Goal: Task Accomplishment & Management: Manage account settings

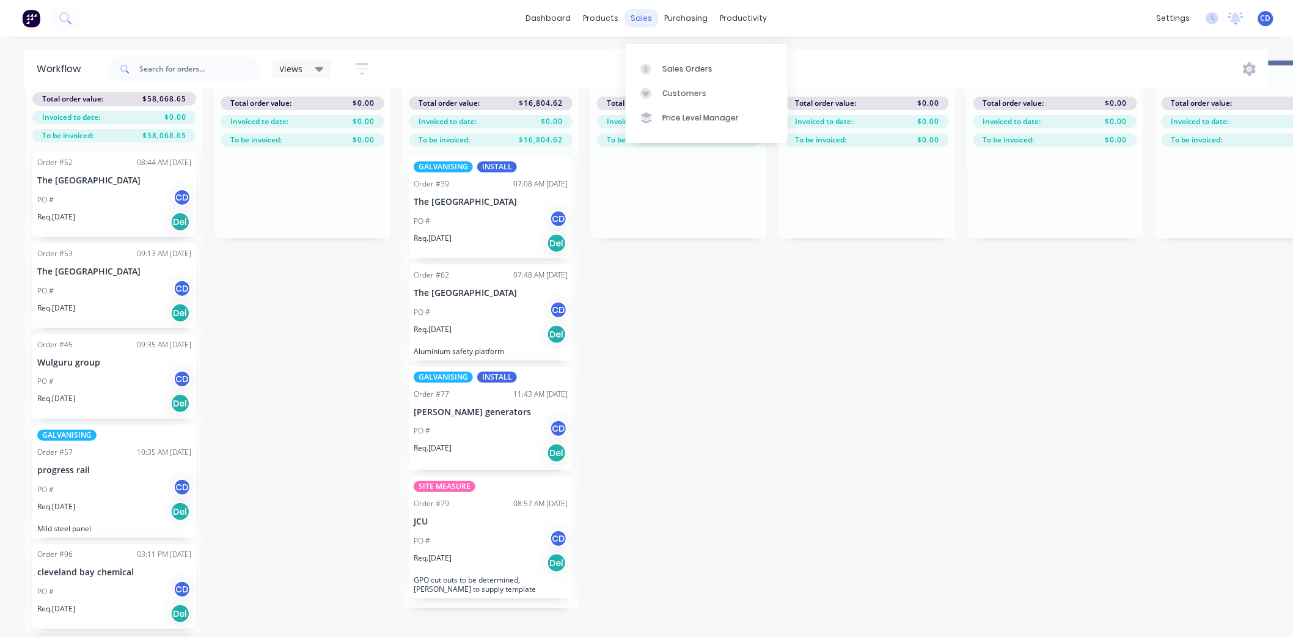
scroll to position [187, 0]
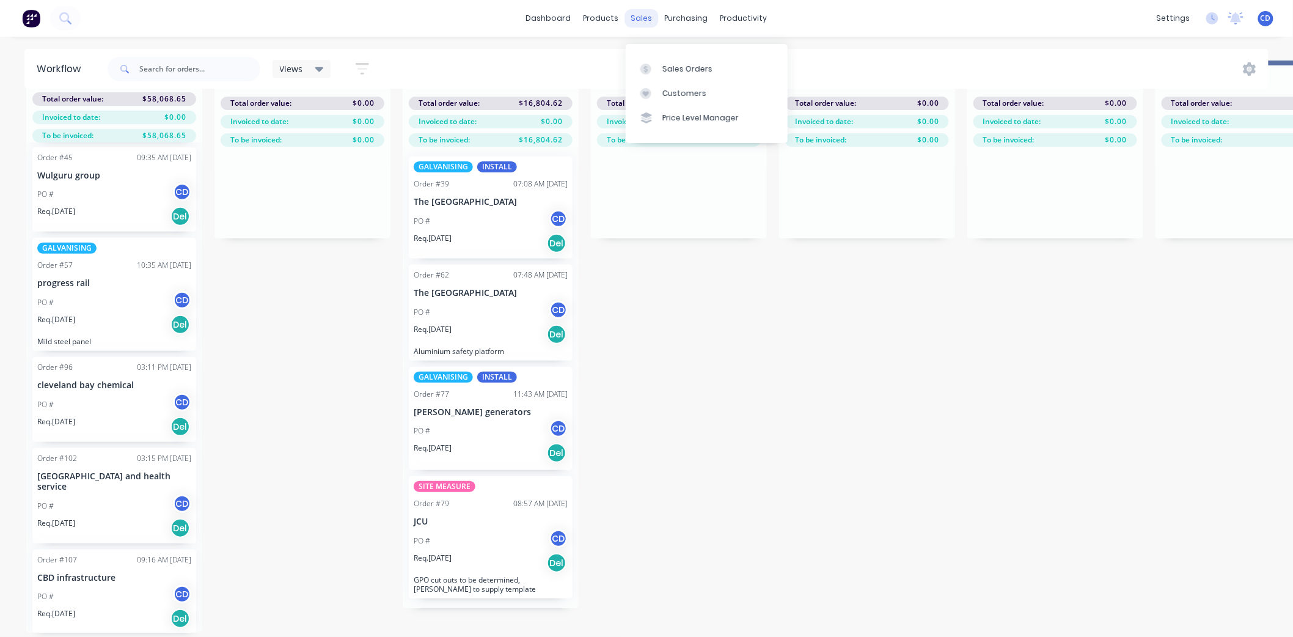
click at [650, 18] on div "sales" at bounding box center [642, 18] width 34 height 18
click at [683, 64] on div "Sales Orders" at bounding box center [687, 69] width 50 height 11
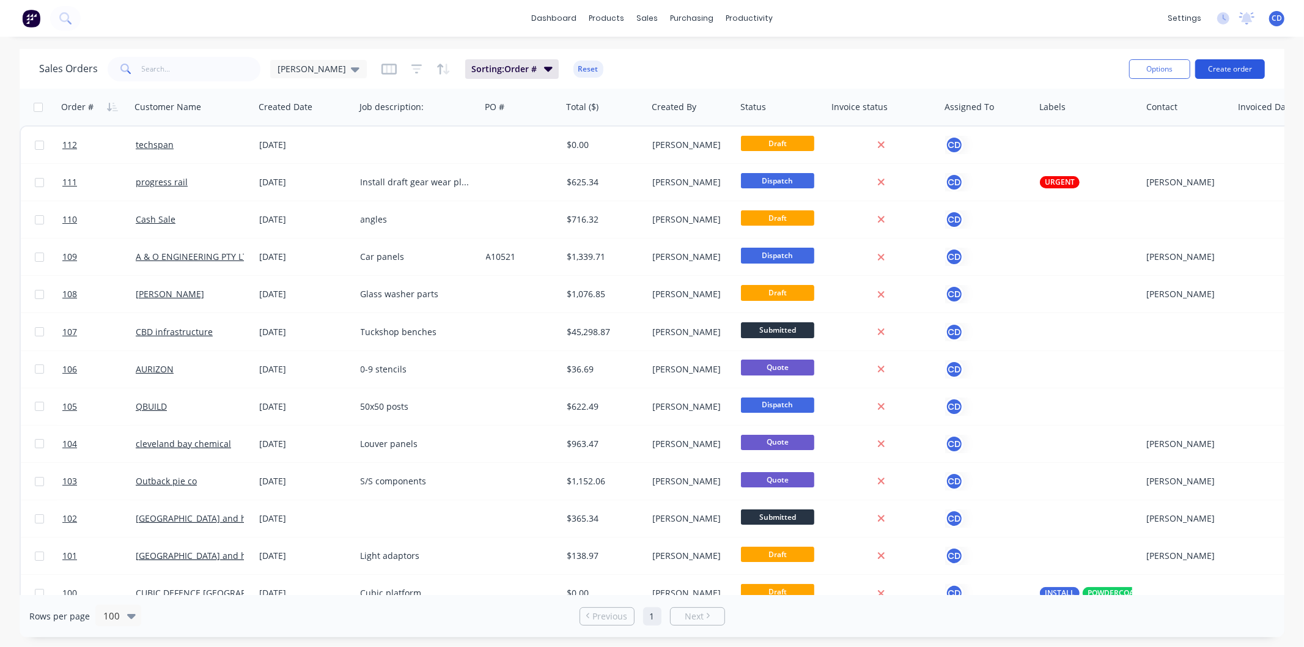
click at [1206, 70] on button "Create order" at bounding box center [1230, 69] width 70 height 20
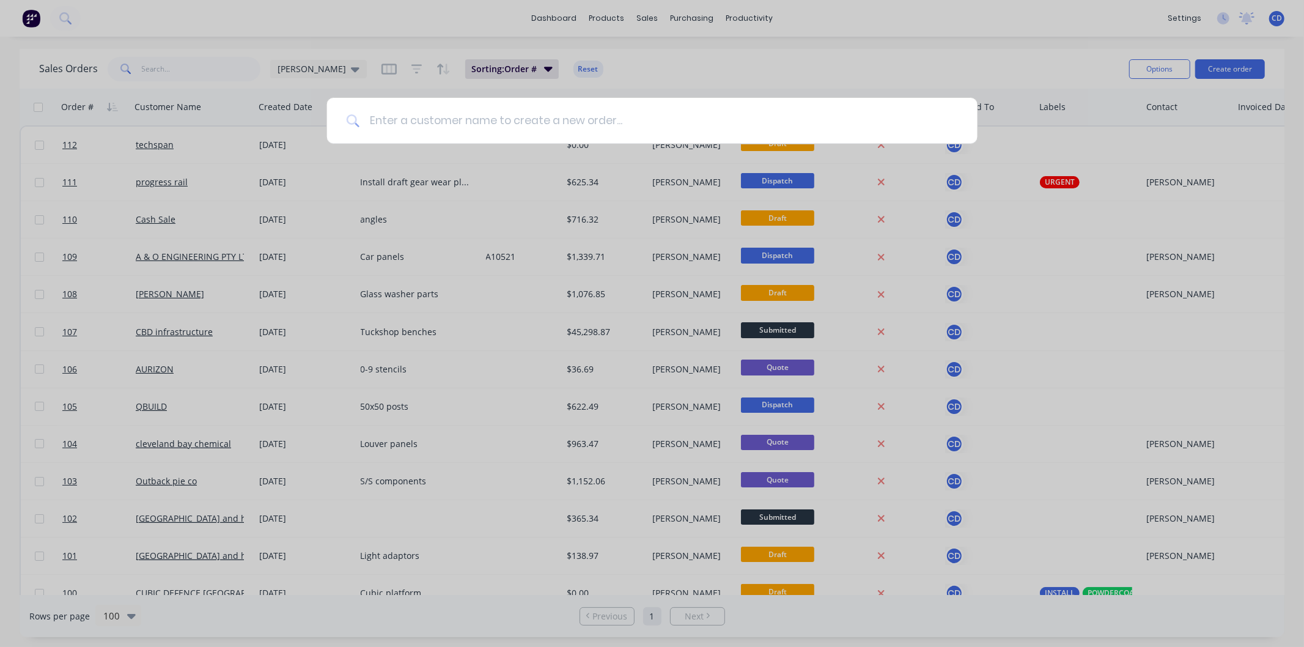
click at [436, 126] on input at bounding box center [658, 121] width 598 height 46
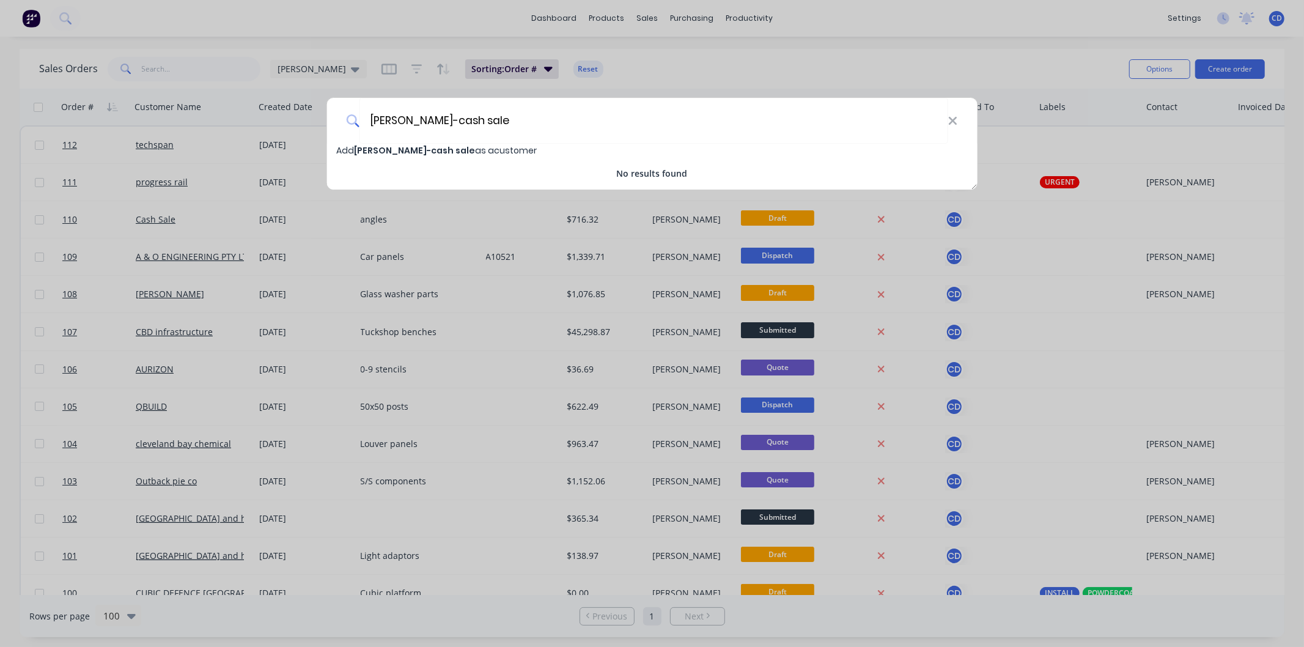
type input "[PERSON_NAME]-cash sale"
click at [388, 149] on span "[PERSON_NAME]-cash sale" at bounding box center [414, 150] width 121 height 12
select select "AU"
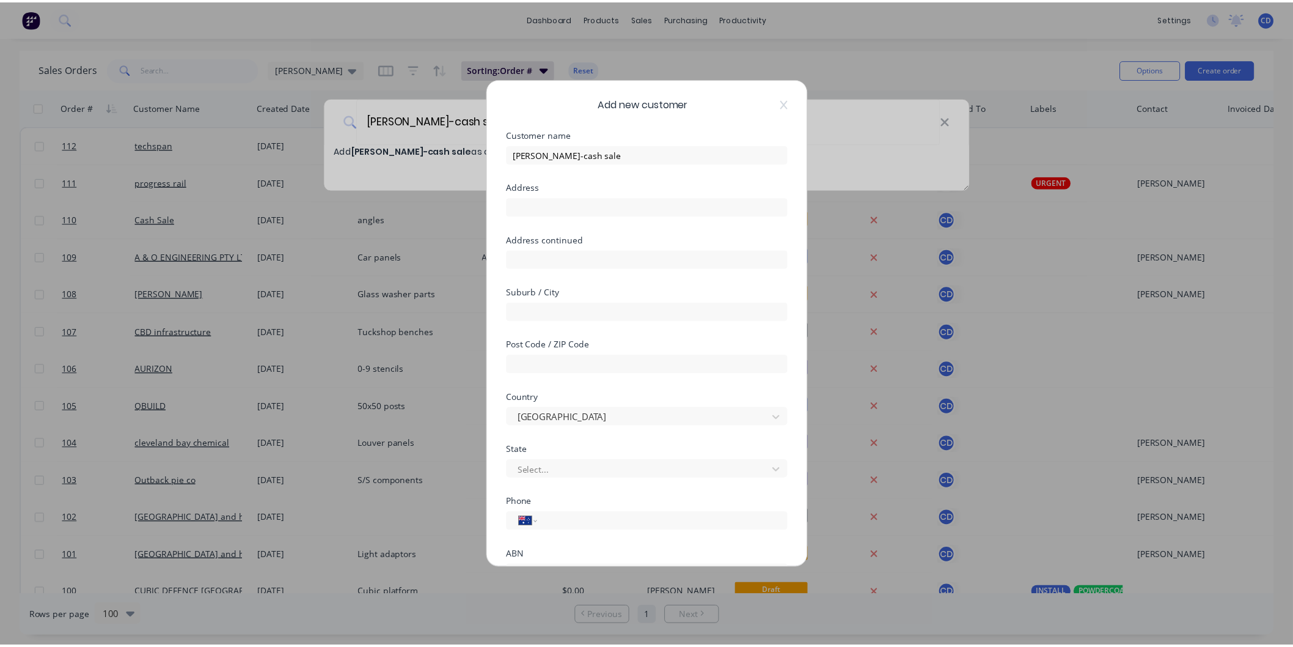
scroll to position [107, 0]
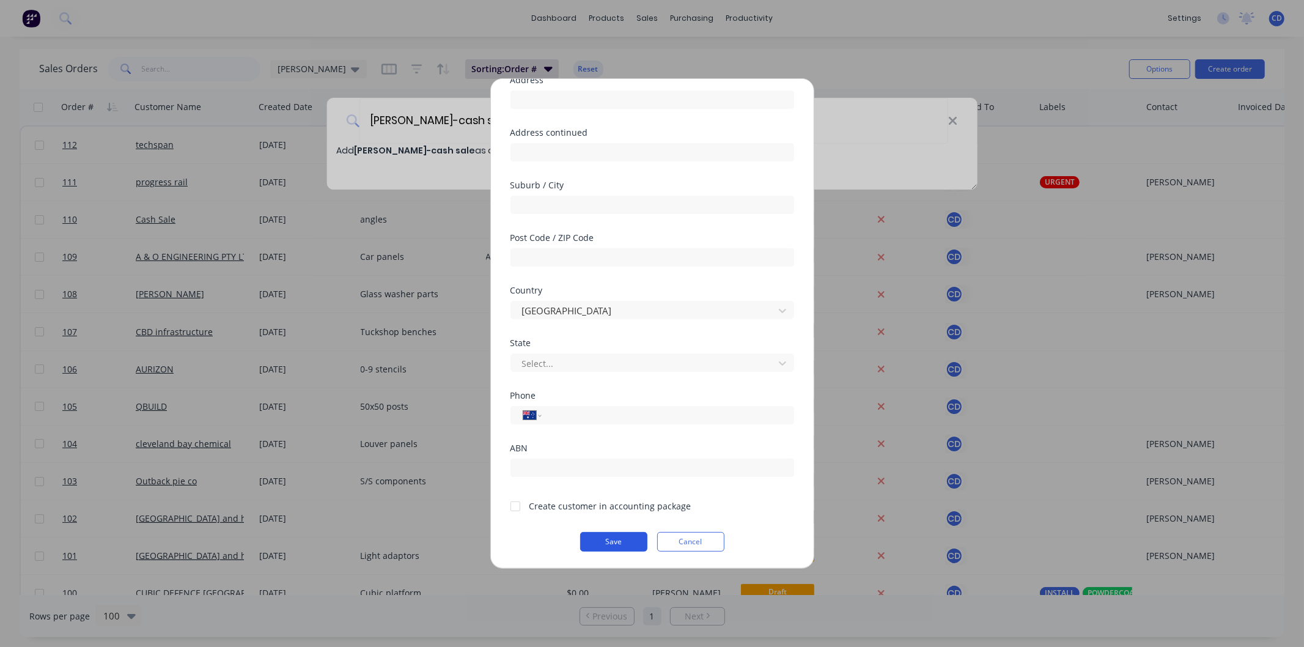
click at [581, 542] on button "Save" at bounding box center [613, 542] width 67 height 20
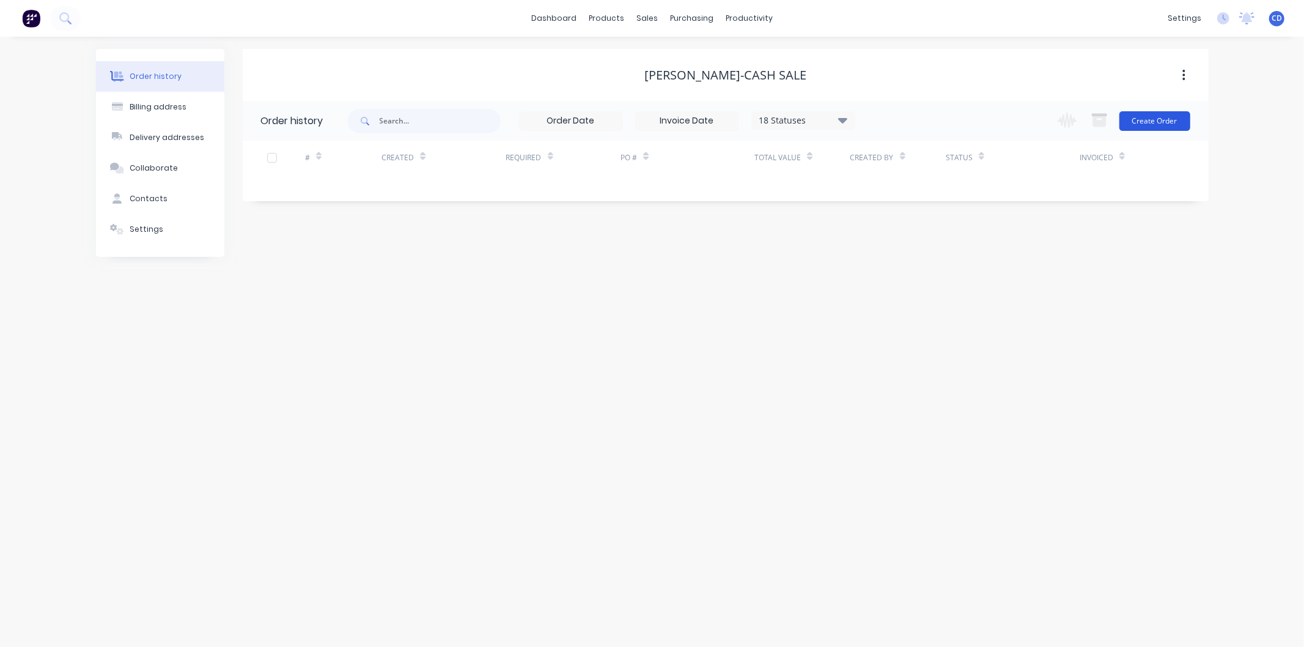
click at [1132, 121] on button "Create Order" at bounding box center [1154, 121] width 71 height 20
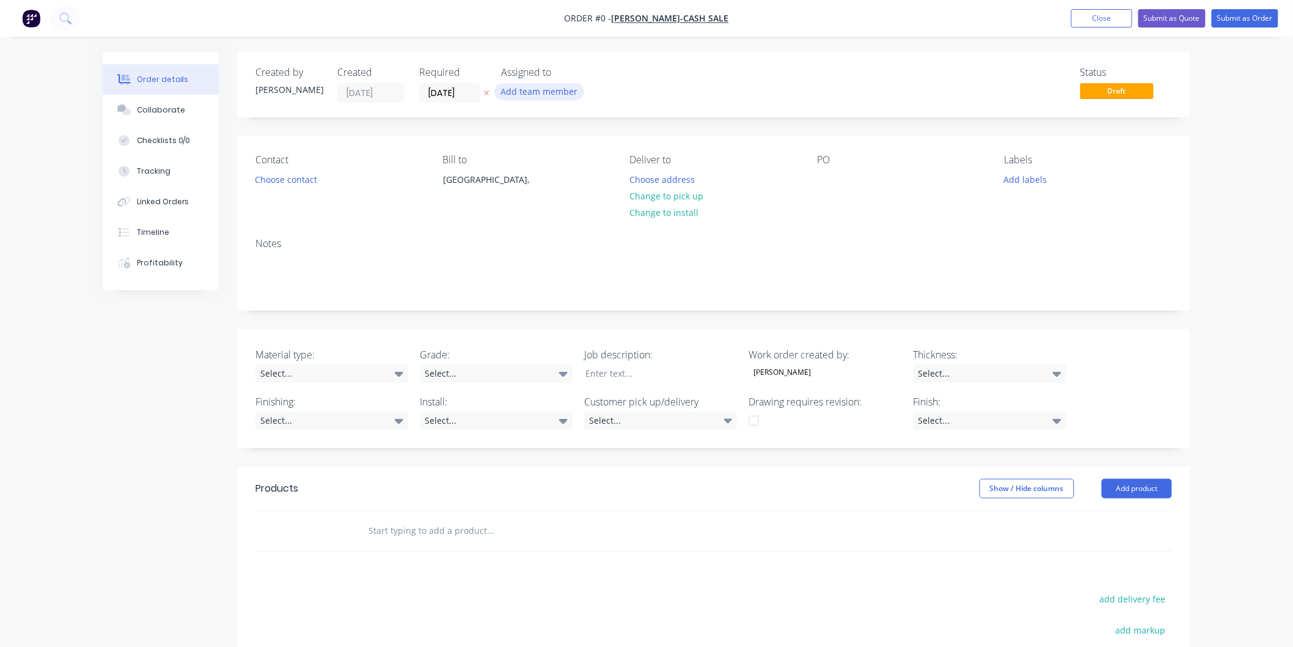
click at [552, 94] on button "Add team member" at bounding box center [539, 91] width 90 height 17
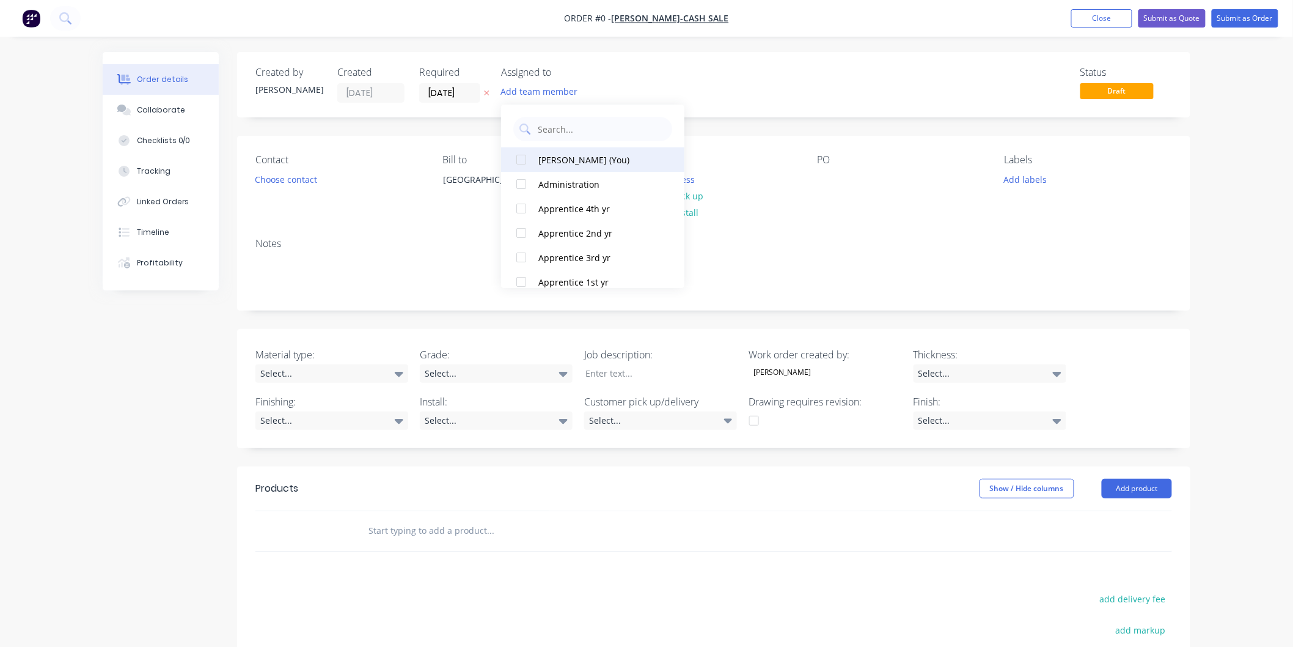
click at [561, 160] on div "[PERSON_NAME] (You)" at bounding box center [599, 159] width 122 height 13
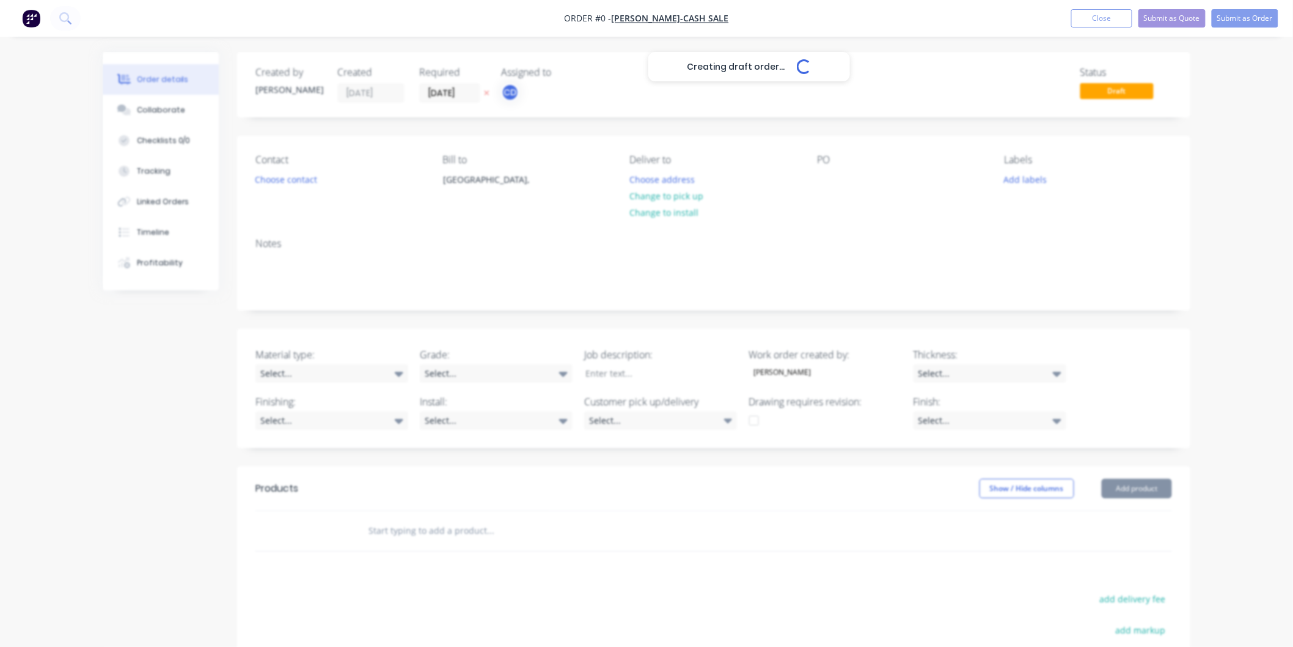
click at [691, 87] on div "Creating draft order... Loading... Order details Collaborate Checklists 0/0 Tra…" at bounding box center [646, 457] width 1112 height 811
click at [1019, 178] on button "Add labels" at bounding box center [1025, 179] width 56 height 17
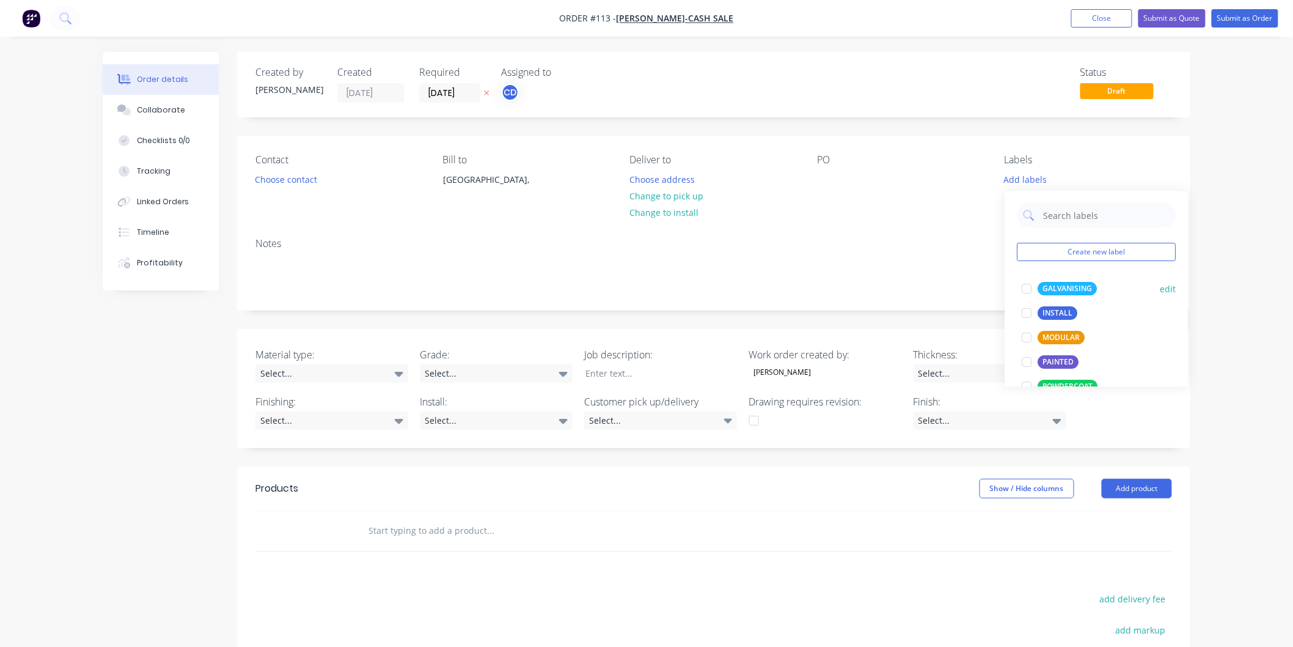
click at [1064, 288] on div "GALVANISING" at bounding box center [1067, 288] width 59 height 13
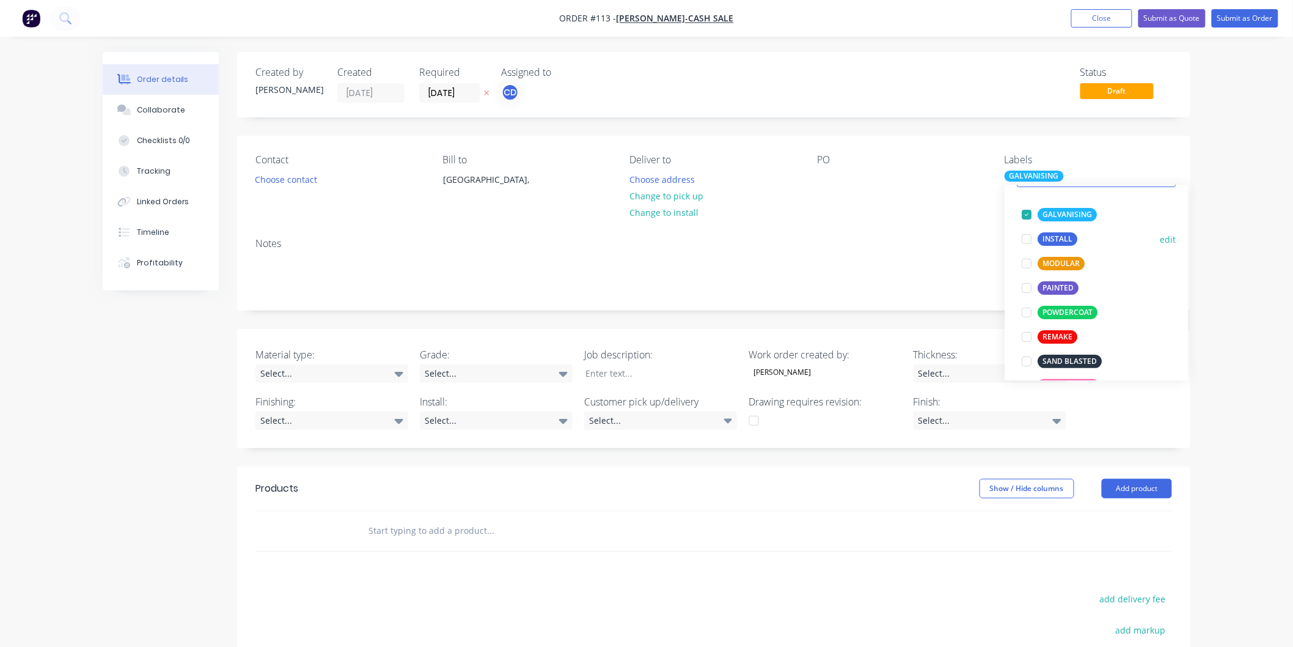
click at [1049, 235] on div "INSTALL" at bounding box center [1058, 238] width 40 height 13
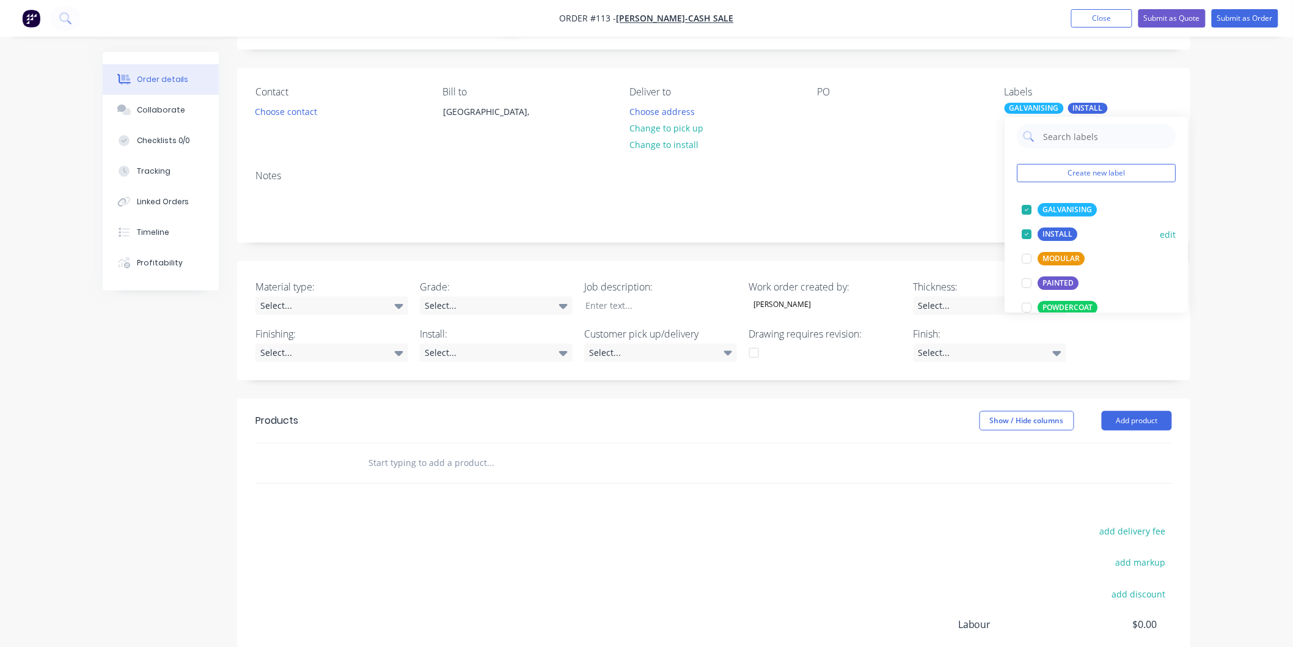
scroll to position [0, 0]
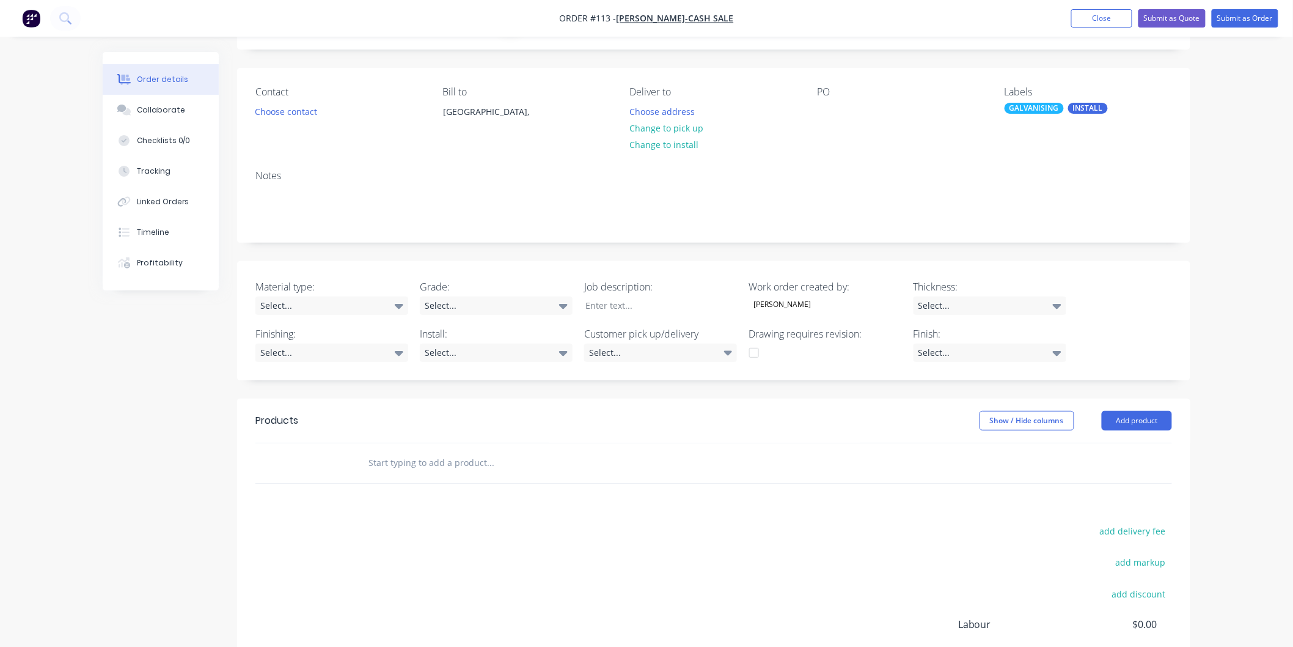
click at [1279, 144] on div "Order details Collaborate Checklists 0/0 Tracking Linked Orders Timeline Profit…" at bounding box center [646, 363] width 1293 height 863
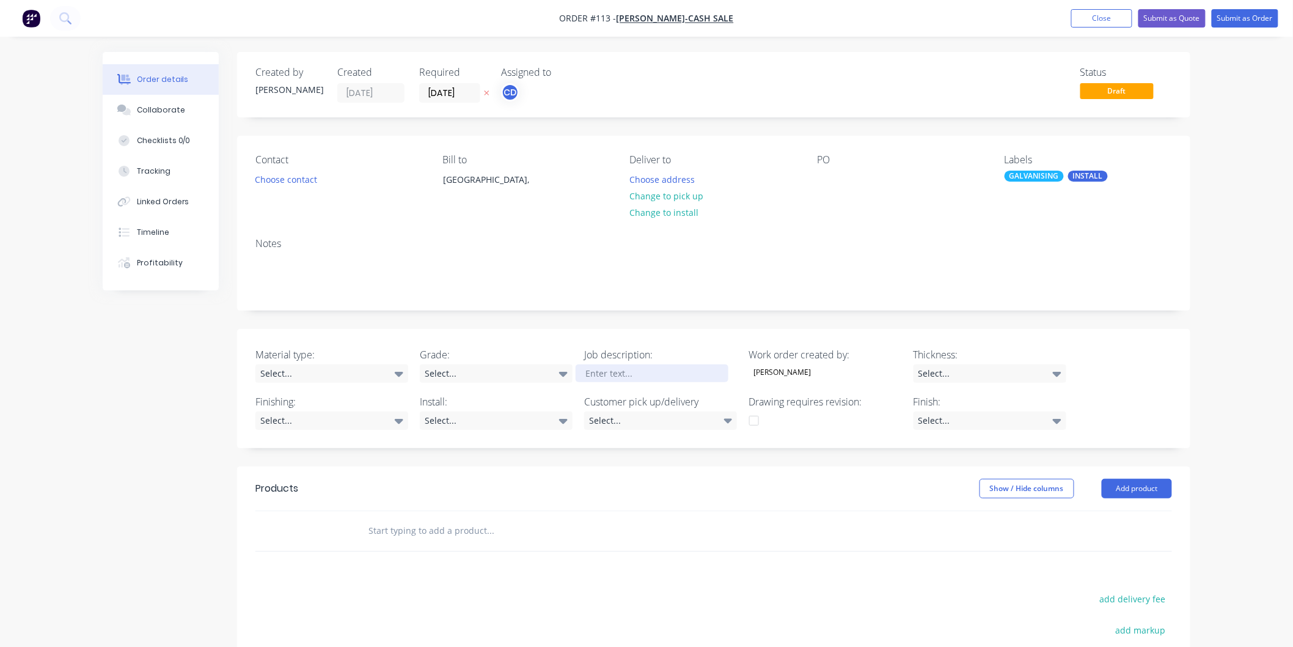
click at [661, 378] on div at bounding box center [652, 373] width 153 height 18
click at [382, 371] on div "Select..." at bounding box center [331, 373] width 153 height 18
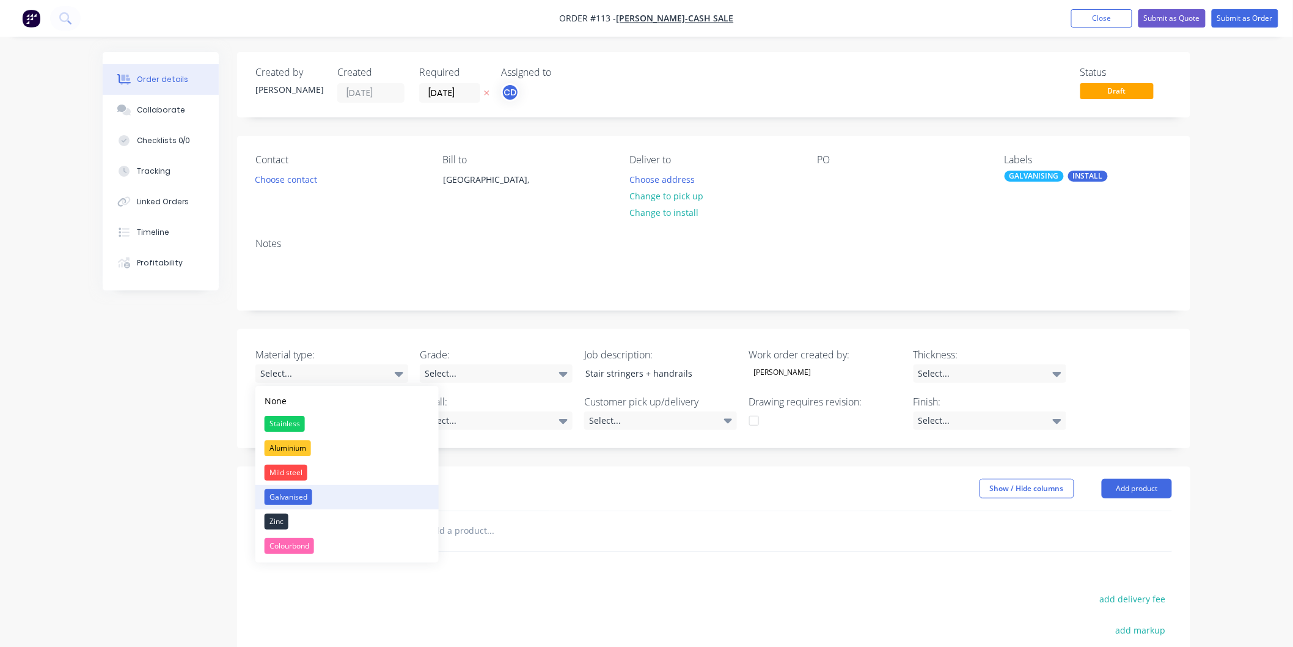
click at [327, 491] on button "Galvanised" at bounding box center [346, 497] width 183 height 24
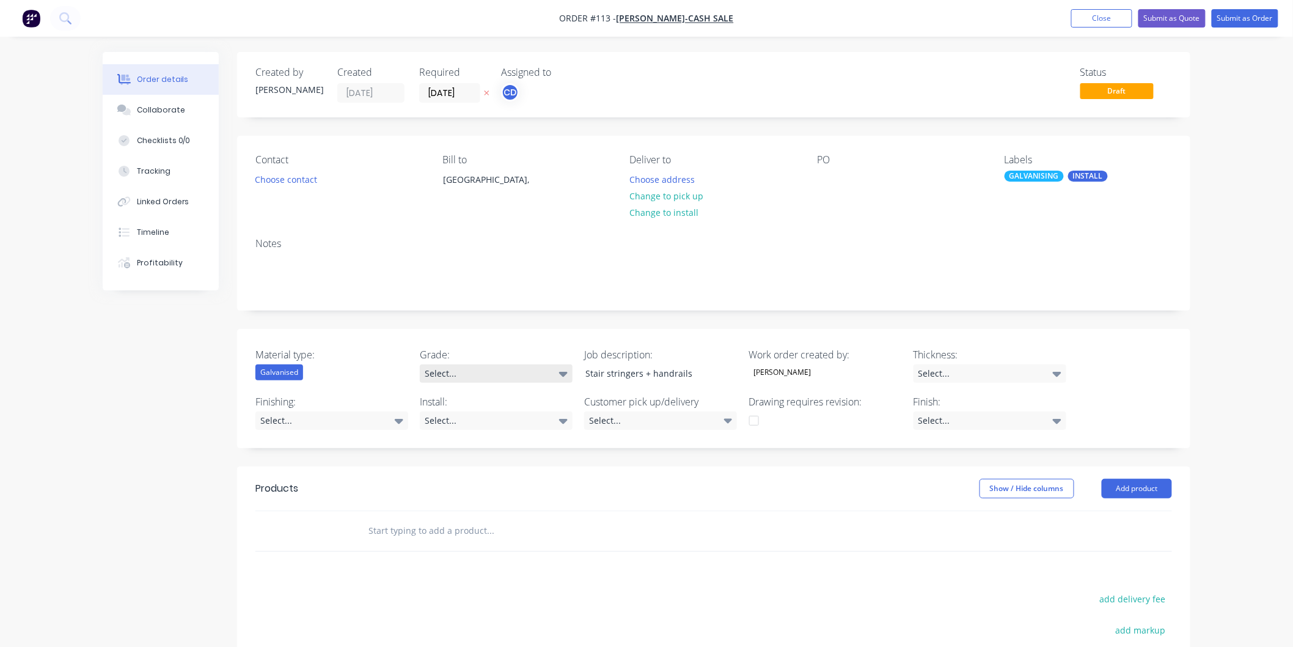
click at [510, 373] on div "Select..." at bounding box center [496, 373] width 153 height 18
click at [671, 526] on div at bounding box center [541, 530] width 367 height 24
click at [524, 422] on div "Select..." at bounding box center [496, 420] width 153 height 18
click at [460, 469] on button "Yes" at bounding box center [511, 470] width 183 height 24
click at [355, 420] on div "Select..." at bounding box center [331, 420] width 153 height 18
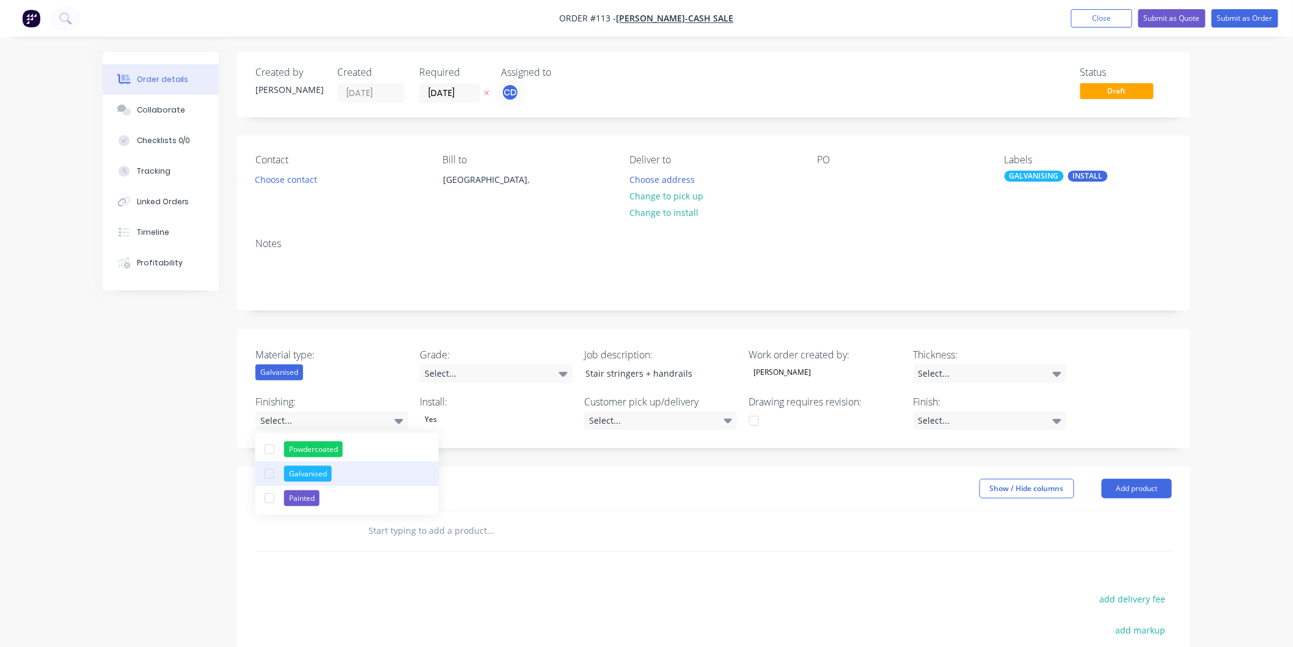
click at [296, 473] on div "Galvanised" at bounding box center [308, 474] width 48 height 16
click at [585, 453] on div "Created by [PERSON_NAME] Created [DATE] Required [DATE] Assigned to CD Status D…" at bounding box center [713, 448] width 953 height 793
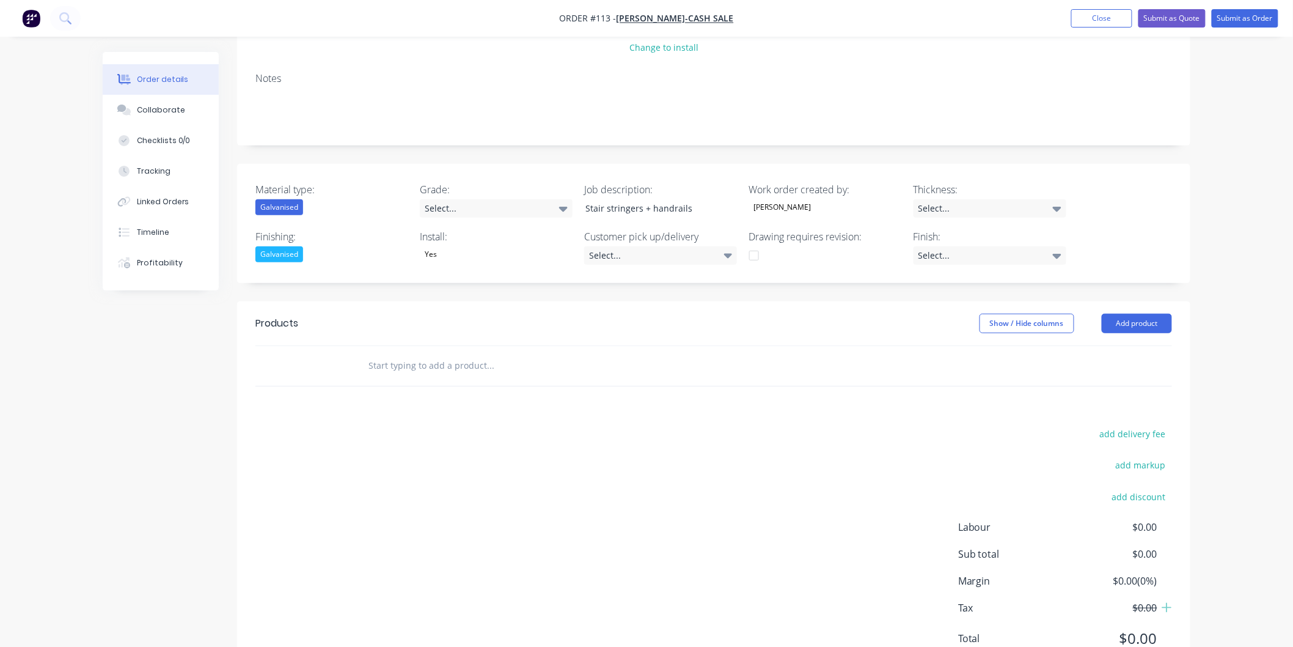
scroll to position [204, 0]
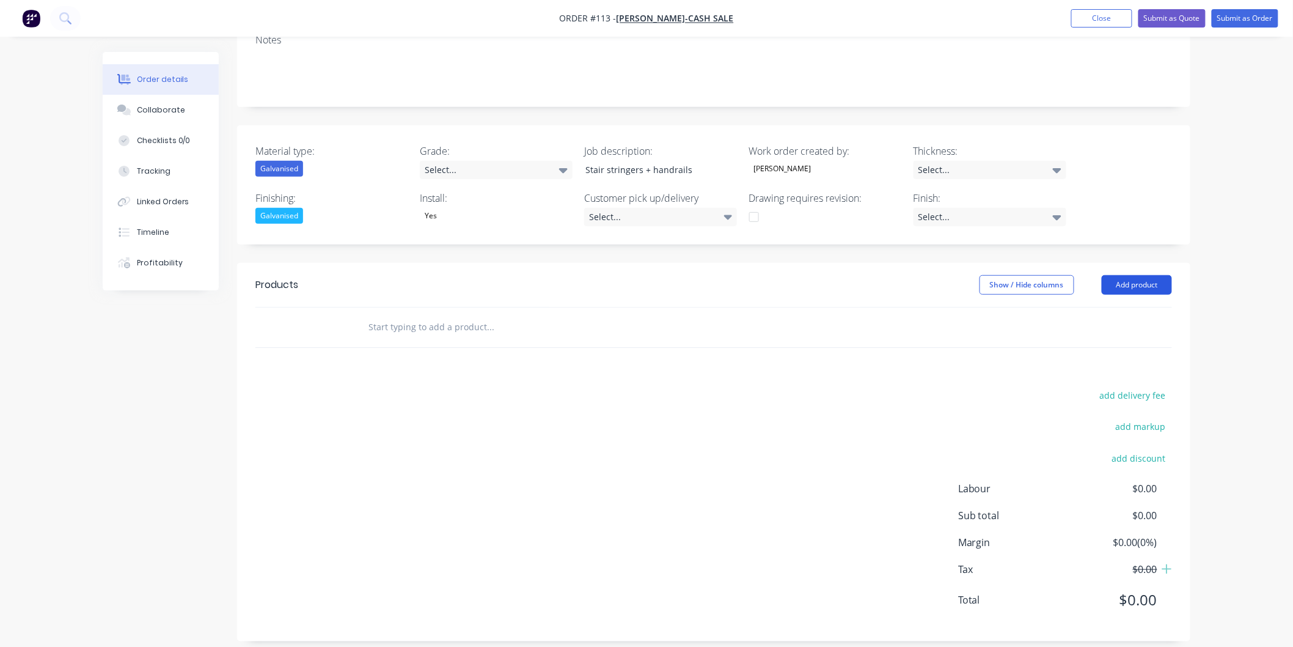
click at [1132, 290] on button "Add product" at bounding box center [1137, 285] width 70 height 20
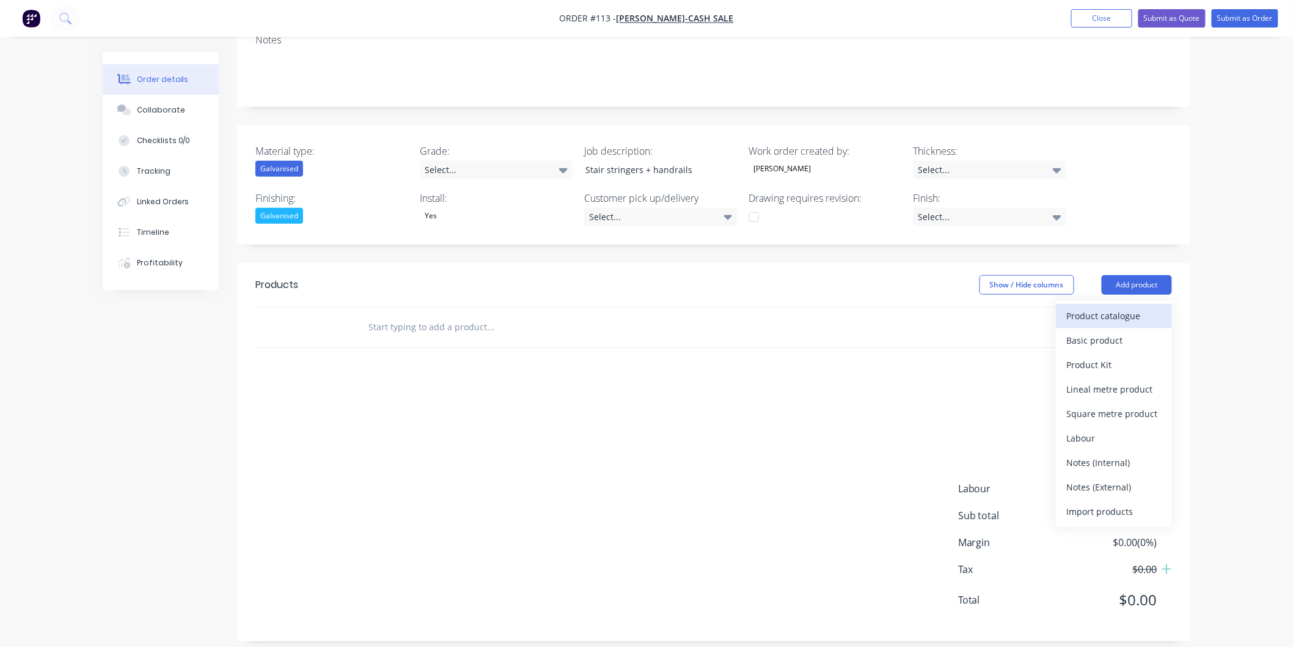
click at [1112, 318] on div "Product catalogue" at bounding box center [1114, 316] width 94 height 18
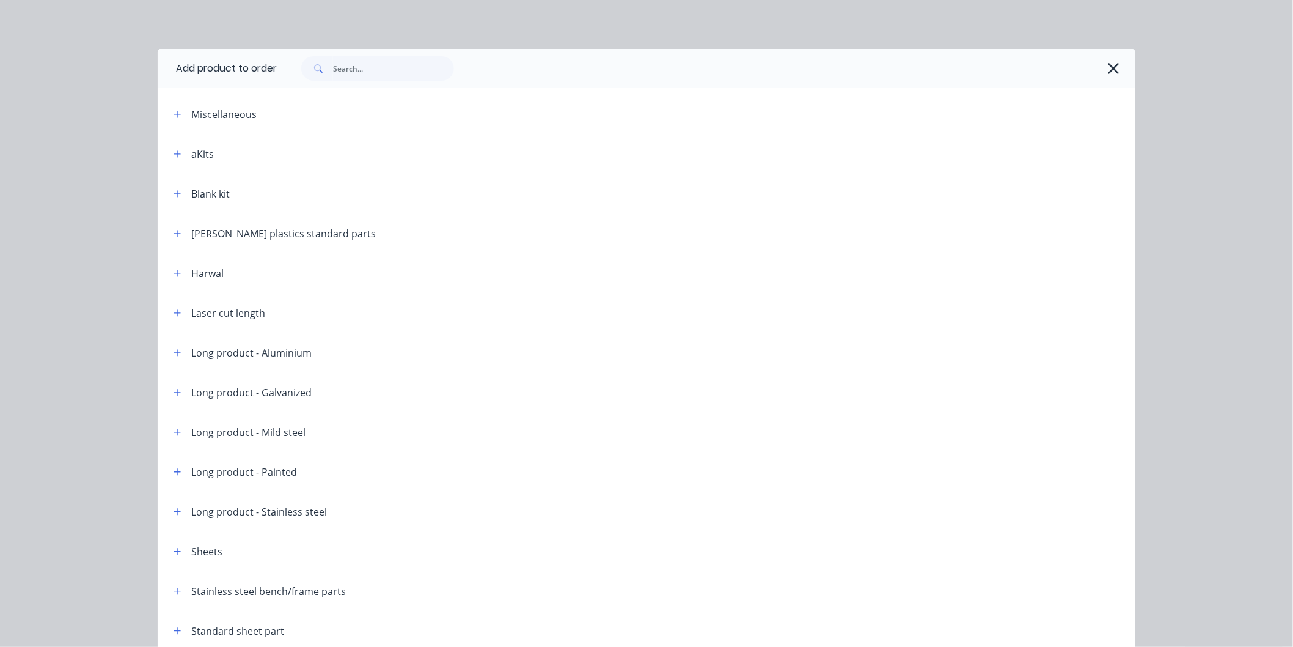
scroll to position [57, 0]
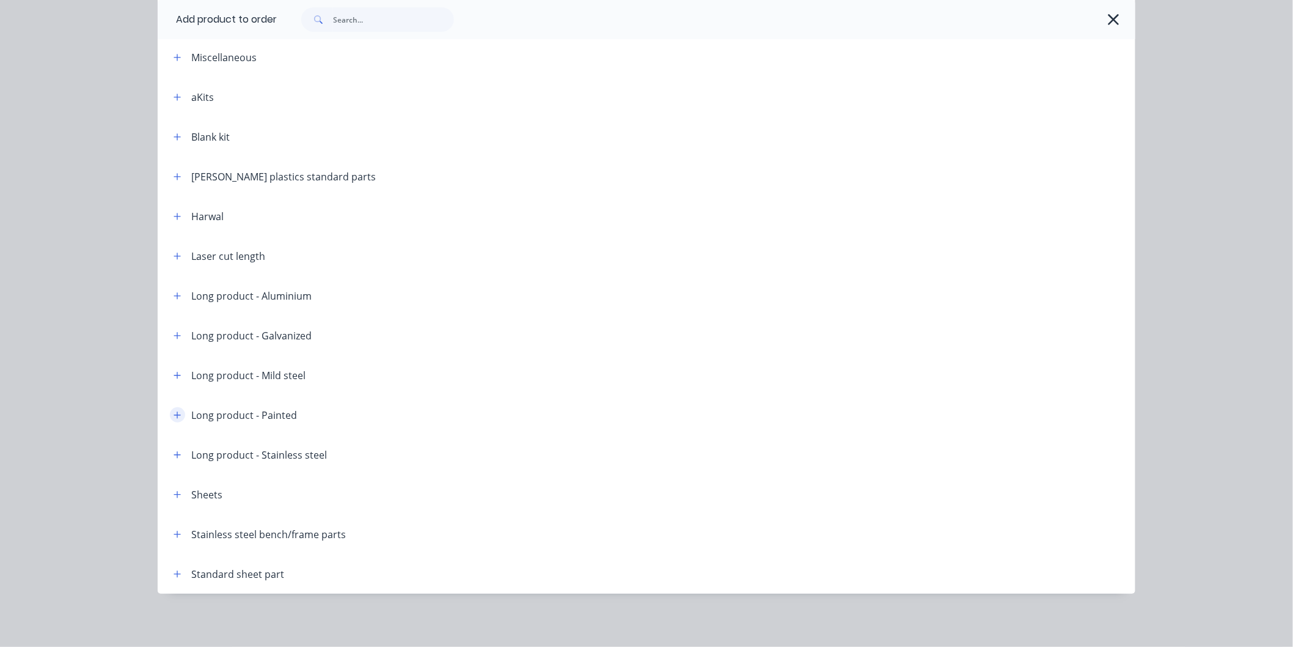
click at [175, 414] on icon "button" at bounding box center [177, 415] width 7 height 9
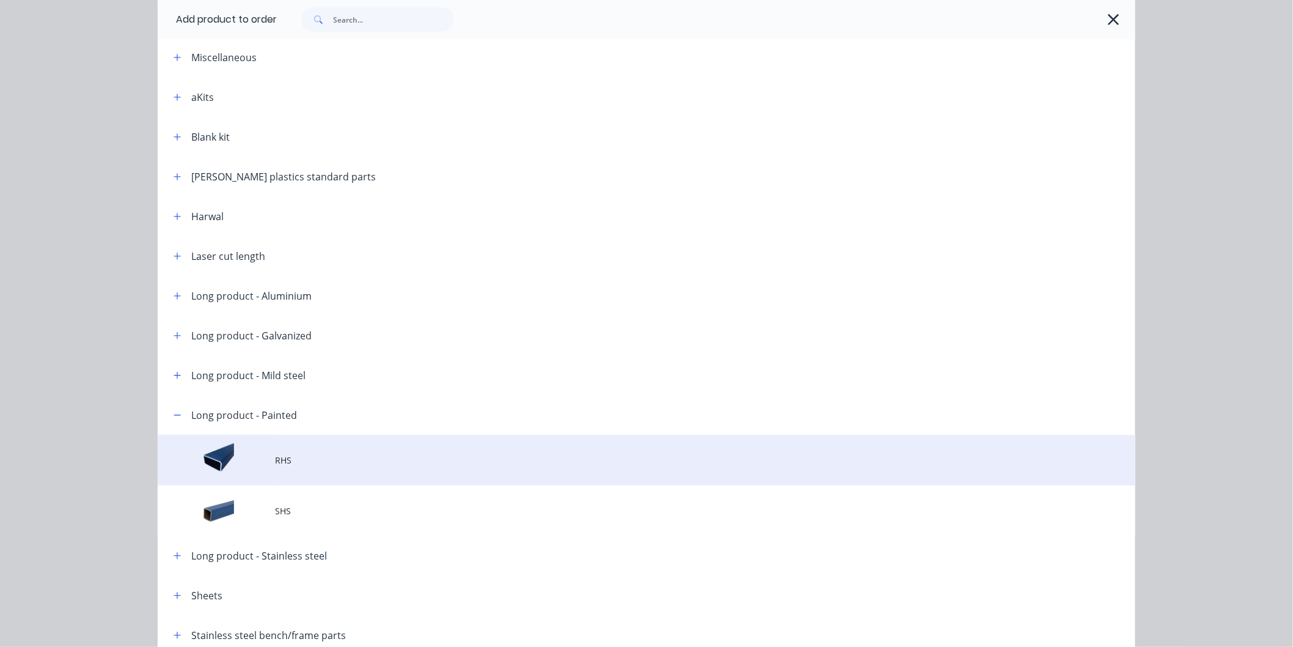
click at [277, 456] on span "RHS" at bounding box center [619, 459] width 688 height 13
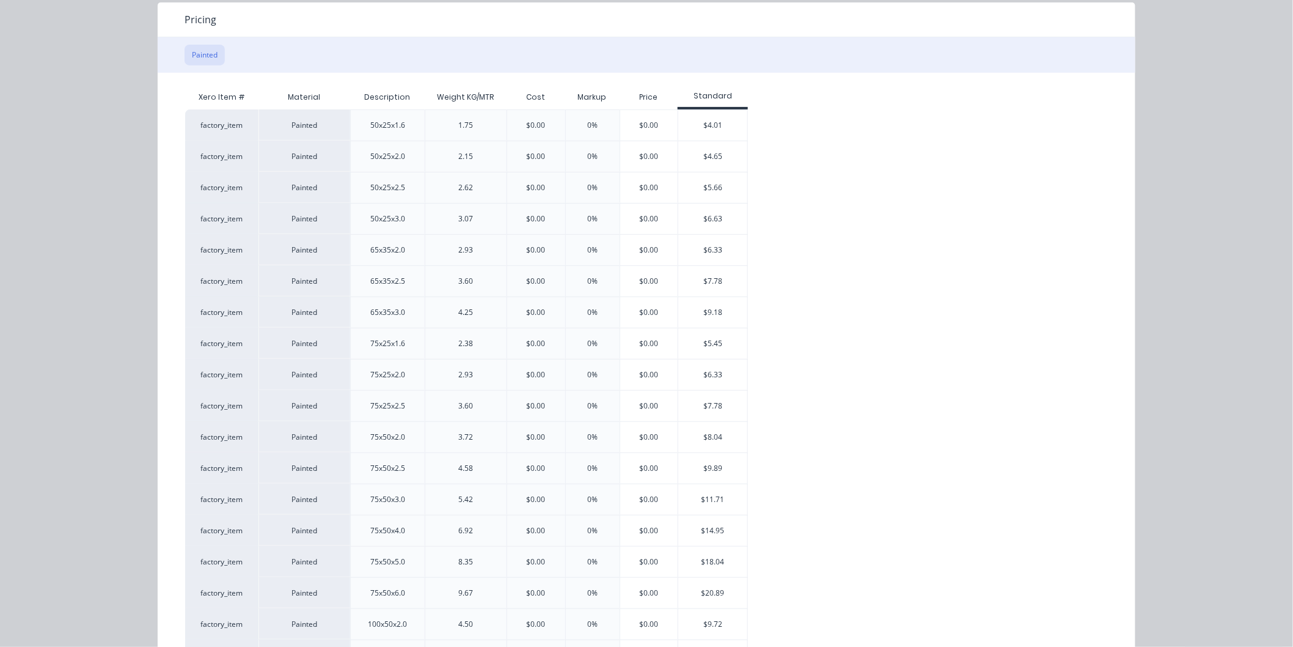
scroll to position [0, 0]
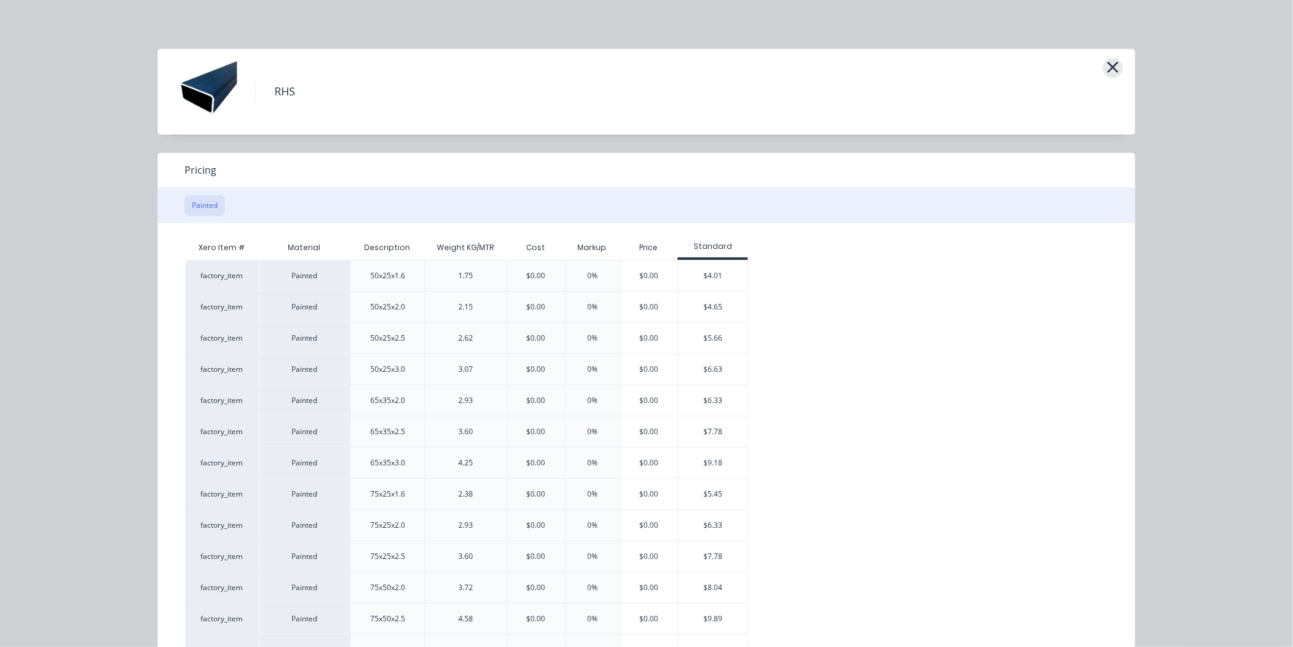
click at [1112, 68] on icon "button" at bounding box center [1113, 67] width 13 height 17
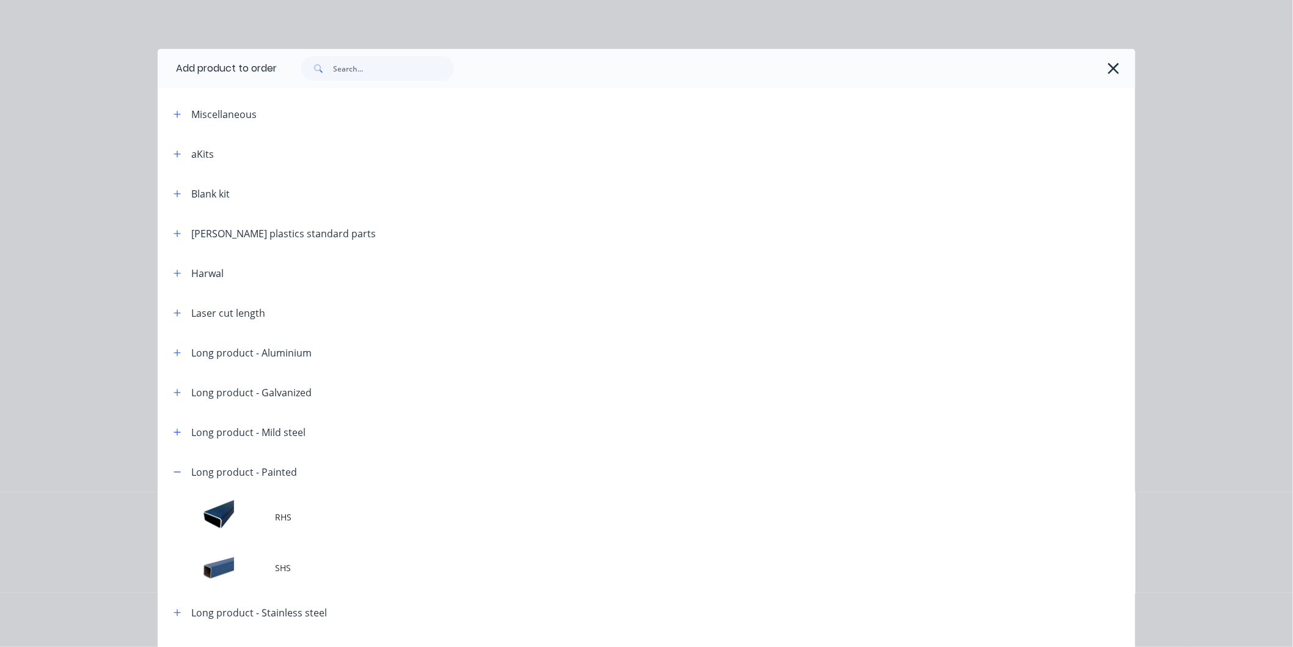
scroll to position [158, 0]
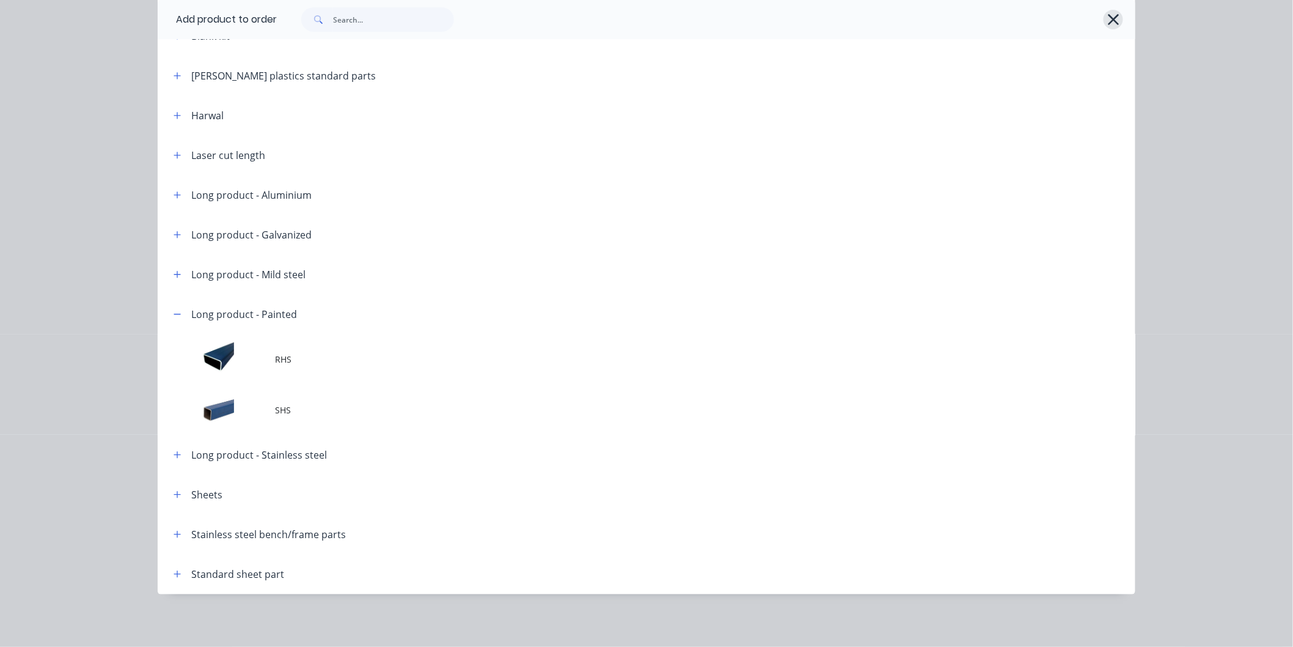
click at [1109, 20] on icon "button" at bounding box center [1113, 19] width 11 height 11
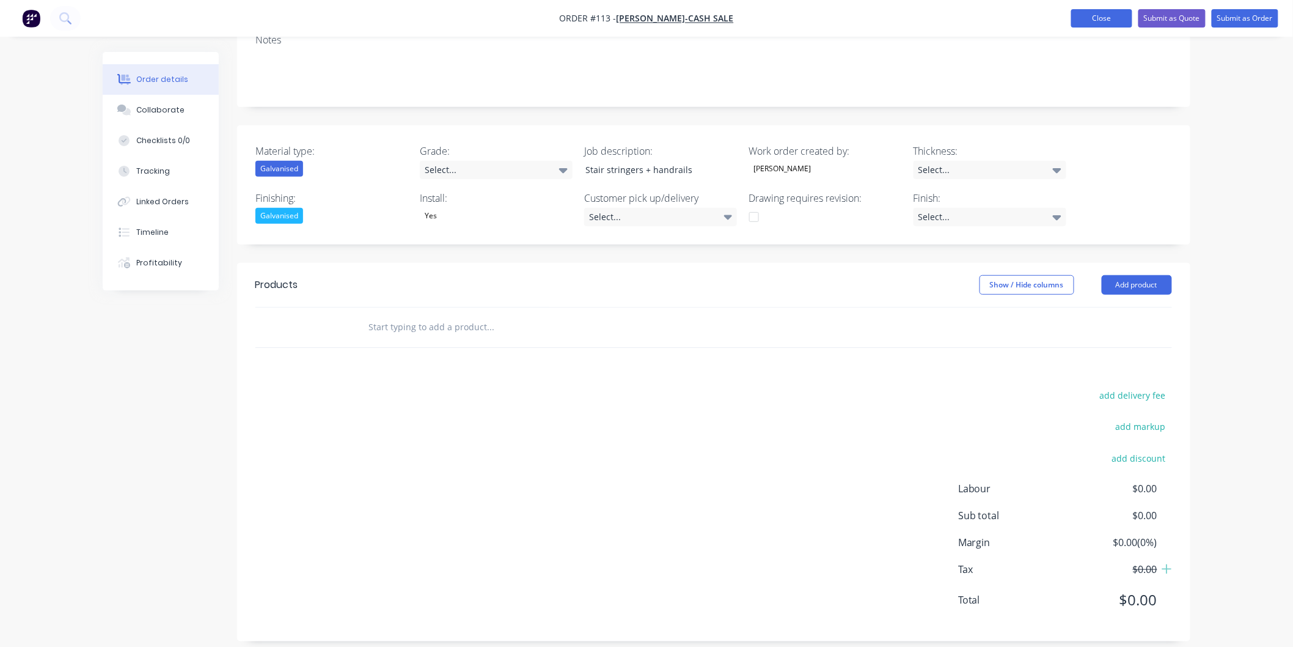
click at [1084, 15] on button "Close" at bounding box center [1101, 18] width 61 height 18
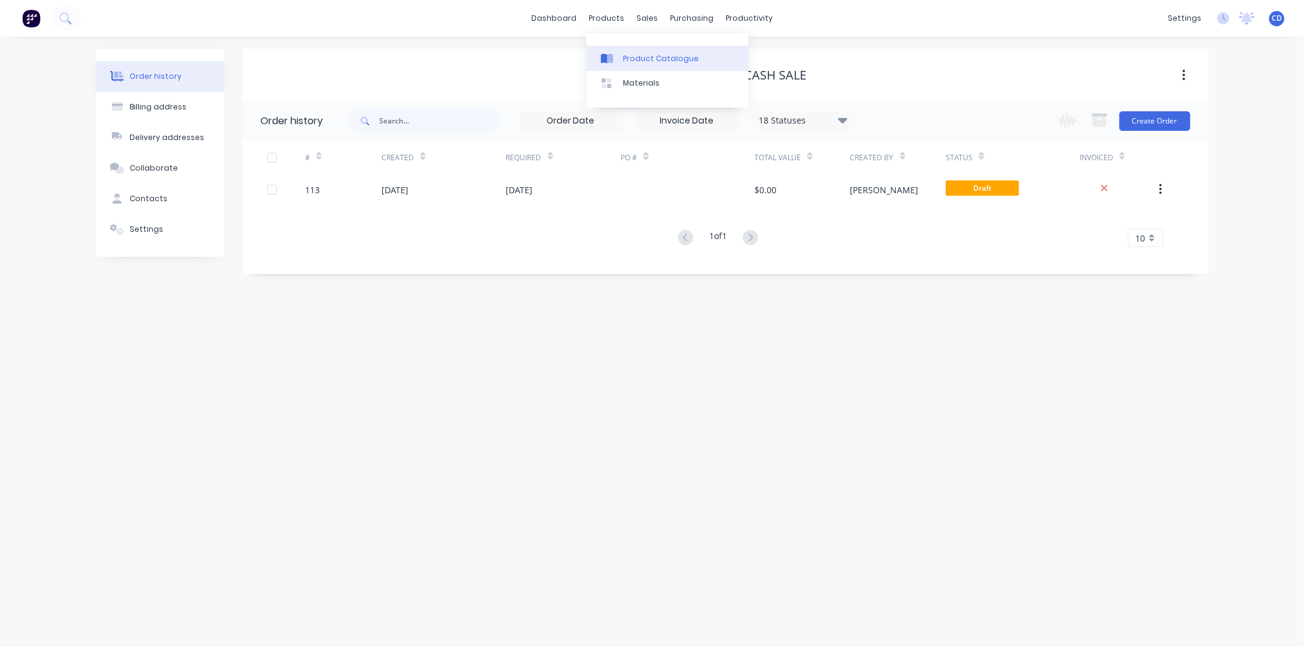
click at [634, 56] on div "Product Catalogue" at bounding box center [661, 58] width 76 height 11
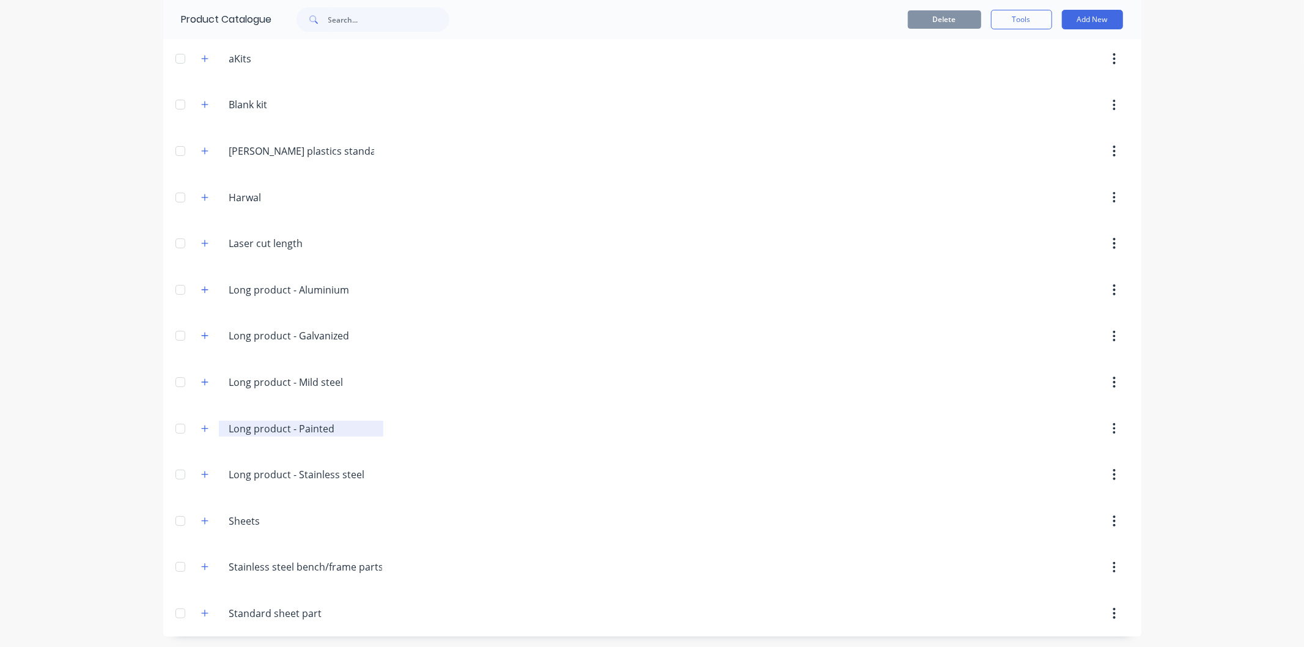
scroll to position [95, 0]
click at [201, 425] on icon "button" at bounding box center [204, 426] width 7 height 9
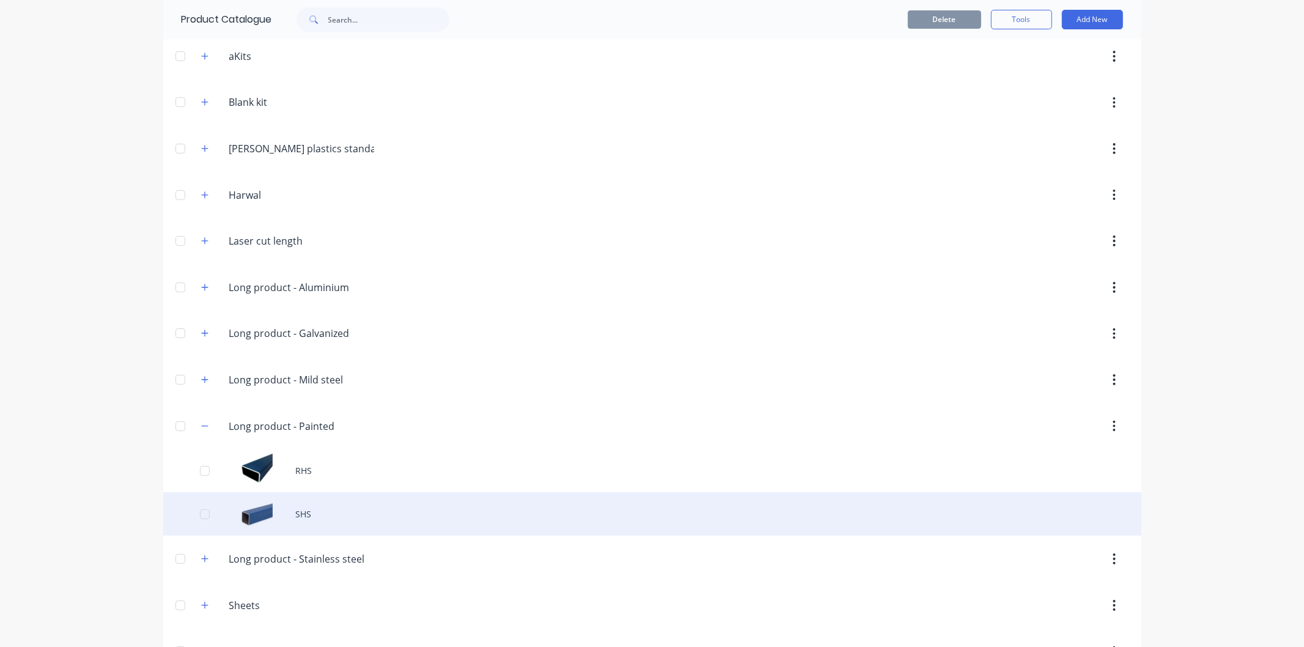
click at [246, 516] on div "SHS" at bounding box center [652, 513] width 978 height 43
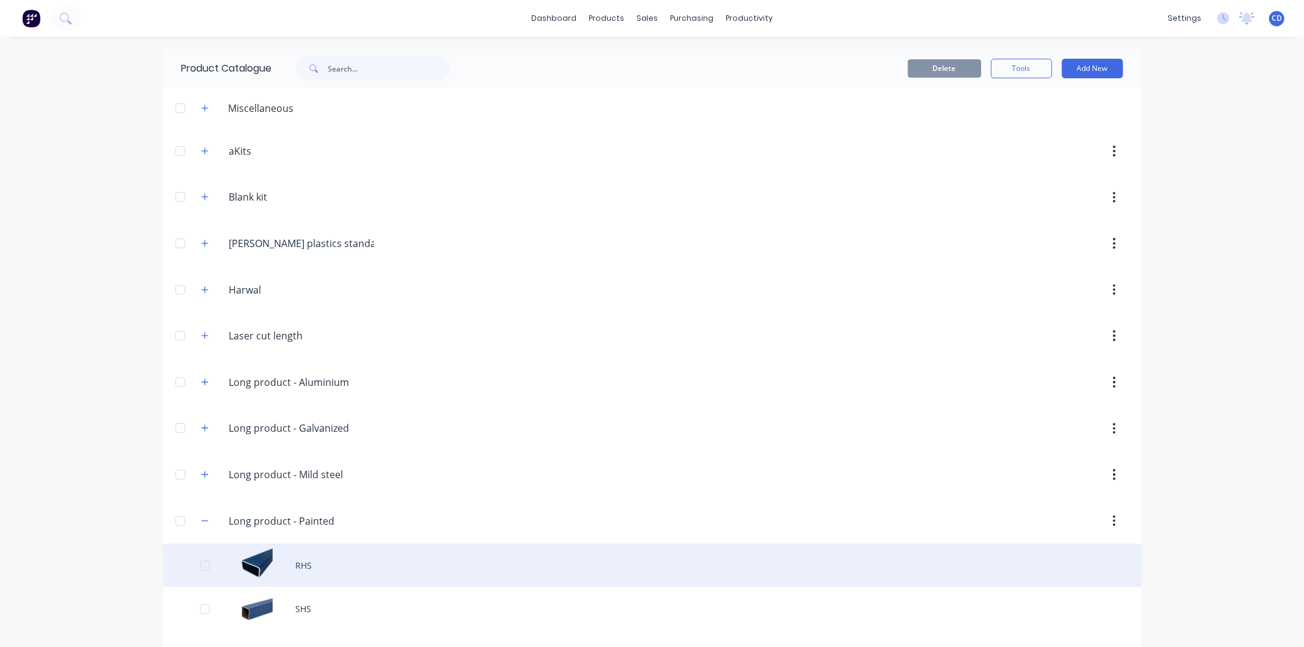
click at [285, 568] on div "RHS" at bounding box center [652, 564] width 978 height 43
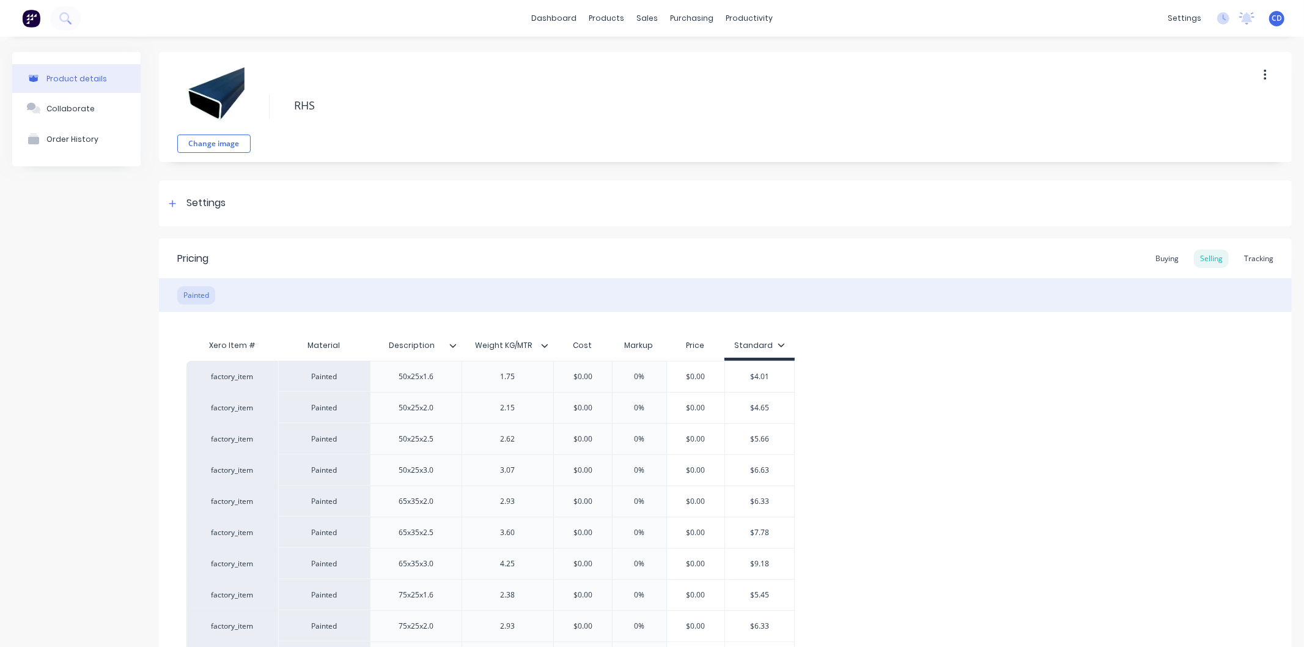
scroll to position [68, 0]
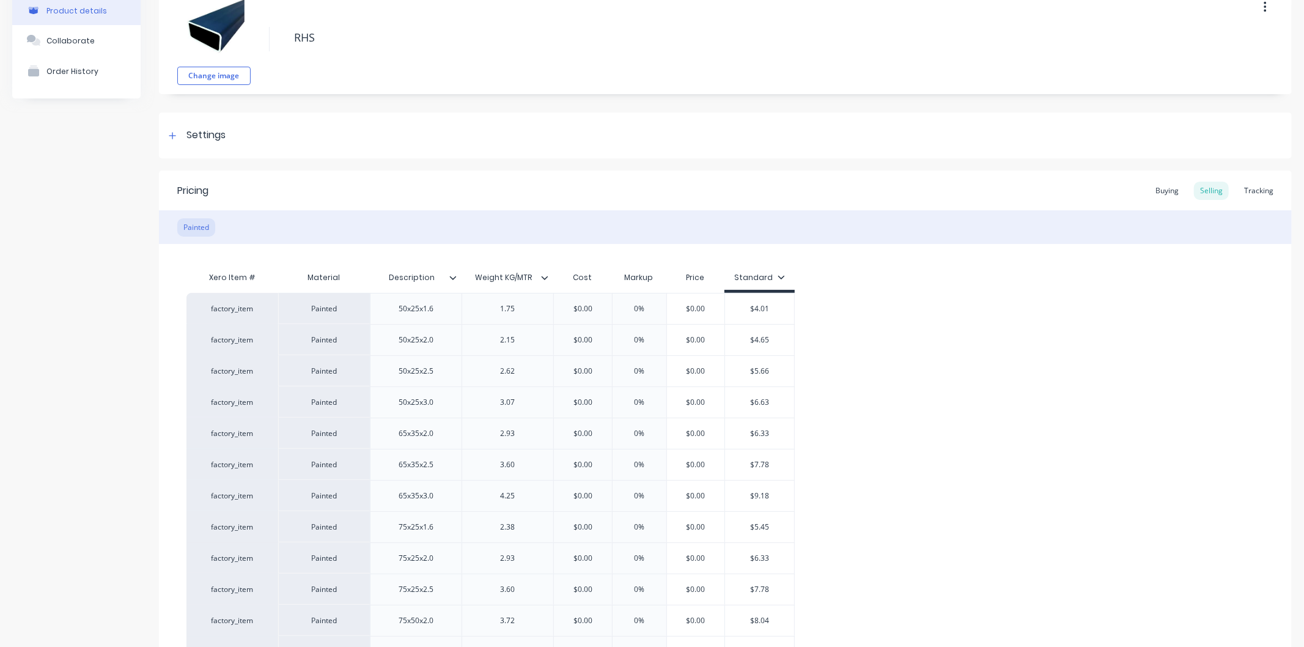
type textarea "x"
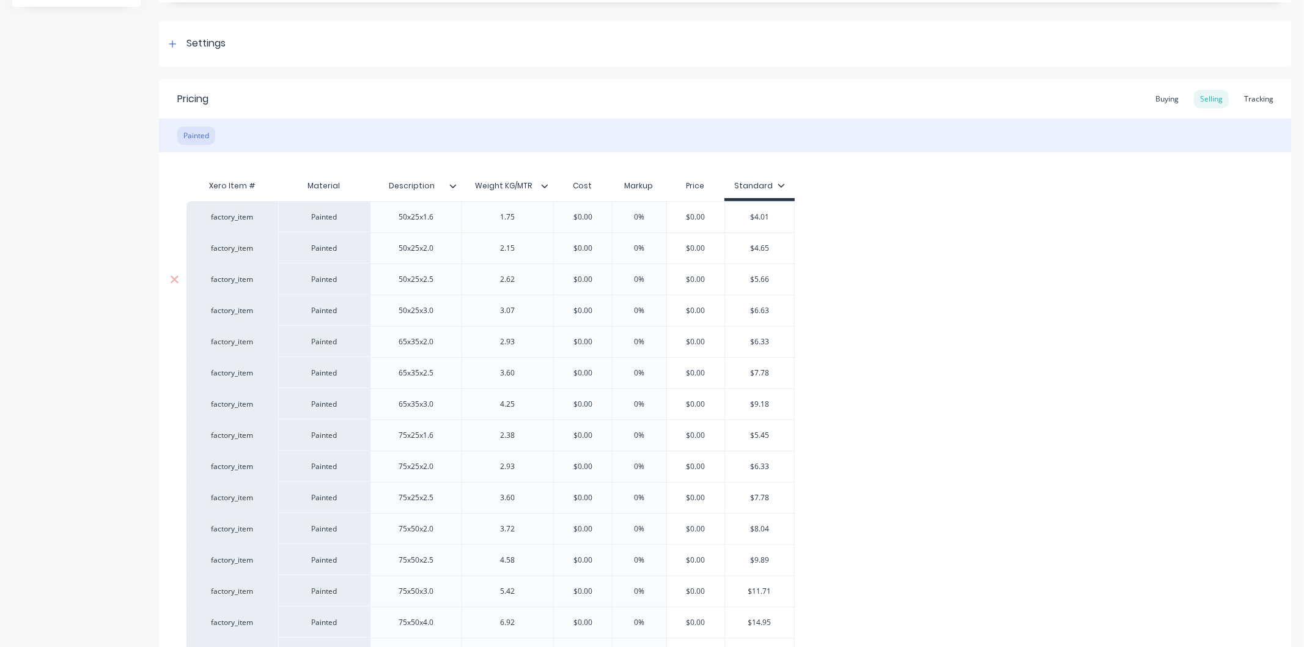
scroll to position [204, 0]
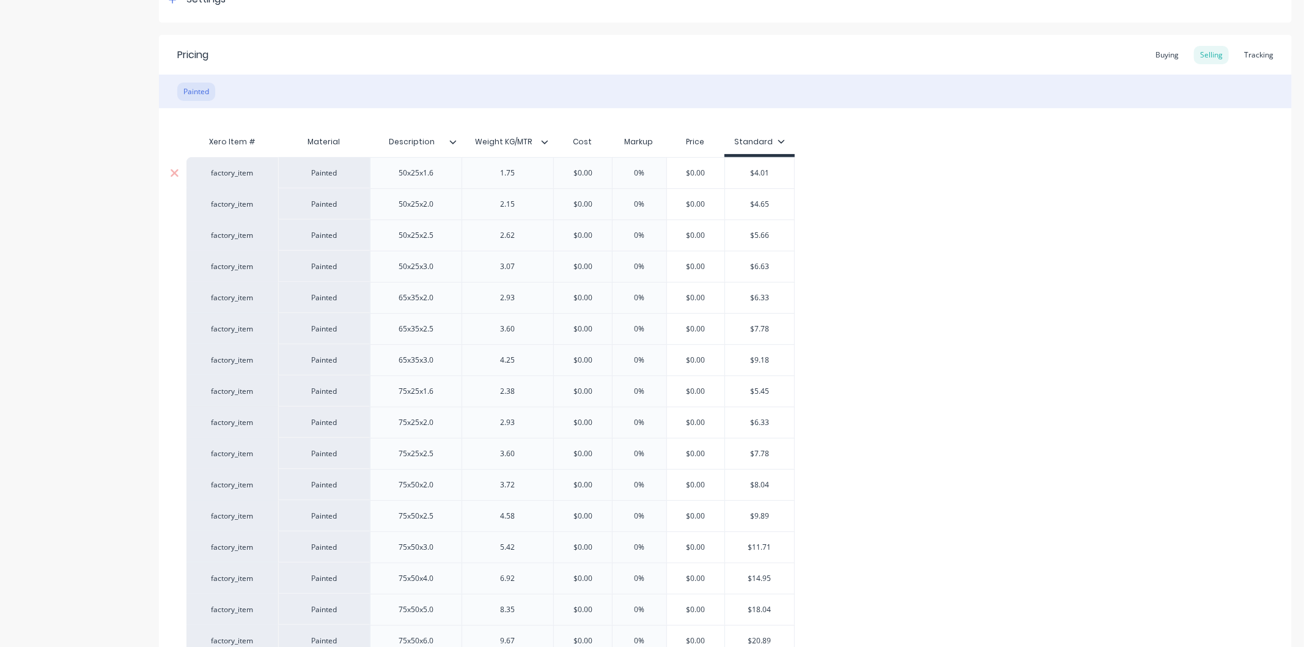
drag, startPoint x: 651, startPoint y: 169, endPoint x: 620, endPoint y: 177, distance: 32.3
click at [620, 177] on input "0%" at bounding box center [639, 172] width 61 height 11
type input "1"
type textarea "x"
type input "10"
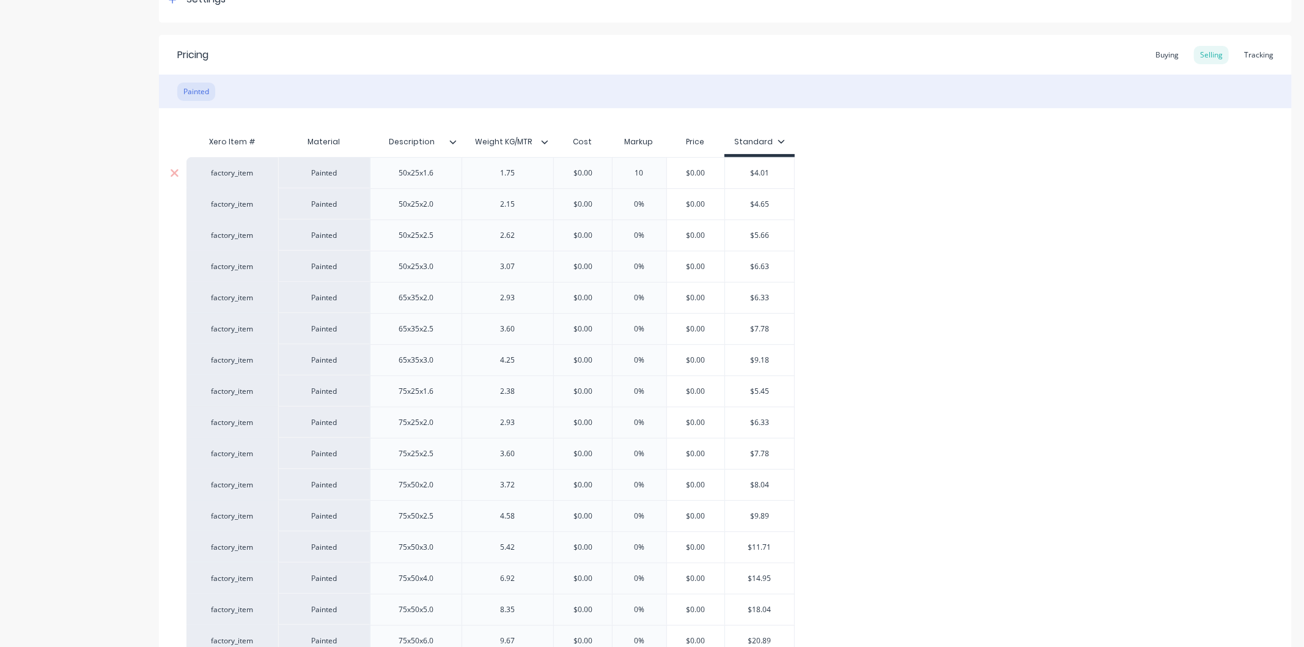
type textarea "x"
click at [645, 219] on div "0%" at bounding box center [639, 234] width 54 height 31
drag, startPoint x: 657, startPoint y: 170, endPoint x: 618, endPoint y: 179, distance: 40.2
click at [618, 179] on div "10% 10" at bounding box center [639, 173] width 61 height 31
drag, startPoint x: 648, startPoint y: 173, endPoint x: 622, endPoint y: 174, distance: 26.3
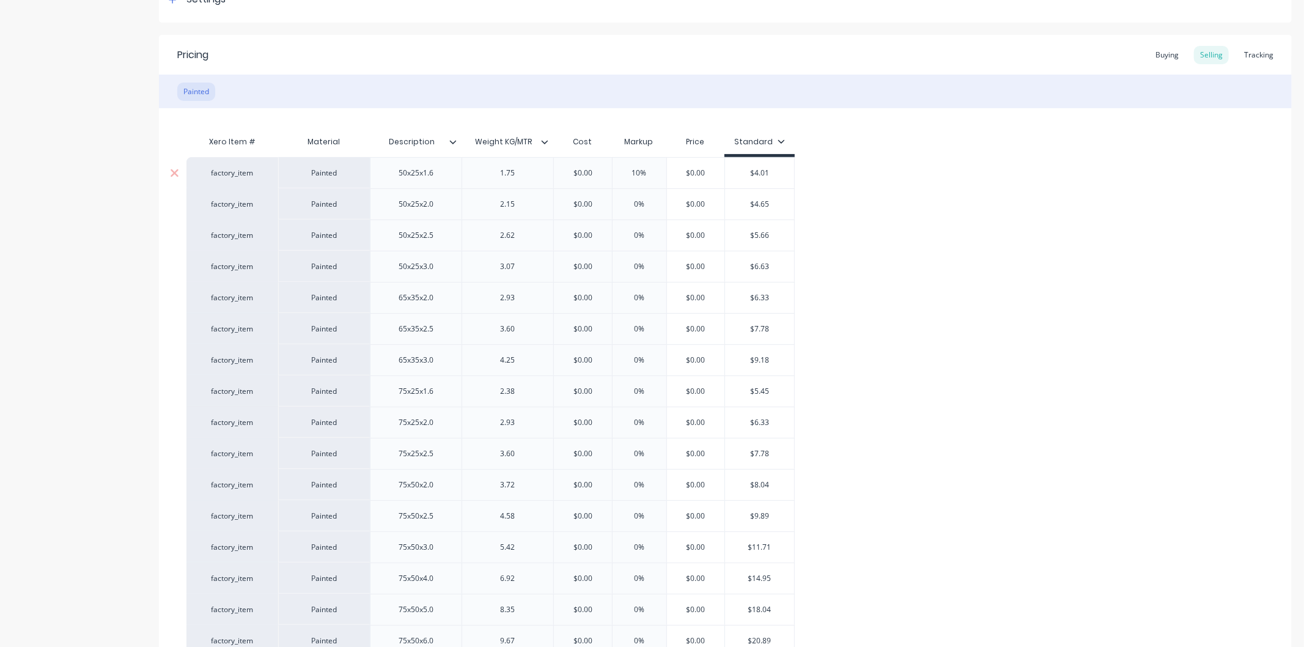
click at [622, 174] on input "10" at bounding box center [639, 172] width 61 height 11
click at [642, 172] on input "10" at bounding box center [639, 172] width 61 height 11
click at [644, 171] on input "10" at bounding box center [639, 172] width 61 height 11
type input "10"
click at [510, 210] on div "2.15" at bounding box center [507, 204] width 61 height 16
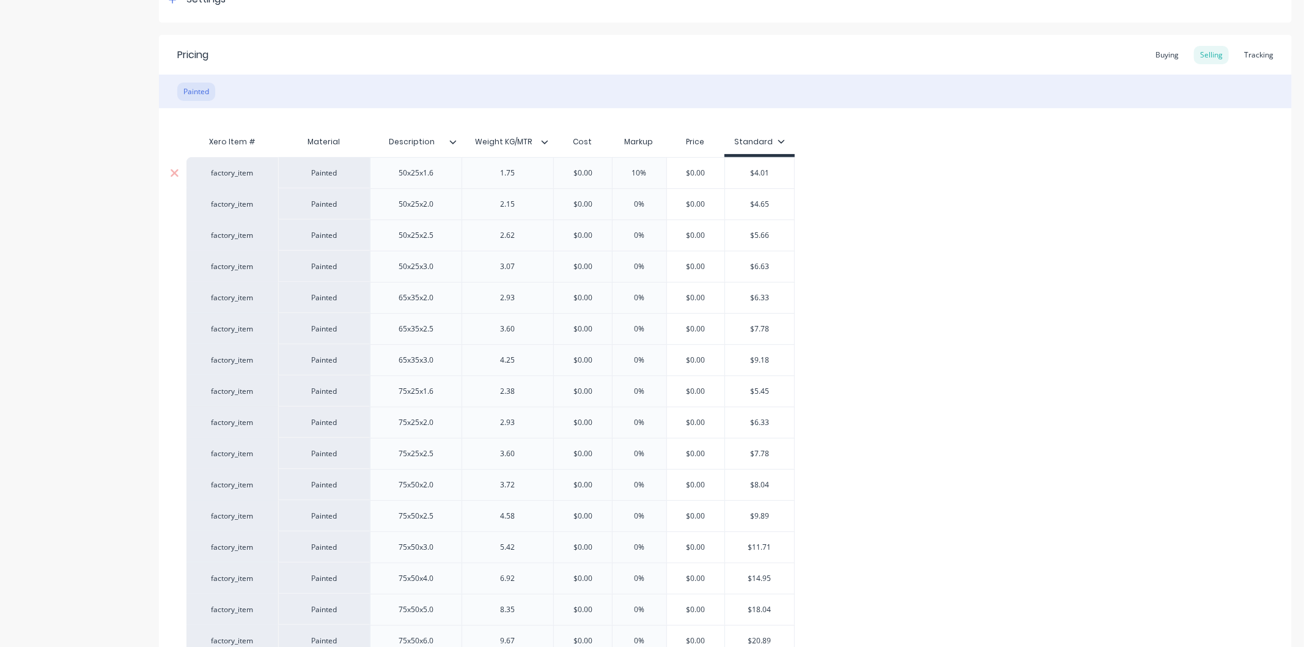
click at [651, 178] on div "10%" at bounding box center [639, 173] width 61 height 31
type textarea "x"
type input "10%"
drag, startPoint x: 596, startPoint y: 169, endPoint x: 564, endPoint y: 172, distance: 32.5
click at [564, 172] on input "$0.00" at bounding box center [582, 172] width 61 height 11
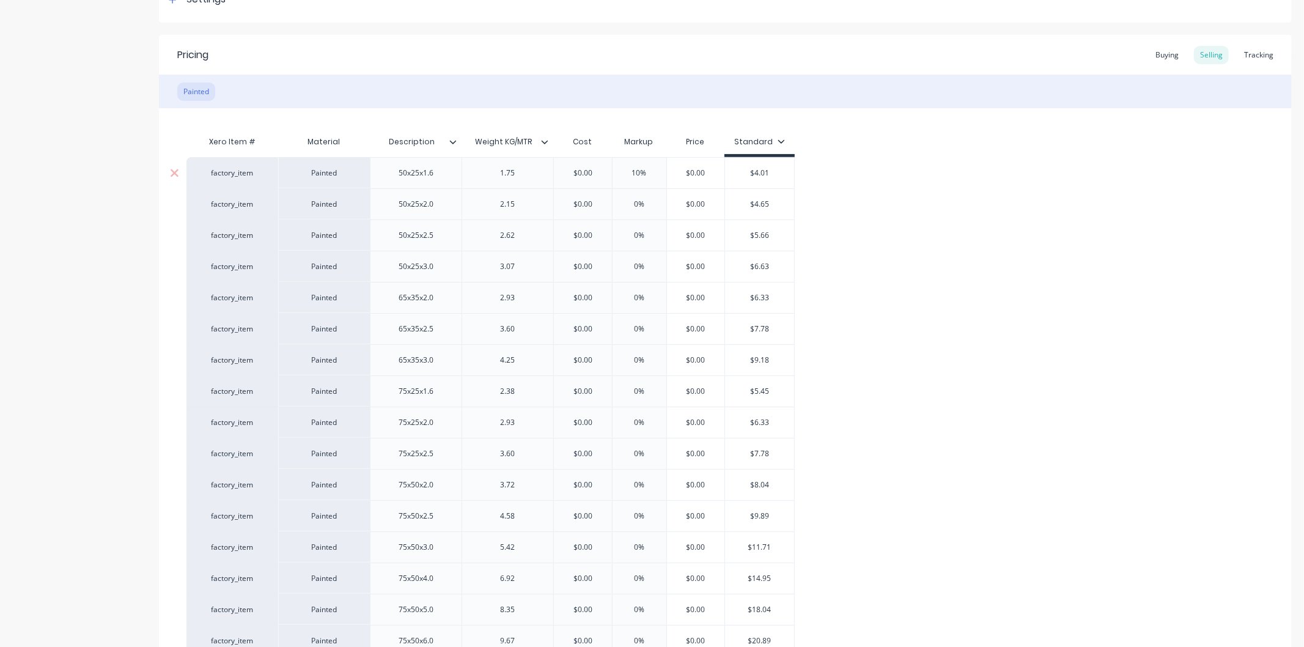
type input "4"
type textarea "x"
type input "4.01"
type textarea "x"
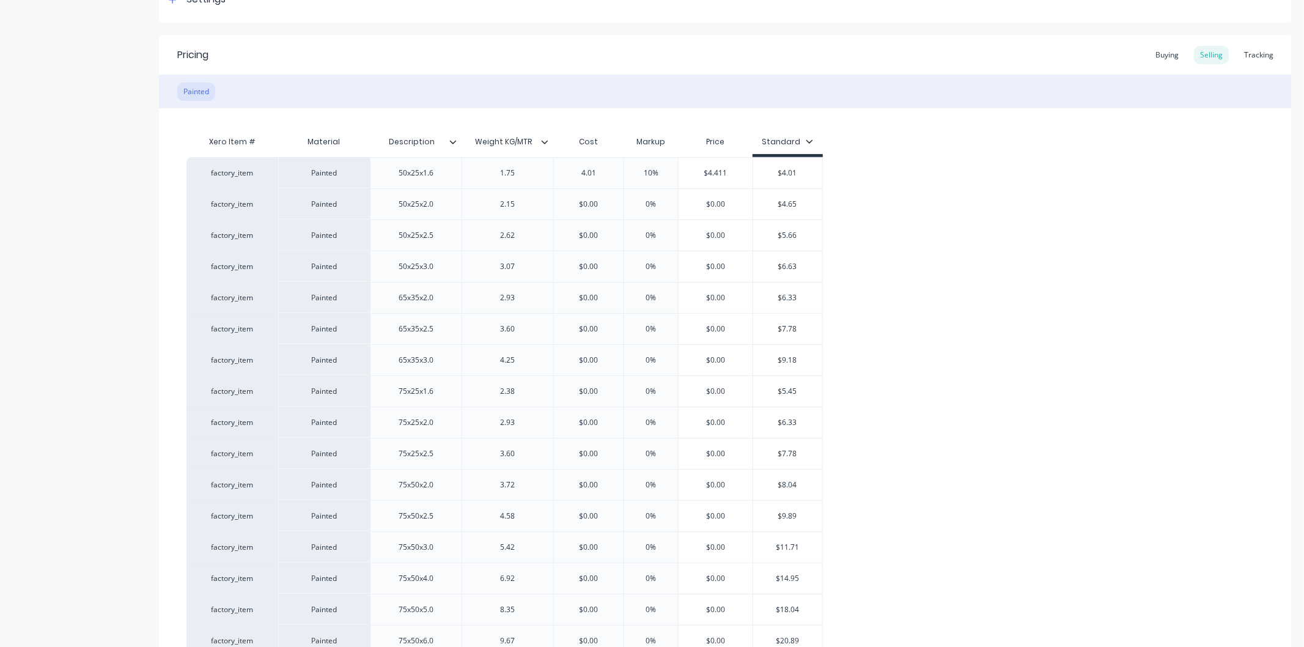
type input "4.01"
drag, startPoint x: 601, startPoint y: 204, endPoint x: 560, endPoint y: 200, distance: 41.1
click at [560, 200] on input "$0.00" at bounding box center [589, 204] width 70 height 11
type input "4"
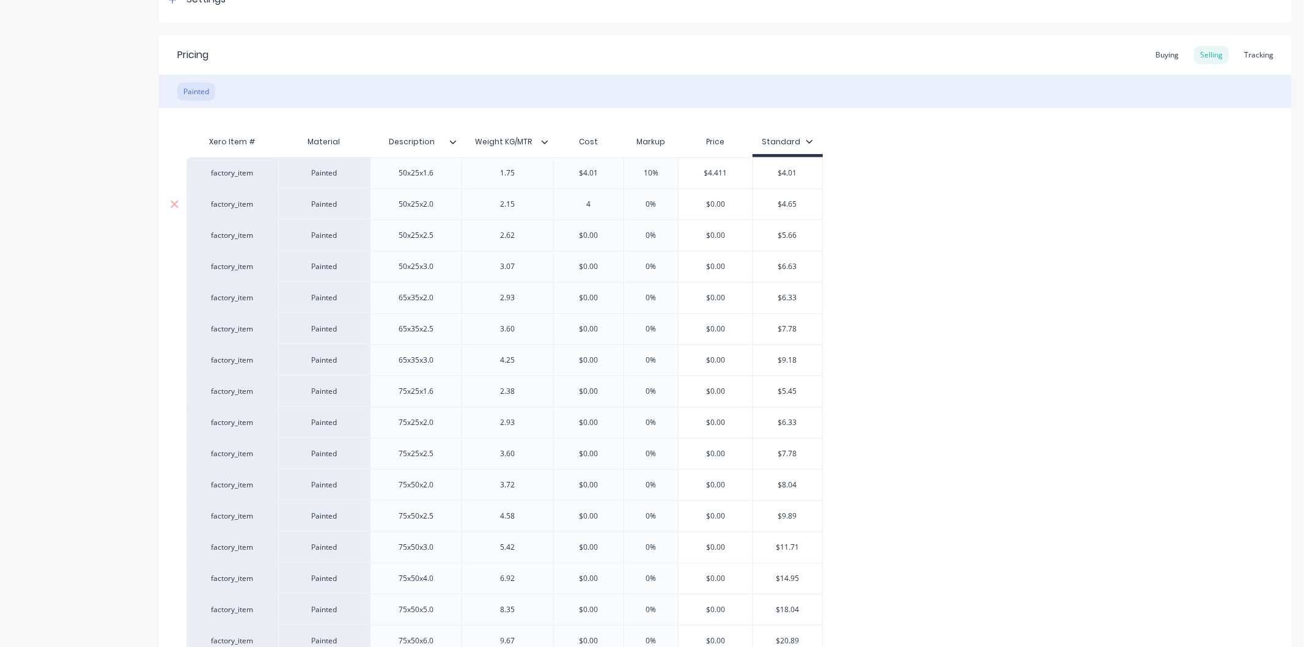
type textarea "x"
type input "4.65"
type textarea "x"
type input "4.65"
type input "0%"
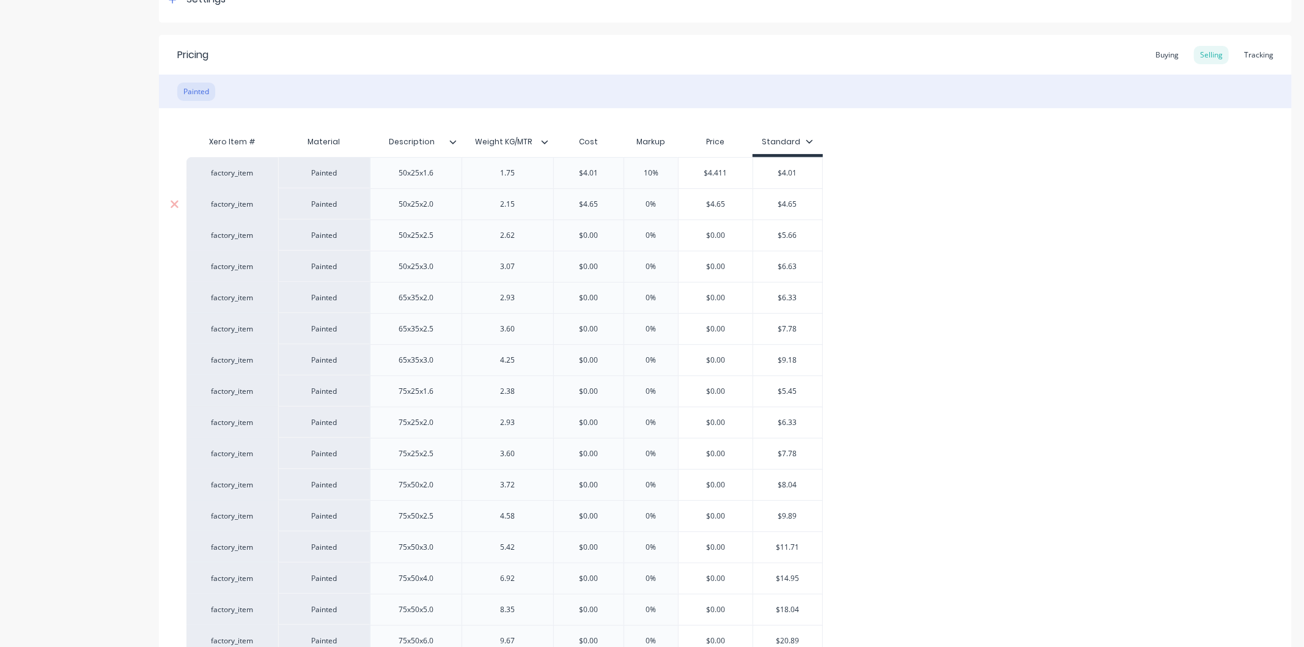
click at [667, 205] on input "0%" at bounding box center [650, 204] width 61 height 11
drag, startPoint x: 665, startPoint y: 169, endPoint x: 634, endPoint y: 173, distance: 31.5
click at [634, 173] on input "10%" at bounding box center [650, 172] width 61 height 11
type input "3"
type textarea "x"
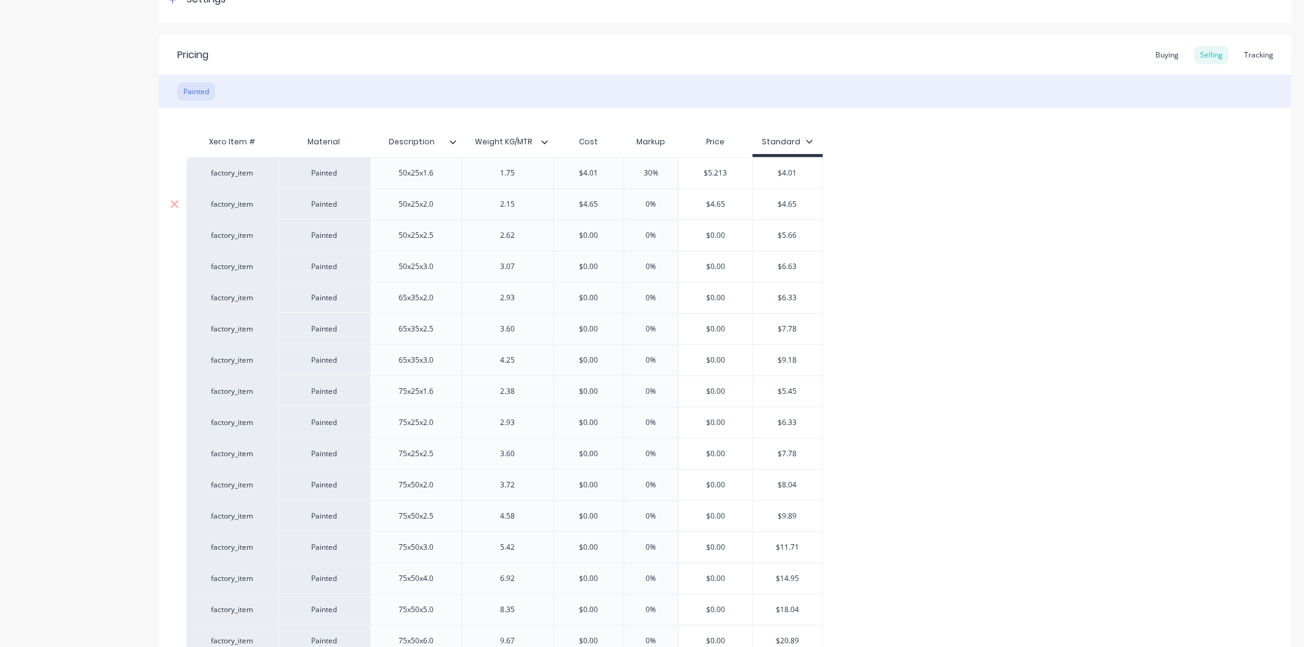
click at [664, 210] on div "0%" at bounding box center [650, 204] width 61 height 31
type input "30"
drag, startPoint x: 665, startPoint y: 200, endPoint x: 621, endPoint y: 200, distance: 44.0
click at [621, 200] on input "0%" at bounding box center [650, 204] width 61 height 11
type input "3"
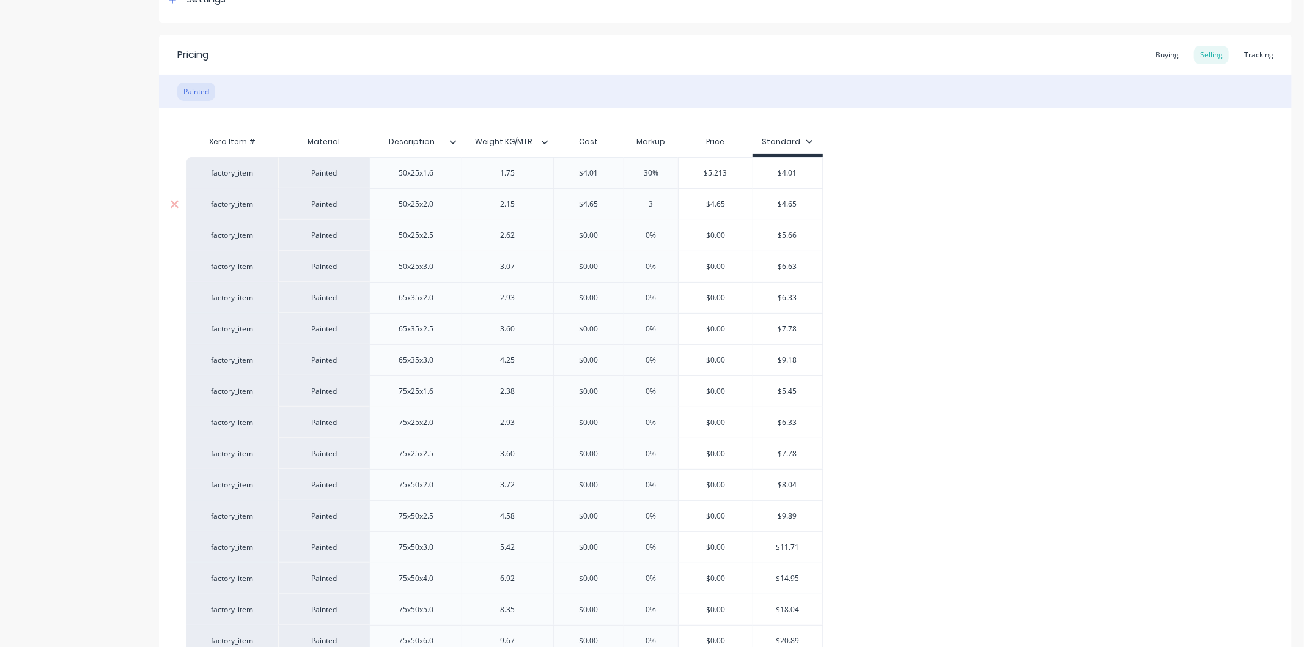
type textarea "x"
type input "30"
drag, startPoint x: 609, startPoint y: 233, endPoint x: 532, endPoint y: 233, distance: 77.6
click at [532, 233] on div "factory_item Painted 50x25x2.5 2.62 $0.00 $0.00 0% $0.00 $5.66" at bounding box center [504, 234] width 636 height 31
type input "5"
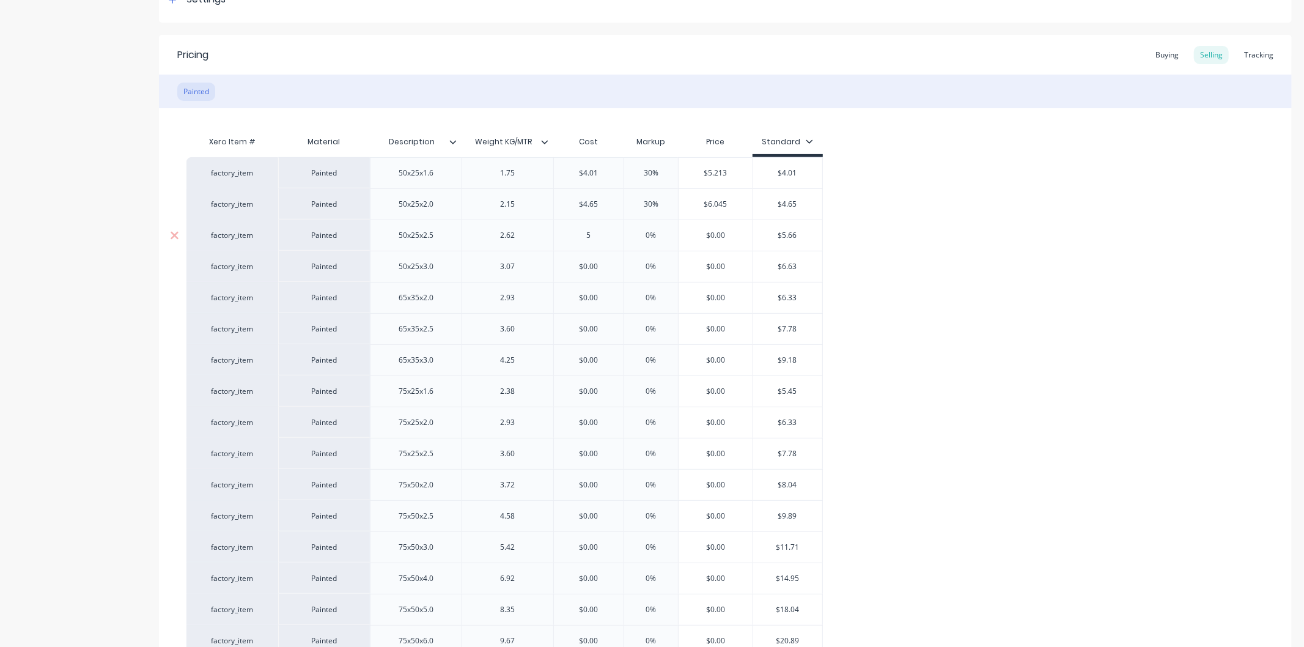
type textarea "x"
type input "5.6"
type textarea "x"
type input "5.66"
type textarea "x"
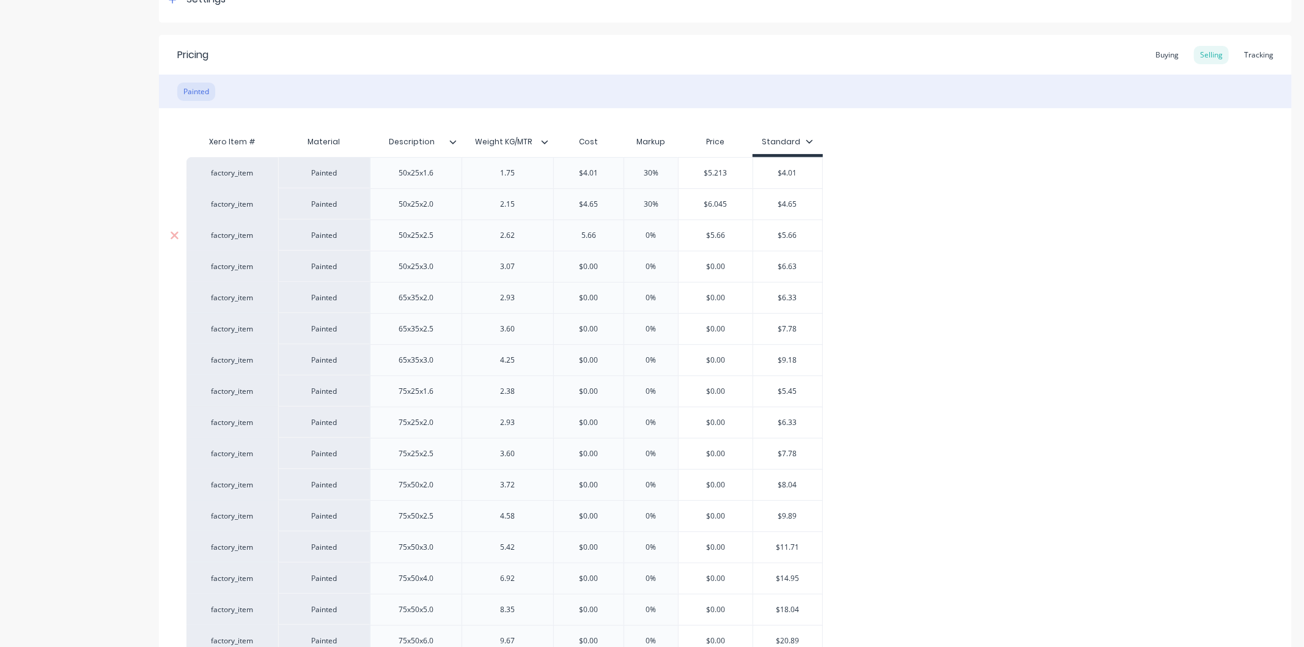
type input "5.66"
drag, startPoint x: 670, startPoint y: 233, endPoint x: 634, endPoint y: 242, distance: 36.6
click at [634, 242] on div "0% 0%" at bounding box center [650, 235] width 61 height 31
type input "3"
type textarea "x"
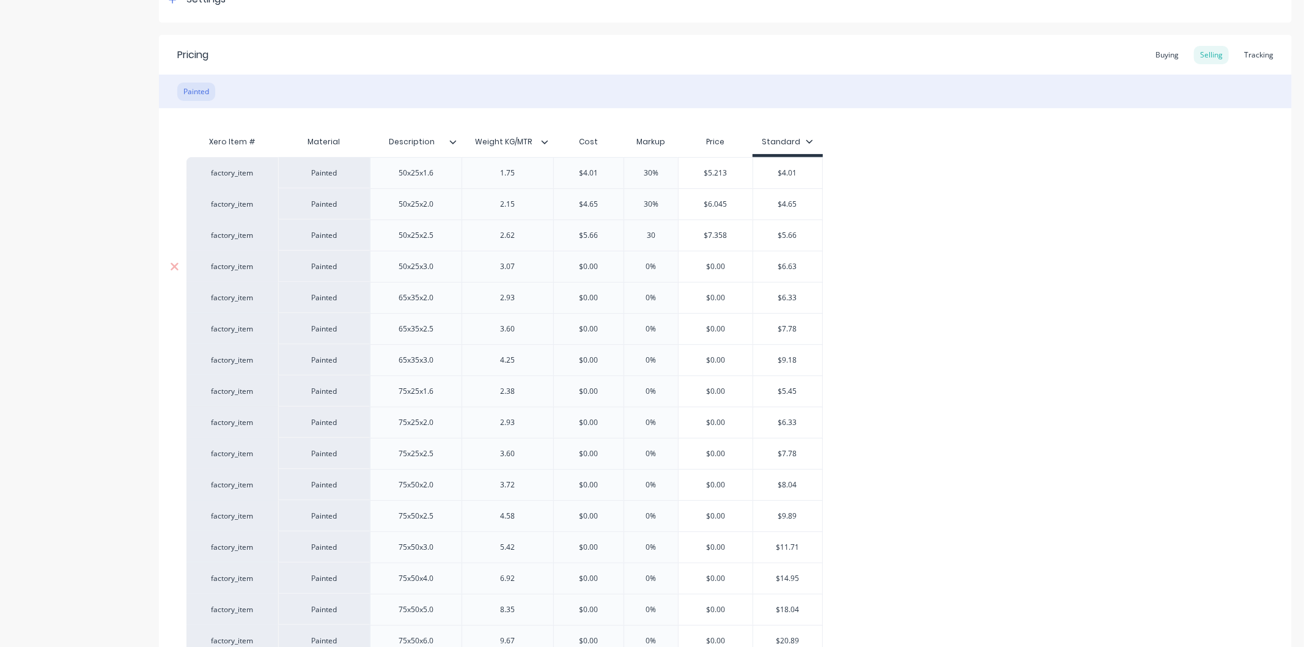
type input "30"
drag, startPoint x: 609, startPoint y: 265, endPoint x: 560, endPoint y: 266, distance: 49.5
click at [560, 266] on input "$0.00" at bounding box center [589, 266] width 70 height 11
type input "6"
type textarea "x"
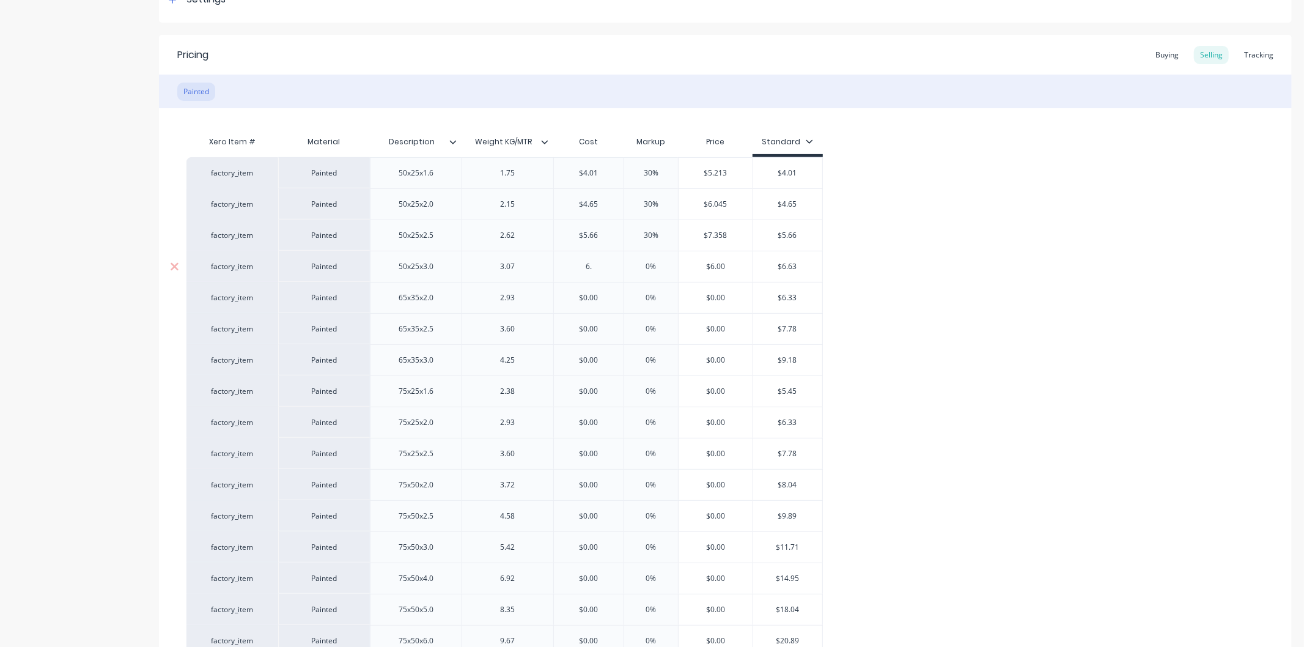
type input "6.6"
type textarea "x"
type input "6.63"
type textarea "x"
type input "6.63"
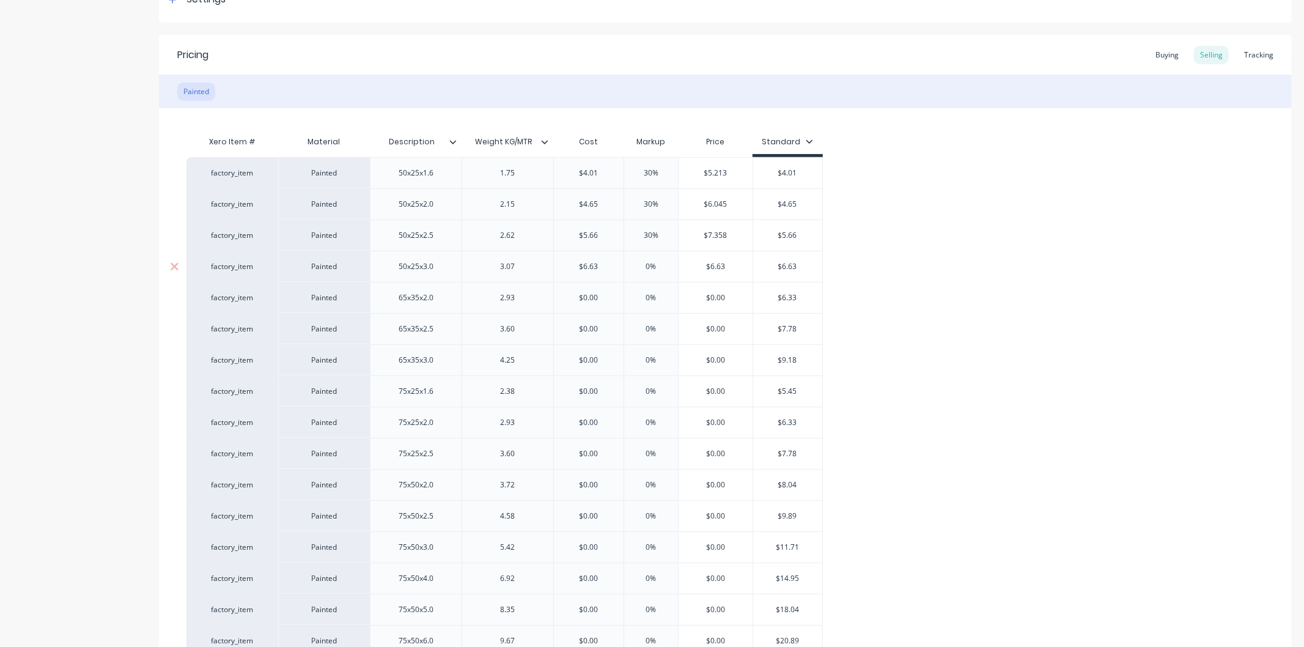
drag, startPoint x: 662, startPoint y: 260, endPoint x: 614, endPoint y: 276, distance: 50.6
click at [614, 276] on div "factory_item Painted 50x25x3.0 3.07 $6.63 6.63 0% 0% $6.63 $6.63" at bounding box center [504, 266] width 636 height 31
type input "3"
type textarea "x"
type input "30"
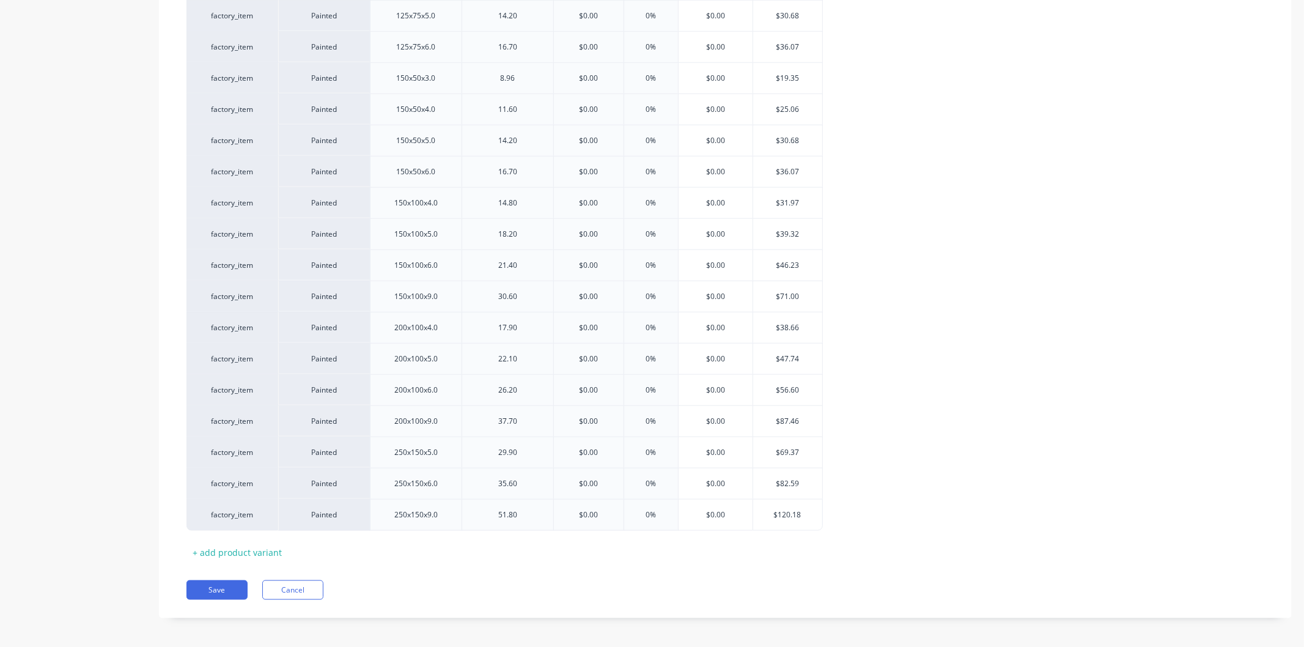
scroll to position [1115, 0]
click at [214, 584] on button "Save" at bounding box center [216, 585] width 61 height 20
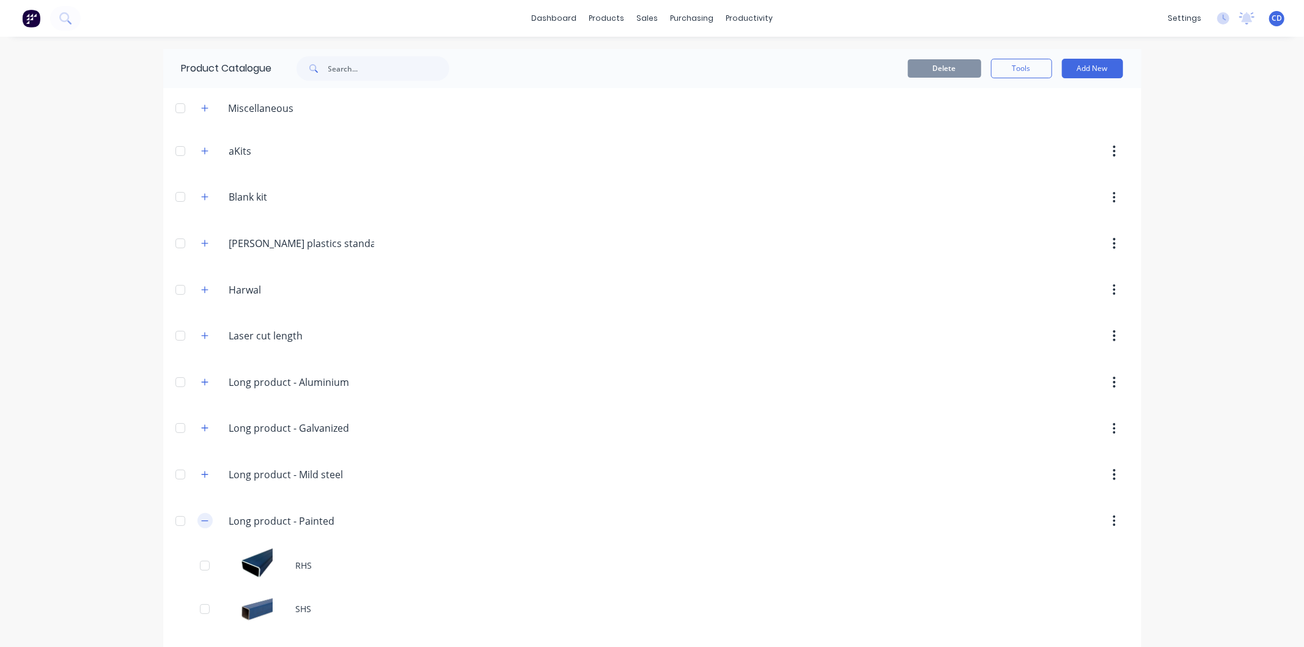
click at [202, 516] on button "button" at bounding box center [204, 520] width 15 height 15
click at [201, 471] on icon "button" at bounding box center [204, 474] width 7 height 9
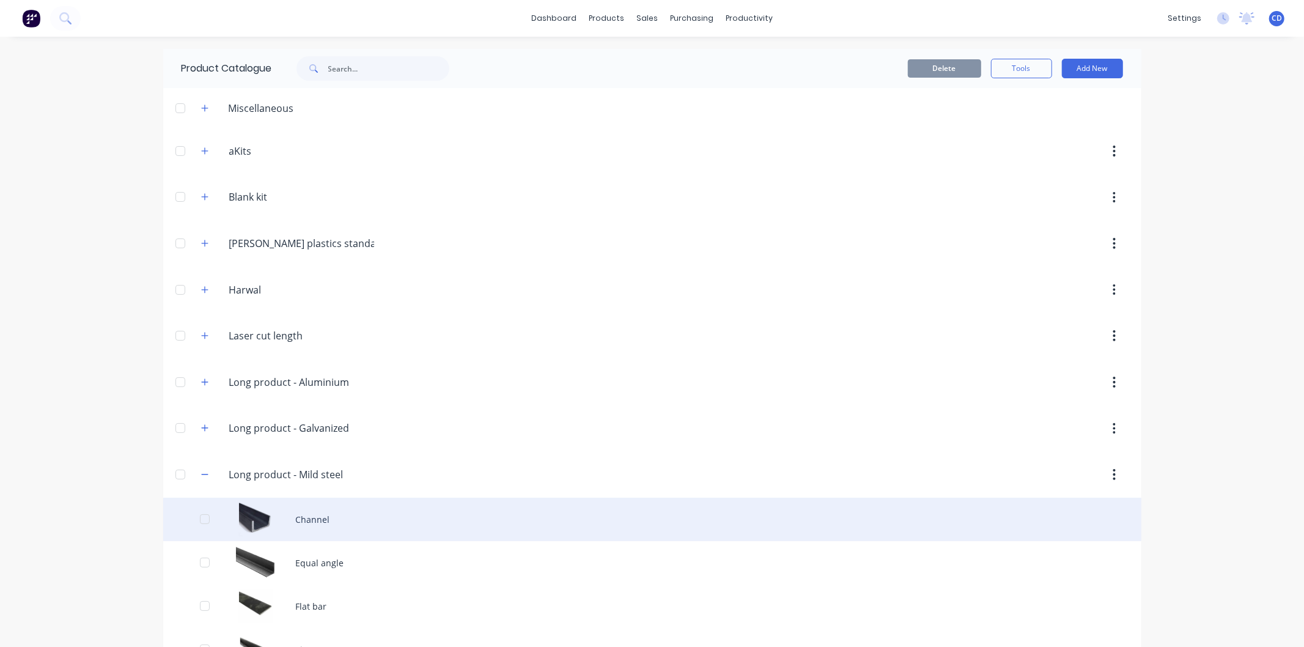
click at [327, 519] on div "Channel" at bounding box center [652, 518] width 978 height 43
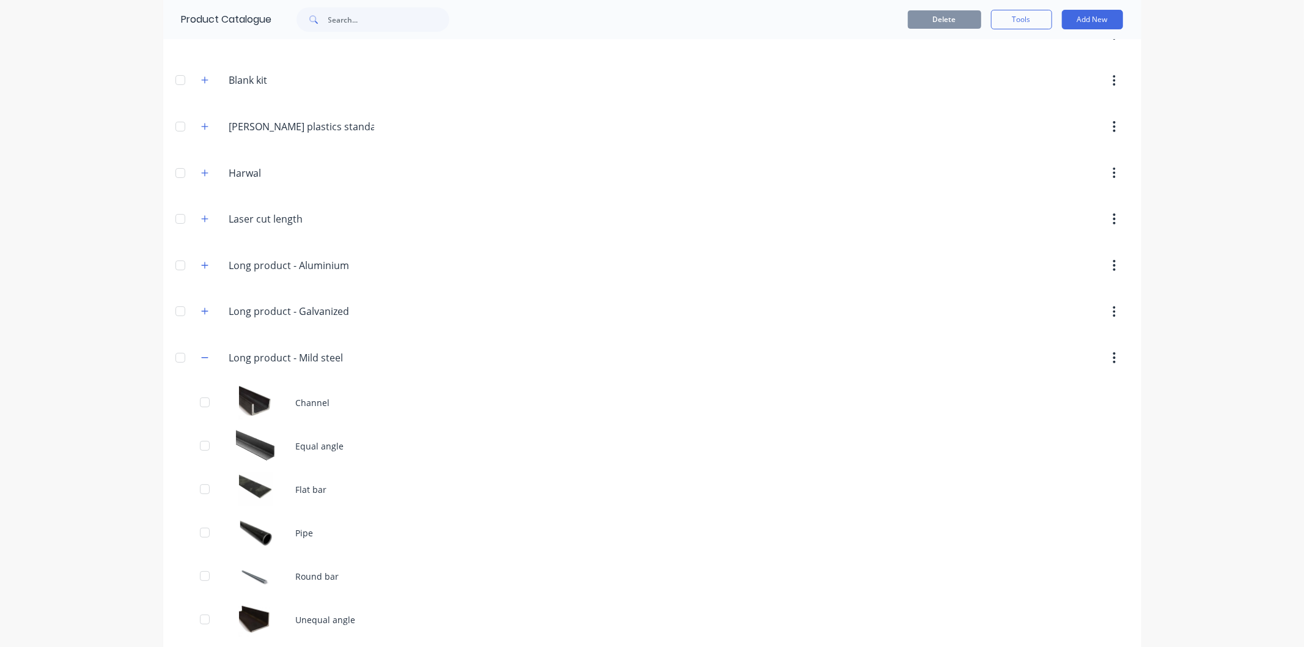
scroll to position [355, 0]
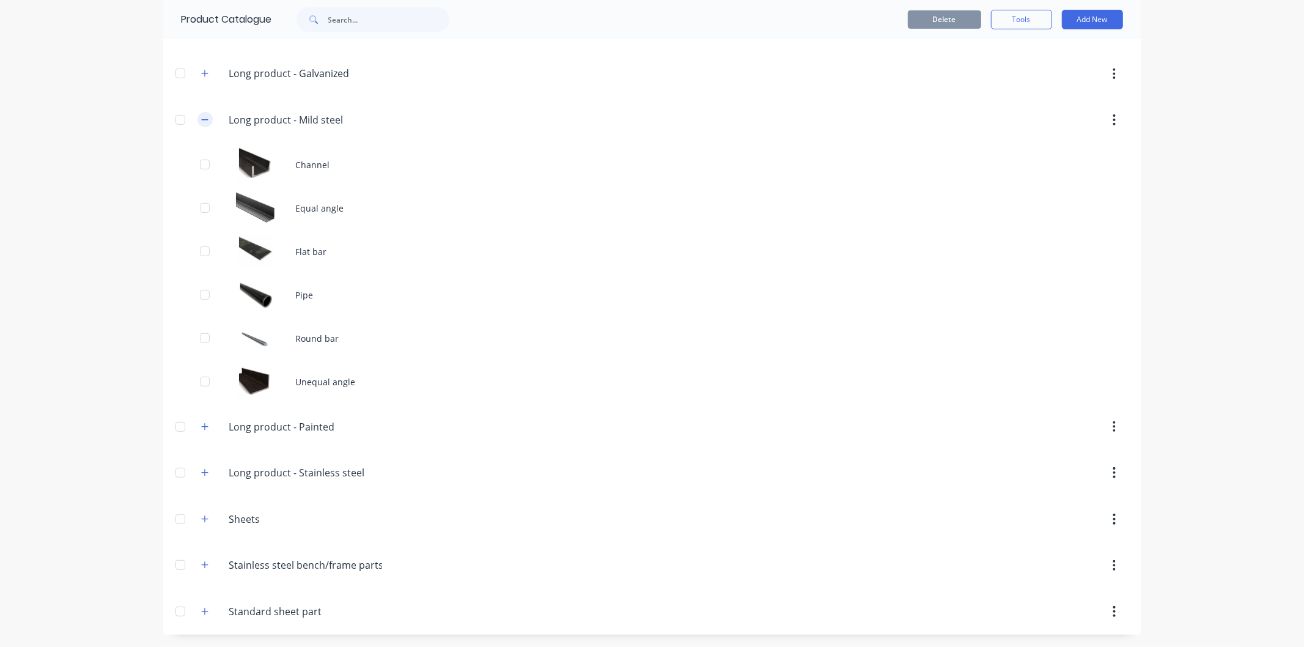
click at [202, 114] on button "button" at bounding box center [204, 119] width 15 height 15
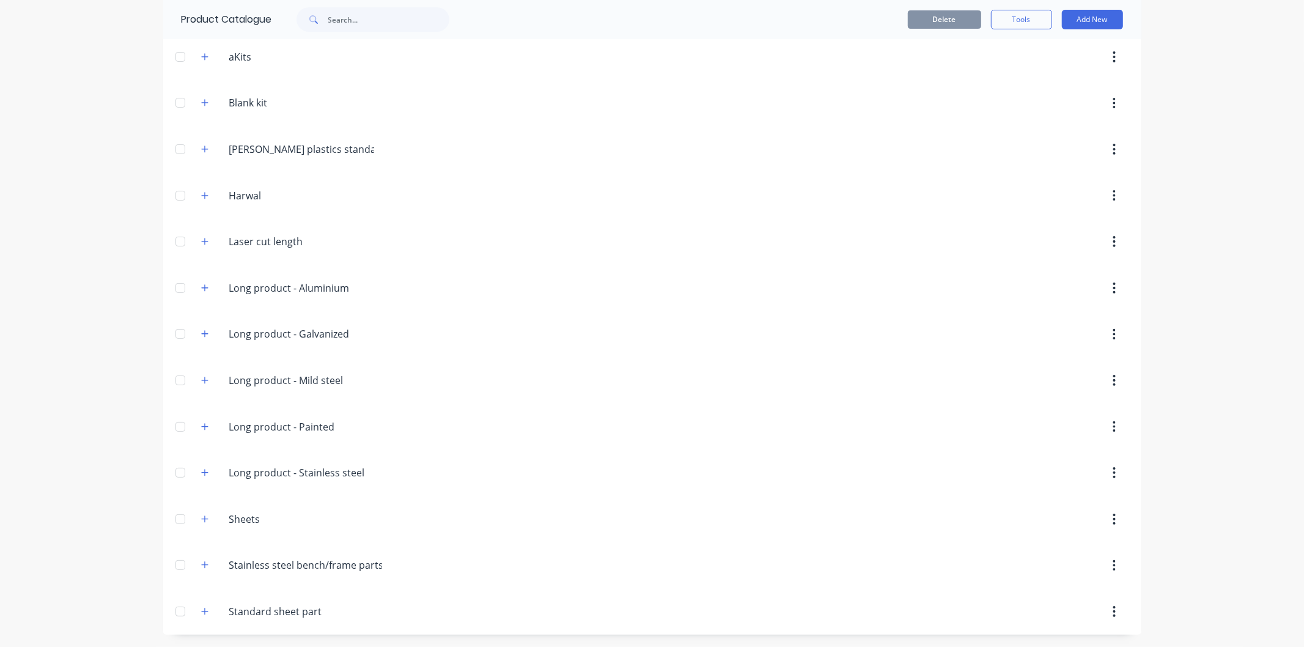
click at [197, 517] on span at bounding box center [204, 518] width 15 height 15
click at [204, 518] on button "button" at bounding box center [204, 518] width 15 height 15
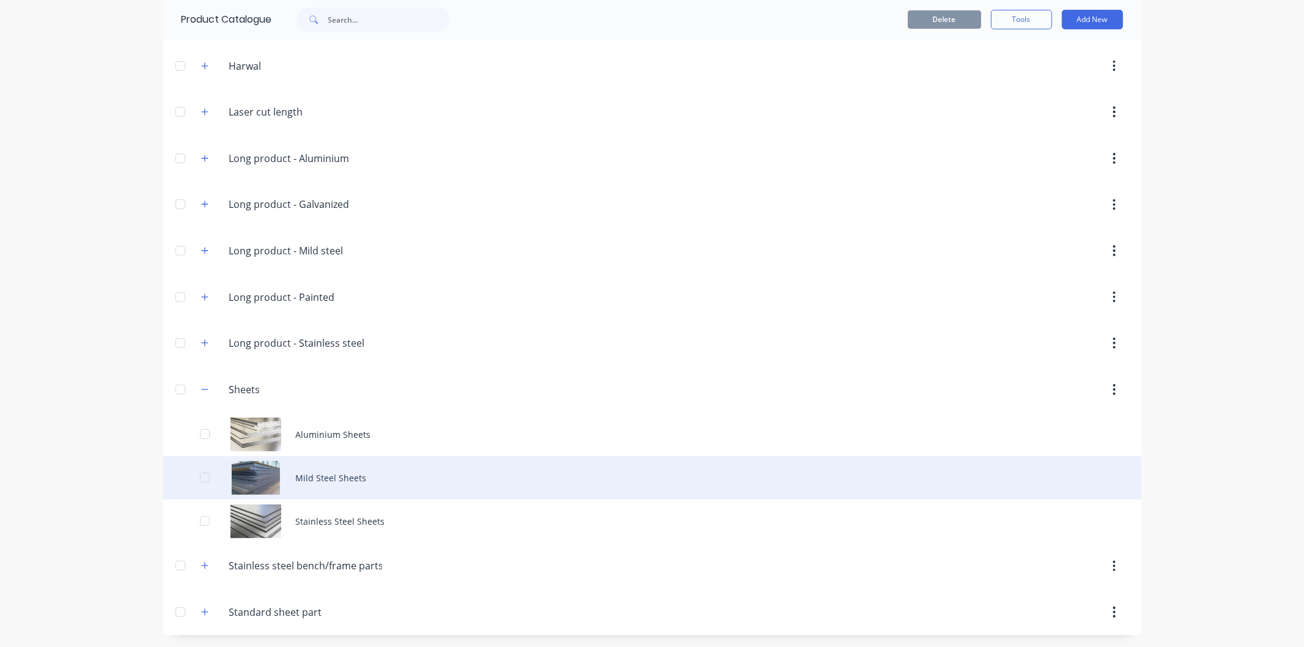
scroll to position [225, 0]
click at [312, 479] on div "Mild Steel Sheets" at bounding box center [652, 476] width 978 height 43
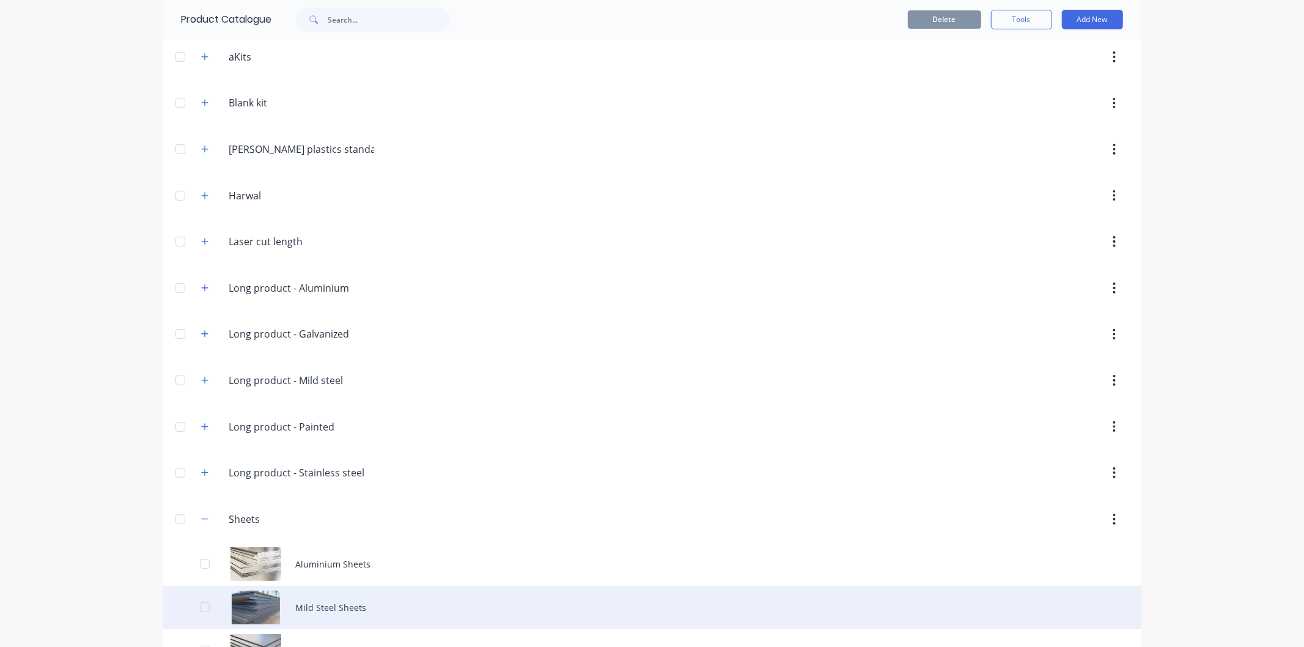
scroll to position [225, 0]
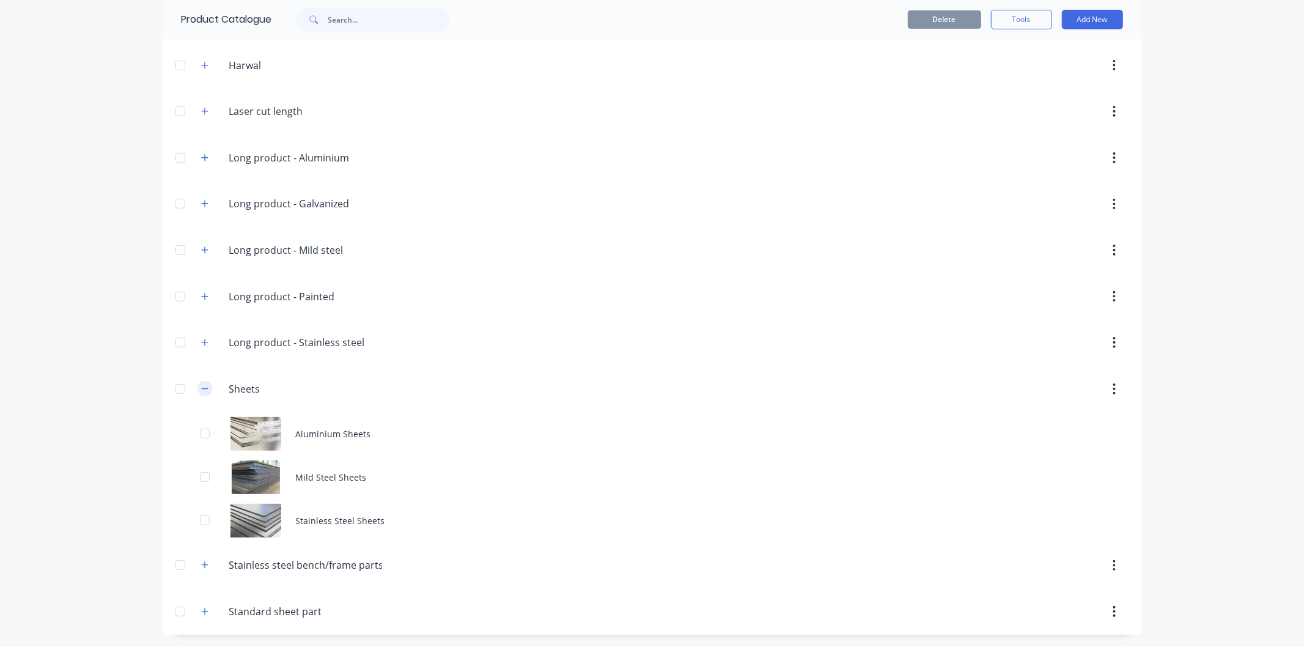
click at [201, 387] on icon "button" at bounding box center [204, 388] width 7 height 9
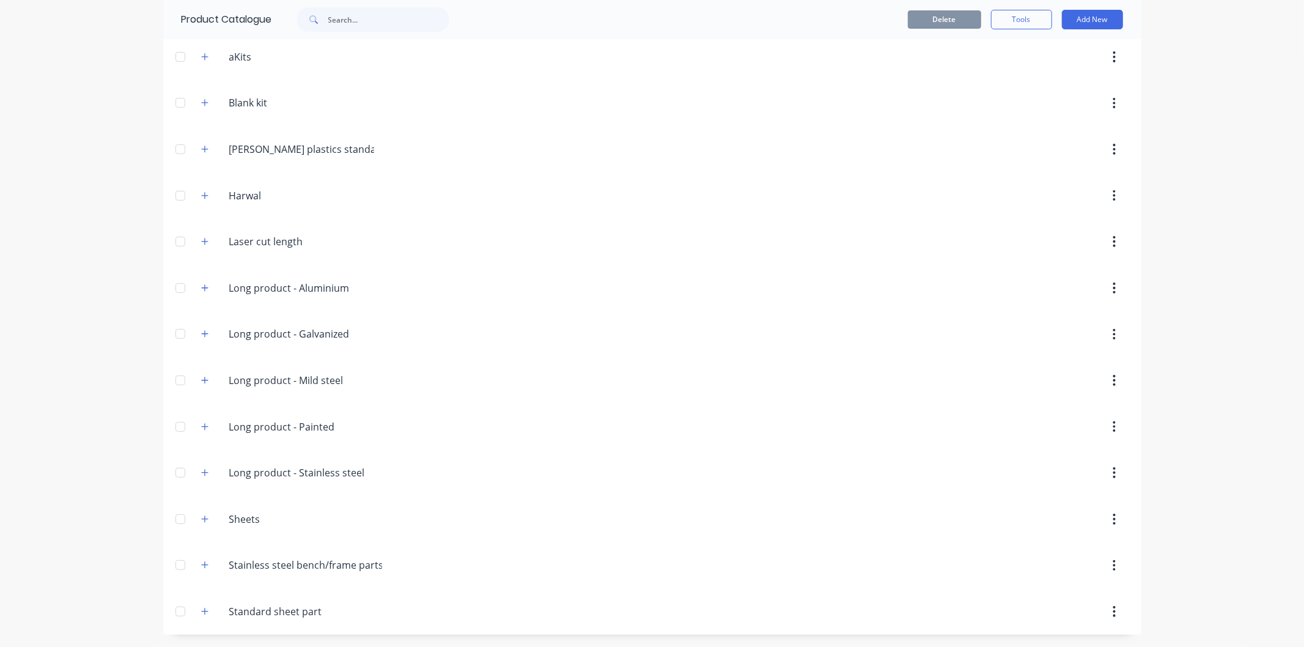
scroll to position [95, 0]
click at [201, 425] on icon "button" at bounding box center [204, 426] width 7 height 9
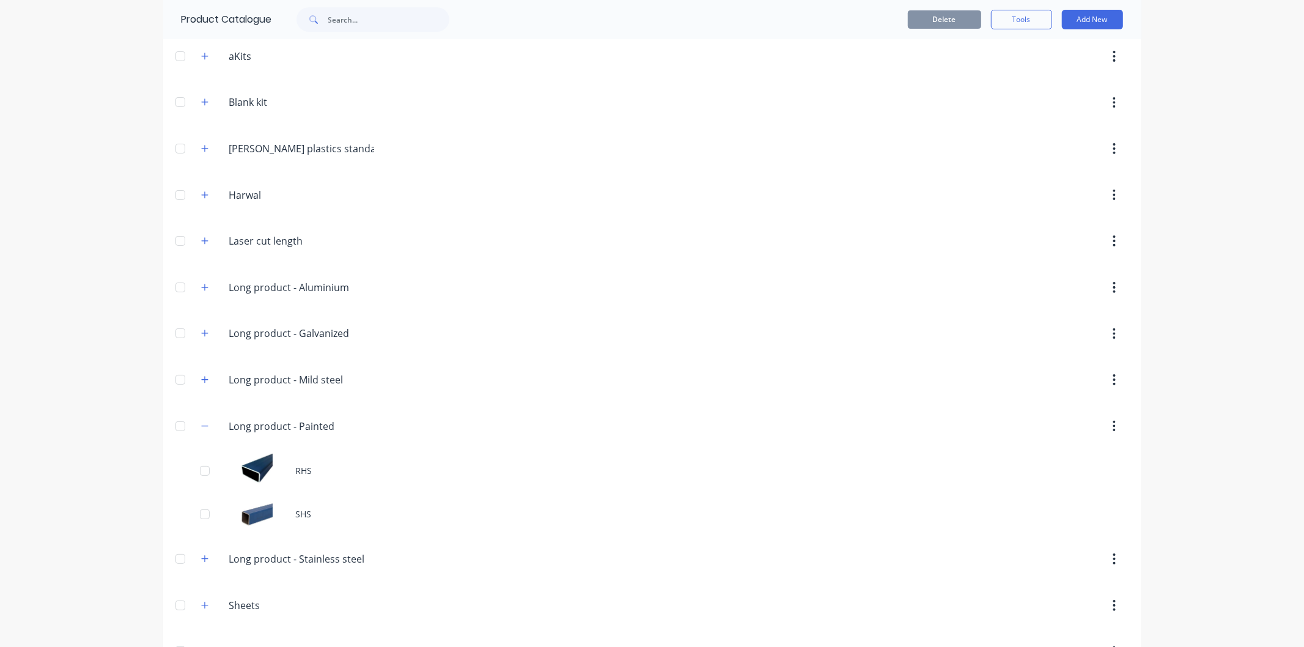
scroll to position [163, 0]
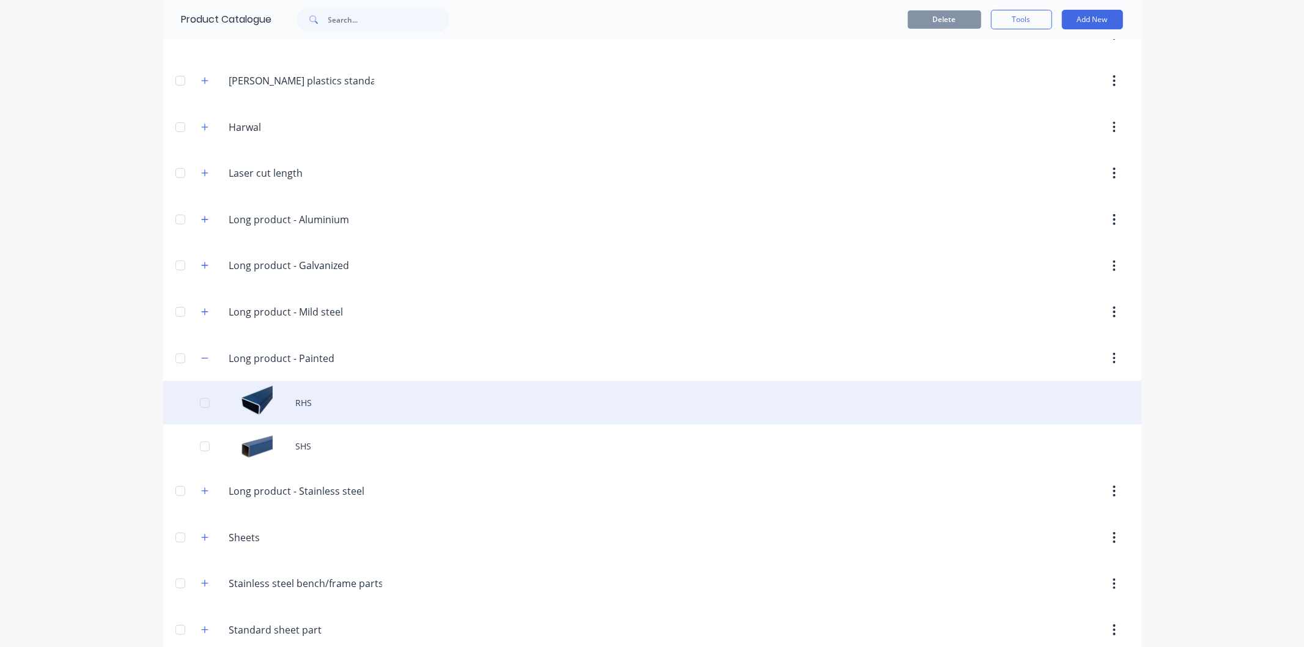
click at [290, 403] on div "RHS" at bounding box center [652, 402] width 978 height 43
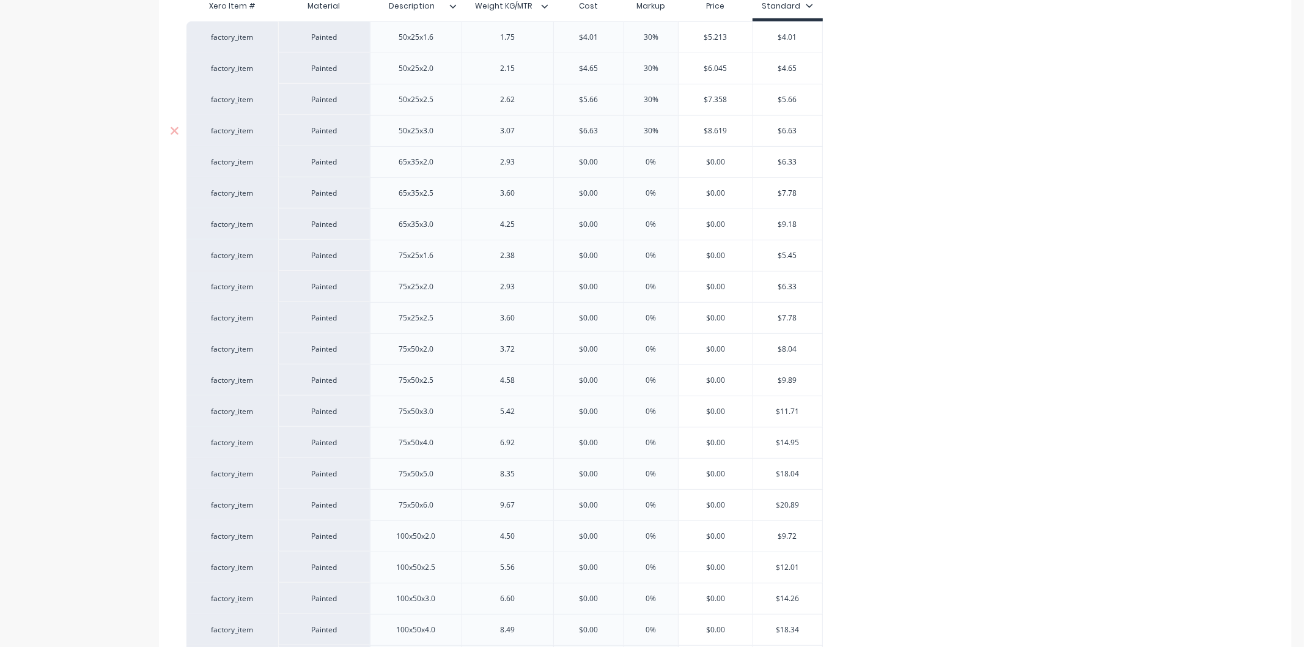
type textarea "x"
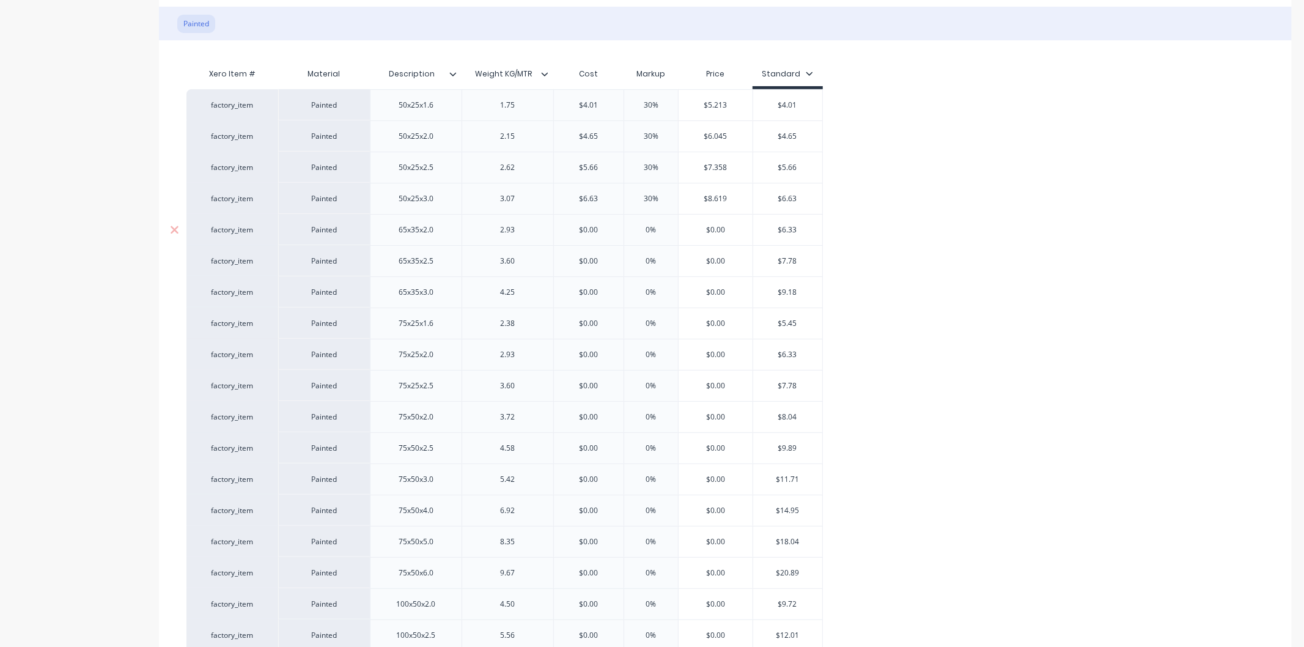
drag, startPoint x: 608, startPoint y: 230, endPoint x: 558, endPoint y: 229, distance: 50.1
click at [558, 229] on input "$0.00" at bounding box center [589, 229] width 70 height 11
type input "6"
type textarea "x"
type input "6.3"
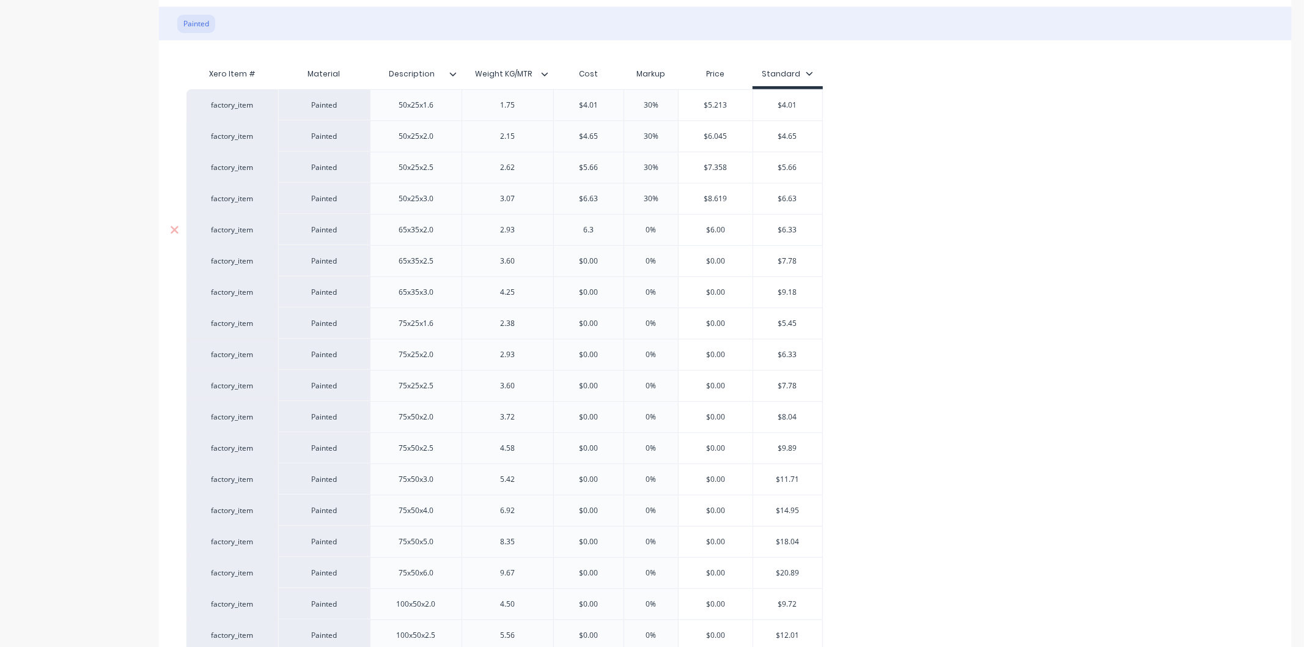
type textarea "x"
type input "6.33"
type textarea "x"
drag, startPoint x: 662, startPoint y: 223, endPoint x: 612, endPoint y: 236, distance: 51.1
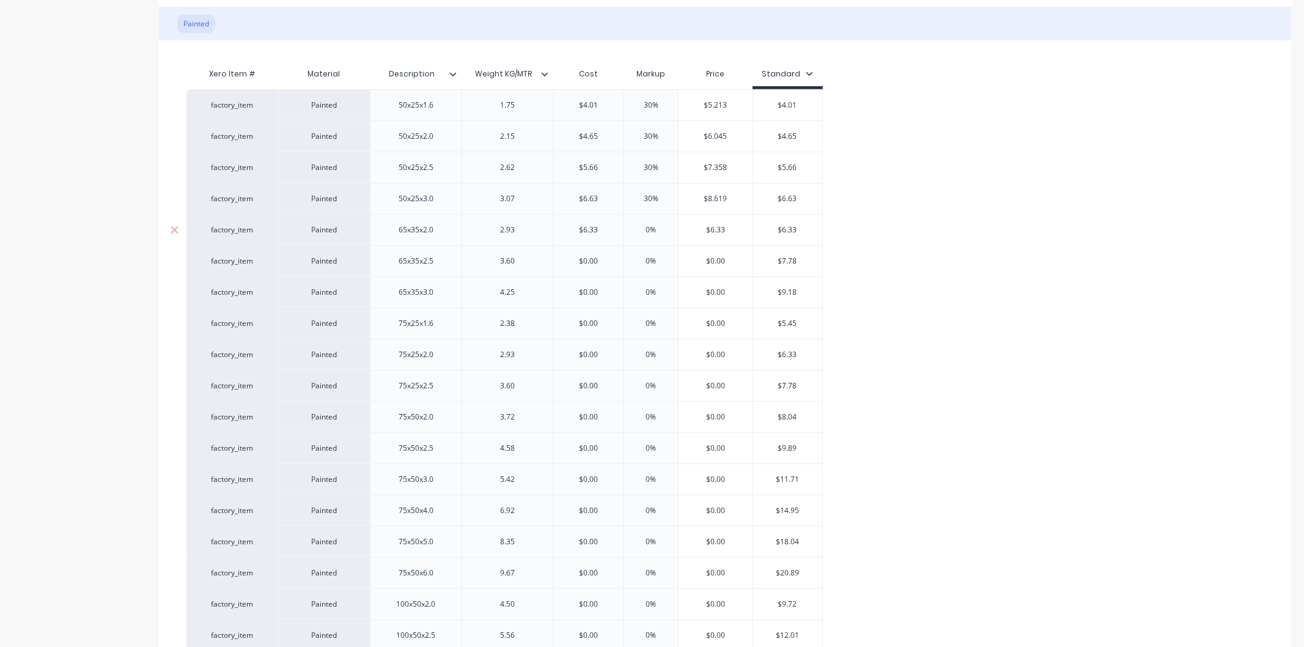
type input "6.33"
drag, startPoint x: 653, startPoint y: 229, endPoint x: 622, endPoint y: 229, distance: 30.6
click at [622, 229] on input "0%" at bounding box center [650, 229] width 61 height 11
type input "3"
type textarea "x"
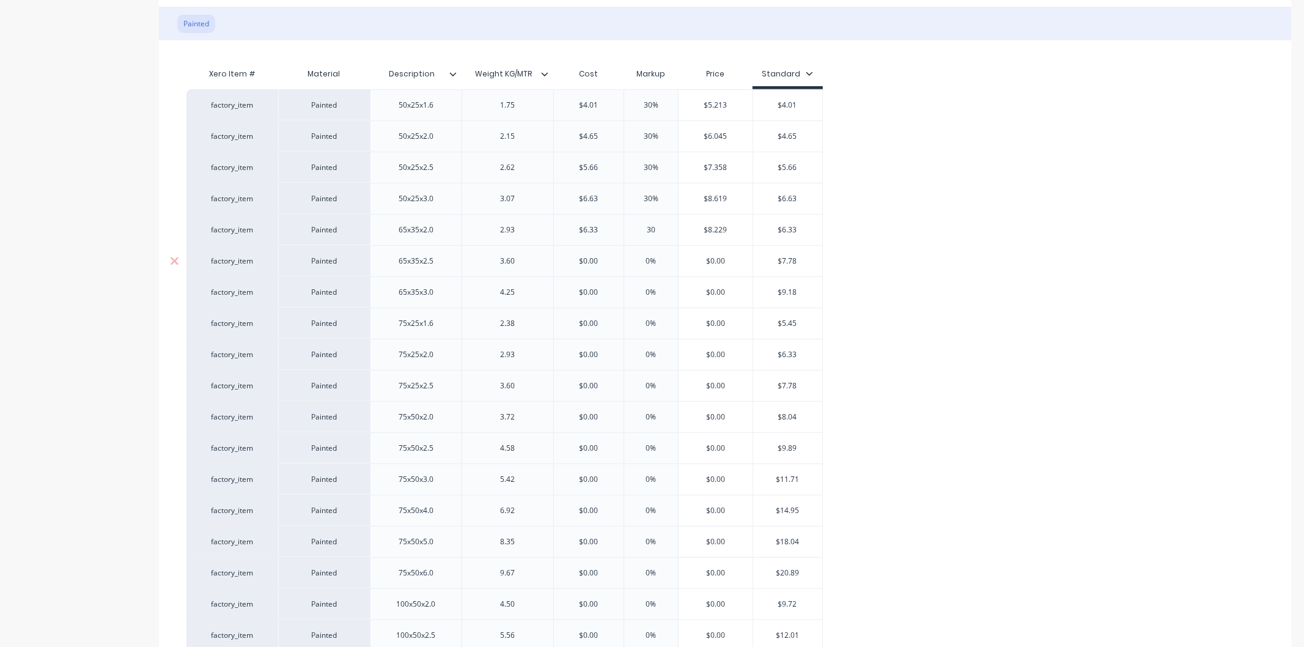
type input "30"
drag, startPoint x: 611, startPoint y: 259, endPoint x: 568, endPoint y: 265, distance: 43.3
click at [568, 265] on input "$0.00" at bounding box center [589, 260] width 70 height 11
type input "7"
type textarea "x"
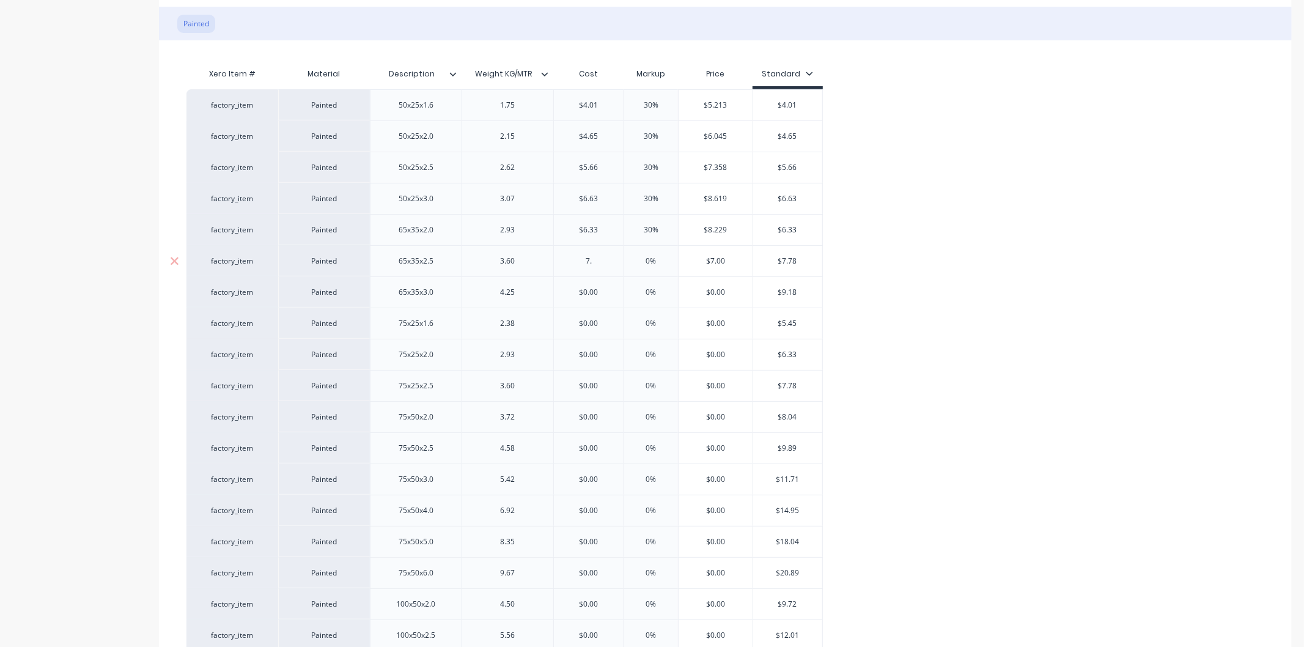
type input "7.7"
type textarea "x"
type input "7.78"
drag, startPoint x: 658, startPoint y: 262, endPoint x: 596, endPoint y: 257, distance: 61.9
click at [596, 257] on div "factory_item Painted 65x35x2.5 3.60 $7.78 7.78 0% 0% $7.78 $7.78" at bounding box center [504, 260] width 636 height 31
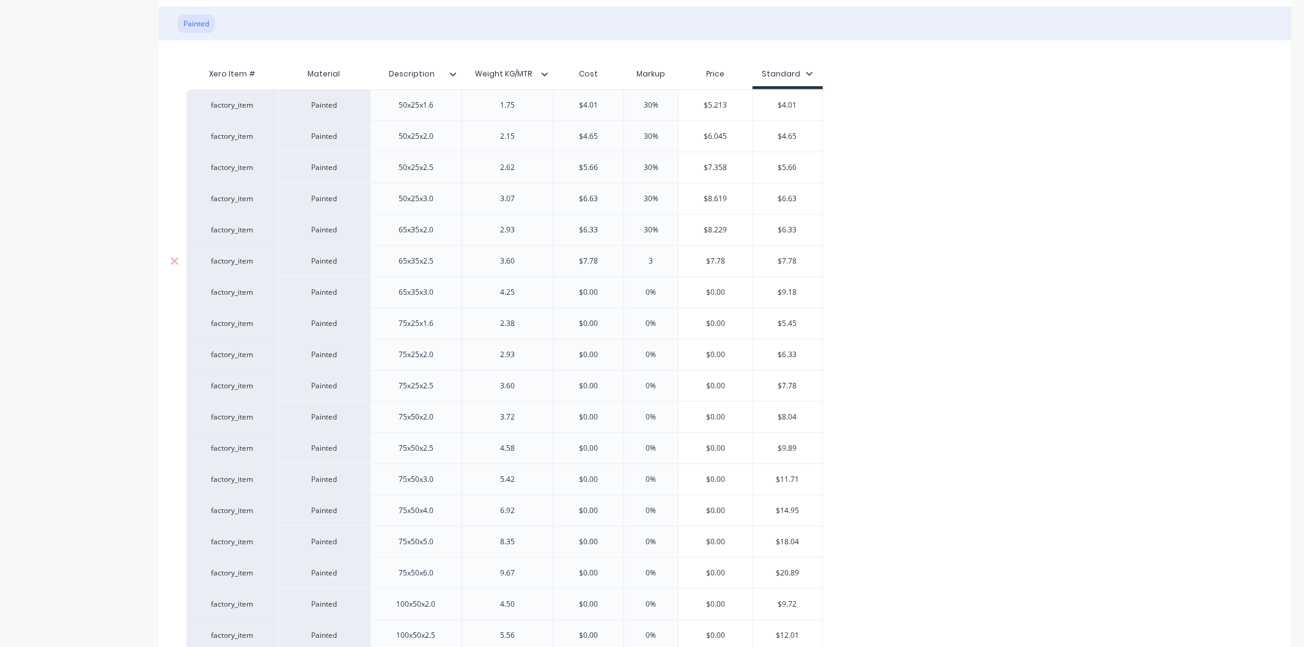
type input "30"
type textarea "x"
type input "30"
drag, startPoint x: 602, startPoint y: 292, endPoint x: 565, endPoint y: 295, distance: 36.8
click at [565, 295] on input "$0.00" at bounding box center [589, 292] width 70 height 11
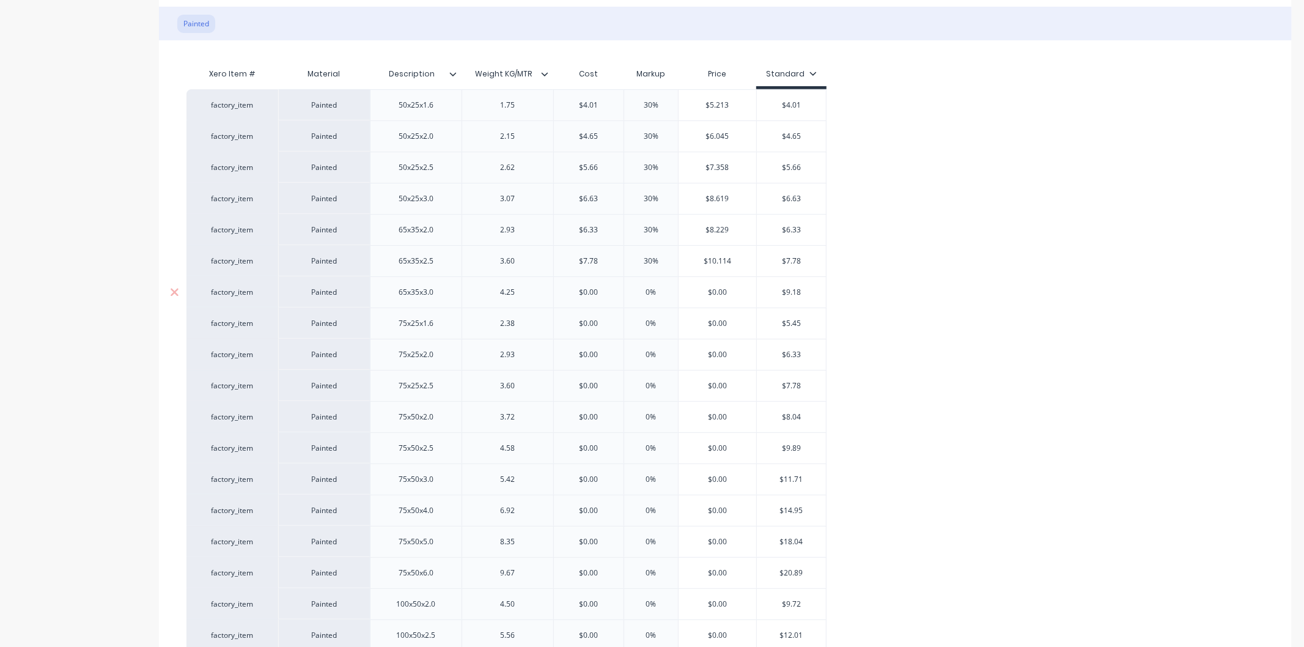
type input "9"
type textarea "x"
type input "9.18"
type textarea "x"
type input "9.18"
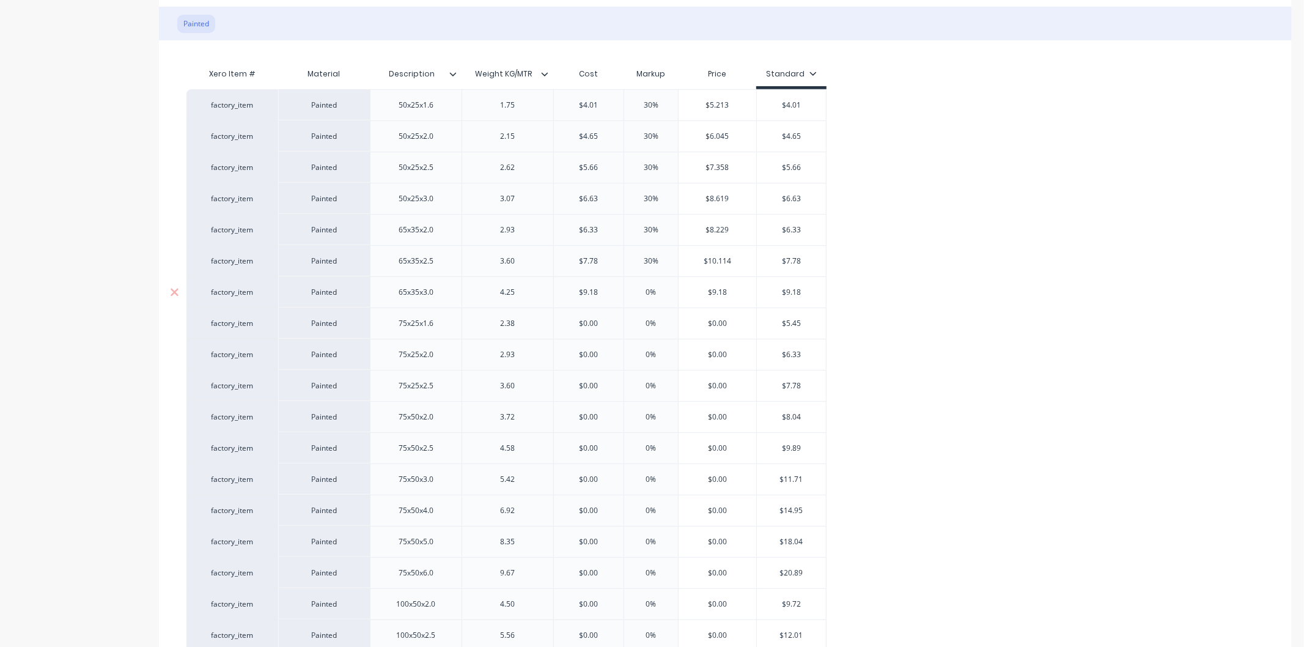
drag, startPoint x: 661, startPoint y: 290, endPoint x: 639, endPoint y: 295, distance: 22.5
click at [639, 295] on input "0%" at bounding box center [650, 292] width 61 height 11
type input "3"
type textarea "x"
type input "30"
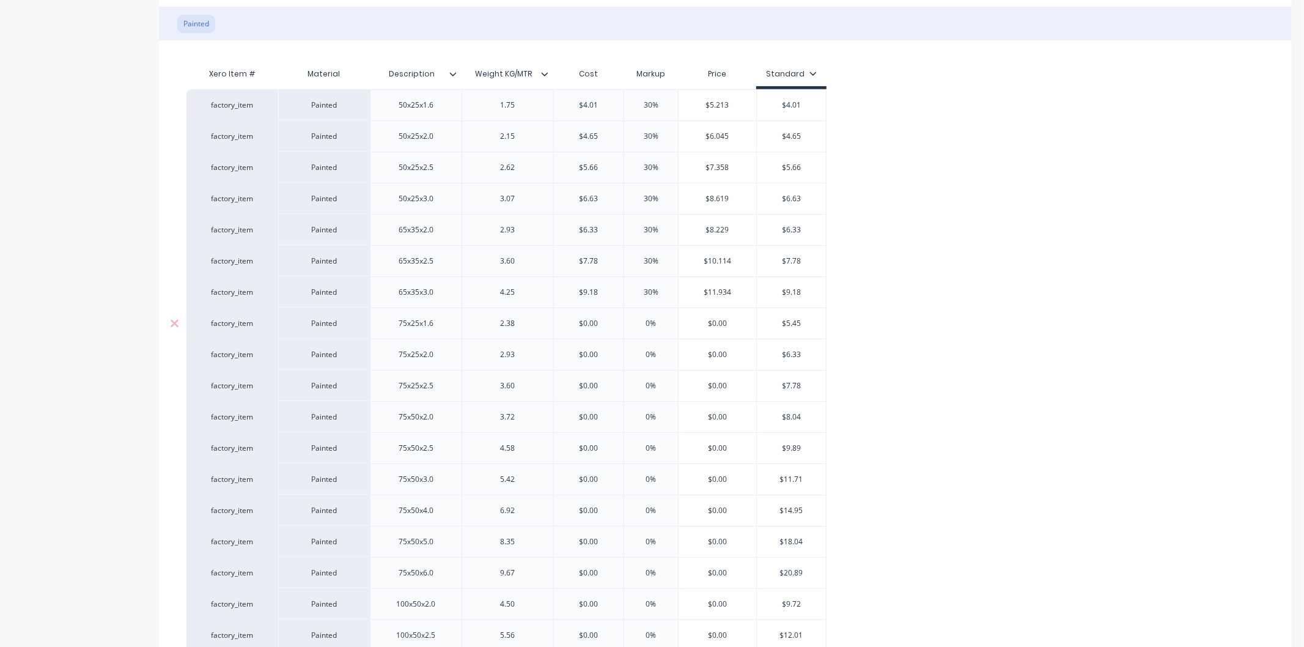
drag, startPoint x: 612, startPoint y: 321, endPoint x: 567, endPoint y: 326, distance: 45.5
click at [567, 326] on input "$0.00" at bounding box center [589, 323] width 70 height 11
type input "5"
type textarea "x"
type input "5.4"
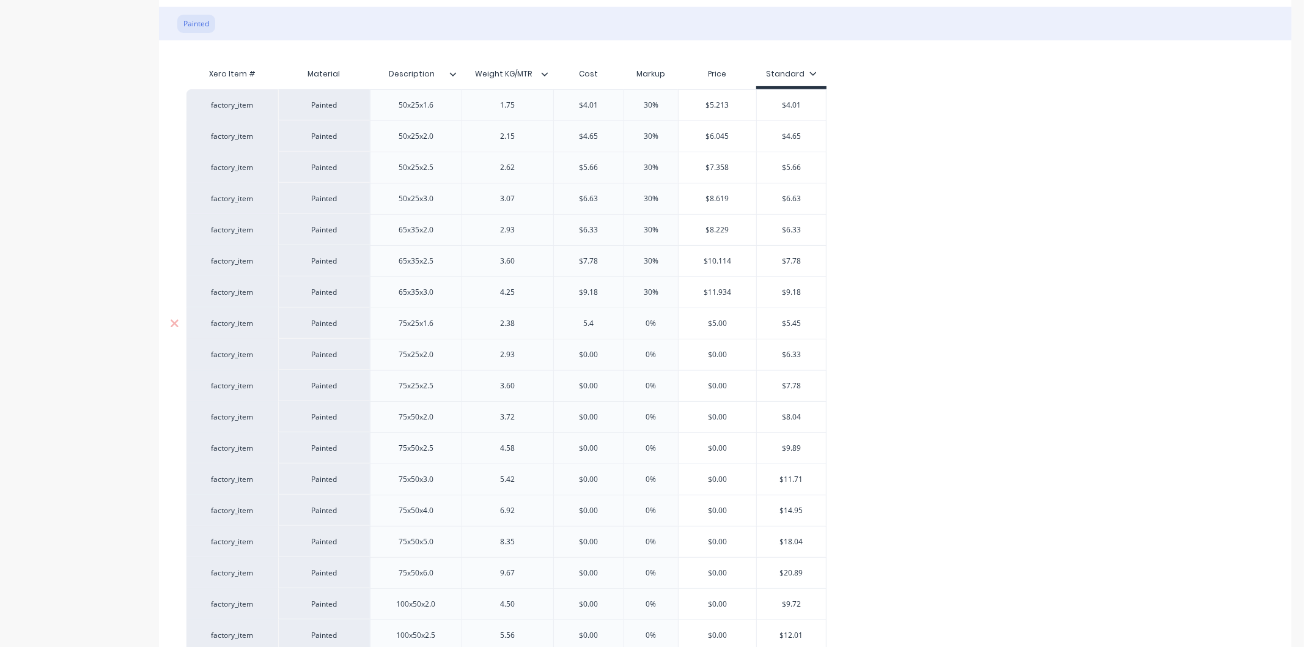
type textarea "x"
type input "5.45"
drag, startPoint x: 666, startPoint y: 322, endPoint x: 634, endPoint y: 332, distance: 33.3
click at [634, 332] on div "0% 0%" at bounding box center [650, 323] width 61 height 31
type input "30"
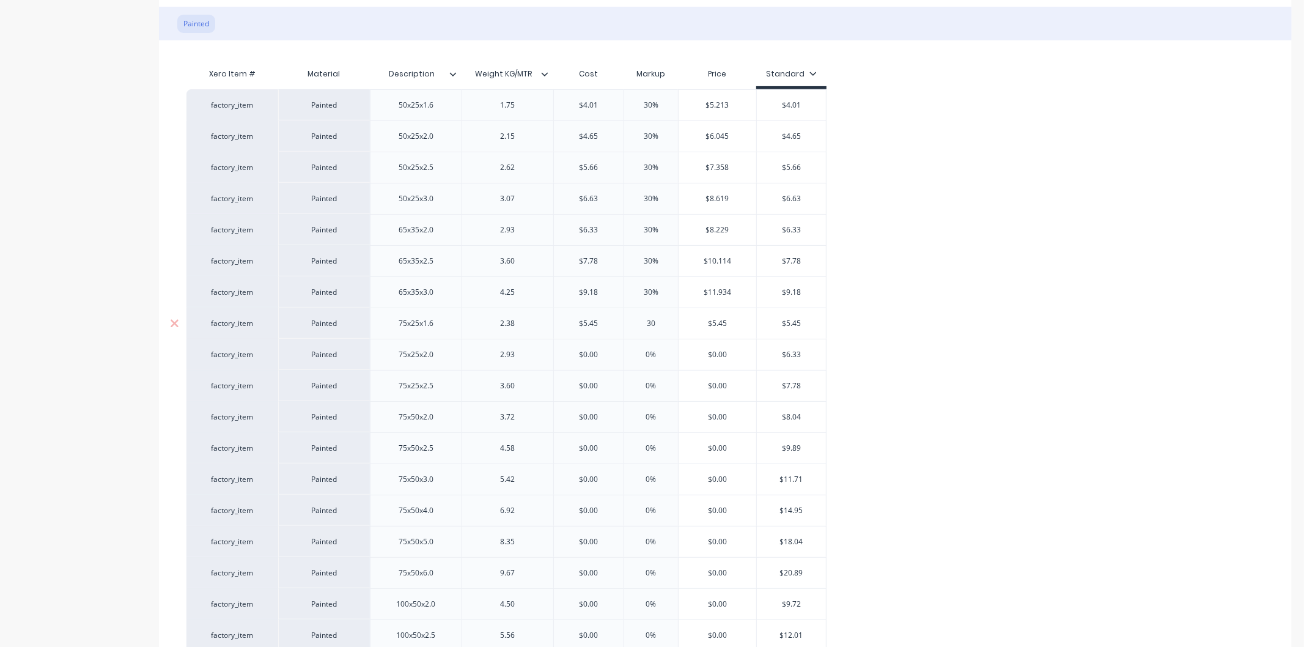
type textarea "x"
type input "30"
drag, startPoint x: 614, startPoint y: 357, endPoint x: 568, endPoint y: 356, distance: 45.2
click at [568, 356] on input "$0.00" at bounding box center [589, 354] width 70 height 11
type input "6"
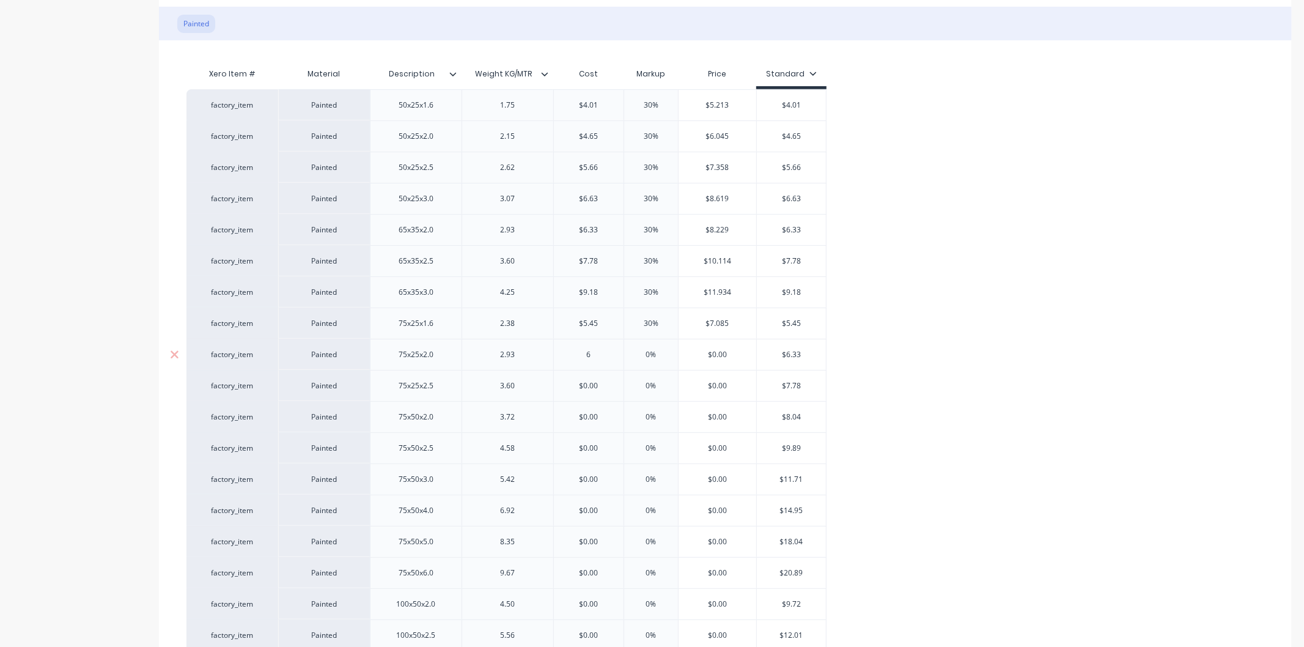
type textarea "x"
type input "6.3"
type textarea "x"
type input "6.33"
type textarea "x"
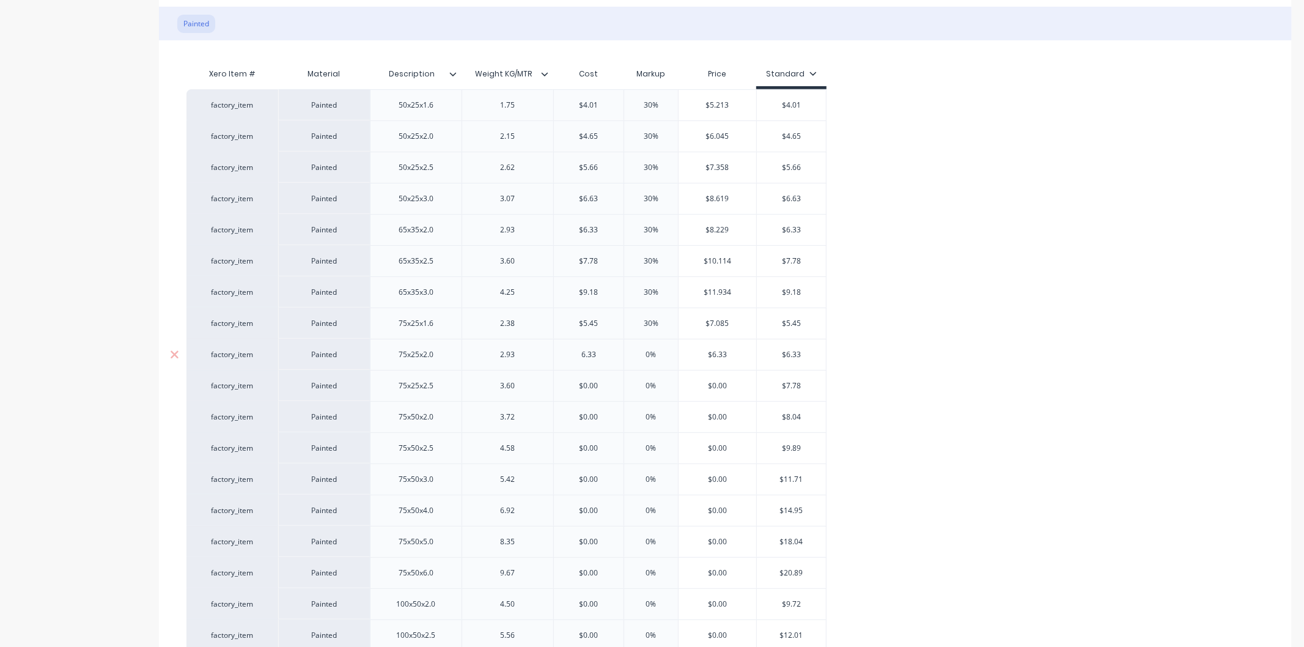
type input "6.33"
type input "0%"
drag, startPoint x: 662, startPoint y: 353, endPoint x: 619, endPoint y: 370, distance: 46.3
type textarea "x"
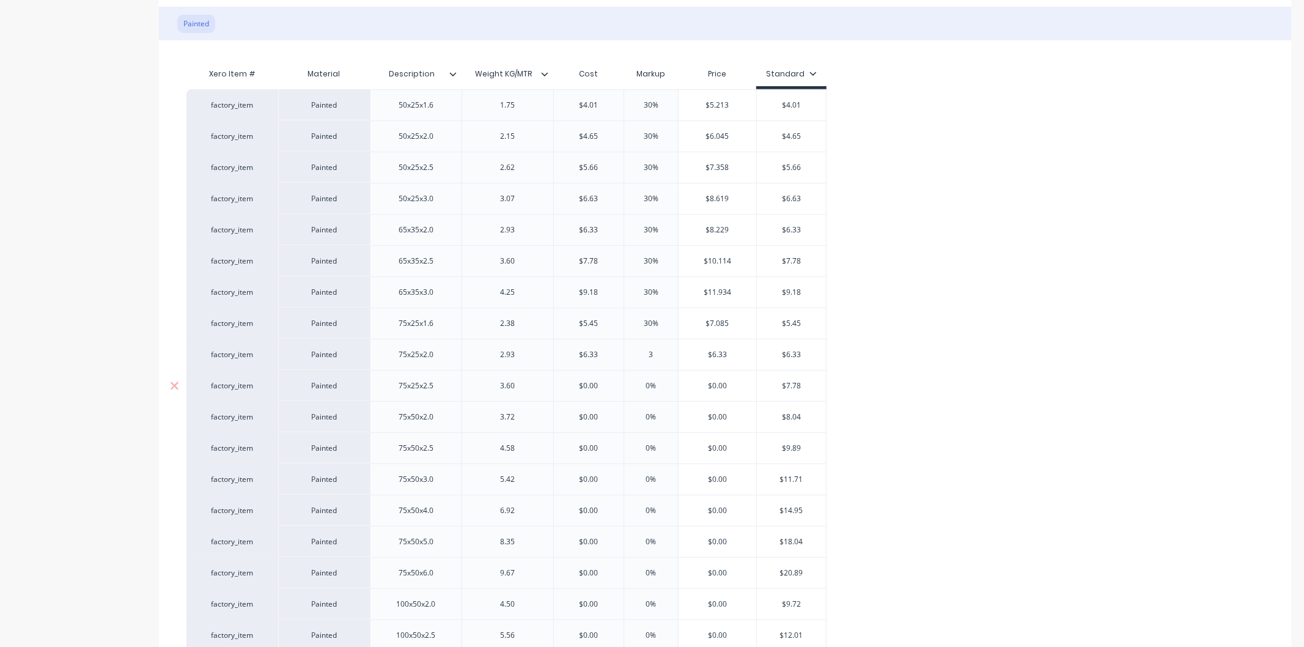
type input "30"
type textarea "x"
type input "30"
drag, startPoint x: 612, startPoint y: 389, endPoint x: 568, endPoint y: 392, distance: 44.1
click at [568, 392] on div "$0.00 $0.00" at bounding box center [589, 385] width 70 height 31
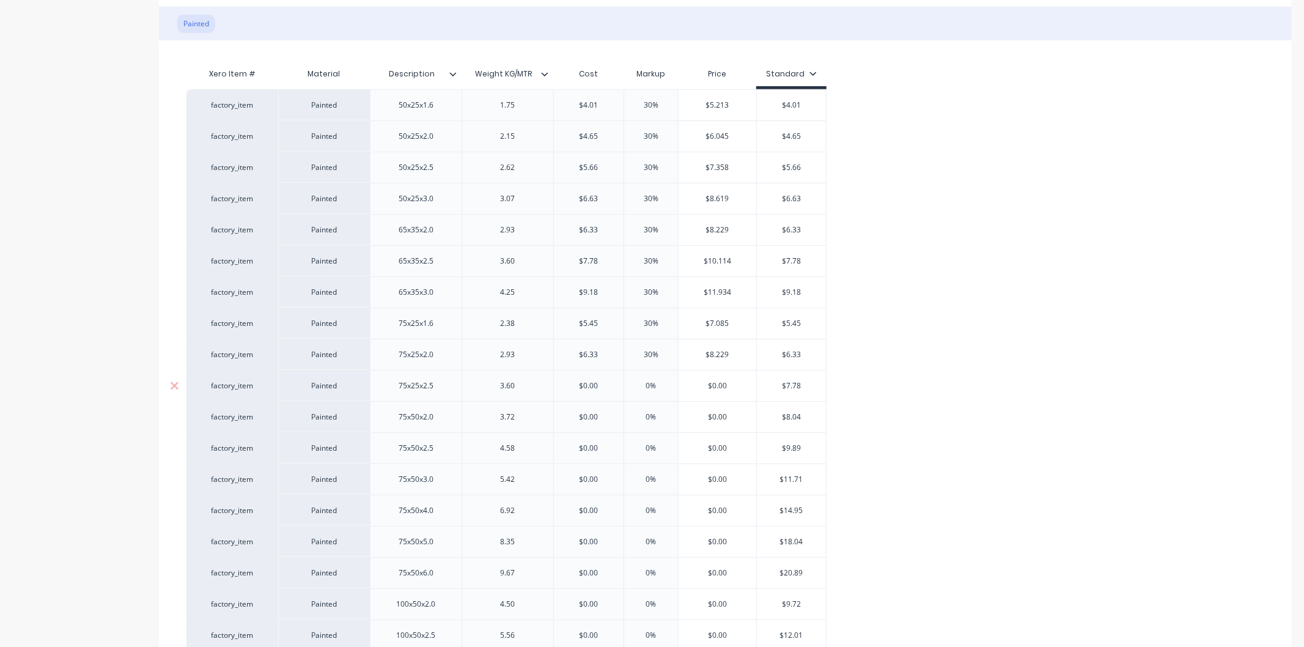
type input "7"
type textarea "x"
type input "7.7"
type textarea "x"
type input "7.78"
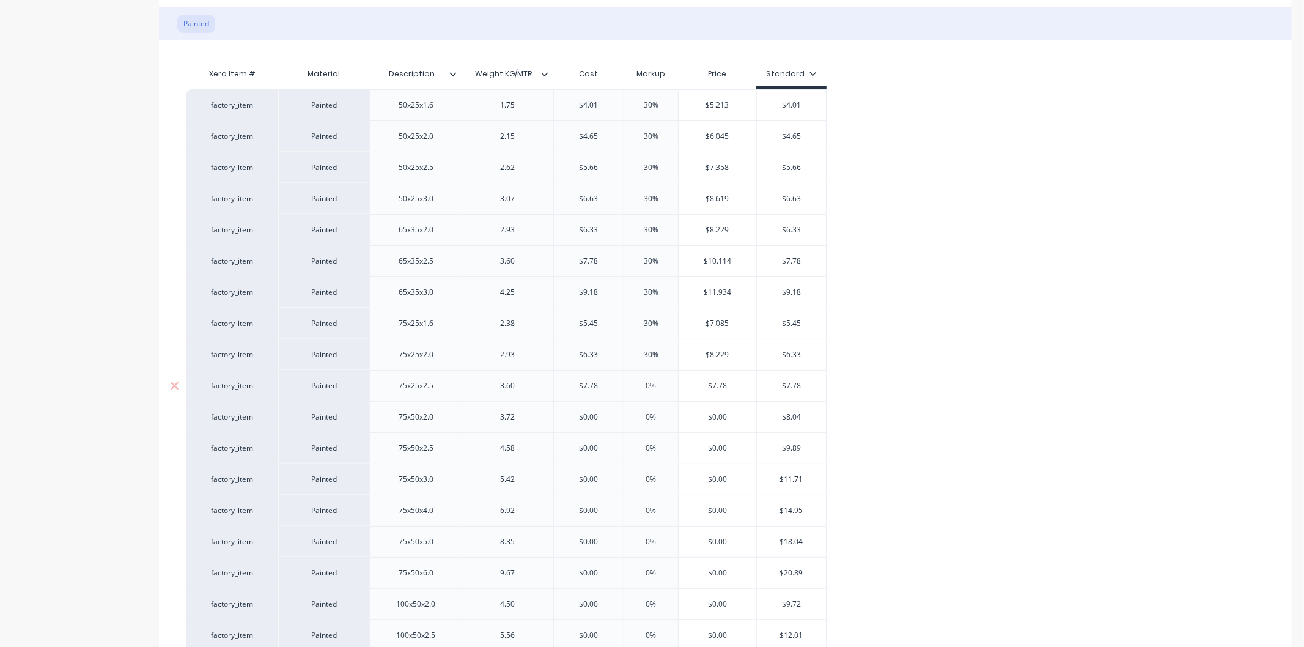
drag, startPoint x: 658, startPoint y: 385, endPoint x: 640, endPoint y: 387, distance: 17.9
click at [640, 387] on input "0%" at bounding box center [650, 385] width 61 height 11
type input "3"
type textarea "x"
type input "30"
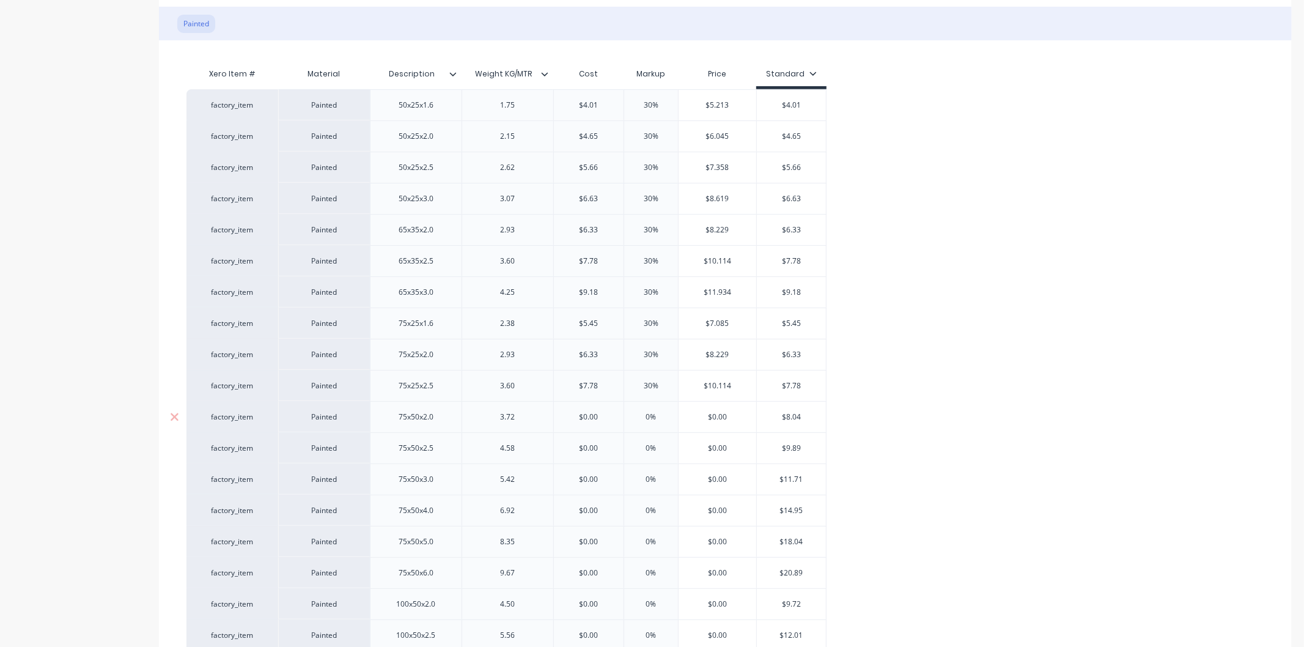
drag, startPoint x: 605, startPoint y: 418, endPoint x: 541, endPoint y: 417, distance: 63.6
click at [567, 417] on input "$0.00" at bounding box center [589, 416] width 70 height 11
type input "8"
type textarea "x"
type input "8.04"
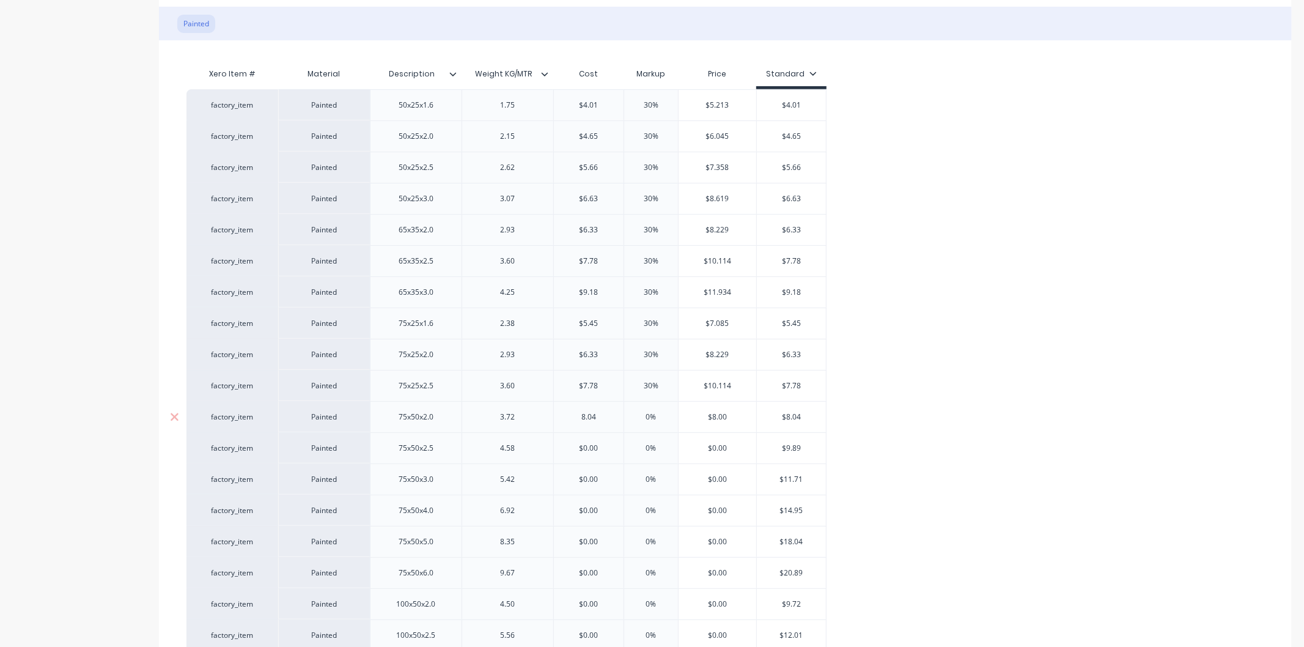
type textarea "x"
type input "8.04"
drag, startPoint x: 664, startPoint y: 420, endPoint x: 634, endPoint y: 418, distance: 30.6
click at [634, 418] on input "0%" at bounding box center [650, 416] width 61 height 11
type input "30"
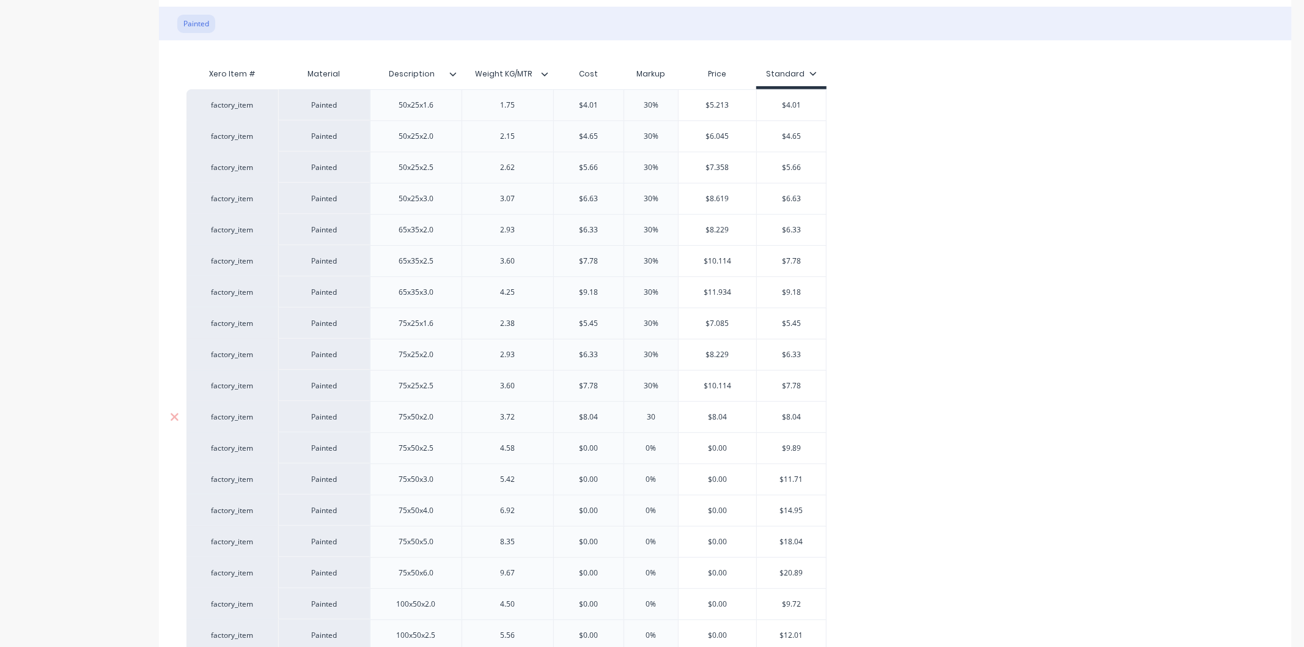
type textarea "x"
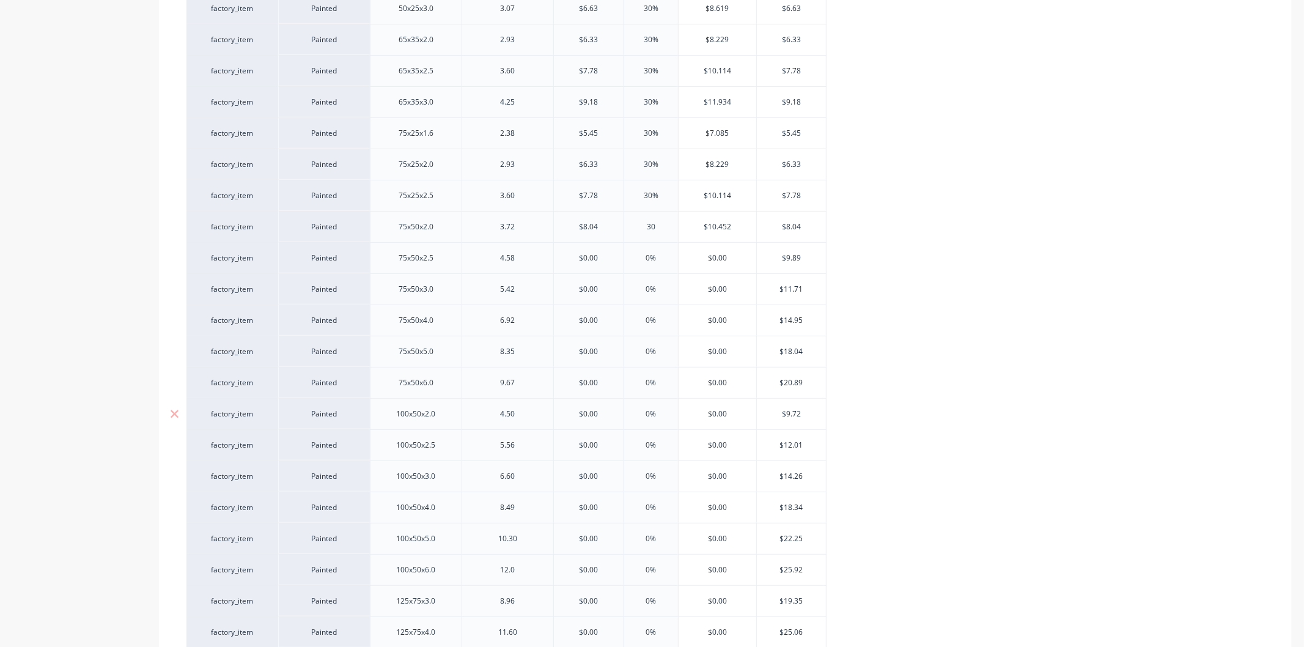
scroll to position [475, 0]
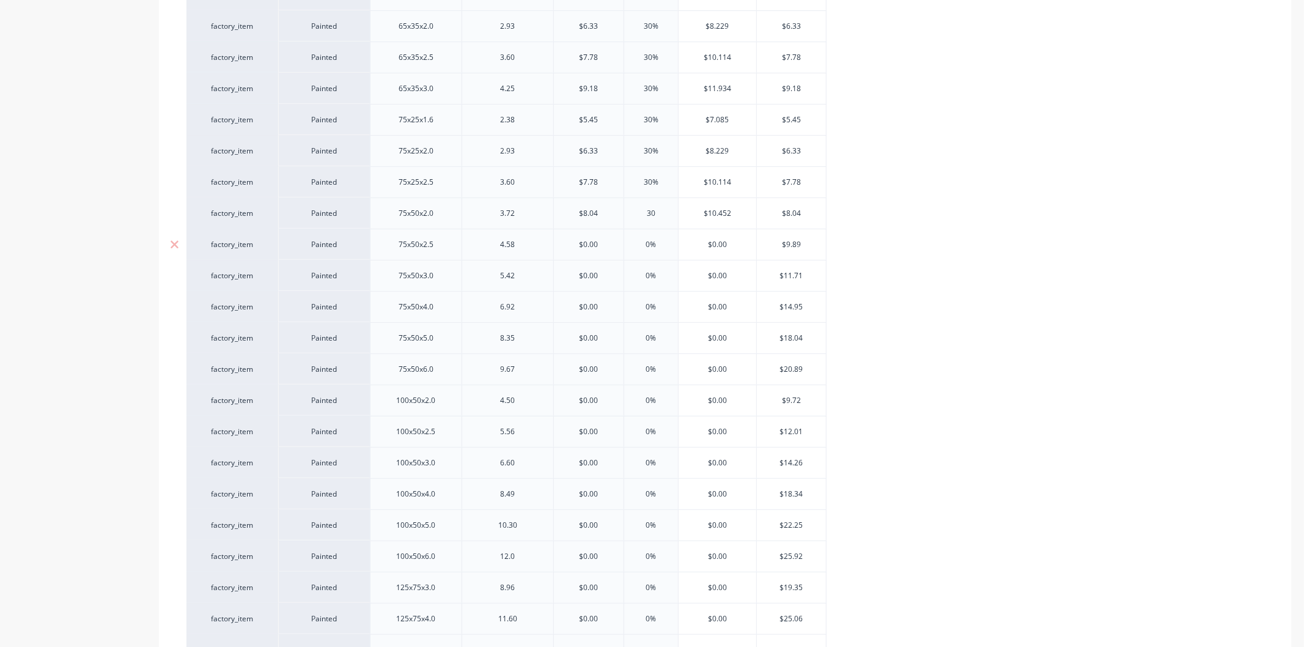
type input "30"
drag, startPoint x: 604, startPoint y: 246, endPoint x: 563, endPoint y: 243, distance: 41.0
click at [563, 243] on input "$0.00" at bounding box center [589, 244] width 70 height 11
type input "9"
type textarea "x"
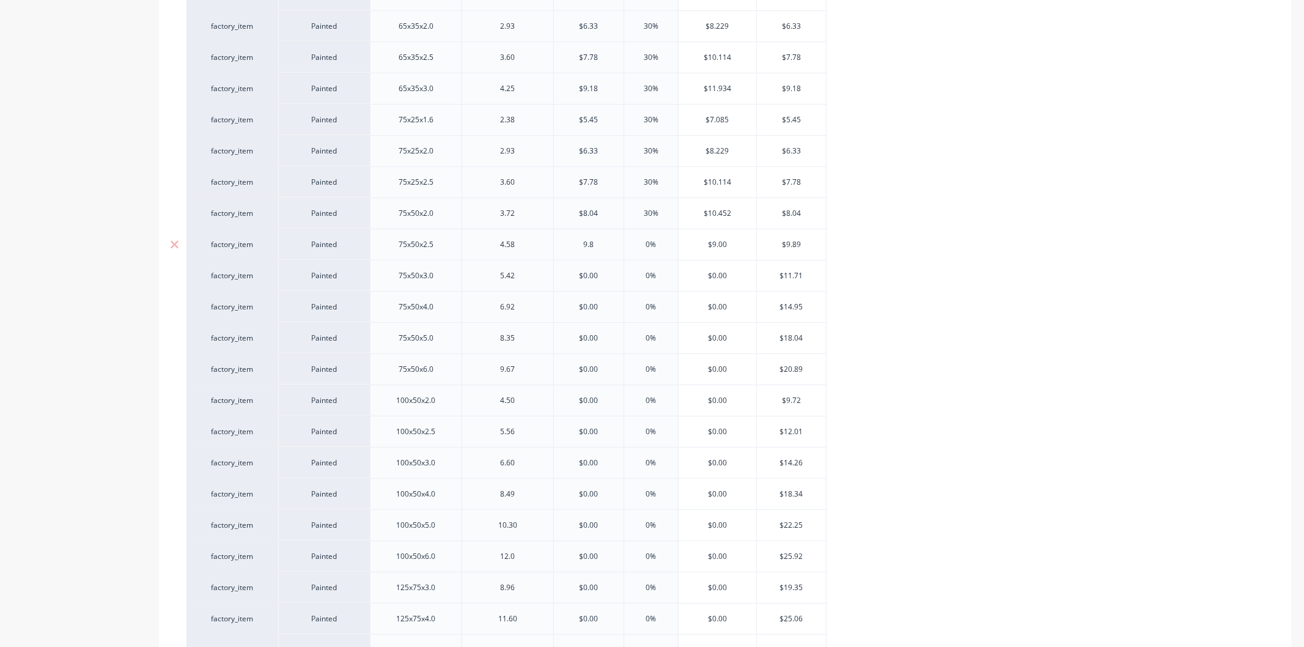
type input "9.89"
type textarea "x"
type input "9.89"
drag, startPoint x: 647, startPoint y: 246, endPoint x: 636, endPoint y: 246, distance: 11.0
click at [636, 246] on input "0%" at bounding box center [650, 244] width 61 height 11
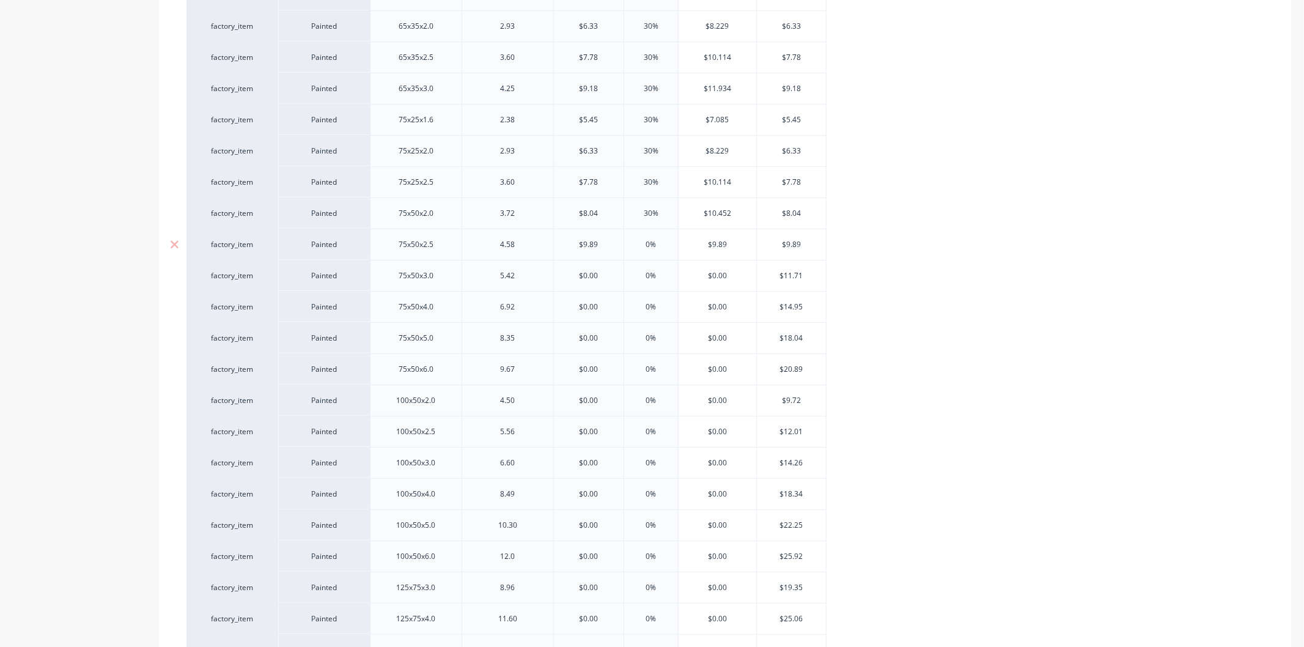
type input "3"
type textarea "x"
type input "30"
drag, startPoint x: 606, startPoint y: 279, endPoint x: 570, endPoint y: 279, distance: 36.1
click at [570, 279] on input "$0.00" at bounding box center [589, 275] width 70 height 11
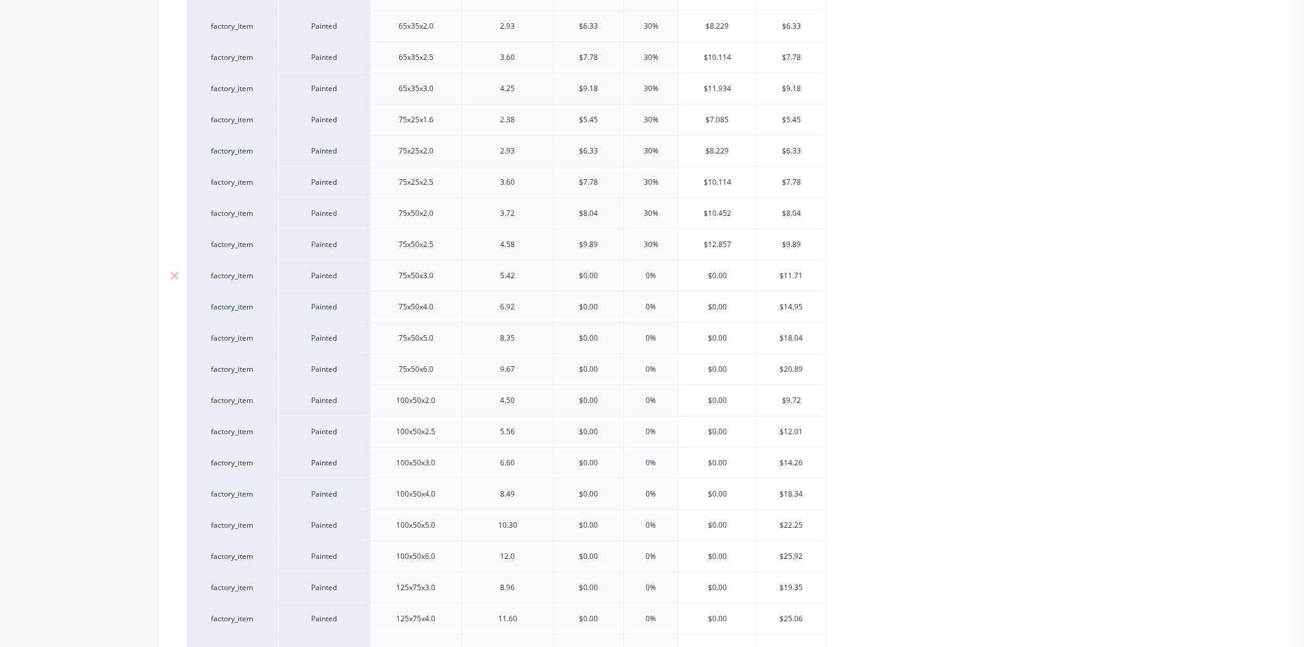
type input "1"
type textarea "x"
type input "11"
type textarea "x"
type input "11."
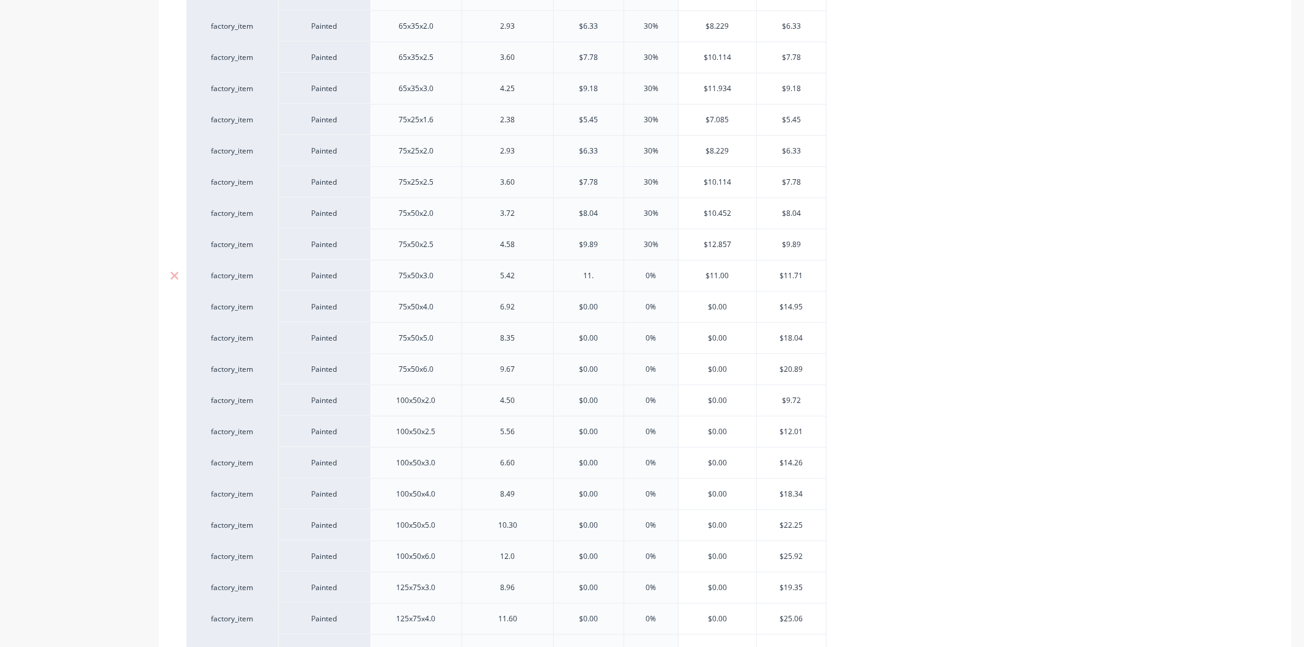
type textarea "x"
type input "11.71"
type textarea "x"
type input "11.71"
drag, startPoint x: 665, startPoint y: 270, endPoint x: 636, endPoint y: 269, distance: 28.8
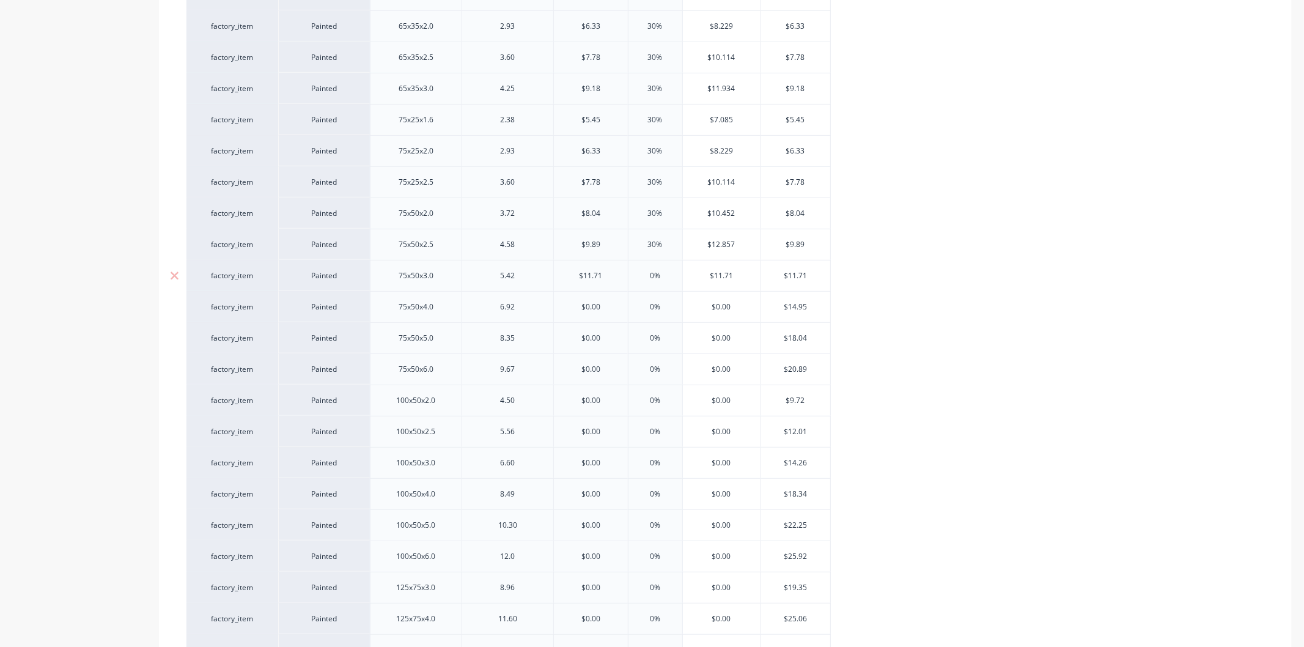
click at [636, 269] on div "0% 0%" at bounding box center [655, 275] width 61 height 31
type input "3"
type textarea "x"
type input "30"
drag, startPoint x: 606, startPoint y: 306, endPoint x: 542, endPoint y: 312, distance: 63.9
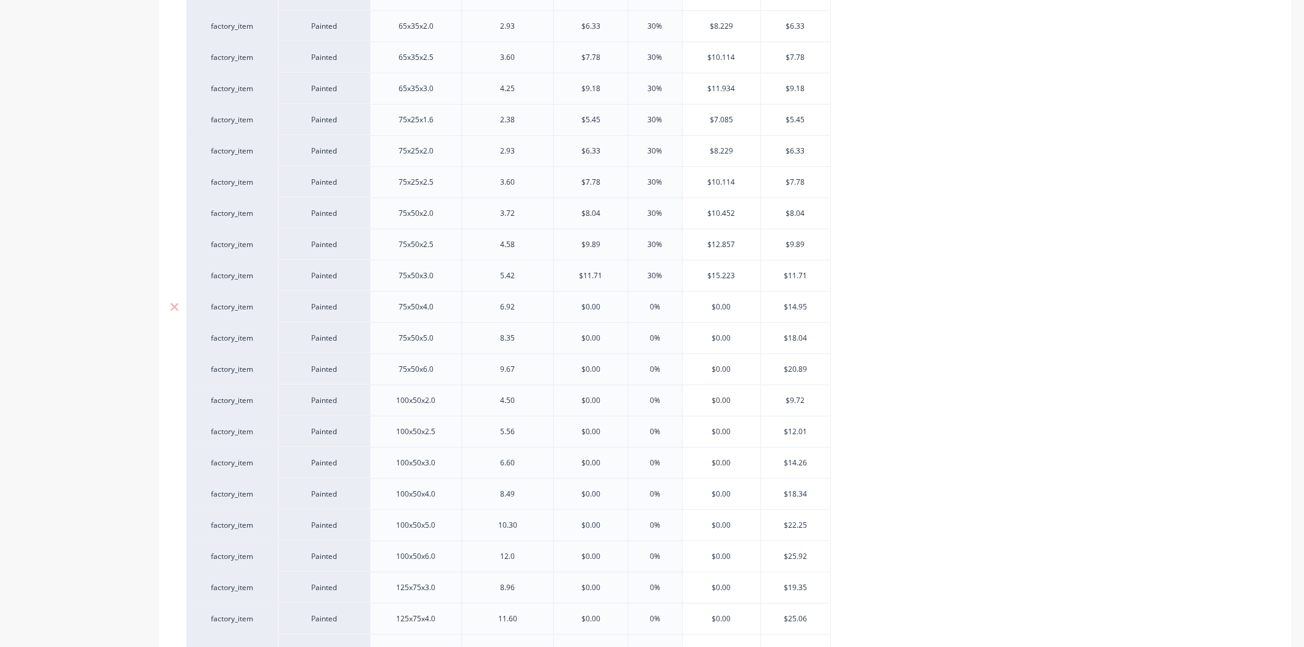
click at [542, 312] on div "factory_item Painted 75x50x4.0 6.92 $0.00 $0.00 0% $0.00 $14.95" at bounding box center [508, 306] width 644 height 31
type input "14"
type textarea "x"
type input "14.9"
type textarea "x"
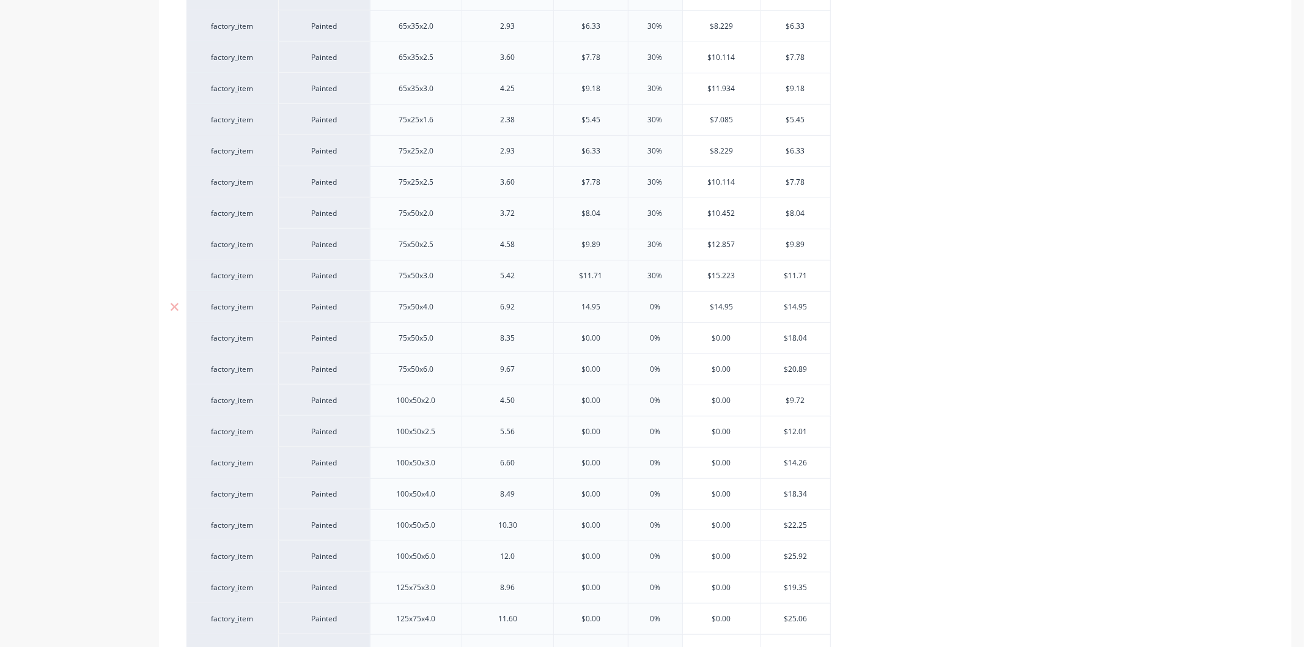
type input "14.95"
drag, startPoint x: 666, startPoint y: 301, endPoint x: 633, endPoint y: 301, distance: 33.6
click at [633, 301] on div "0% 0%" at bounding box center [655, 307] width 61 height 31
type input "3"
type textarea "x"
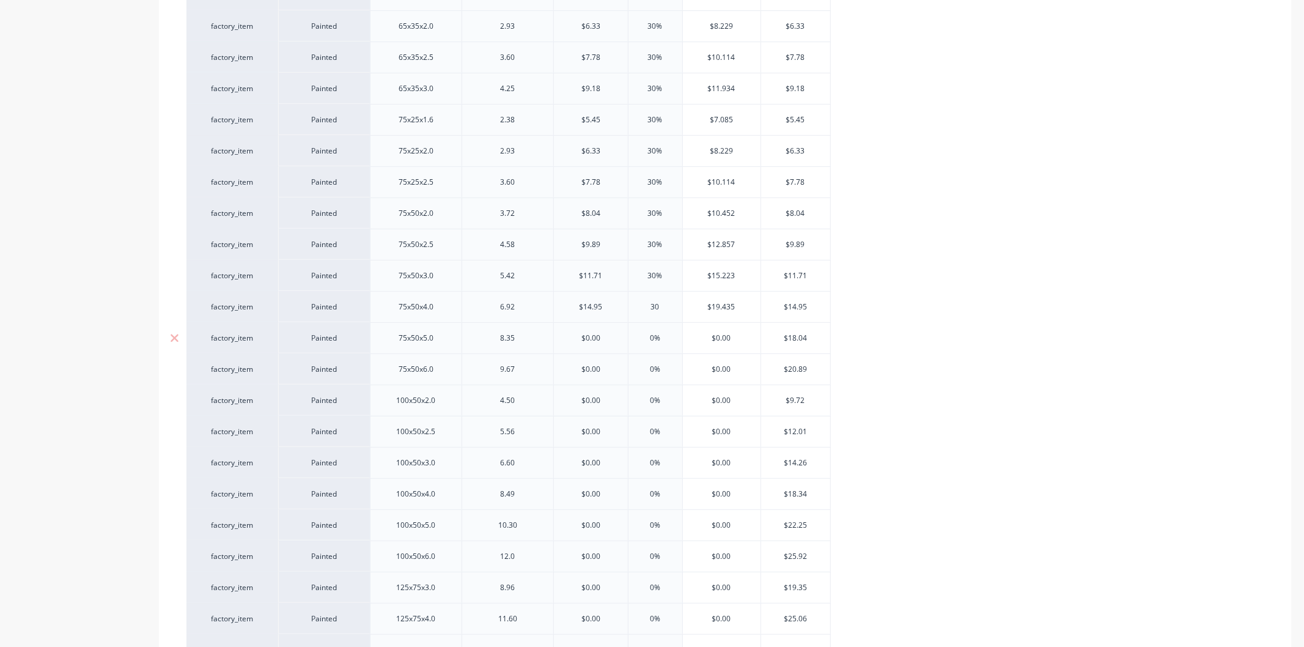
type input "30"
drag, startPoint x: 609, startPoint y: 341, endPoint x: 567, endPoint y: 341, distance: 42.2
click at [567, 341] on input "$0.00" at bounding box center [591, 337] width 74 height 11
type input "1"
type textarea "x"
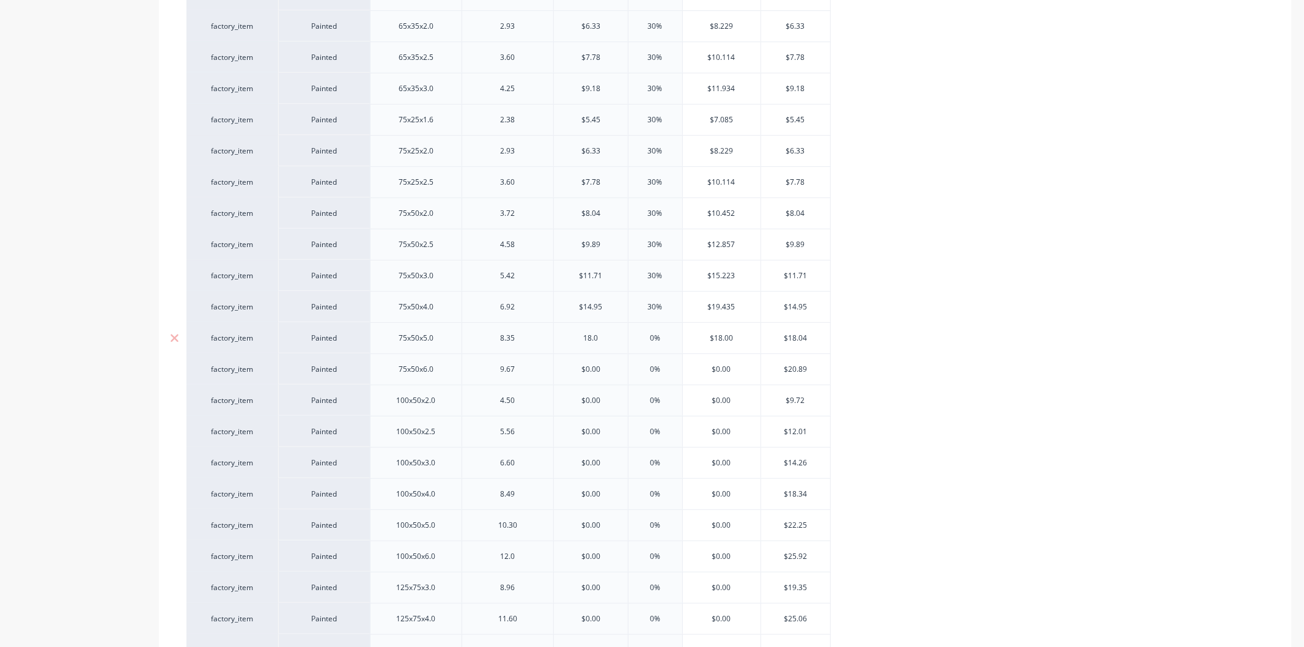
type input "18.04"
type textarea "x"
type input "18.04"
drag, startPoint x: 668, startPoint y: 335, endPoint x: 627, endPoint y: 339, distance: 41.2
click at [627, 339] on input "0%" at bounding box center [655, 337] width 61 height 11
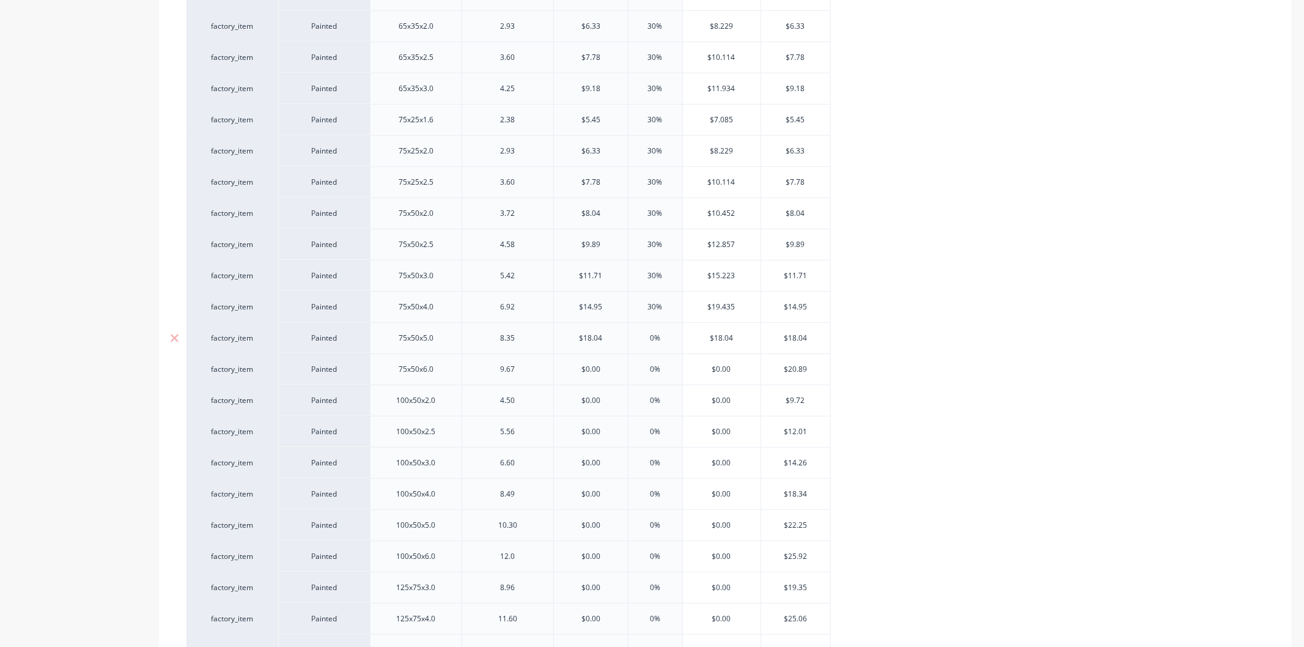
type input "3"
type textarea "x"
type input "30"
drag, startPoint x: 606, startPoint y: 370, endPoint x: 577, endPoint y: 373, distance: 28.9
click at [577, 373] on input "$0.00" at bounding box center [591, 369] width 74 height 11
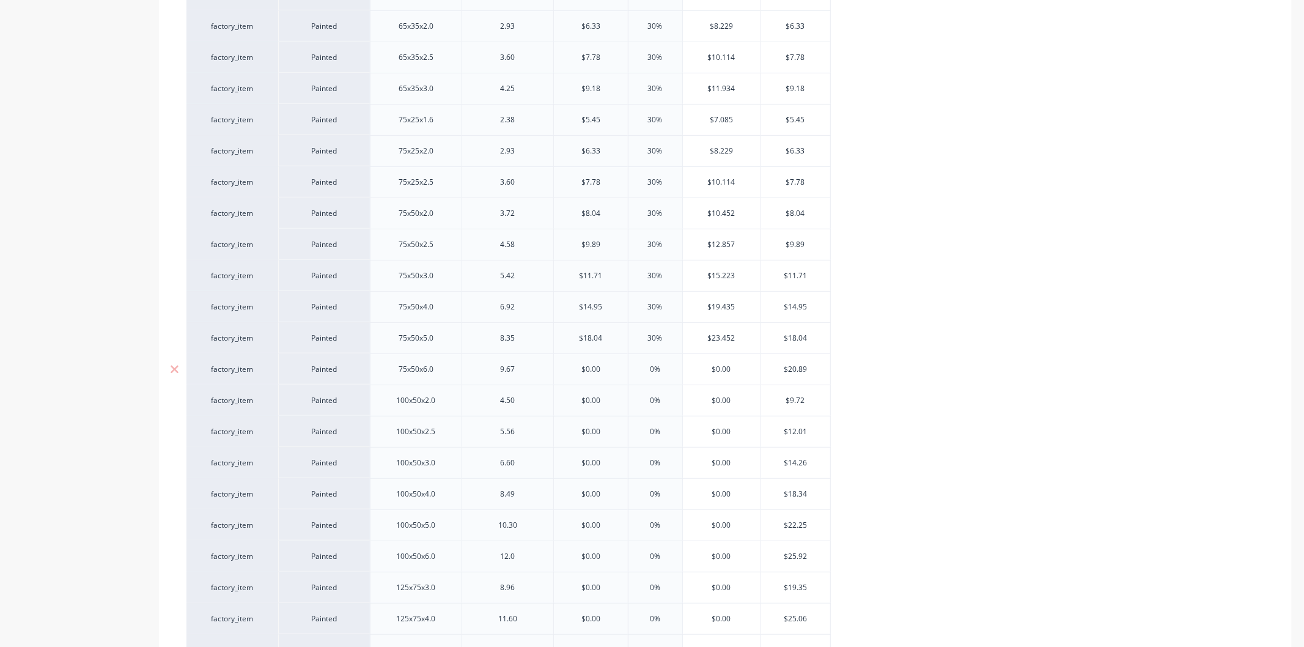
type input "2"
type textarea "x"
type input "20.8"
type textarea "x"
type input "20.88"
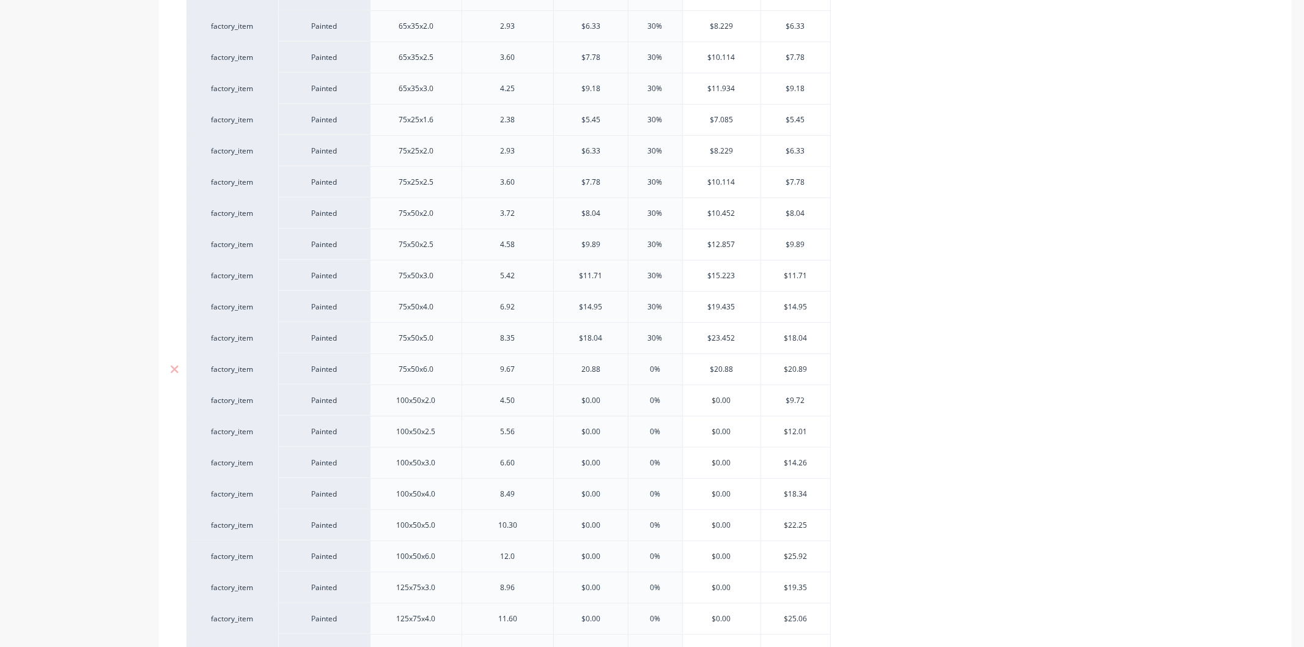
type textarea "x"
type input "20.8"
type textarea "x"
type input "20.89"
type textarea "x"
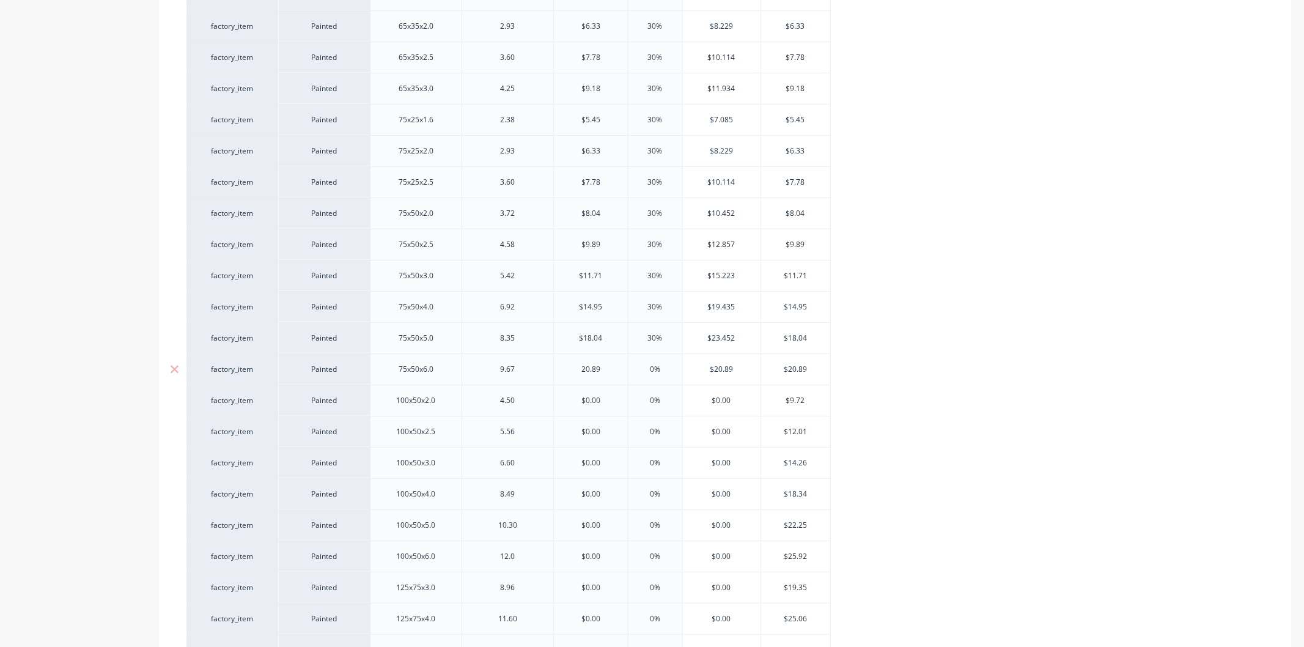
type input "20.89"
drag, startPoint x: 673, startPoint y: 367, endPoint x: 616, endPoint y: 374, distance: 57.8
click at [616, 374] on div "factory_item Painted 75x50x6.0 9.67 $20.89 20.89 0% 0% $20.89 $20.89" at bounding box center [508, 368] width 644 height 31
type input "3"
type textarea "x"
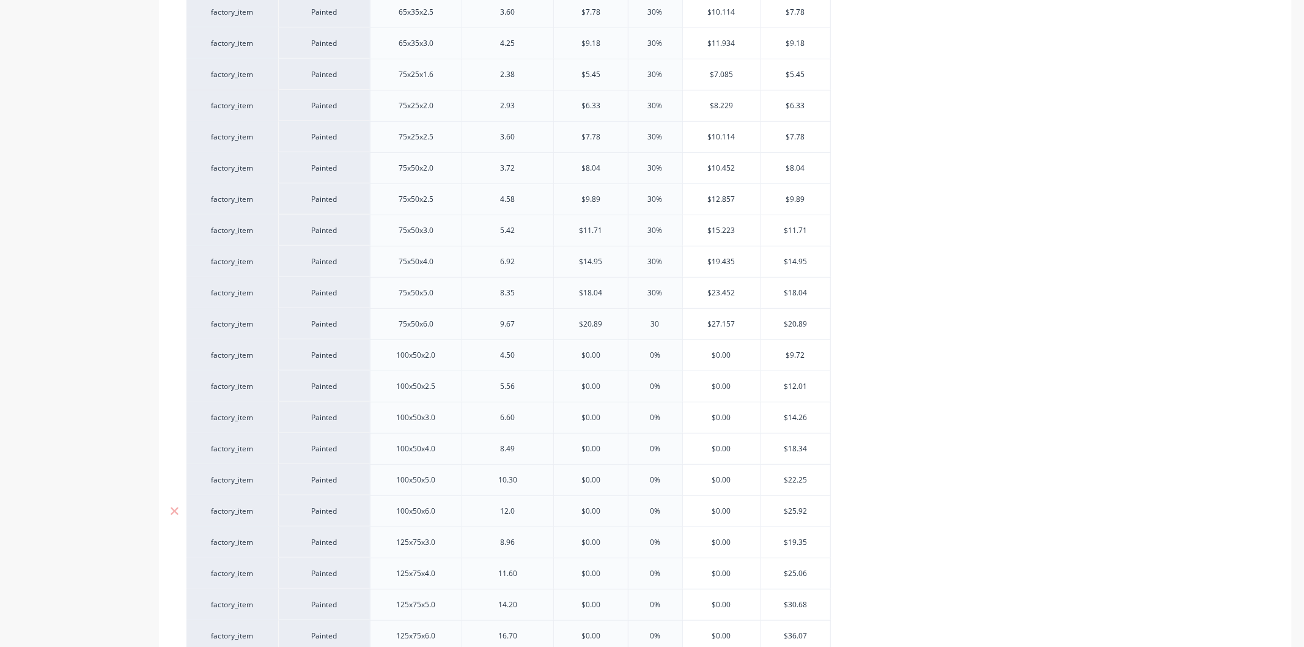
scroll to position [679, 0]
type input "30"
drag, startPoint x: 609, startPoint y: 194, endPoint x: 562, endPoint y: 194, distance: 47.1
click at [562, 194] on input "$0.00" at bounding box center [591, 196] width 74 height 11
type input "9"
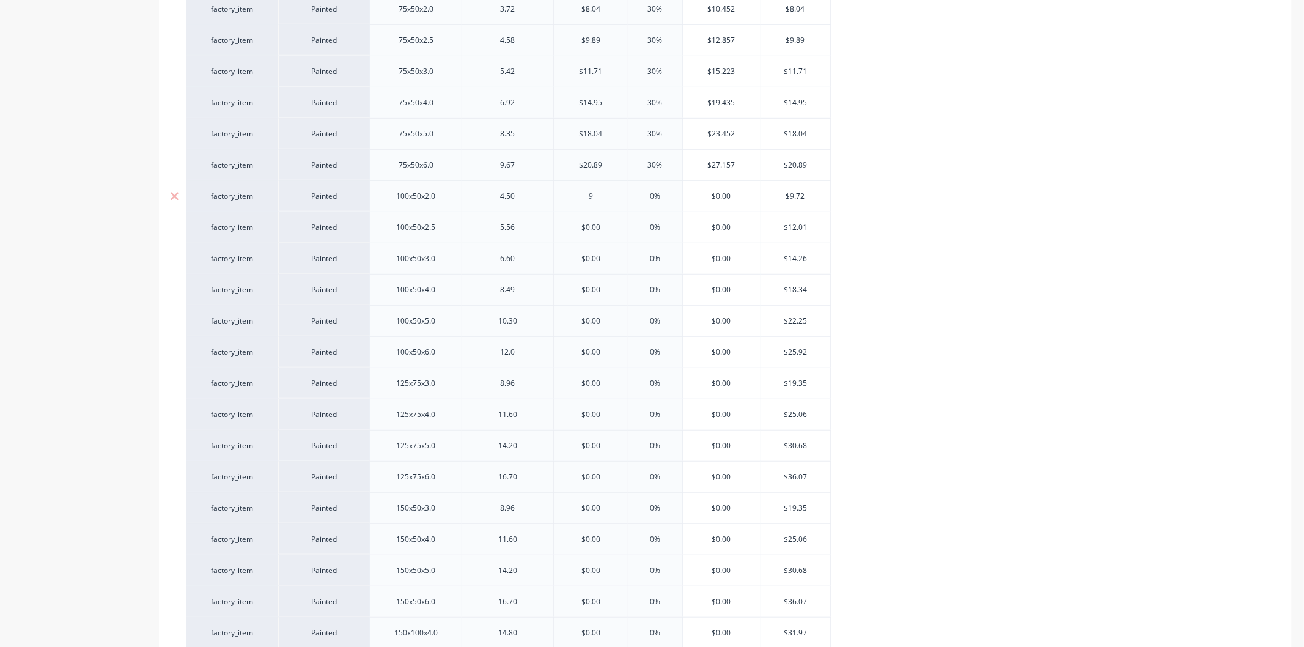
type textarea "x"
type input "9."
type textarea "x"
type input "9.72"
type textarea "x"
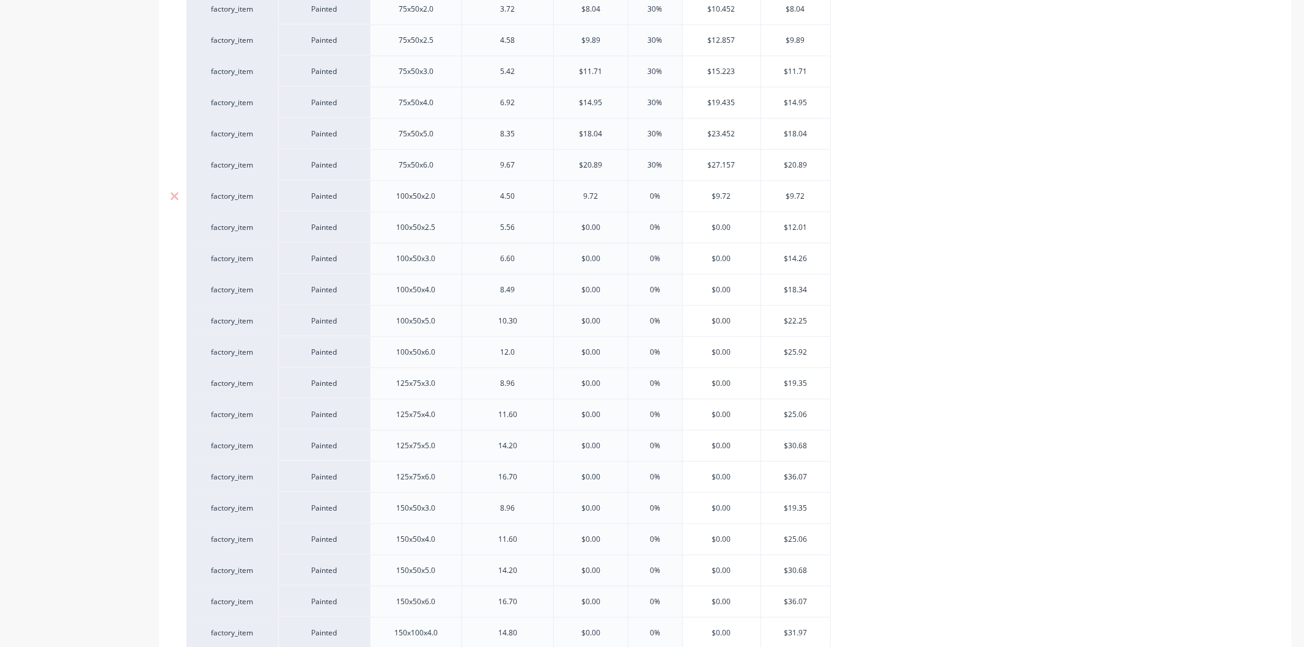
type input "9.72"
drag, startPoint x: 664, startPoint y: 192, endPoint x: 618, endPoint y: 204, distance: 47.3
click at [618, 204] on div "factory_item Painted 100x50x2.0 4.50 $9.72 9.72 0% 0% $9.72 $9.72" at bounding box center [508, 195] width 644 height 31
type input "3"
type textarea "x"
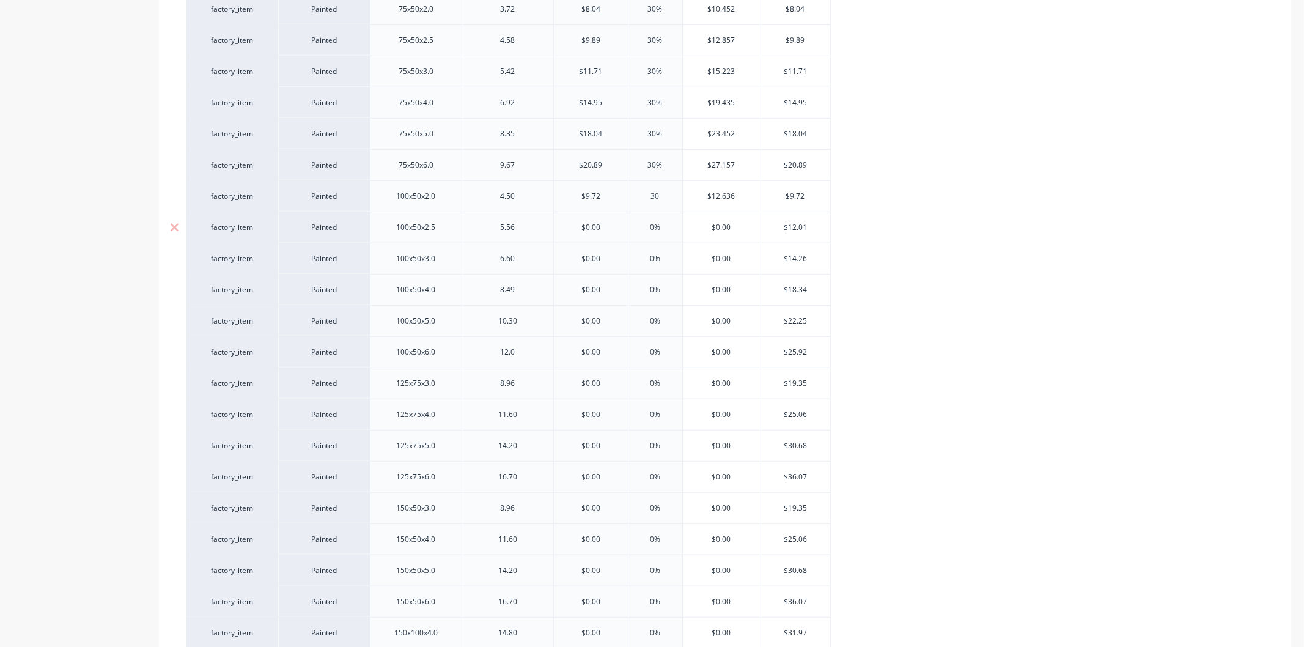
type input "30"
drag, startPoint x: 601, startPoint y: 226, endPoint x: 568, endPoint y: 229, distance: 32.5
click at [568, 229] on input "$0.00" at bounding box center [591, 227] width 74 height 11
type input "12"
type textarea "x"
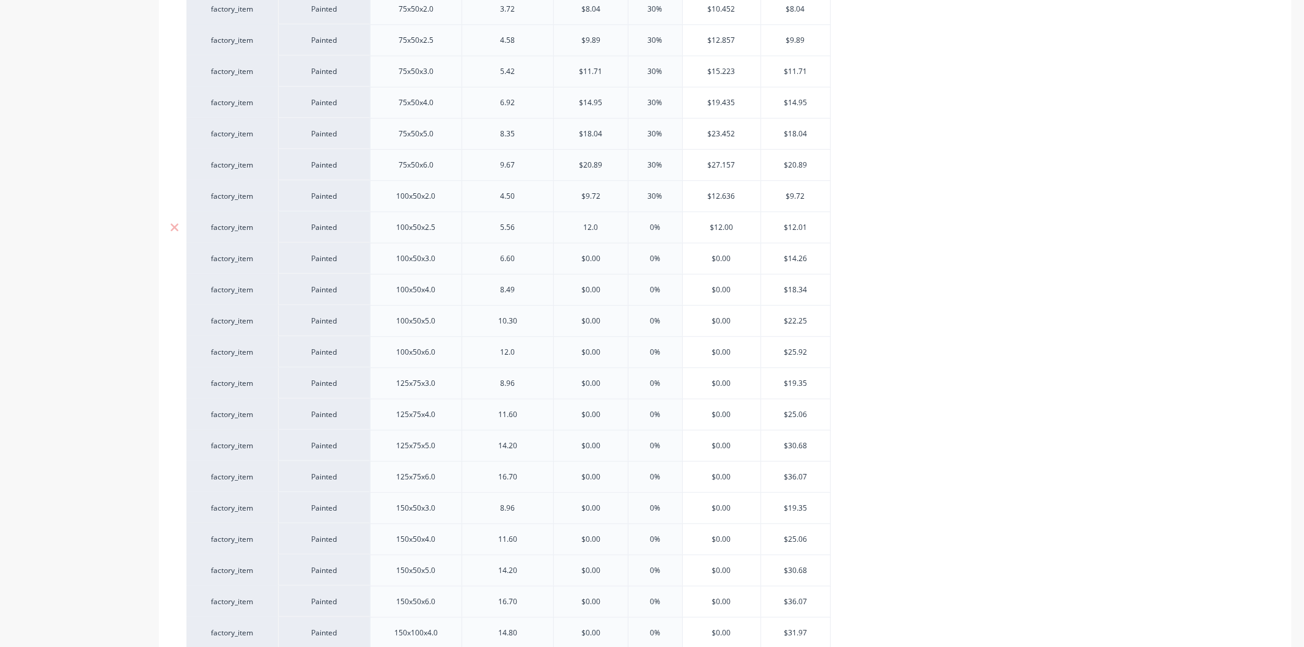
type input "12.01"
type textarea "x"
type input "12.01"
drag, startPoint x: 672, startPoint y: 226, endPoint x: 638, endPoint y: 228, distance: 34.3
click at [638, 228] on input "0%" at bounding box center [655, 227] width 61 height 11
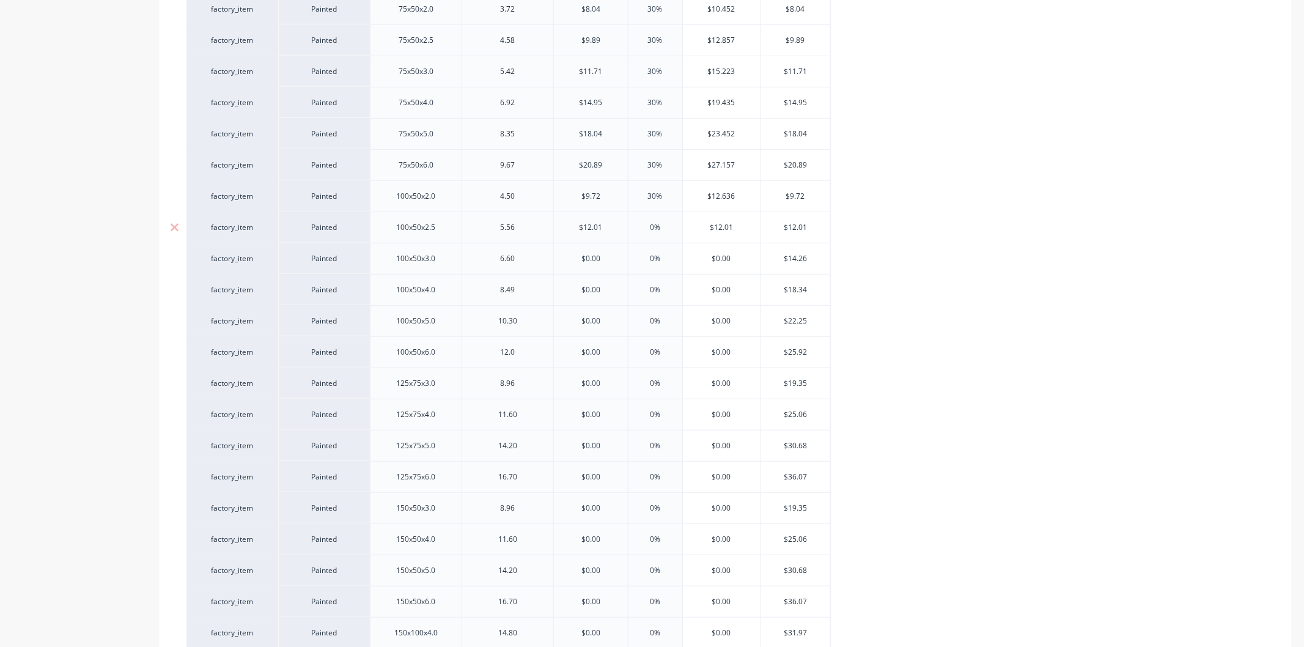
type input "3"
type textarea "x"
type input "30"
type input "$0.00"
drag, startPoint x: 599, startPoint y: 259, endPoint x: 552, endPoint y: 251, distance: 47.7
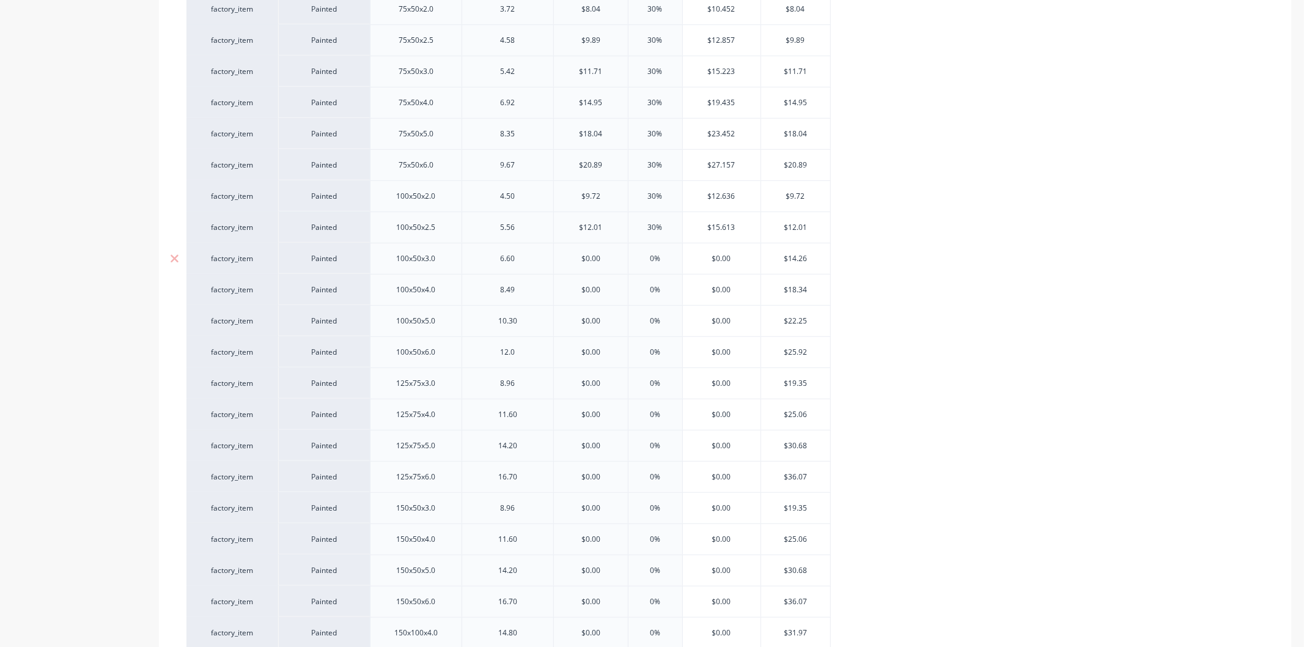
click at [562, 259] on input "$0.00" at bounding box center [591, 258] width 74 height 11
type textarea "x"
type input "14"
type textarea "x"
type input "14.2"
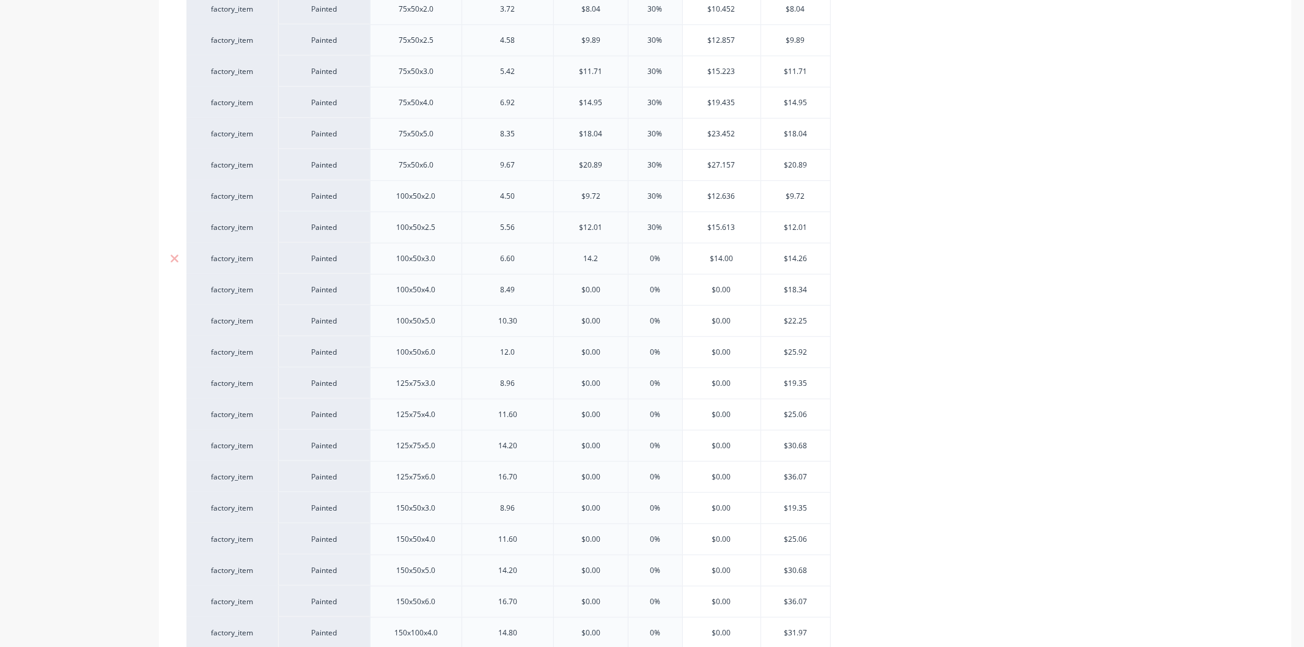
type textarea "x"
type input "14.26"
drag, startPoint x: 669, startPoint y: 254, endPoint x: 625, endPoint y: 255, distance: 44.6
click at [625, 255] on input "0%" at bounding box center [655, 258] width 61 height 11
type input "3"
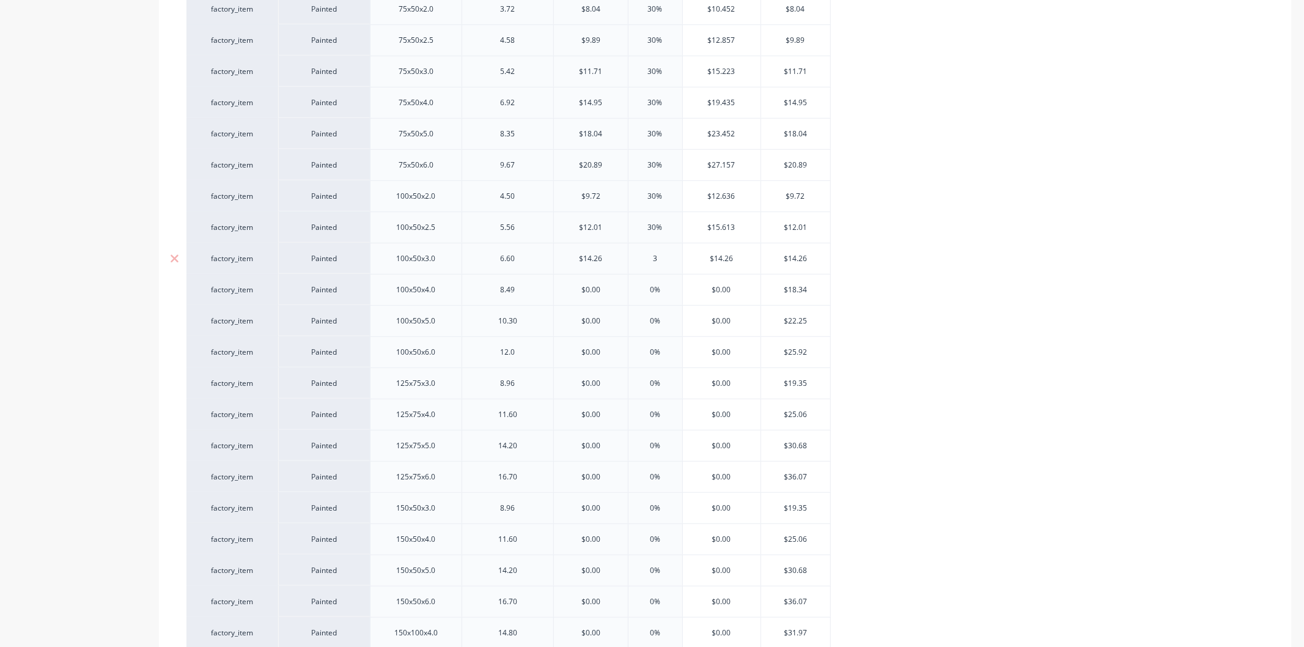
type textarea "x"
type input "30"
drag, startPoint x: 603, startPoint y: 285, endPoint x: 564, endPoint y: 283, distance: 39.2
click at [564, 283] on div "$0.00 $0.00" at bounding box center [591, 289] width 74 height 31
type input "18"
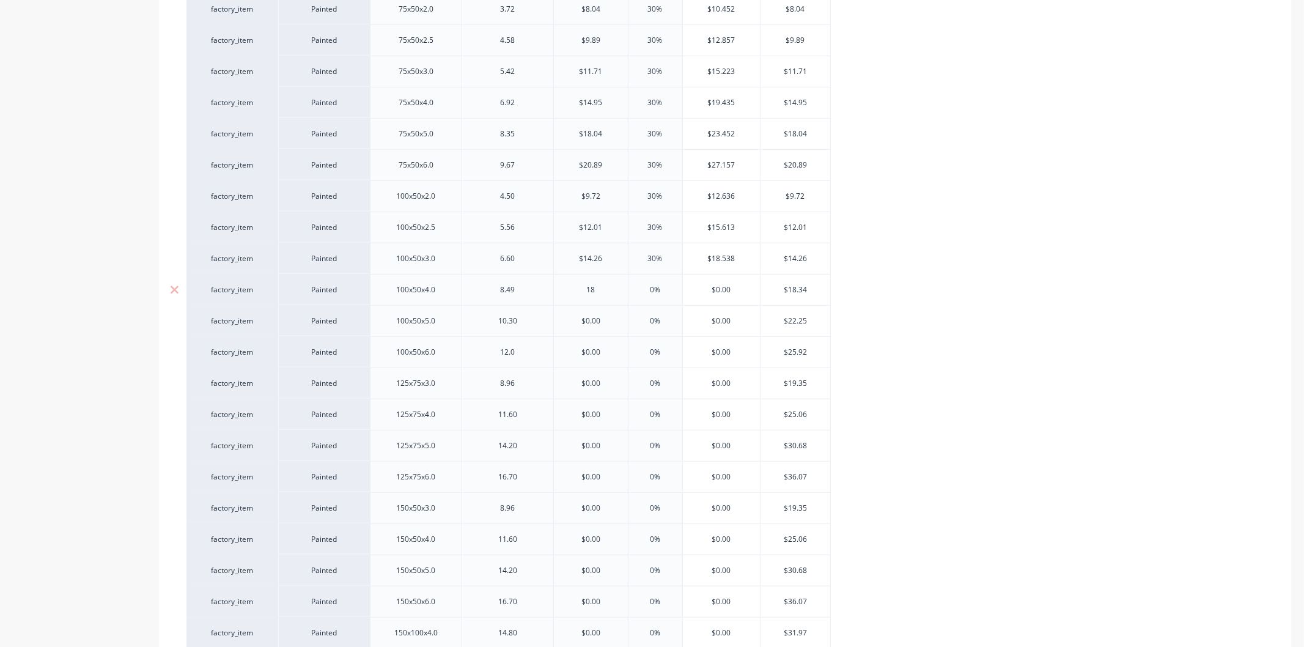
type textarea "x"
type input "18."
type textarea "x"
type input "18.34"
type textarea "x"
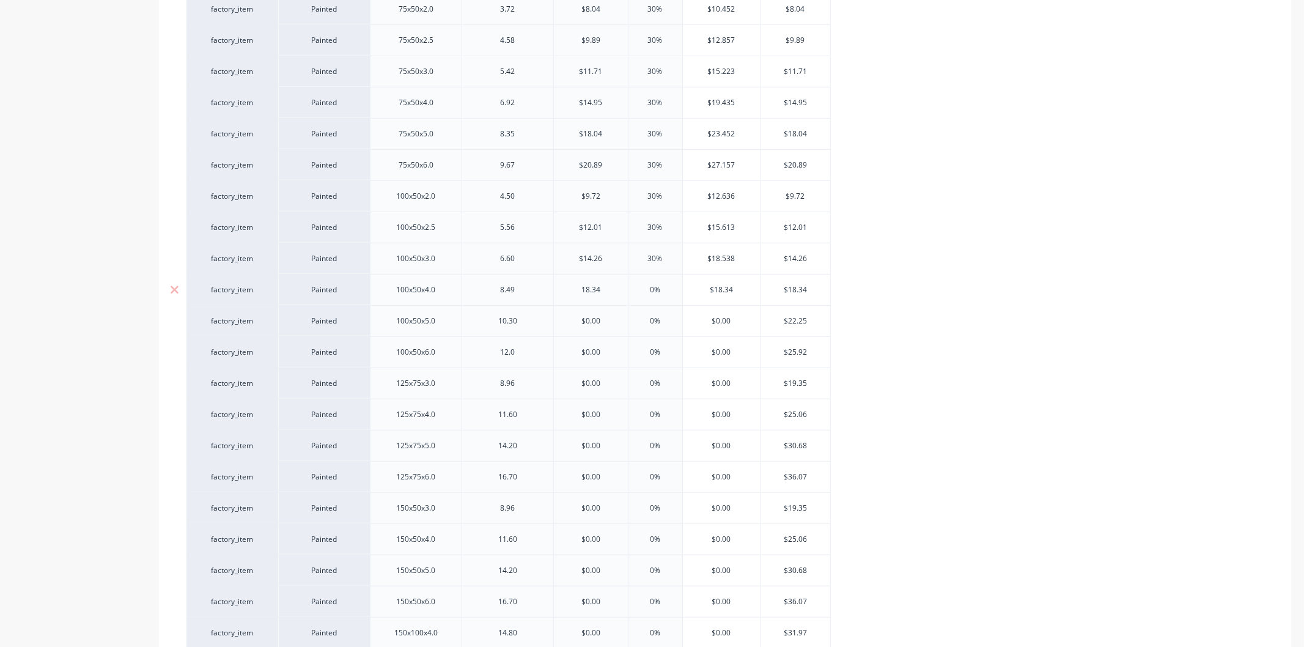
type input "18.34"
drag, startPoint x: 667, startPoint y: 288, endPoint x: 621, endPoint y: 293, distance: 46.2
click at [621, 293] on div "factory_item Painted 100x50x4.0 8.49 $18.34 18.34 0% 0% $18.34 $18.34" at bounding box center [508, 289] width 644 height 31
type input "30"
type textarea "x"
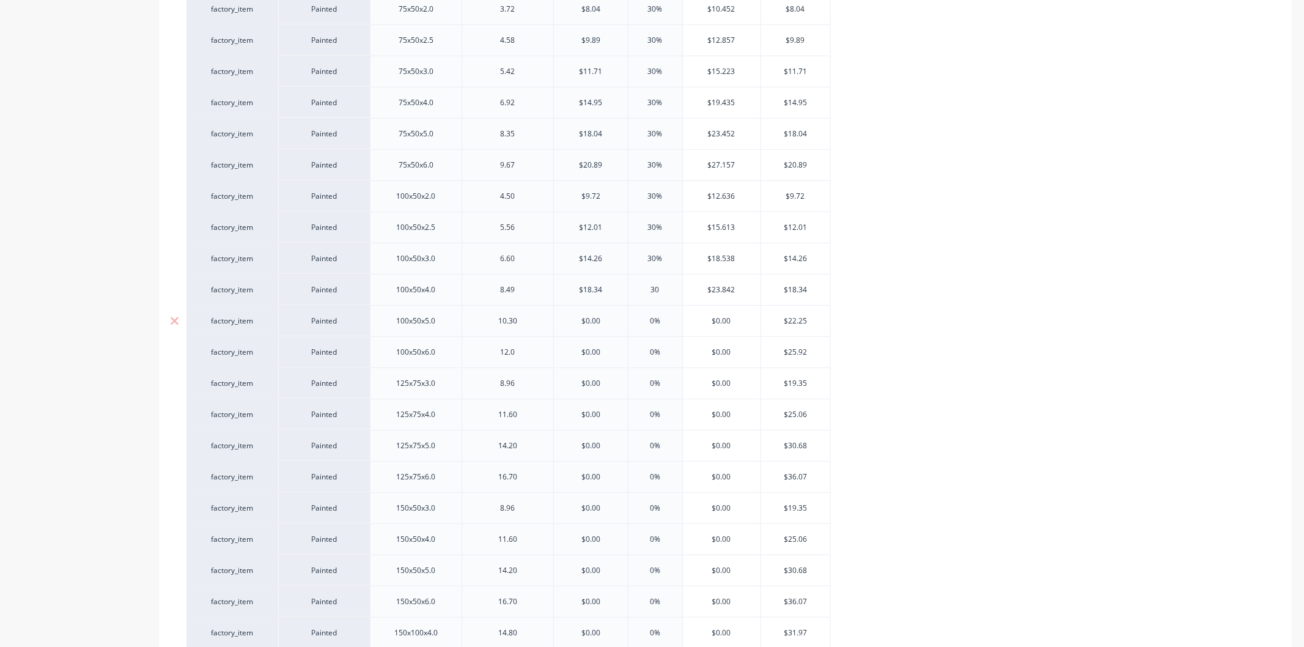
type input "30"
drag, startPoint x: 599, startPoint y: 318, endPoint x: 548, endPoint y: 317, distance: 50.7
click at [548, 317] on div "factory_item Painted 100x50x5.0 10.30 $0.00 $0.00 0% $0.00 $22.25" at bounding box center [508, 320] width 644 height 31
type input "2"
click at [628, 325] on div "factory_item Painted 50x25x1.6 1.75 $4.01 30% $5.213 $4.01 factory_item Painted…" at bounding box center [724, 321] width 1077 height 1278
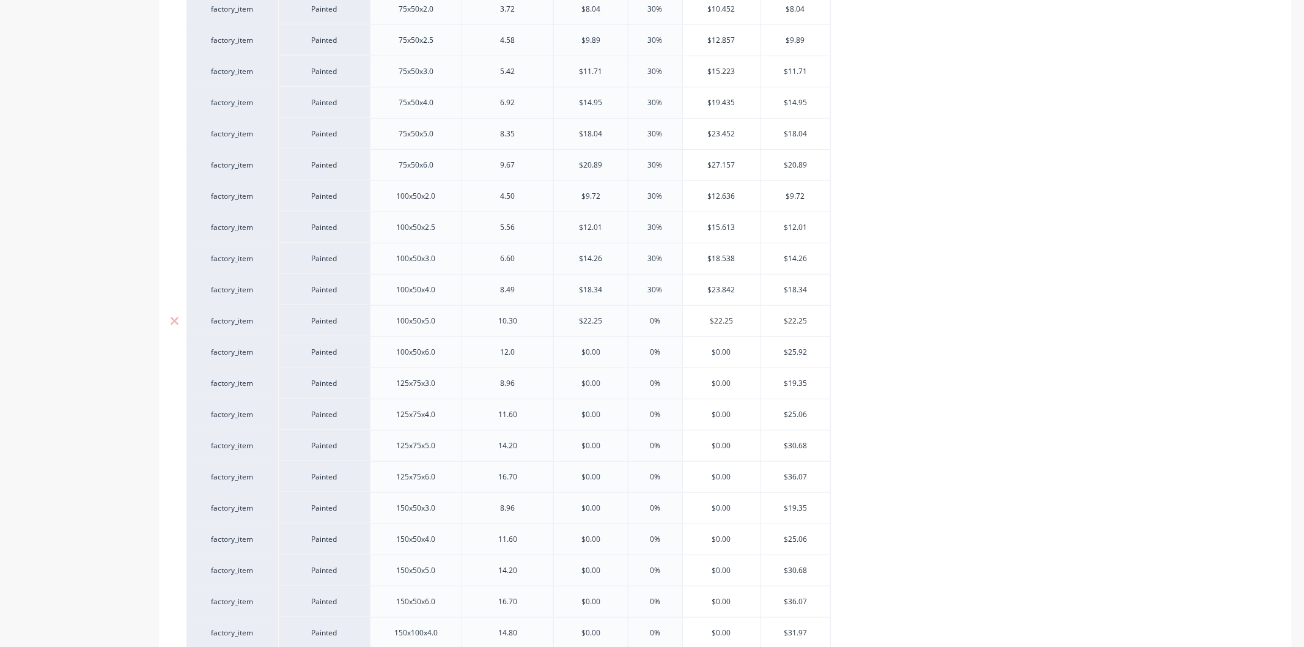
drag, startPoint x: 667, startPoint y: 320, endPoint x: 633, endPoint y: 328, distance: 35.1
click at [633, 328] on div "0% 0%" at bounding box center [655, 321] width 61 height 31
drag, startPoint x: 606, startPoint y: 350, endPoint x: 565, endPoint y: 351, distance: 41.6
click at [565, 351] on input "$0.00" at bounding box center [591, 352] width 74 height 11
drag, startPoint x: 667, startPoint y: 347, endPoint x: 633, endPoint y: 353, distance: 35.4
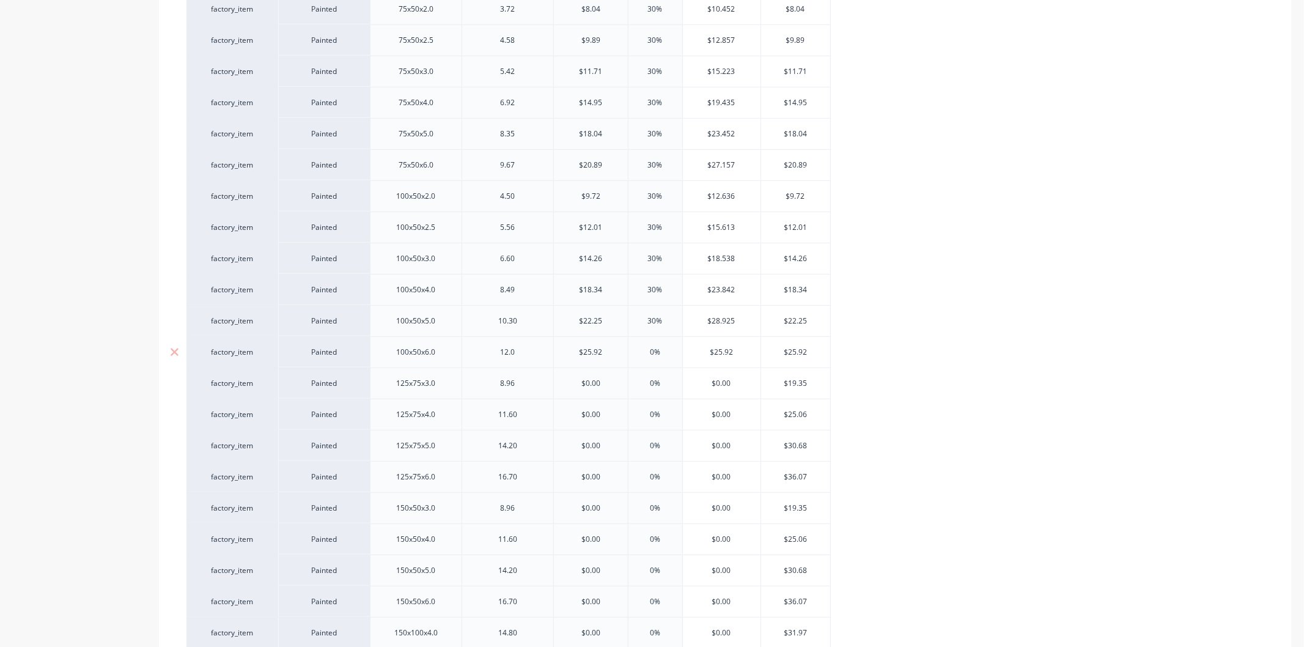
click at [633, 353] on input "0%" at bounding box center [655, 352] width 61 height 11
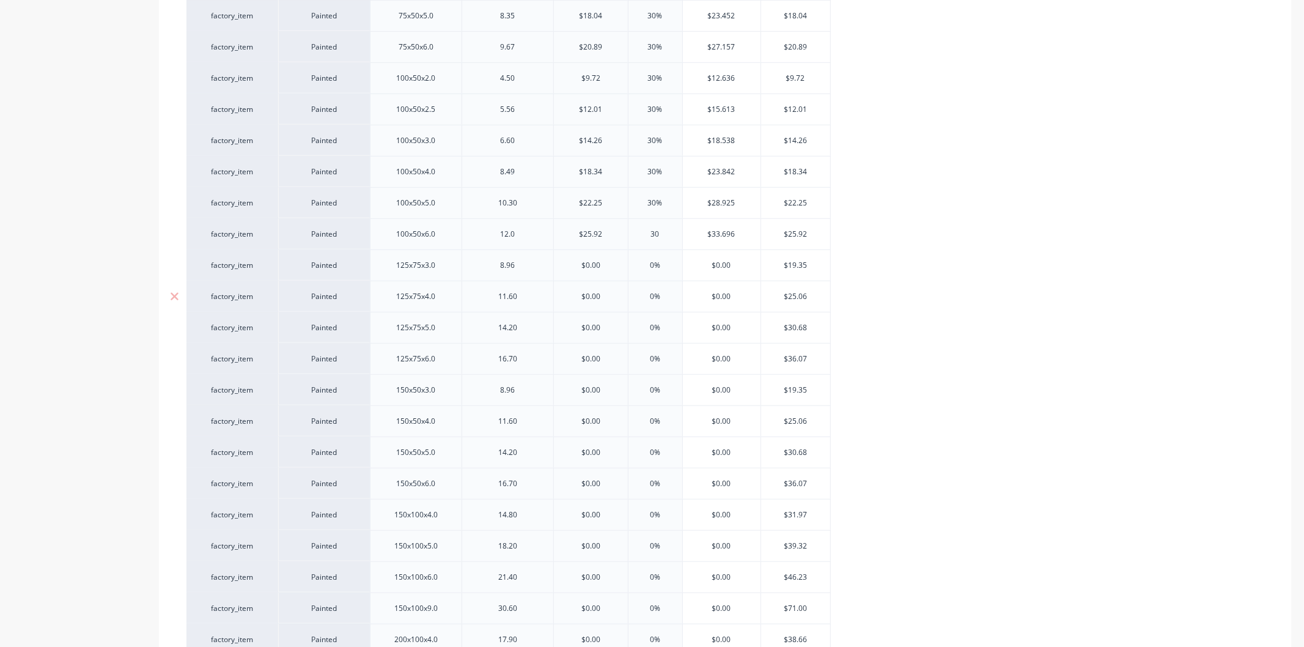
scroll to position [815, 0]
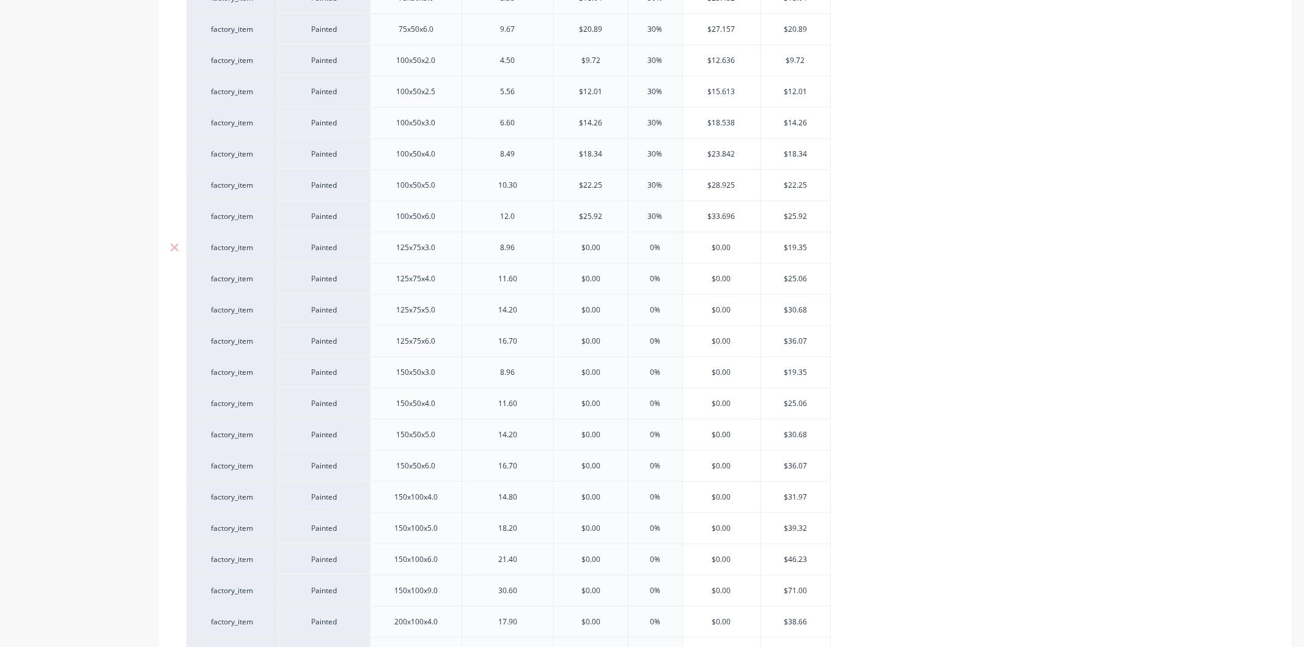
drag, startPoint x: 611, startPoint y: 247, endPoint x: 571, endPoint y: 247, distance: 40.3
click at [571, 247] on input "$0.00" at bounding box center [591, 247] width 74 height 11
drag, startPoint x: 673, startPoint y: 246, endPoint x: 621, endPoint y: 254, distance: 53.2
click at [621, 254] on div "factory_item Painted 125x75x3.0 8.96 $19.35 19.35 0% 0% $19.35 $19.35" at bounding box center [508, 247] width 644 height 31
drag, startPoint x: 609, startPoint y: 279, endPoint x: 568, endPoint y: 282, distance: 40.4
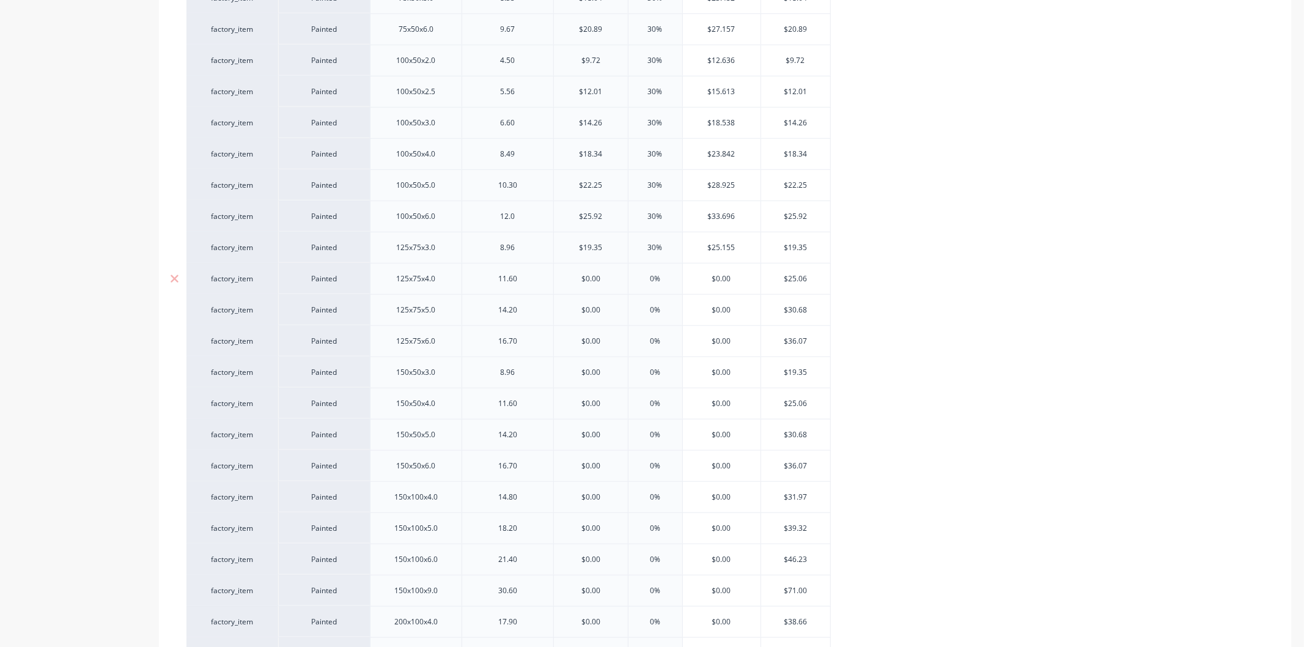
click at [568, 282] on input "$0.00" at bounding box center [591, 278] width 74 height 11
drag, startPoint x: 672, startPoint y: 272, endPoint x: 634, endPoint y: 276, distance: 38.7
click at [634, 276] on div "factory_item Painted 50x25x1.6 1.75 $4.01 30% $5.213 $4.01 factory_item Painted…" at bounding box center [724, 185] width 1077 height 1278
drag, startPoint x: 670, startPoint y: 276, endPoint x: 636, endPoint y: 284, distance: 35.7
click at [636, 284] on input "0%" at bounding box center [655, 278] width 61 height 11
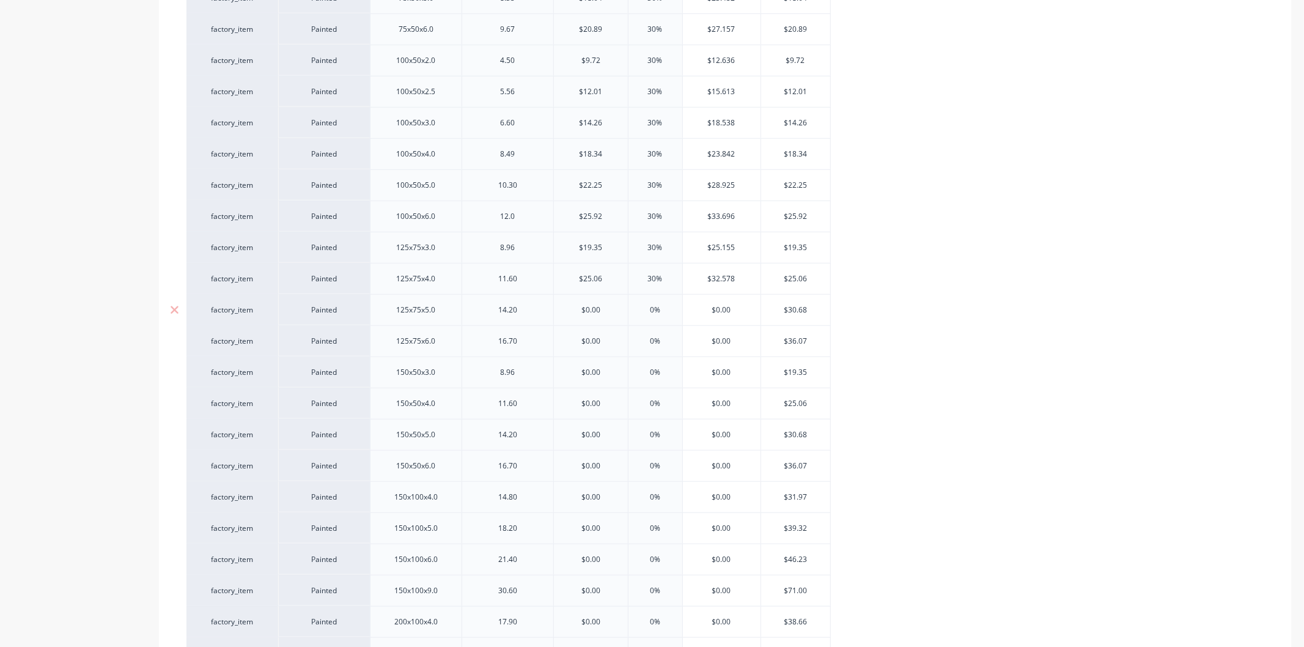
drag, startPoint x: 615, startPoint y: 312, endPoint x: 560, endPoint y: 313, distance: 54.4
click at [560, 313] on input "$0.00" at bounding box center [591, 309] width 74 height 11
drag, startPoint x: 657, startPoint y: 312, endPoint x: 637, endPoint y: 316, distance: 20.0
click at [638, 315] on input "0%" at bounding box center [655, 309] width 61 height 11
drag, startPoint x: 607, startPoint y: 345, endPoint x: 567, endPoint y: 343, distance: 40.4
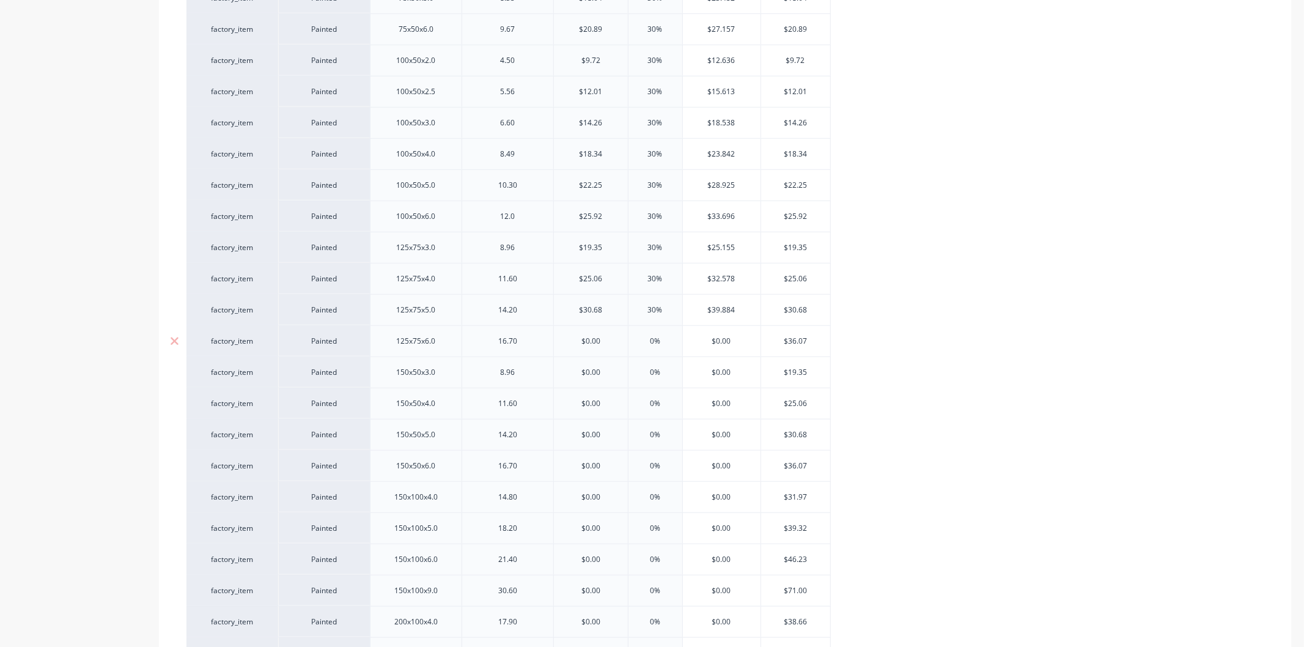
click at [567, 343] on input "$0.00" at bounding box center [591, 341] width 74 height 11
drag, startPoint x: 664, startPoint y: 342, endPoint x: 631, endPoint y: 340, distance: 33.1
click at [631, 340] on input "0%" at bounding box center [655, 341] width 61 height 11
drag, startPoint x: 612, startPoint y: 372, endPoint x: 565, endPoint y: 374, distance: 47.1
click at [565, 374] on input "$0.00" at bounding box center [591, 372] width 74 height 11
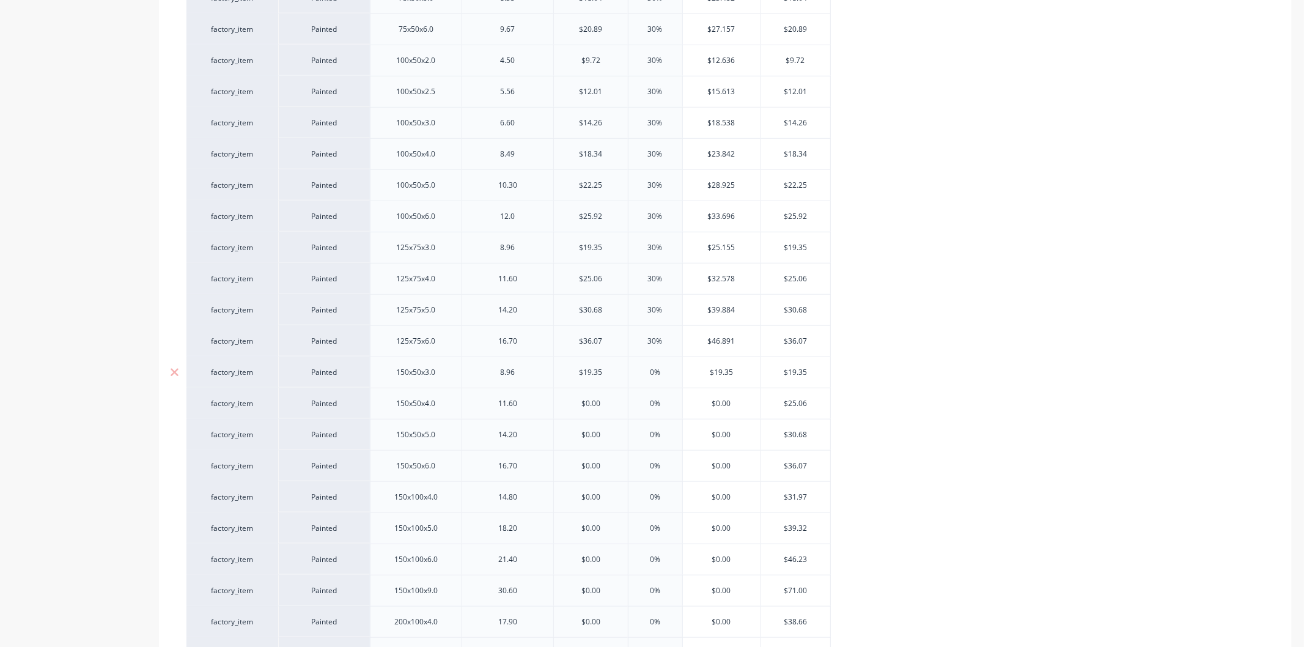
drag, startPoint x: 665, startPoint y: 369, endPoint x: 646, endPoint y: 370, distance: 19.0
click at [646, 370] on input "0%" at bounding box center [655, 372] width 61 height 11
drag, startPoint x: 606, startPoint y: 403, endPoint x: 561, endPoint y: 408, distance: 45.4
click at [561, 408] on input "$0.00" at bounding box center [591, 403] width 74 height 11
drag, startPoint x: 671, startPoint y: 405, endPoint x: 637, endPoint y: 408, distance: 33.8
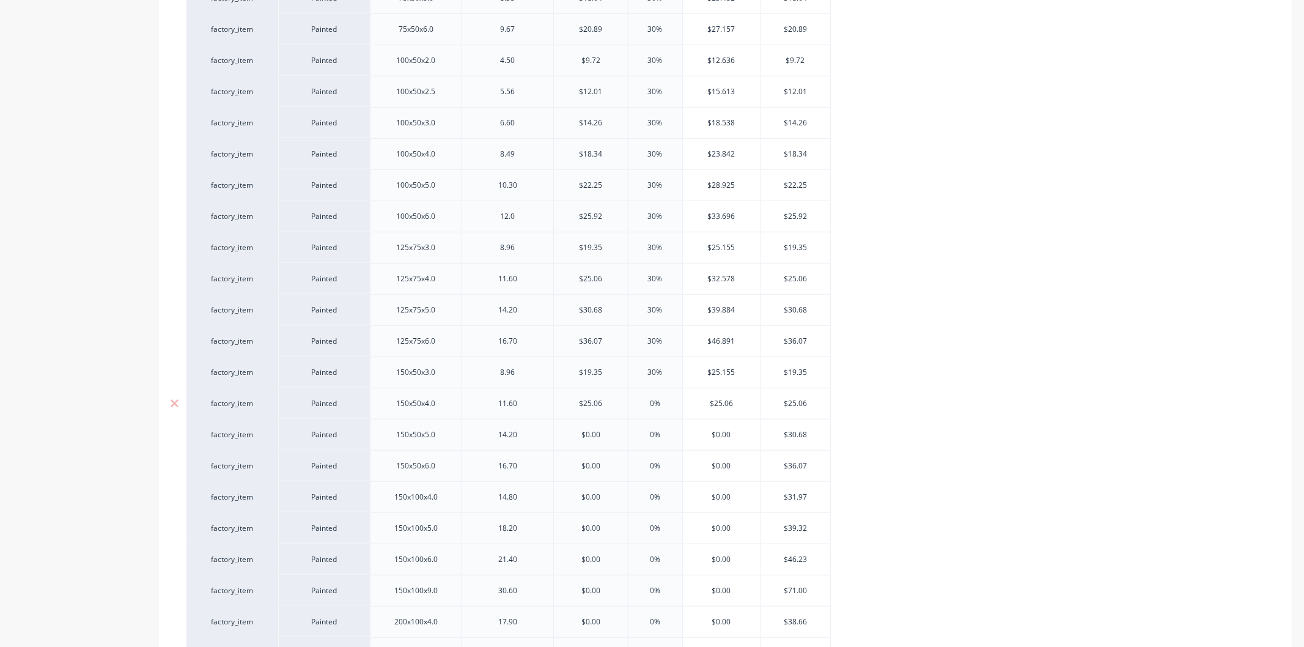
click at [638, 408] on input "0%" at bounding box center [655, 403] width 61 height 11
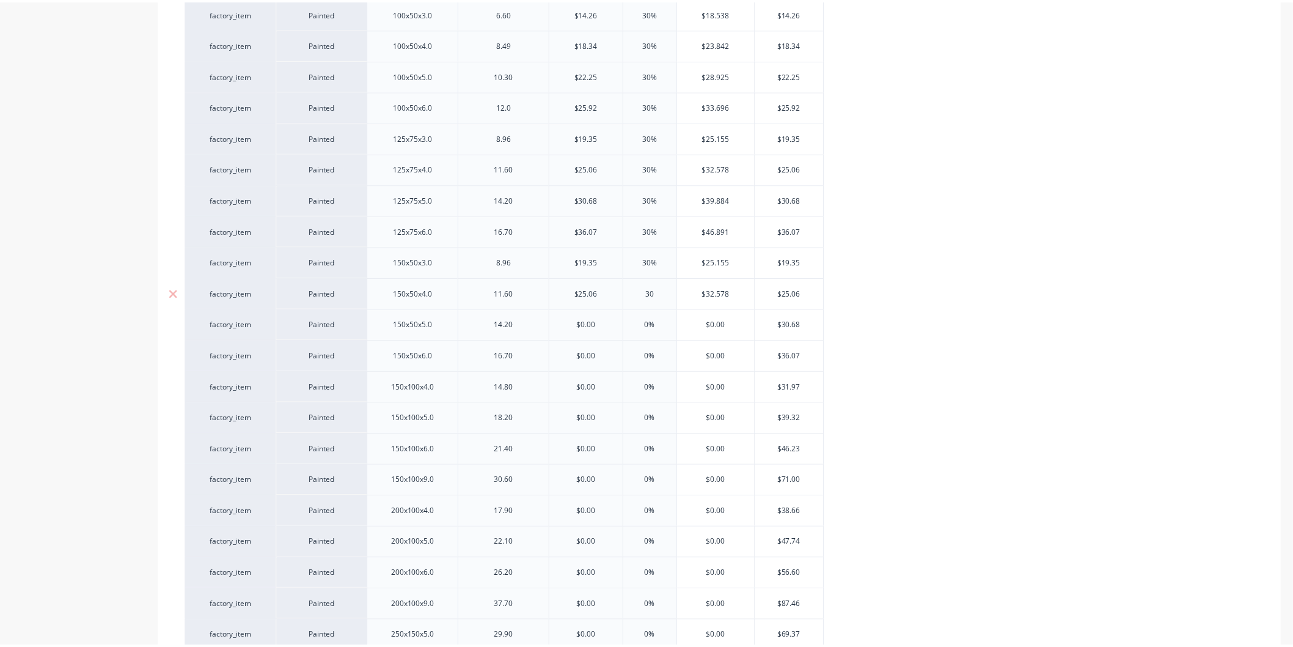
scroll to position [1086, 0]
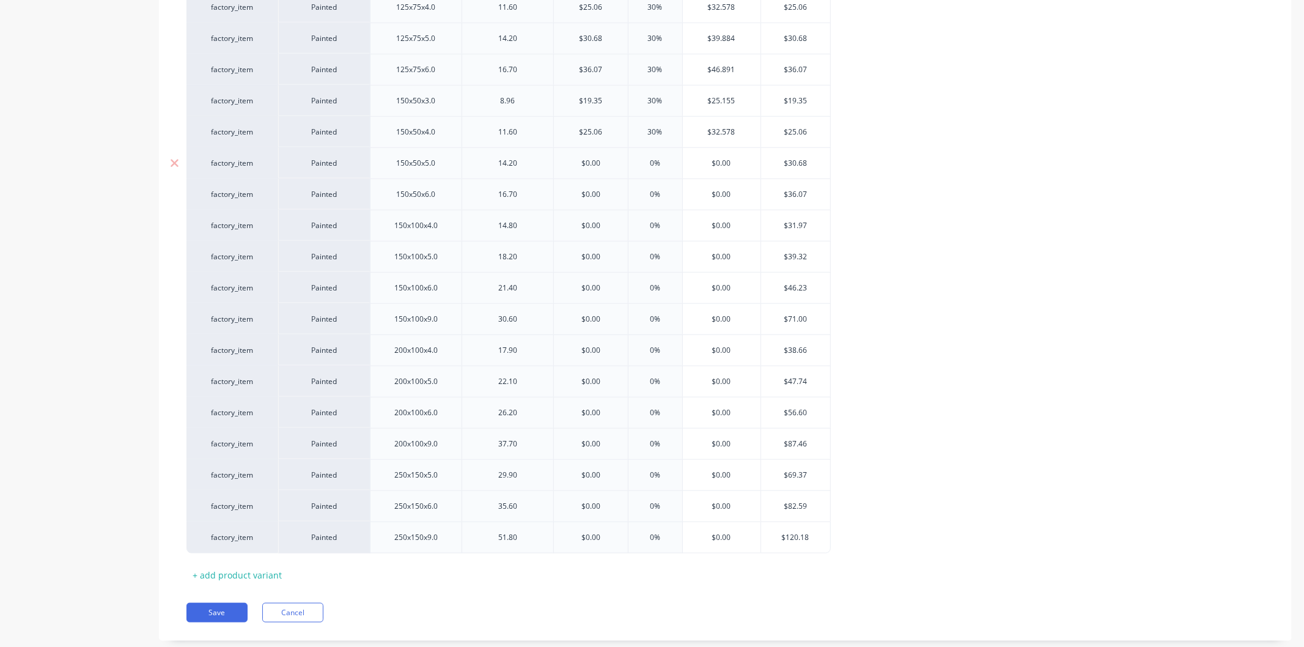
drag, startPoint x: 609, startPoint y: 163, endPoint x: 566, endPoint y: 168, distance: 43.7
click at [566, 168] on input "$0.00" at bounding box center [591, 163] width 74 height 11
drag, startPoint x: 668, startPoint y: 155, endPoint x: 639, endPoint y: 155, distance: 28.7
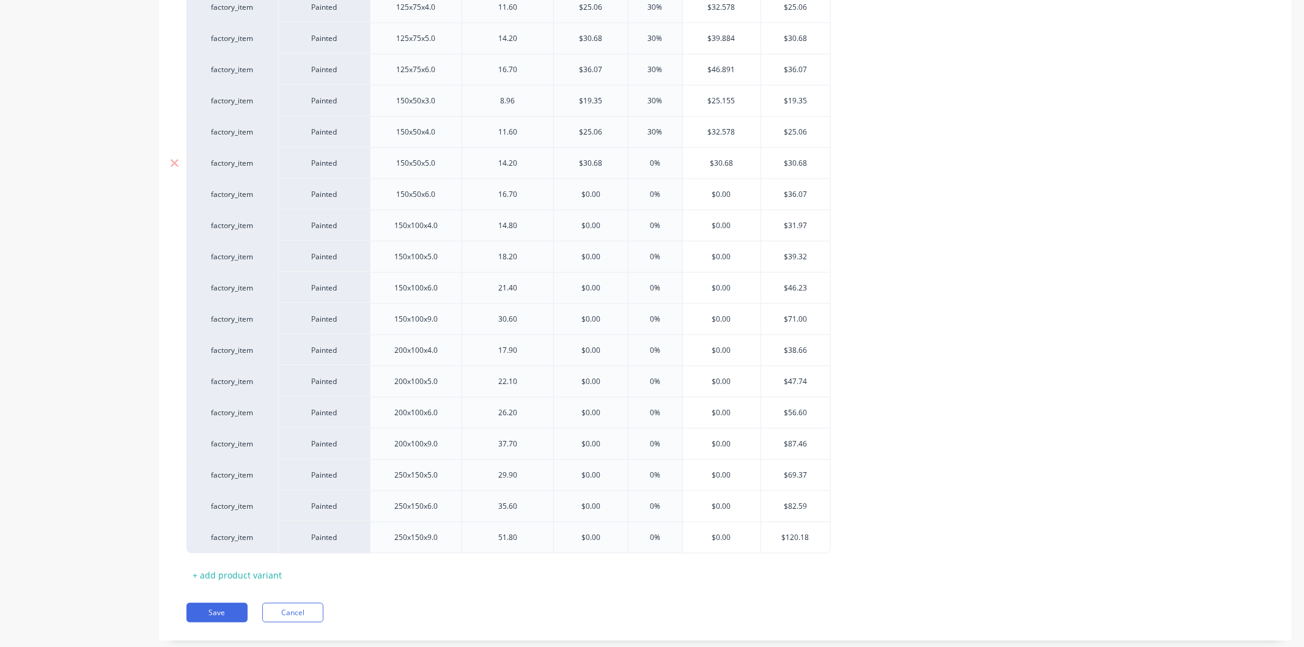
drag, startPoint x: 664, startPoint y: 161, endPoint x: 640, endPoint y: 164, distance: 24.0
click at [640, 164] on input "0%" at bounding box center [655, 163] width 61 height 11
click at [609, 194] on input "$0.00" at bounding box center [591, 194] width 74 height 11
drag, startPoint x: 598, startPoint y: 193, endPoint x: 591, endPoint y: 193, distance: 6.8
click at [592, 193] on input "$0.00" at bounding box center [591, 194] width 74 height 11
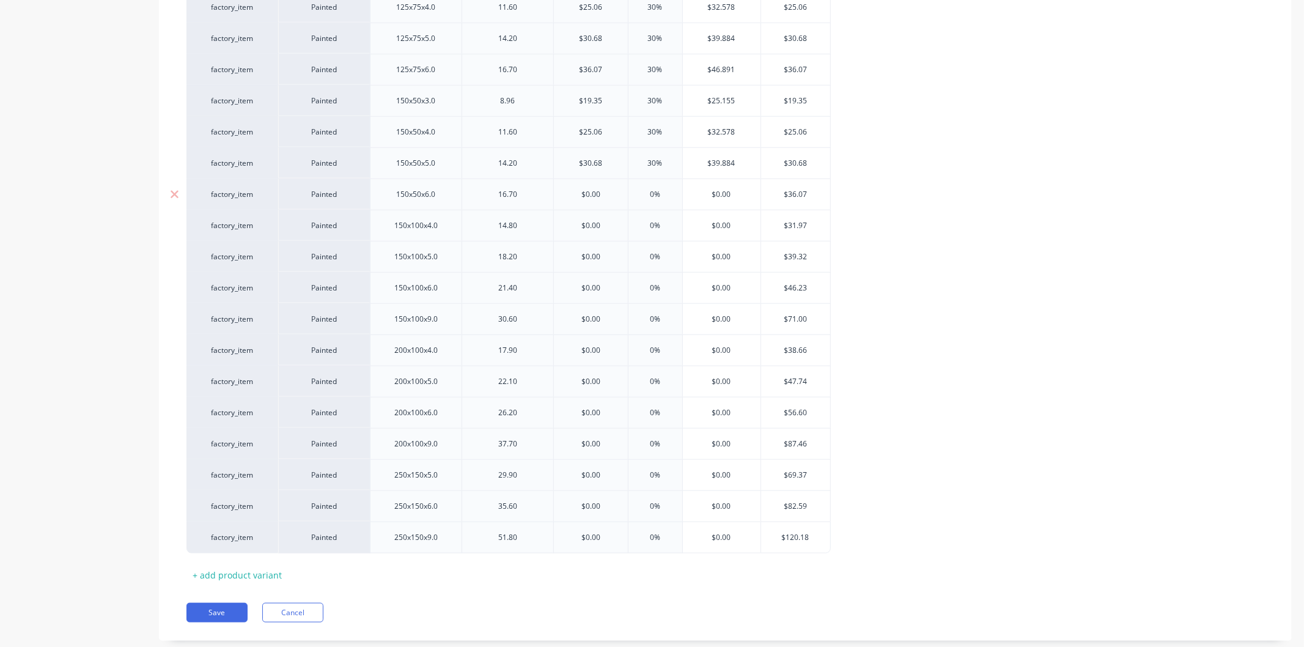
drag, startPoint x: 607, startPoint y: 193, endPoint x: 566, endPoint y: 202, distance: 42.6
click at [566, 202] on div "$0.00 $0.00" at bounding box center [591, 194] width 74 height 31
drag, startPoint x: 656, startPoint y: 193, endPoint x: 644, endPoint y: 191, distance: 12.4
click at [644, 191] on input "0%" at bounding box center [655, 194] width 61 height 11
drag, startPoint x: 606, startPoint y: 228, endPoint x: 563, endPoint y: 227, distance: 42.2
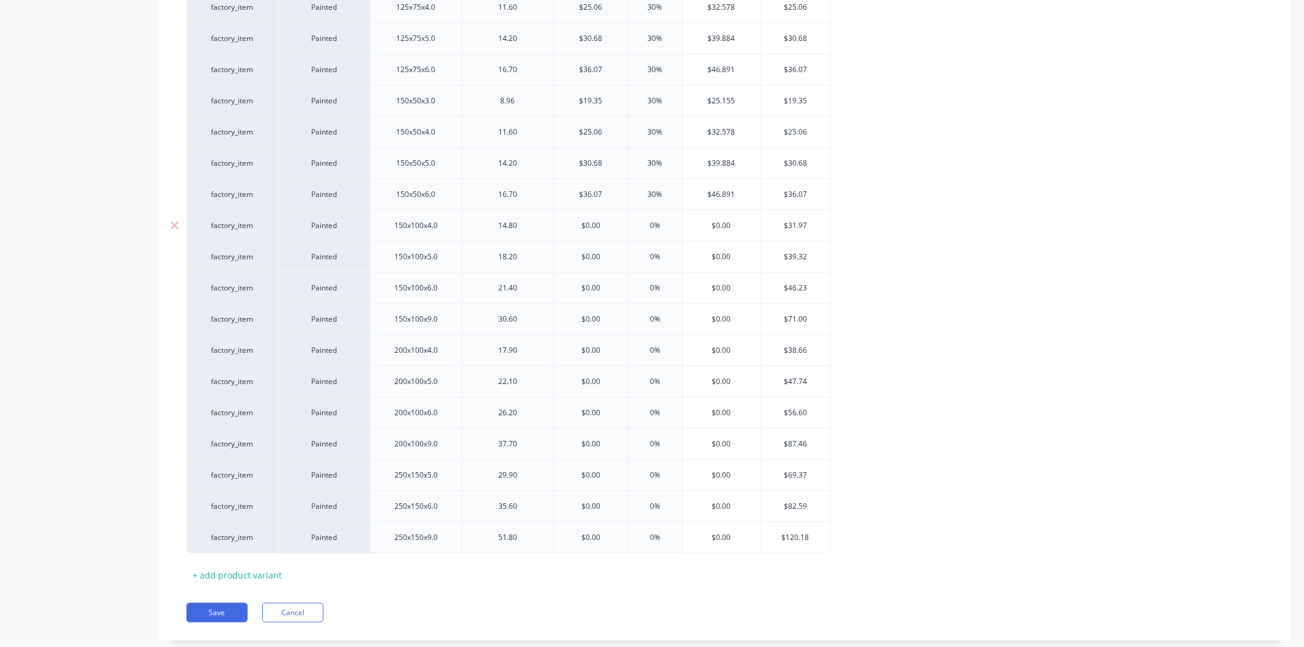
click at [563, 227] on input "$0.00" at bounding box center [591, 225] width 74 height 11
drag, startPoint x: 667, startPoint y: 223, endPoint x: 642, endPoint y: 225, distance: 24.5
click at [642, 225] on input "0%" at bounding box center [655, 225] width 61 height 11
drag, startPoint x: 609, startPoint y: 263, endPoint x: 572, endPoint y: 260, distance: 37.4
click at [572, 260] on input "$0.00" at bounding box center [591, 256] width 74 height 11
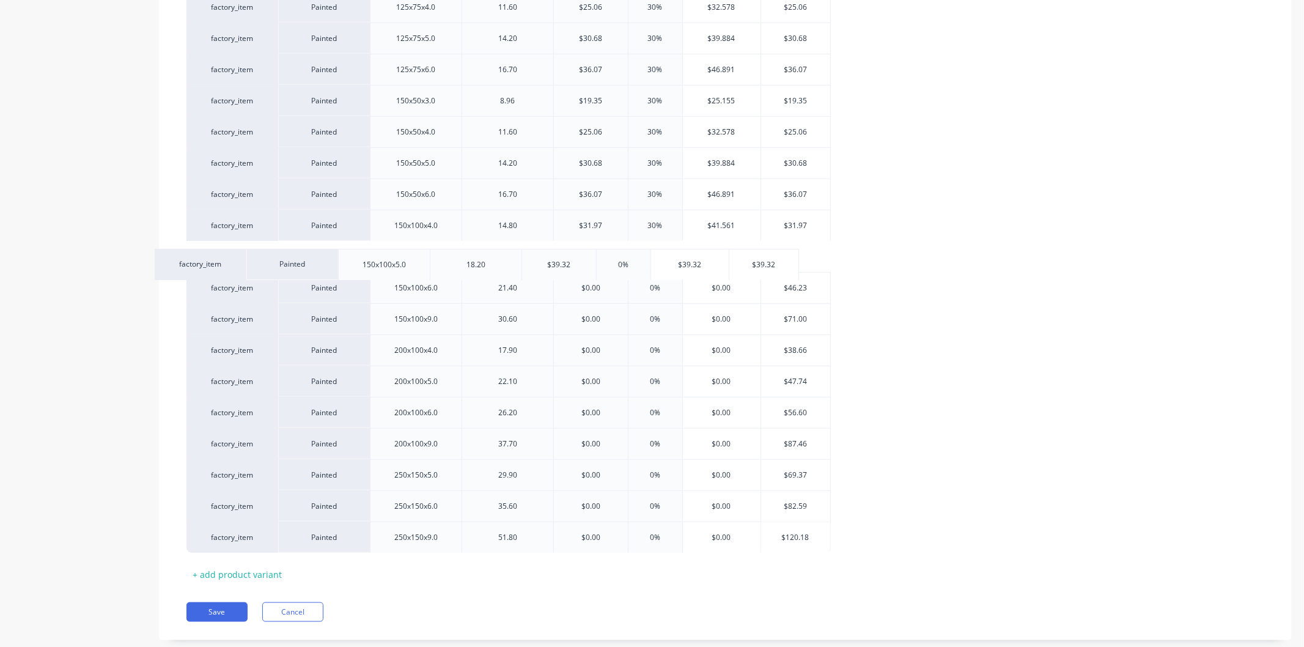
drag, startPoint x: 651, startPoint y: 254, endPoint x: 637, endPoint y: 257, distance: 13.8
drag, startPoint x: 664, startPoint y: 252, endPoint x: 639, endPoint y: 259, distance: 25.4
drag, startPoint x: 662, startPoint y: 257, endPoint x: 639, endPoint y: 259, distance: 23.3
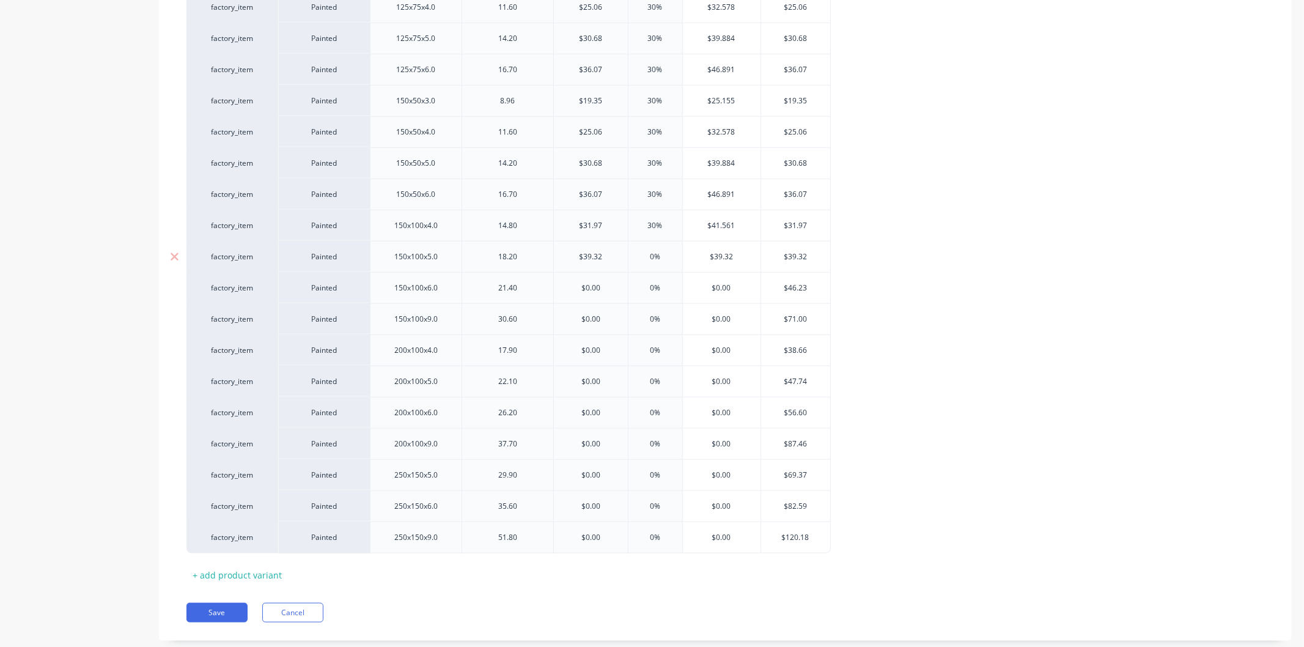
click at [639, 259] on input "0%" at bounding box center [655, 256] width 61 height 11
drag, startPoint x: 608, startPoint y: 290, endPoint x: 573, endPoint y: 285, distance: 35.8
click at [573, 285] on input "$0.00" at bounding box center [591, 287] width 74 height 11
drag, startPoint x: 670, startPoint y: 288, endPoint x: 637, endPoint y: 292, distance: 33.2
click at [638, 292] on input "0%" at bounding box center [655, 287] width 61 height 11
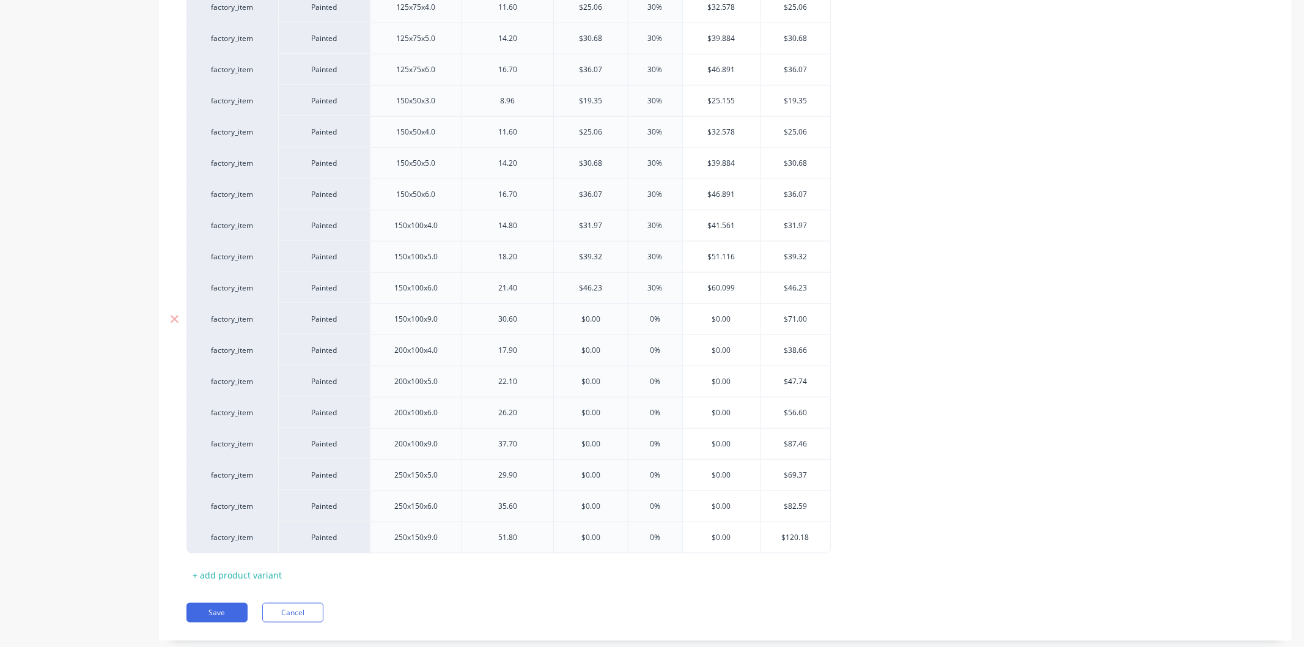
drag, startPoint x: 606, startPoint y: 319, endPoint x: 567, endPoint y: 320, distance: 39.1
click at [567, 320] on input "$0.00" at bounding box center [591, 319] width 74 height 11
drag, startPoint x: 664, startPoint y: 317, endPoint x: 634, endPoint y: 324, distance: 30.2
click at [634, 324] on input "0%" at bounding box center [655, 319] width 61 height 11
drag, startPoint x: 607, startPoint y: 351, endPoint x: 577, endPoint y: 358, distance: 30.8
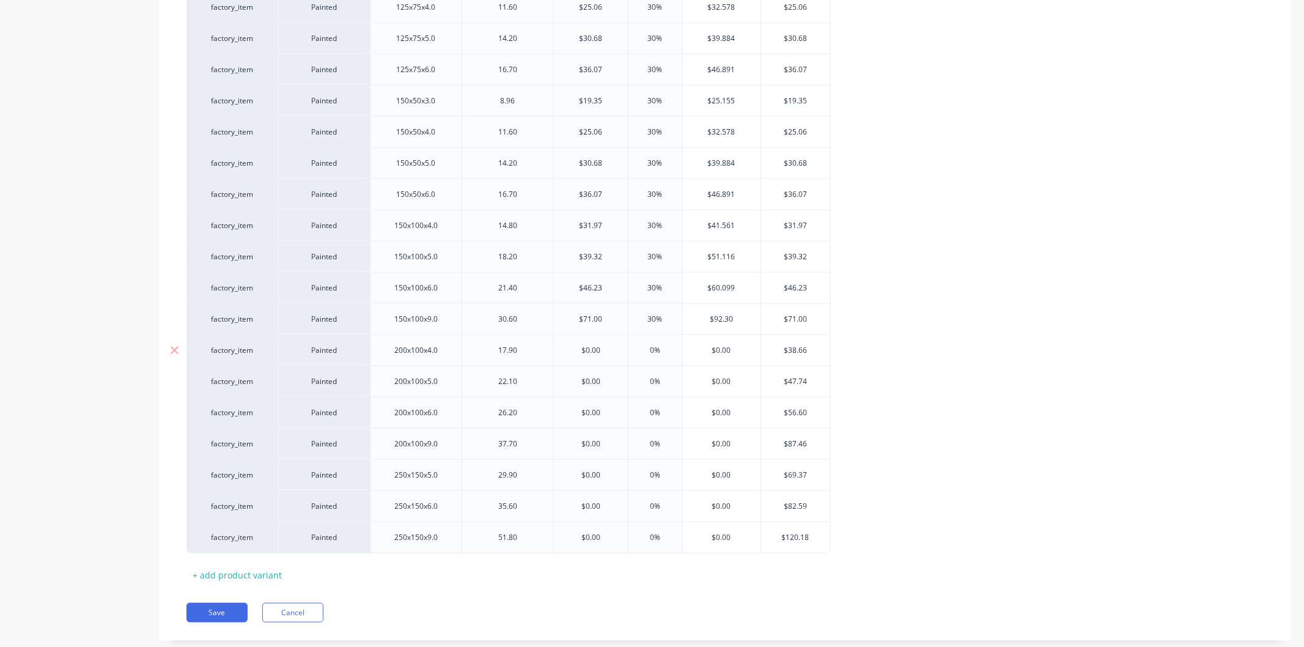
click at [577, 358] on div "$0.00 $0.00" at bounding box center [591, 350] width 74 height 31
drag, startPoint x: 661, startPoint y: 353, endPoint x: 636, endPoint y: 356, distance: 24.6
click at [636, 356] on input "0%" at bounding box center [655, 350] width 61 height 11
drag, startPoint x: 610, startPoint y: 386, endPoint x: 570, endPoint y: 386, distance: 39.7
click at [570, 386] on input "$0.00" at bounding box center [591, 381] width 74 height 11
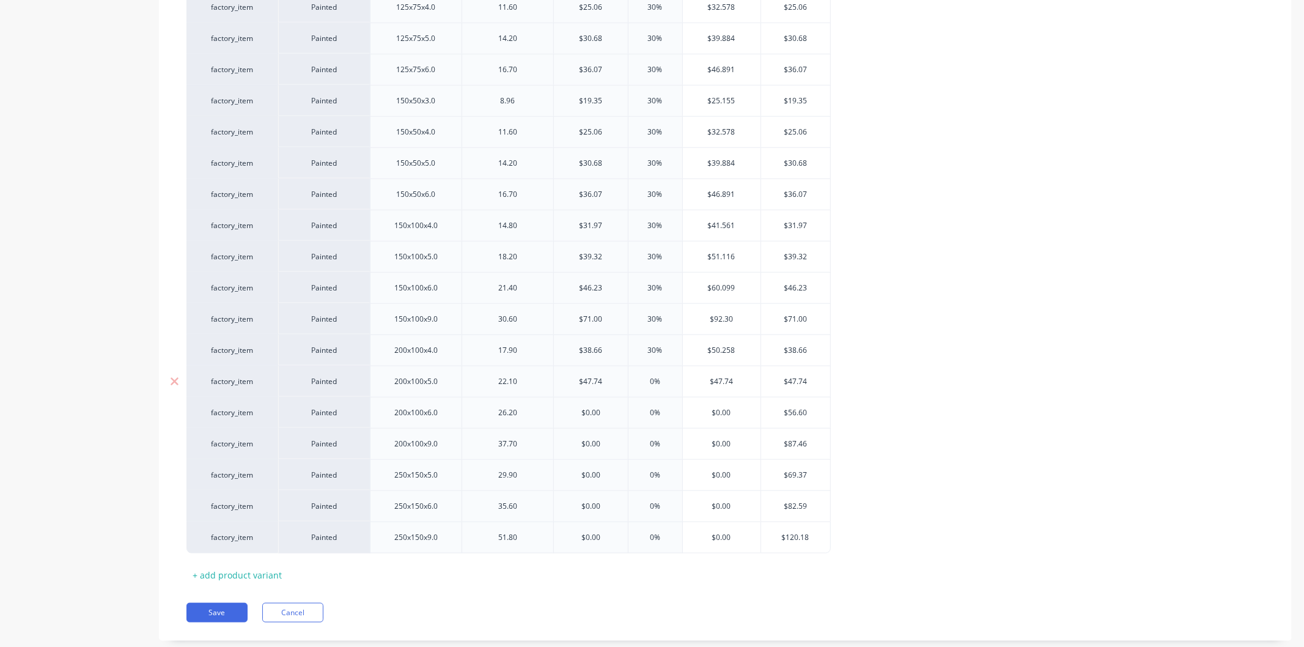
drag, startPoint x: 661, startPoint y: 382, endPoint x: 634, endPoint y: 382, distance: 27.5
click at [634, 382] on input "0%" at bounding box center [655, 381] width 61 height 11
drag, startPoint x: 605, startPoint y: 417, endPoint x: 567, endPoint y: 419, distance: 38.6
click at [567, 418] on input "$0.00" at bounding box center [591, 412] width 74 height 11
drag, startPoint x: 662, startPoint y: 410, endPoint x: 619, endPoint y: 416, distance: 43.7
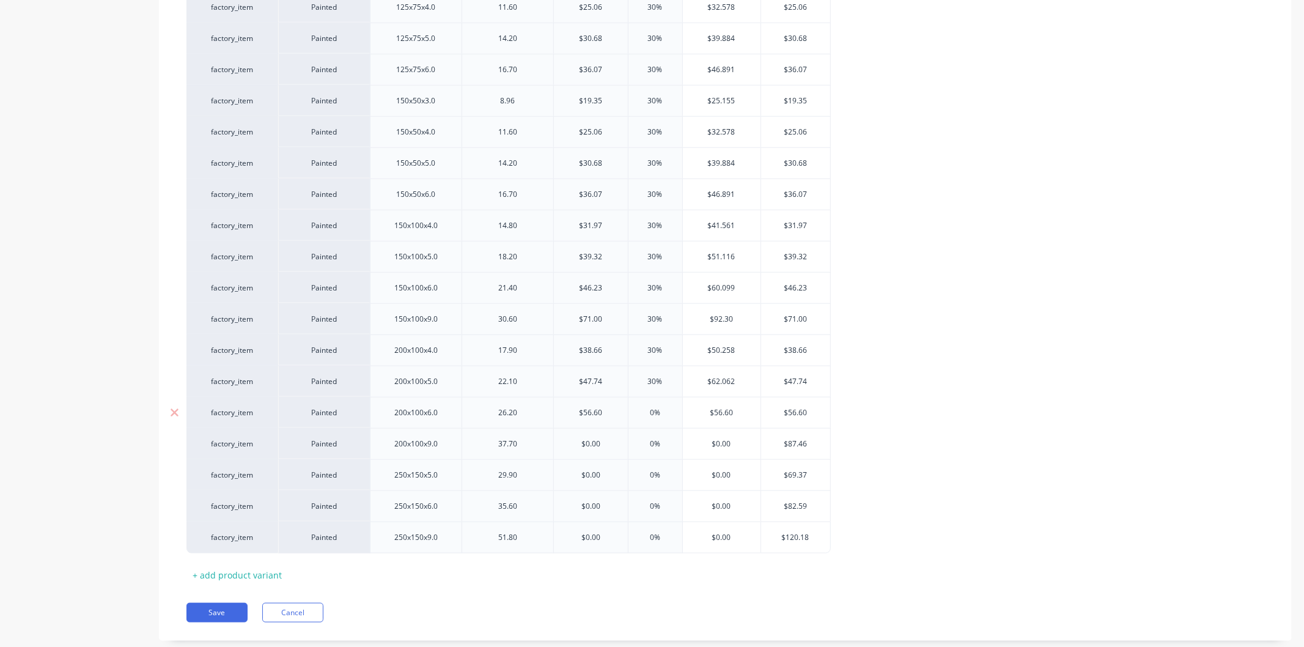
click at [620, 416] on div "factory_item Painted 200x100x6.0 26.20 $56.60 56.60 0% 0% $56.60 $56.60" at bounding box center [508, 412] width 644 height 31
drag, startPoint x: 607, startPoint y: 442, endPoint x: 565, endPoint y: 444, distance: 42.2
click at [565, 444] on input "$0.00" at bounding box center [591, 443] width 74 height 11
drag, startPoint x: 665, startPoint y: 446, endPoint x: 628, endPoint y: 447, distance: 36.7
click at [628, 447] on input "0%" at bounding box center [655, 443] width 61 height 11
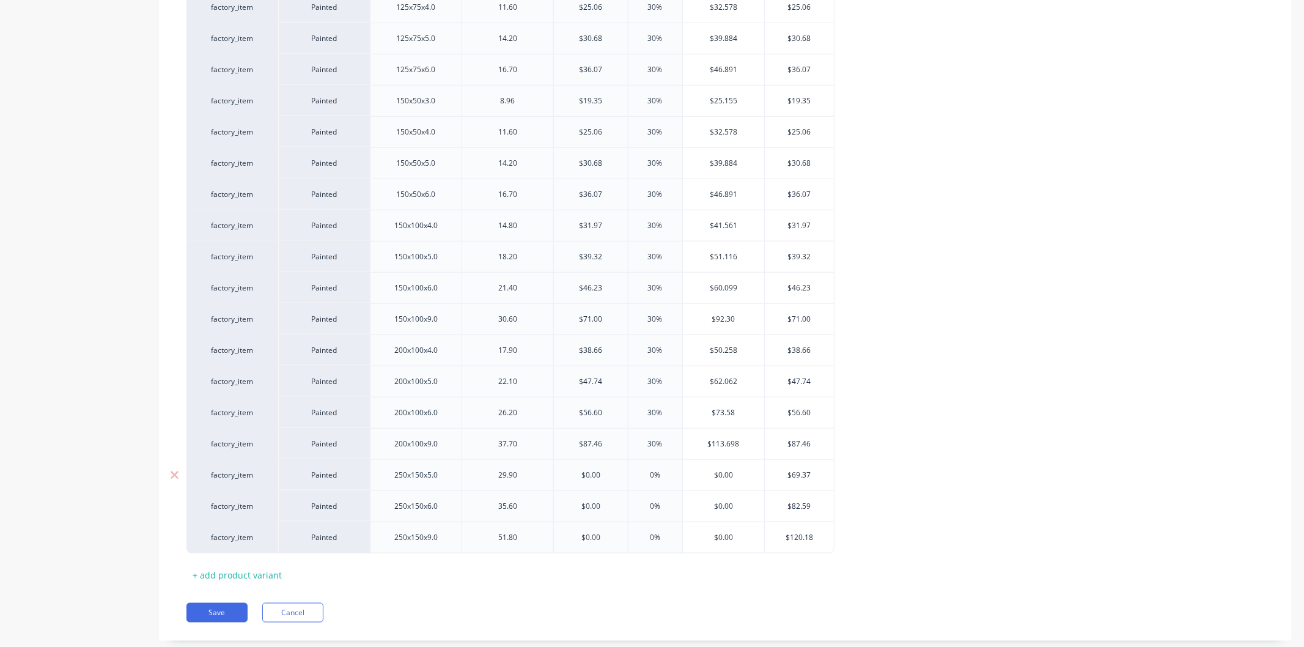
drag, startPoint x: 609, startPoint y: 477, endPoint x: 562, endPoint y: 479, distance: 47.1
click at [562, 479] on input "$0.00" at bounding box center [591, 474] width 74 height 11
drag, startPoint x: 669, startPoint y: 477, endPoint x: 626, endPoint y: 477, distance: 42.2
click at [626, 477] on input "0%" at bounding box center [655, 474] width 61 height 11
drag, startPoint x: 607, startPoint y: 506, endPoint x: 535, endPoint y: 512, distance: 72.9
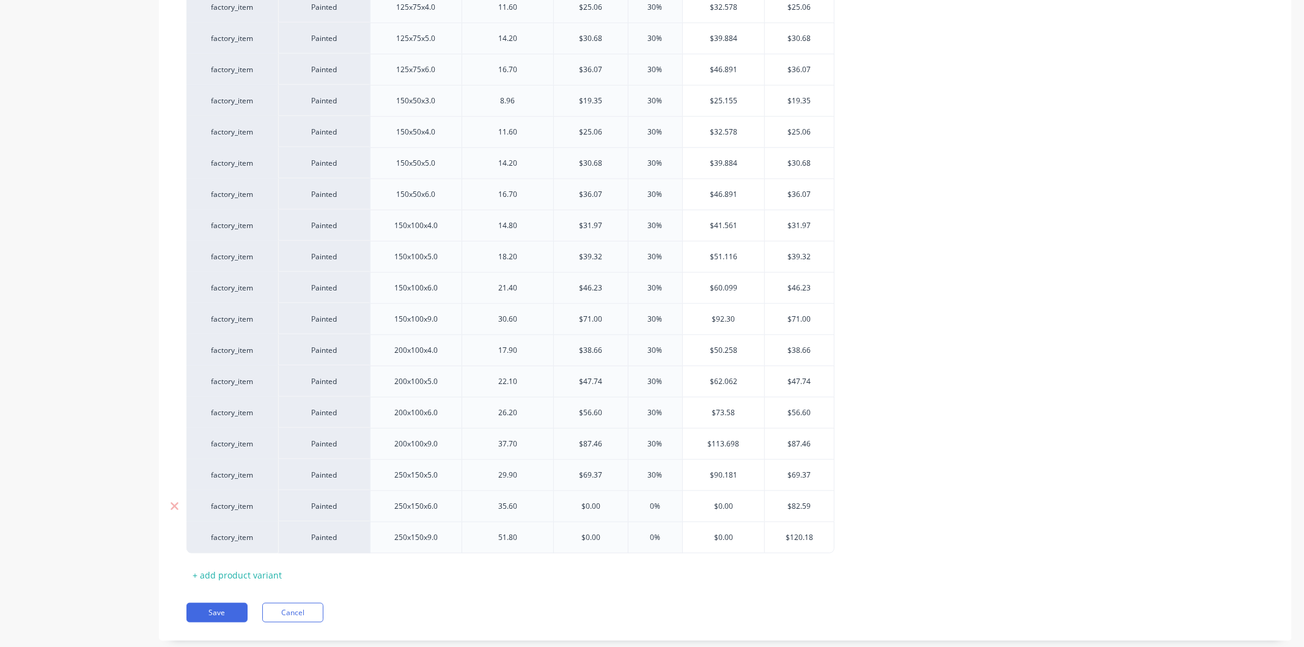
click at [535, 512] on div "factory_item Painted 250x150x6.0 35.60 $0.00 $0.00 0% $0.00 $82.59" at bounding box center [510, 505] width 648 height 31
drag, startPoint x: 670, startPoint y: 503, endPoint x: 632, endPoint y: 504, distance: 38.5
click at [633, 504] on input "0%" at bounding box center [655, 506] width 61 height 11
drag, startPoint x: 602, startPoint y: 538, endPoint x: 571, endPoint y: 535, distance: 31.3
click at [571, 535] on input "$0.00" at bounding box center [591, 537] width 74 height 11
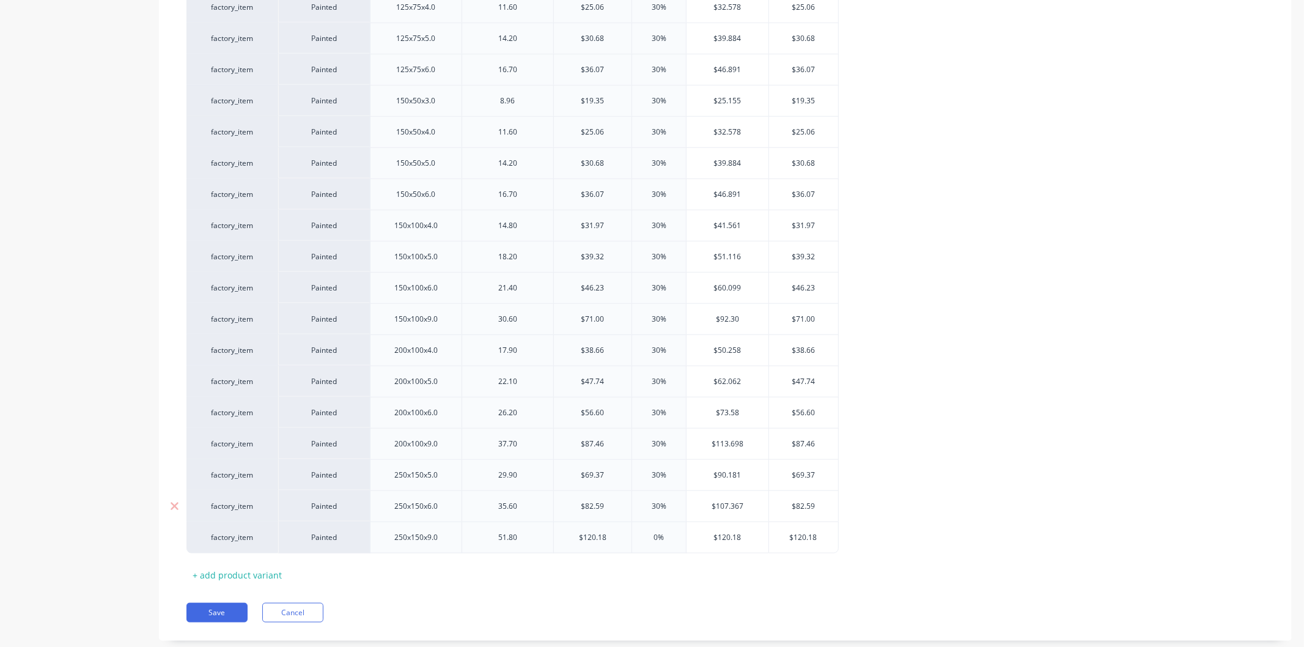
drag, startPoint x: 676, startPoint y: 541, endPoint x: 593, endPoint y: 521, distance: 84.9
click at [629, 530] on div "0% 0%" at bounding box center [658, 537] width 61 height 31
click at [222, 614] on button "Save" at bounding box center [216, 613] width 61 height 20
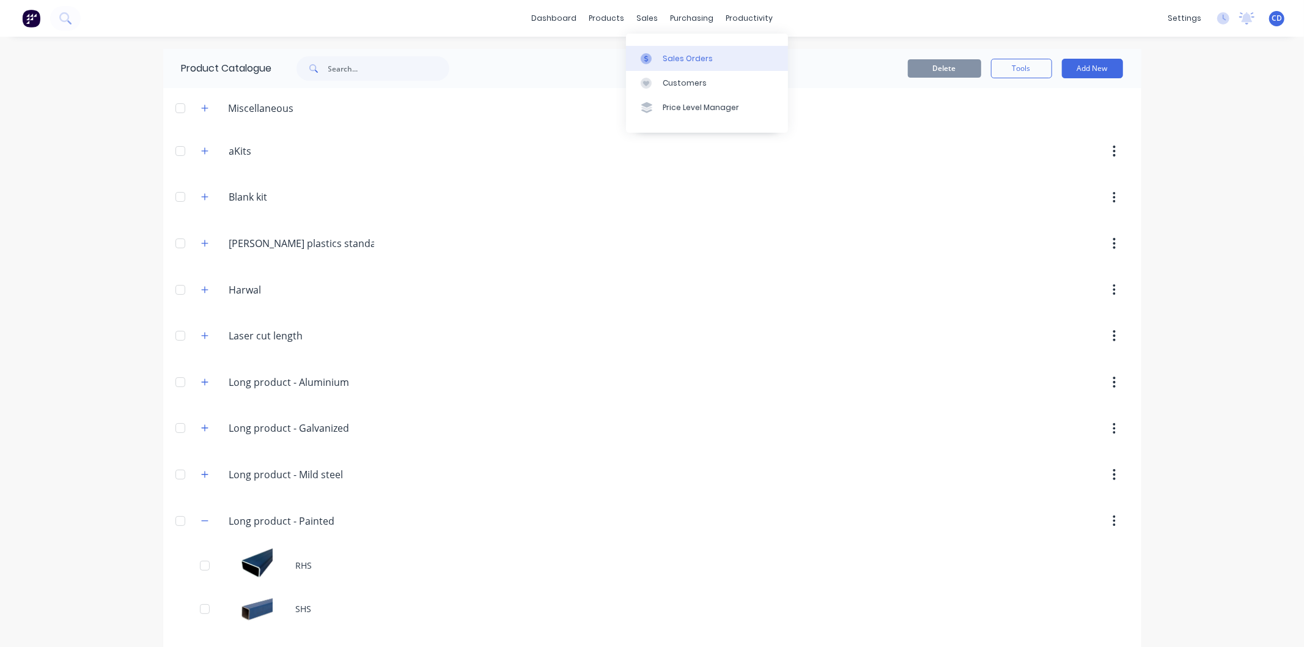
click at [677, 58] on div "Sales Orders" at bounding box center [687, 58] width 50 height 11
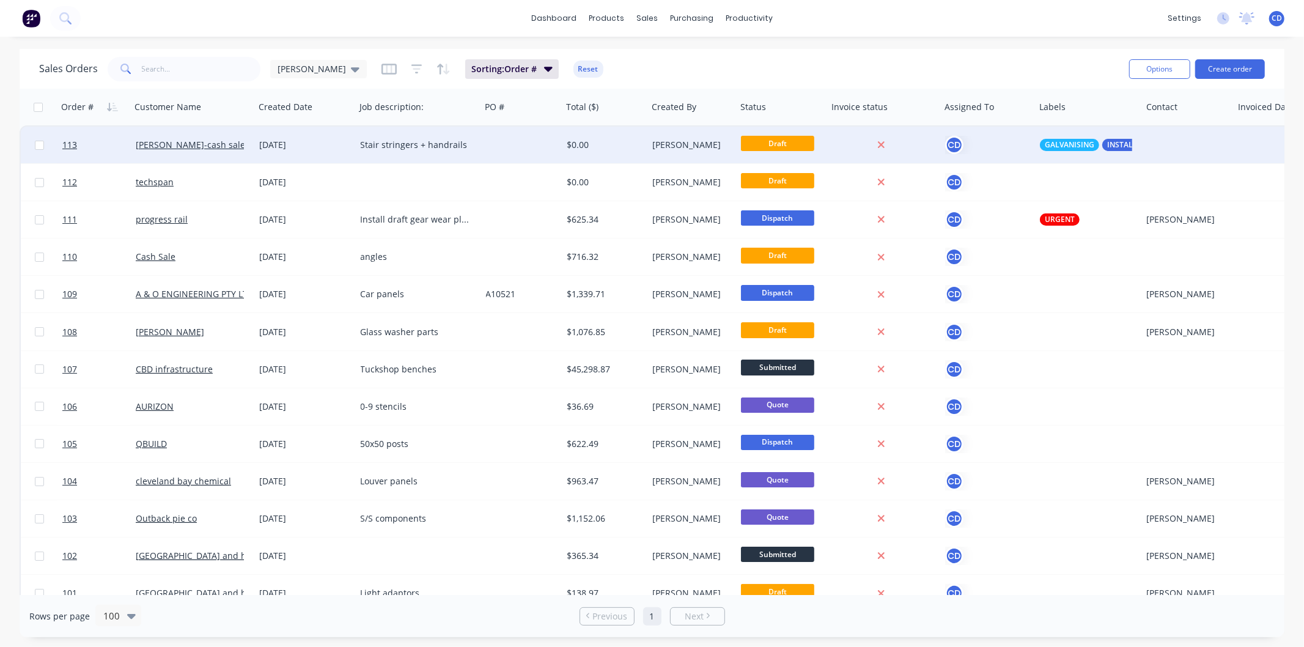
click at [290, 142] on div "[DATE]" at bounding box center [305, 145] width 91 height 12
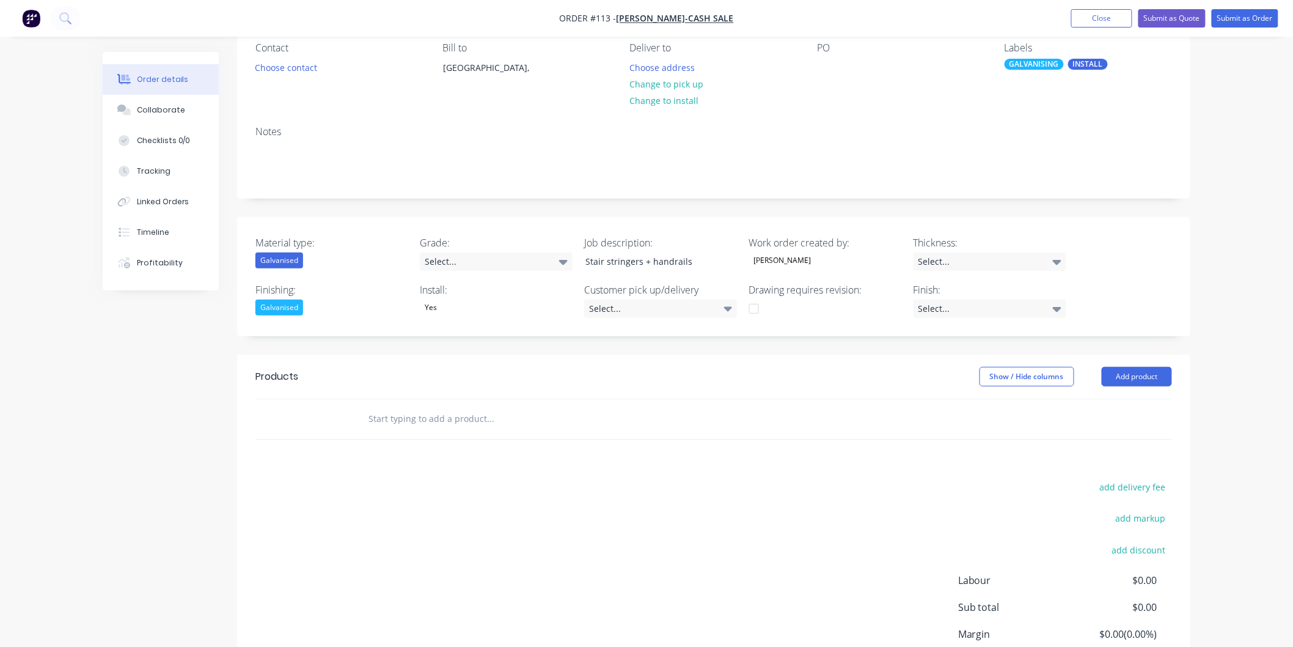
scroll to position [136, 0]
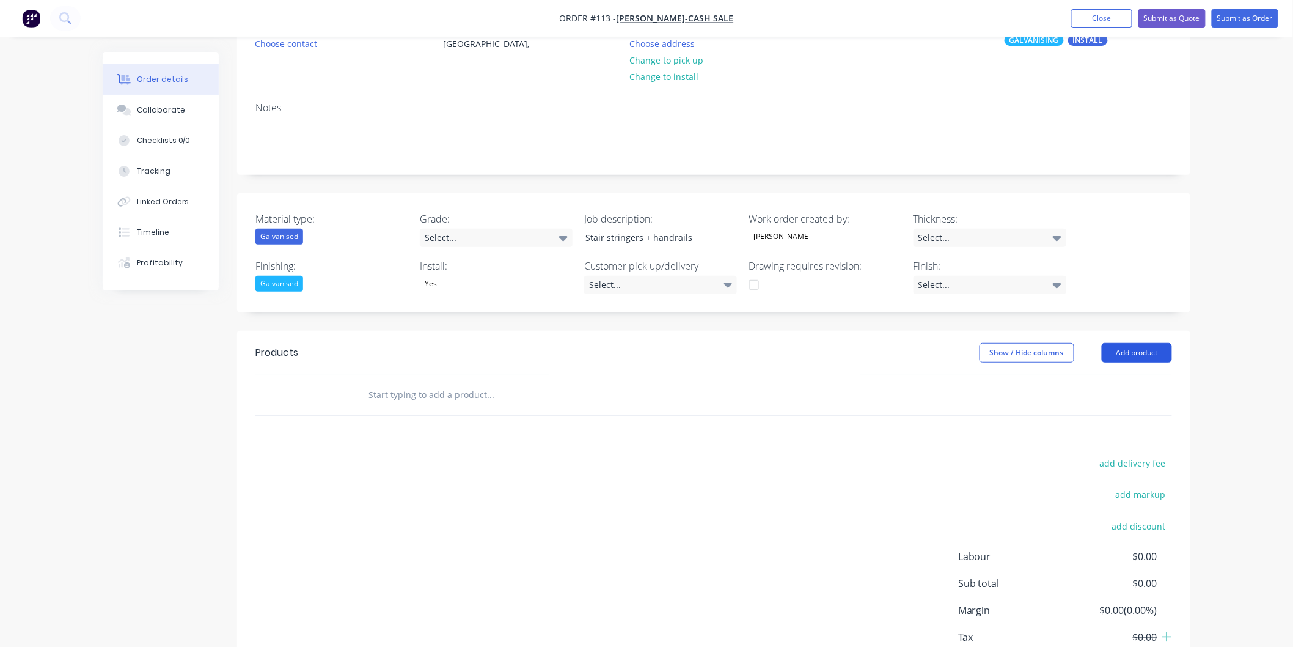
click at [1123, 353] on button "Add product" at bounding box center [1137, 353] width 70 height 20
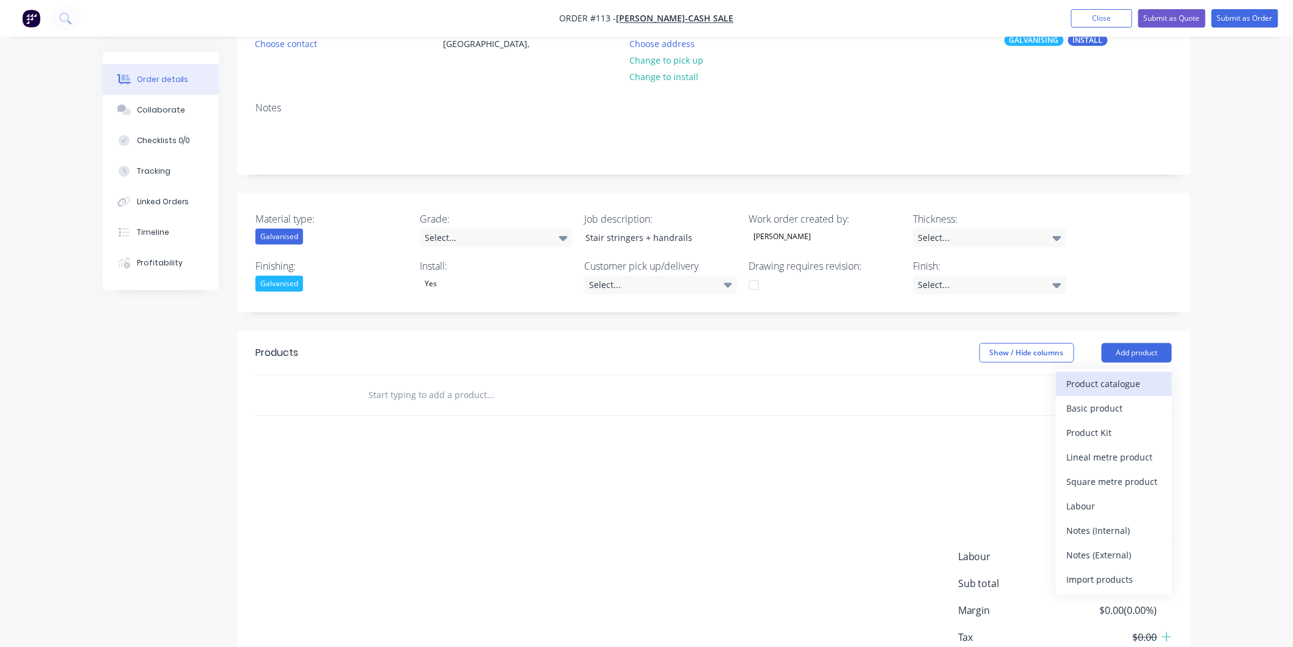
click at [1115, 387] on div "Product catalogue" at bounding box center [1114, 384] width 94 height 18
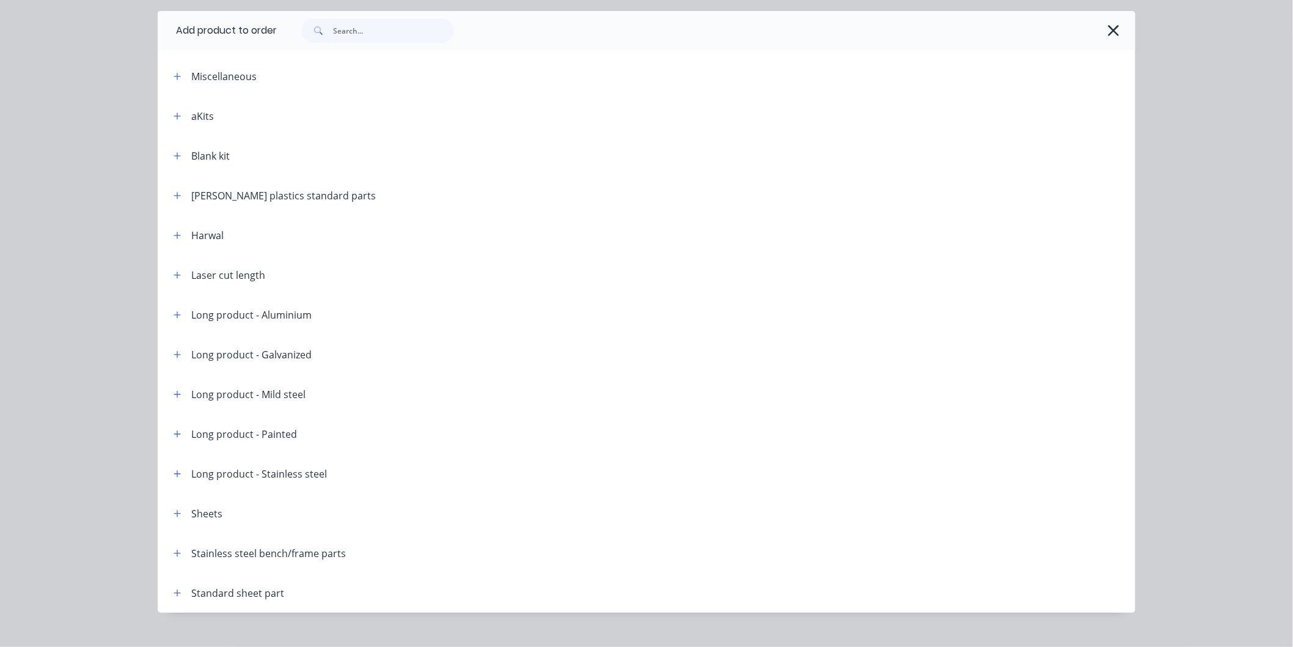
scroll to position [57, 0]
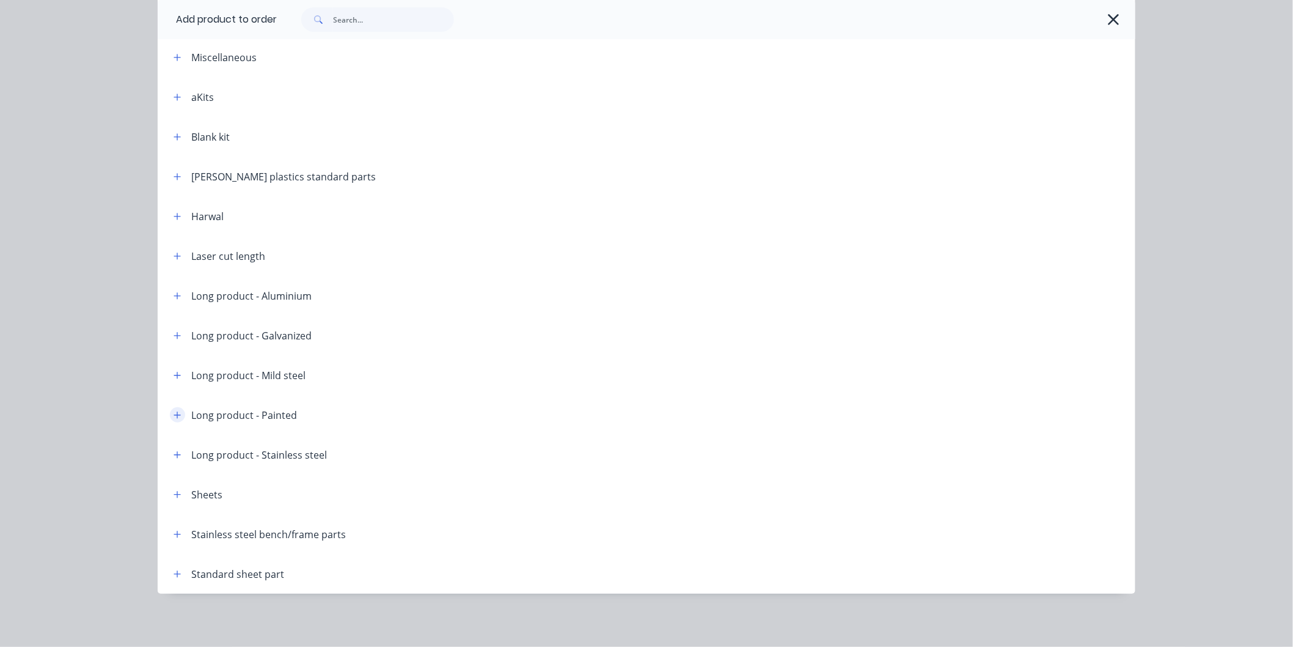
click at [174, 413] on icon "button" at bounding box center [177, 415] width 7 height 9
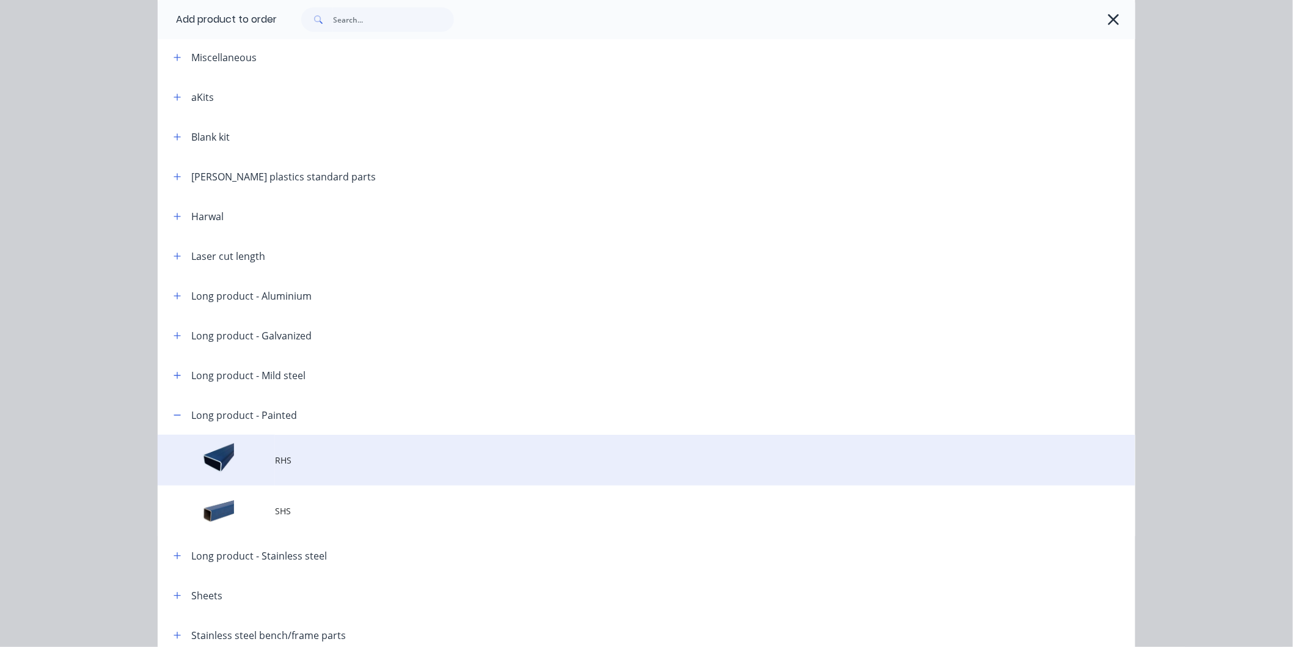
click at [260, 453] on td at bounding box center [216, 460] width 117 height 51
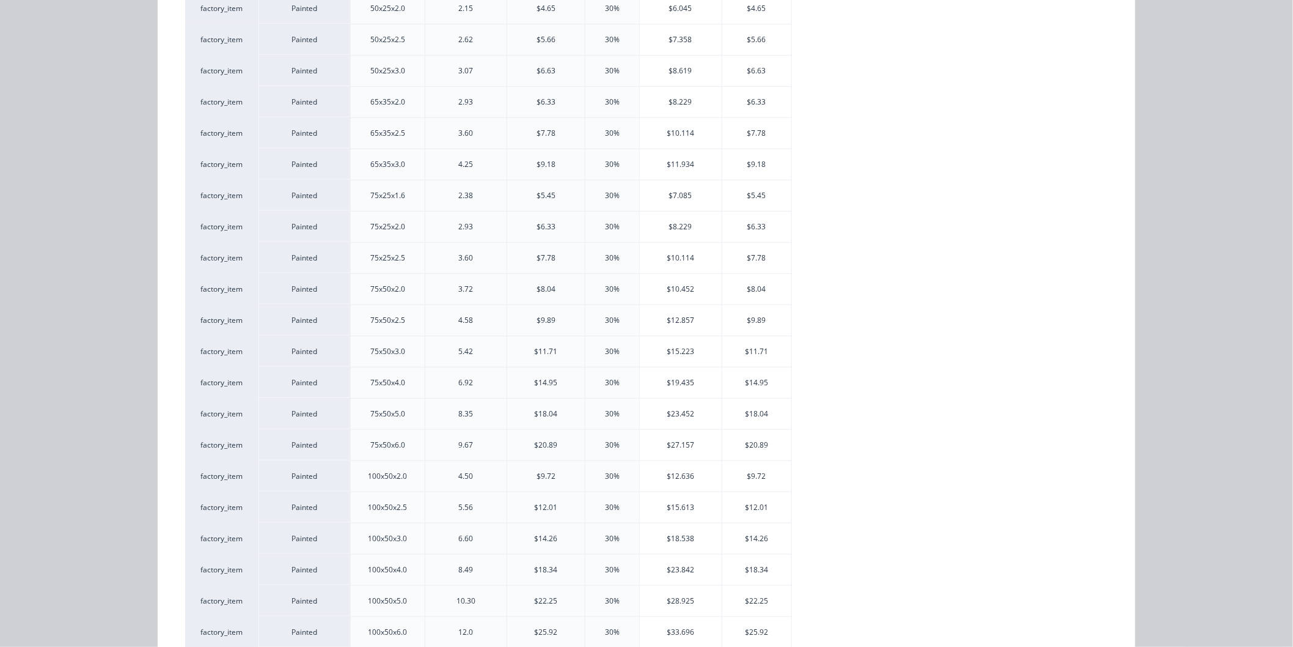
scroll to position [339, 0]
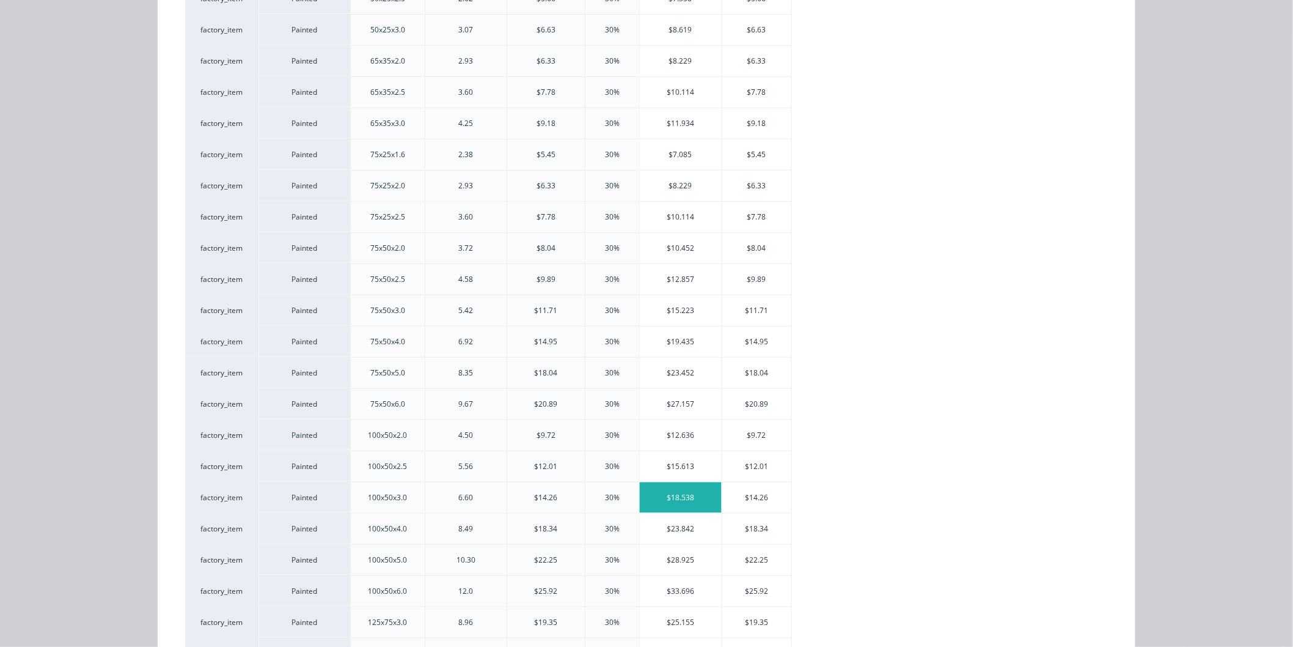
click at [671, 504] on div "$18.538" at bounding box center [681, 497] width 82 height 31
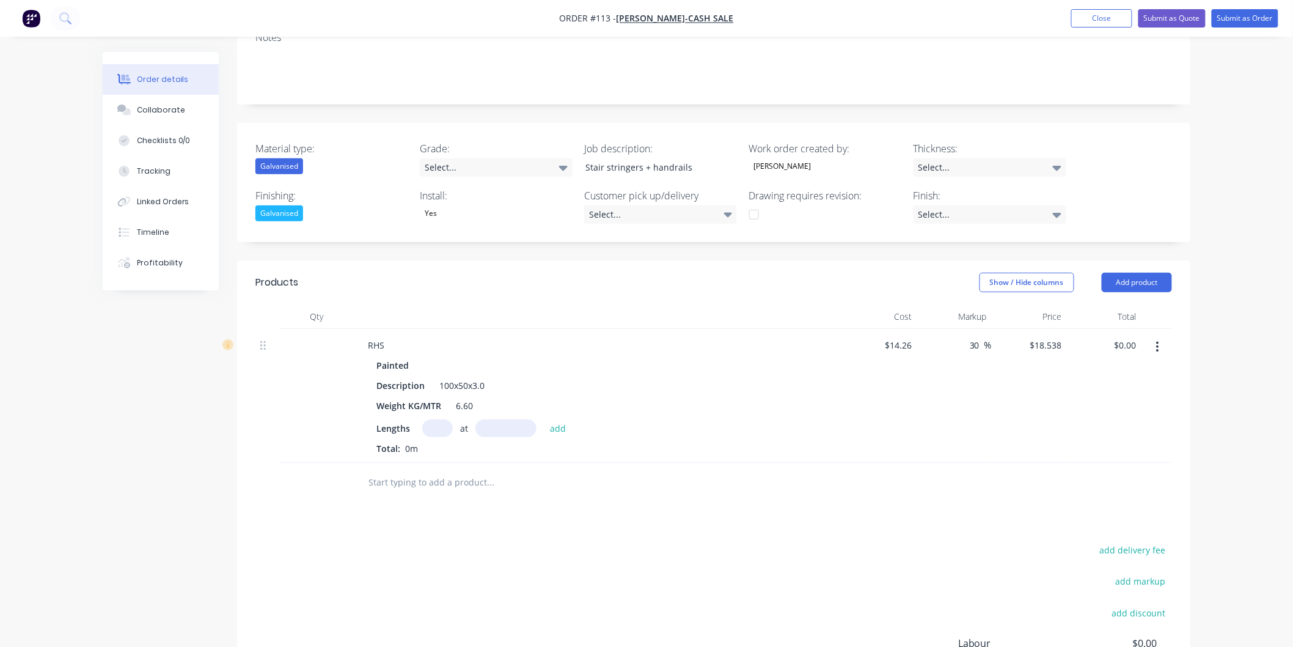
scroll to position [271, 0]
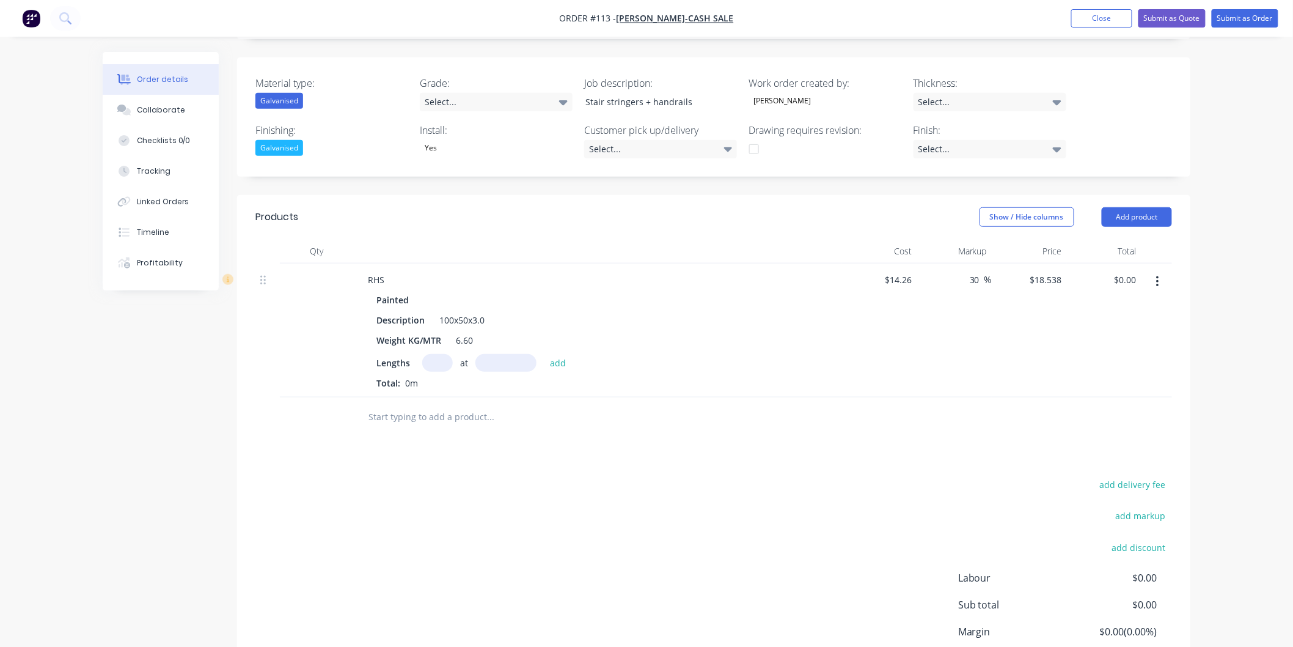
click at [438, 365] on input "text" at bounding box center [437, 363] width 31 height 18
click at [548, 359] on button "add" at bounding box center [558, 362] width 29 height 17
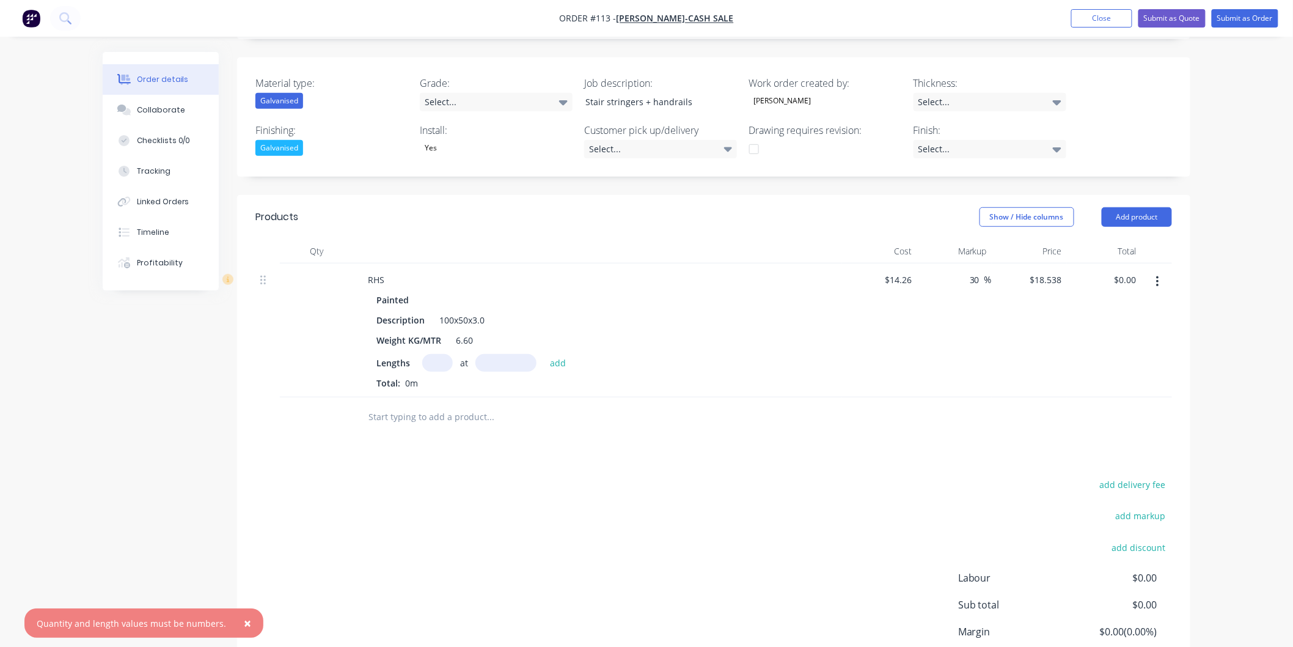
click at [436, 364] on input "text" at bounding box center [437, 363] width 31 height 18
click at [516, 356] on input "text" at bounding box center [505, 363] width 61 height 18
click at [549, 363] on button "add" at bounding box center [558, 362] width 29 height 17
click at [423, 385] on div "1 at 6mm" at bounding box center [597, 383] width 442 height 15
click at [428, 383] on icon "button" at bounding box center [432, 384] width 8 height 11
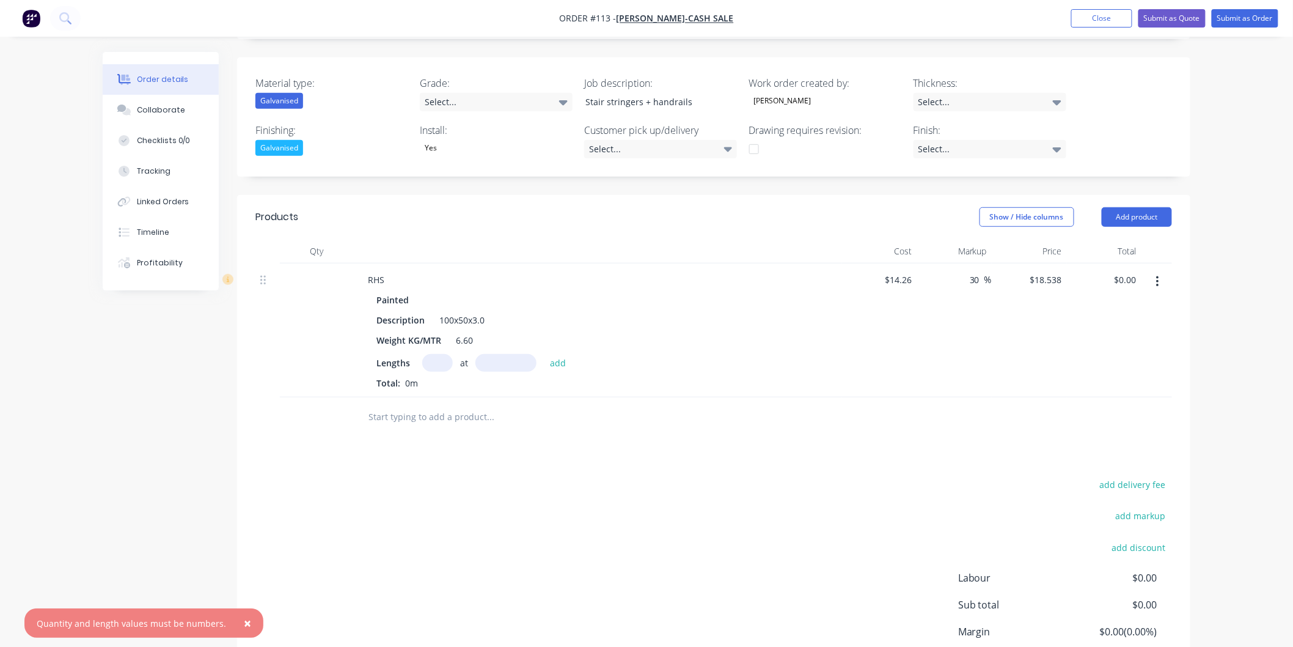
click at [436, 367] on input "text" at bounding box center [437, 363] width 31 height 18
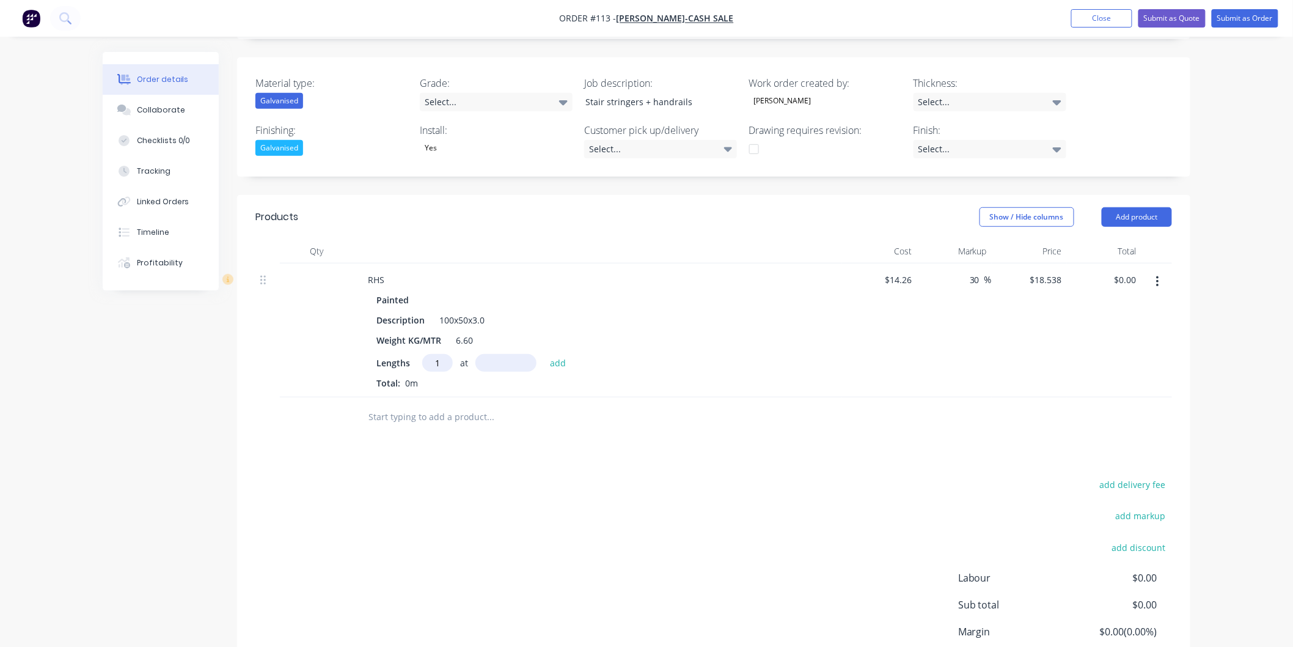
click at [505, 364] on input "text" at bounding box center [505, 363] width 61 height 18
click at [563, 361] on button "add" at bounding box center [558, 362] width 29 height 17
click at [1125, 213] on button "Add product" at bounding box center [1137, 217] width 70 height 20
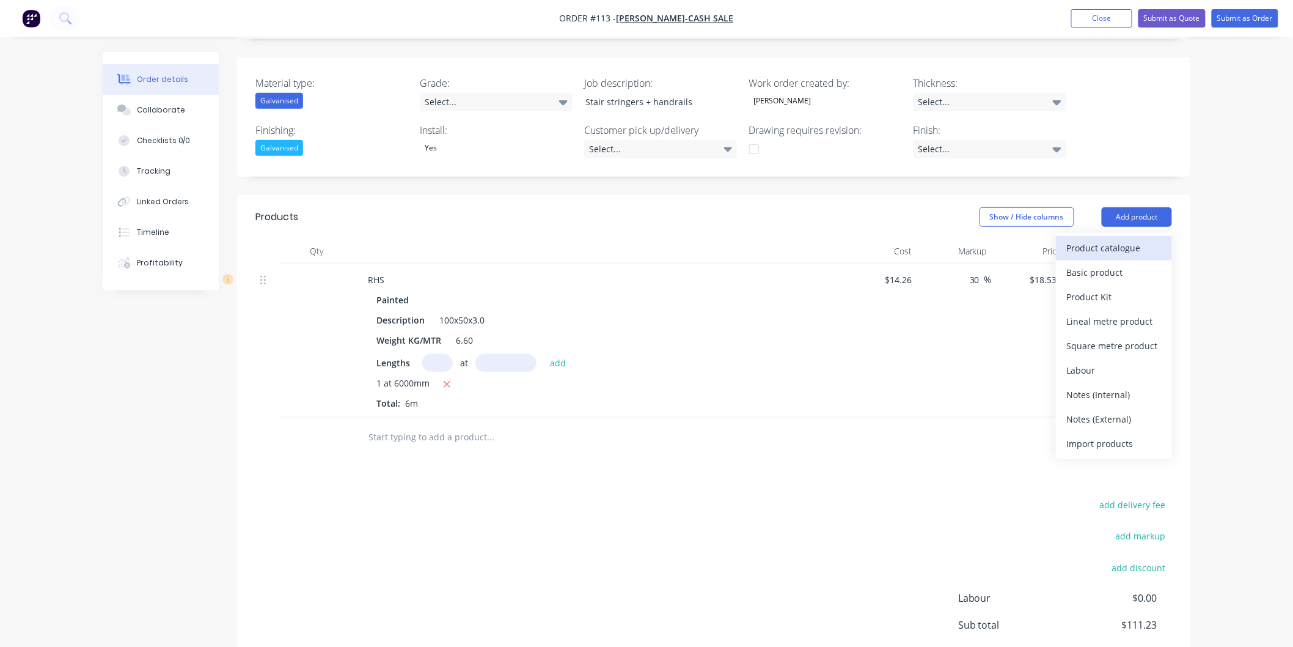
click at [1107, 246] on div "Product catalogue" at bounding box center [1114, 248] width 94 height 18
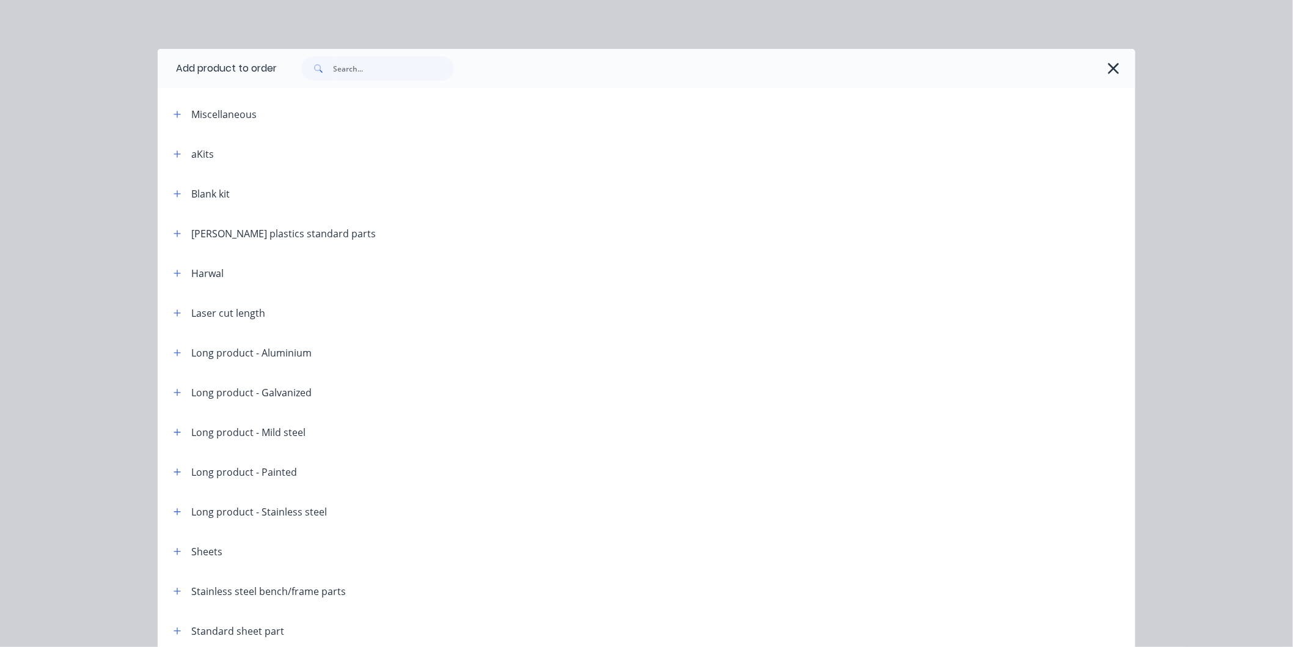
scroll to position [57, 0]
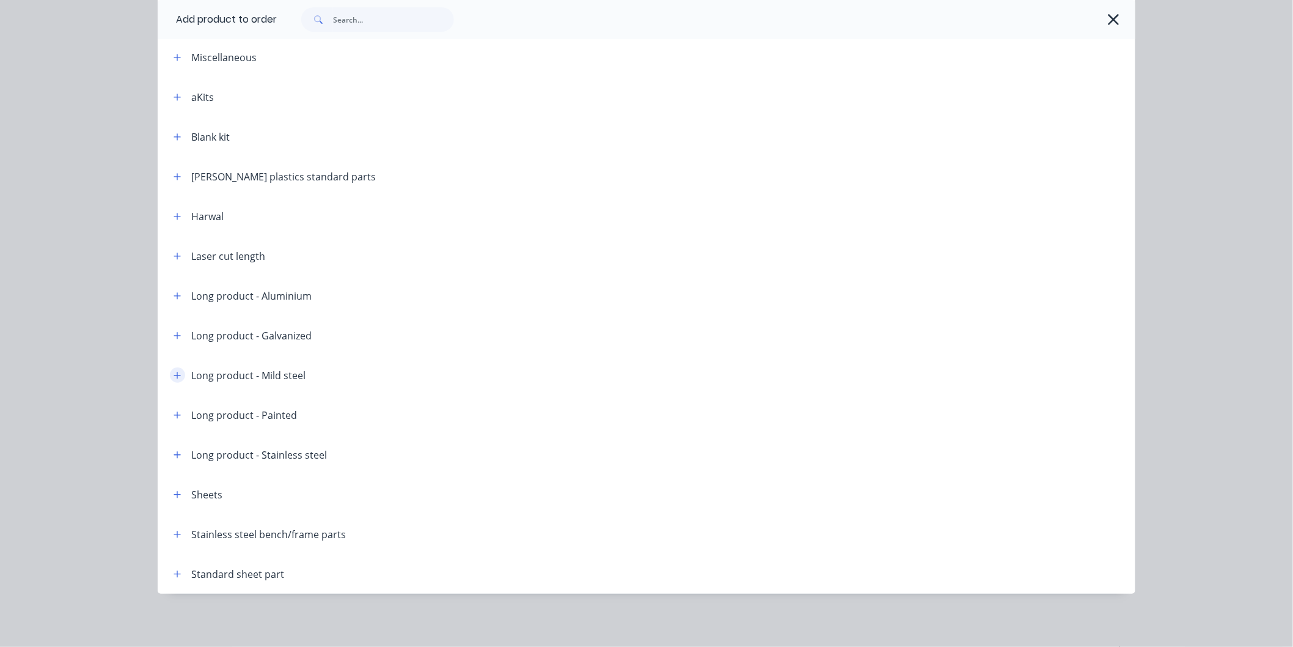
click at [174, 377] on icon "button" at bounding box center [177, 375] width 7 height 9
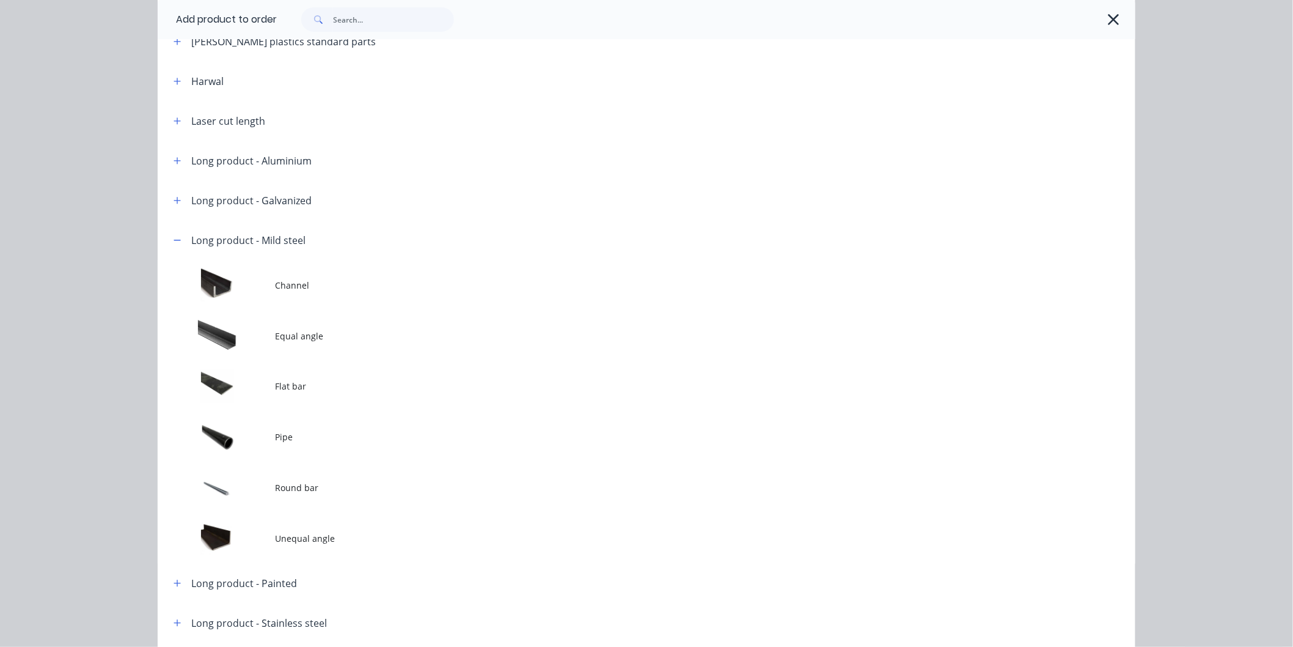
scroll to position [193, 0]
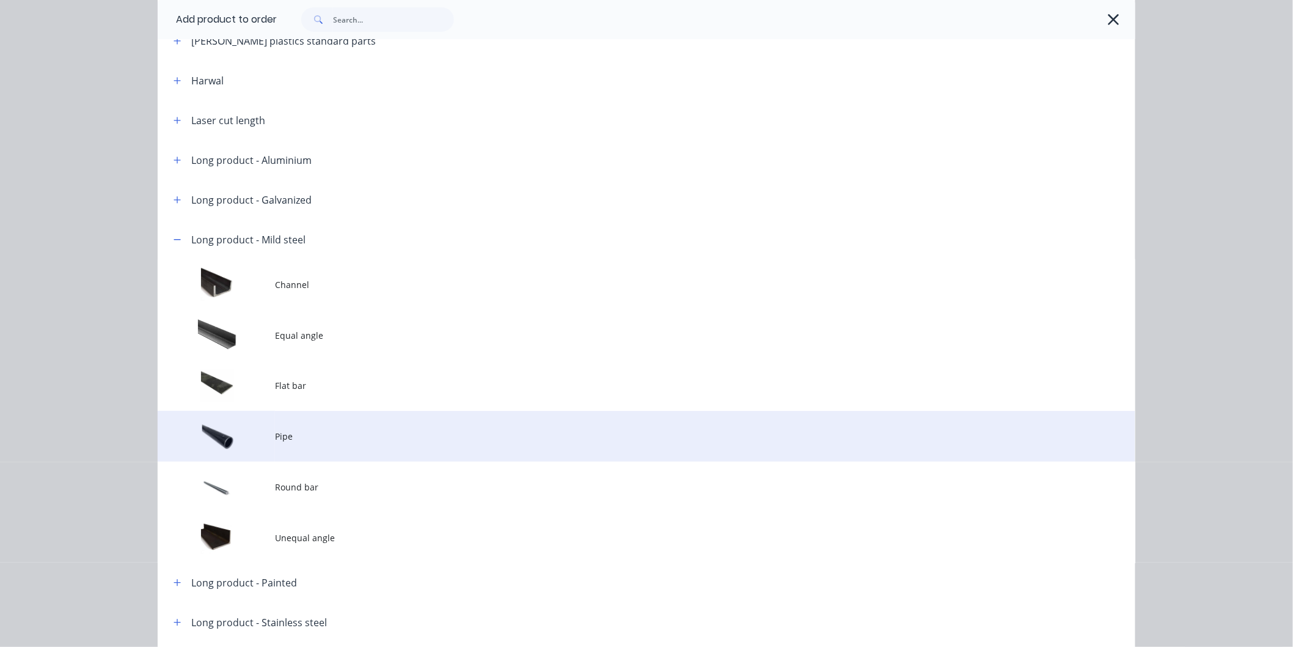
click at [275, 436] on span "Pipe" at bounding box center [619, 436] width 688 height 13
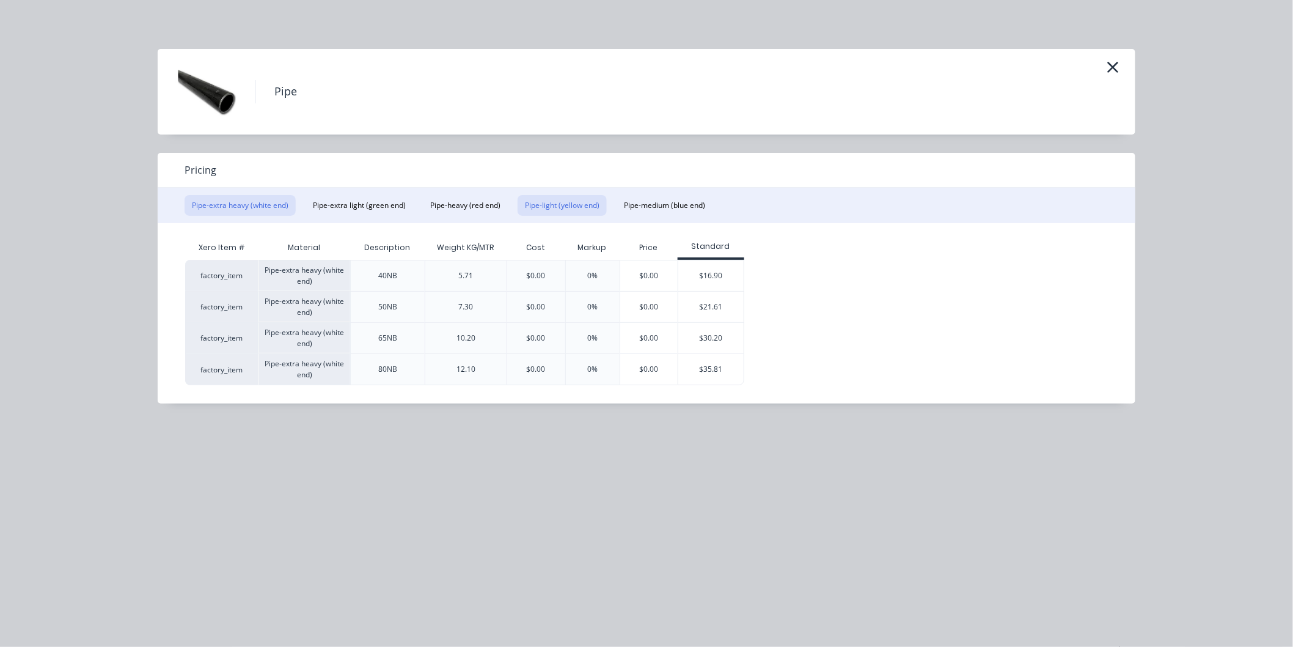
click at [541, 207] on button "Pipe-light (yellow end)" at bounding box center [562, 205] width 89 height 21
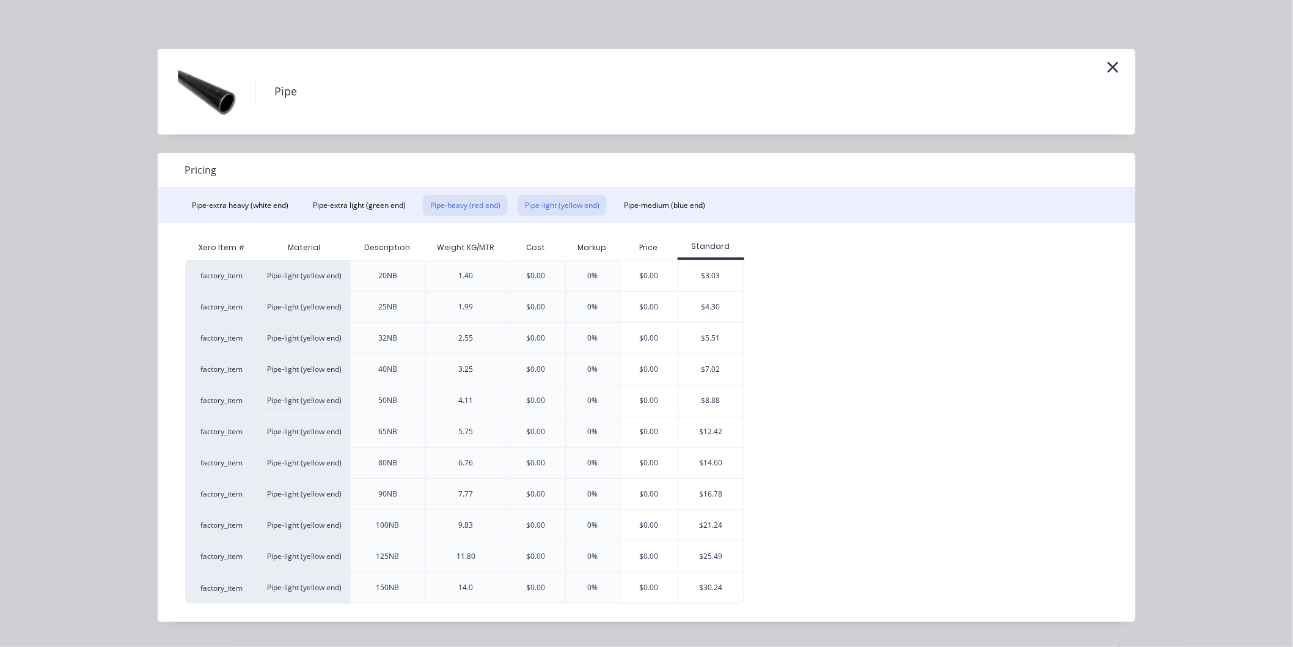
click at [447, 208] on button "Pipe-heavy (red end)" at bounding box center [465, 205] width 85 height 21
click at [375, 199] on button "Pipe-extra light (green end)" at bounding box center [360, 205] width 108 height 21
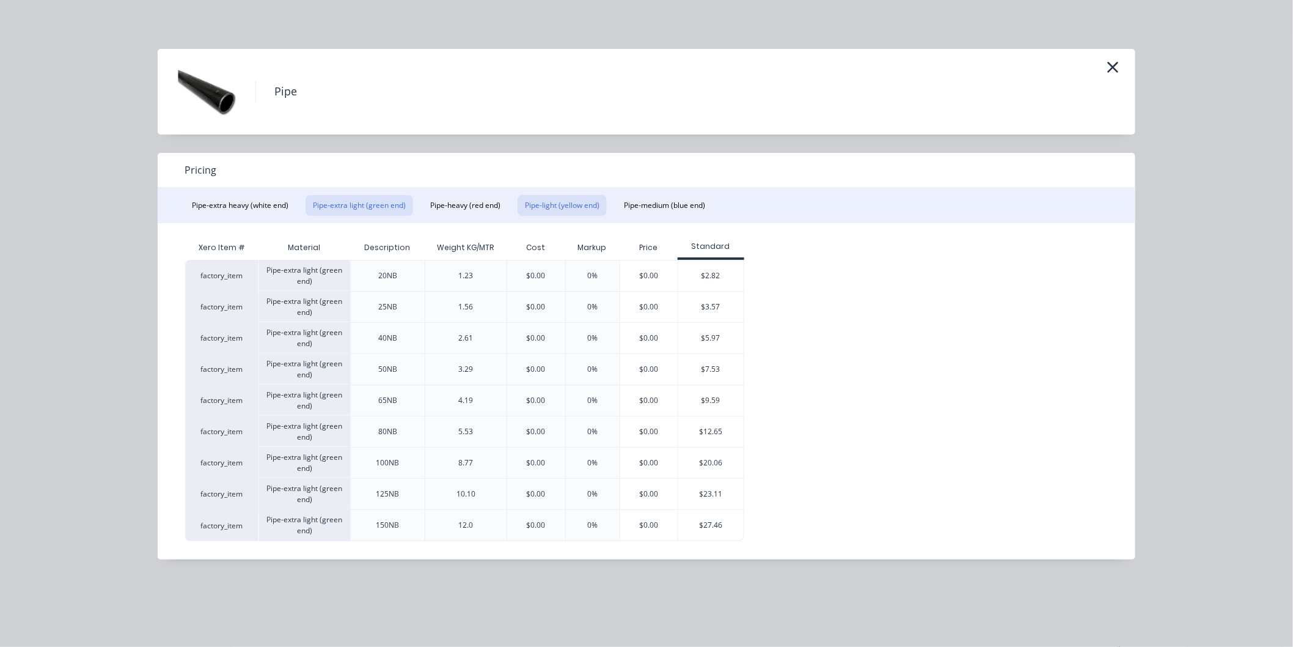
click at [545, 199] on button "Pipe-light (yellow end)" at bounding box center [562, 205] width 89 height 21
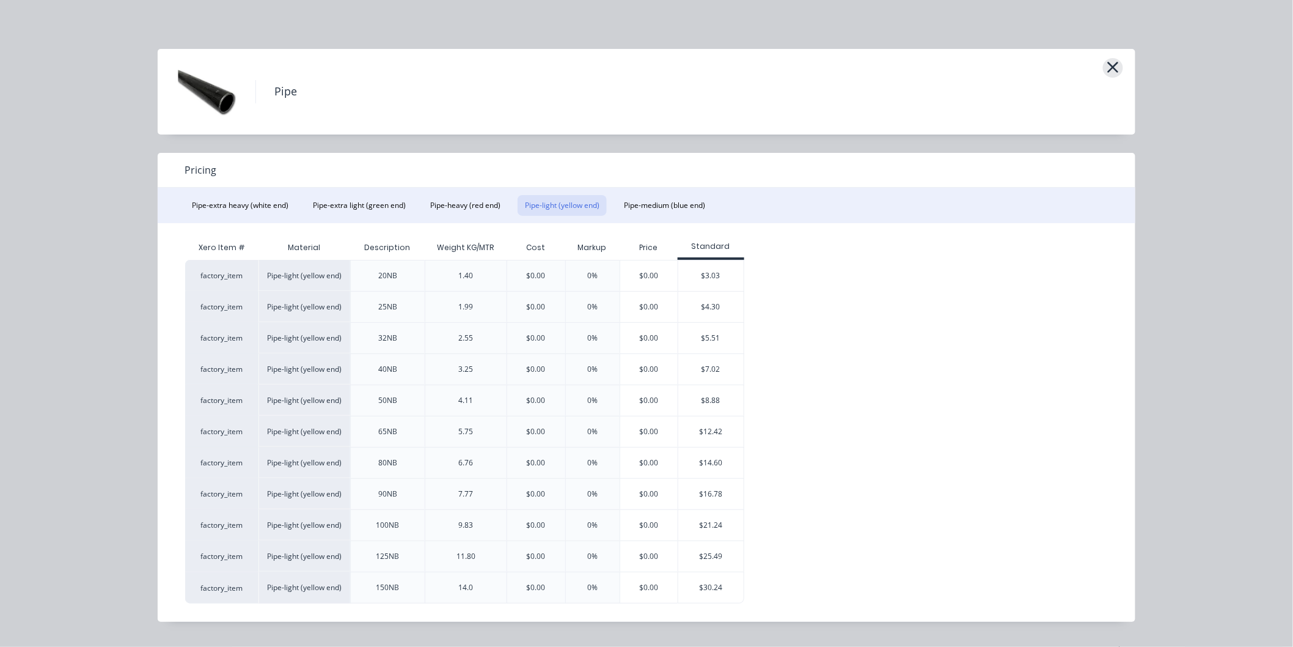
click at [1110, 68] on icon "button" at bounding box center [1113, 67] width 13 height 17
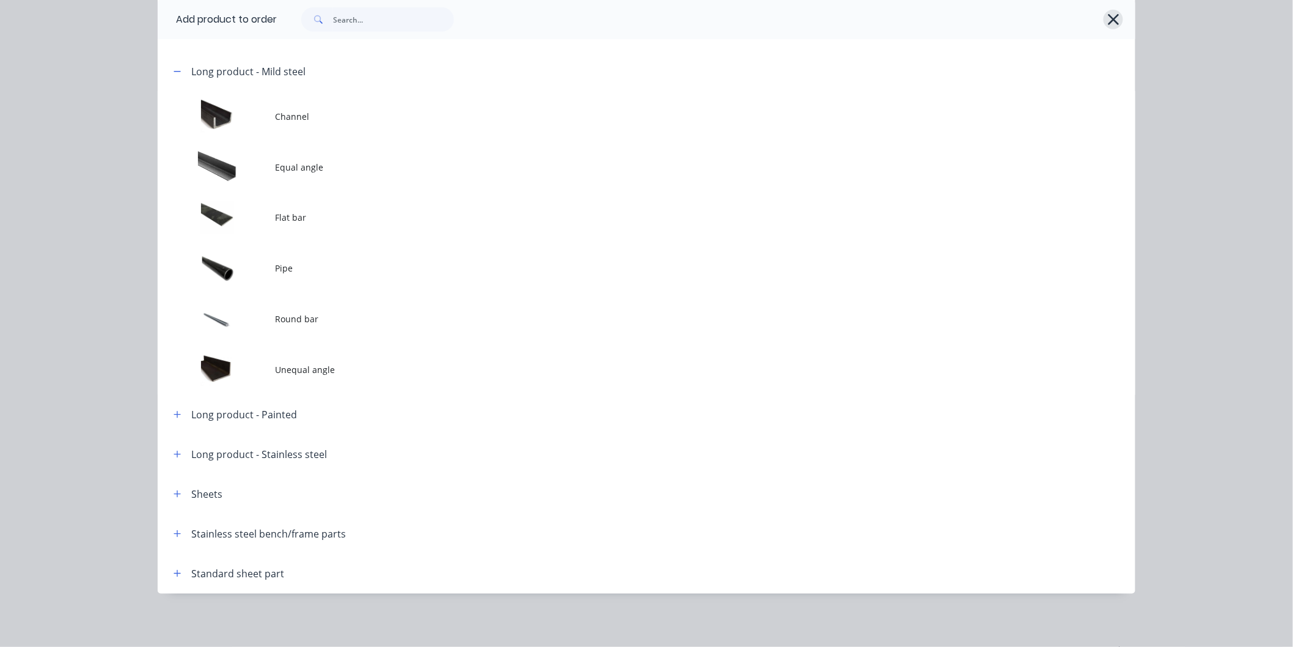
click at [1104, 21] on button "button" at bounding box center [1114, 20] width 20 height 20
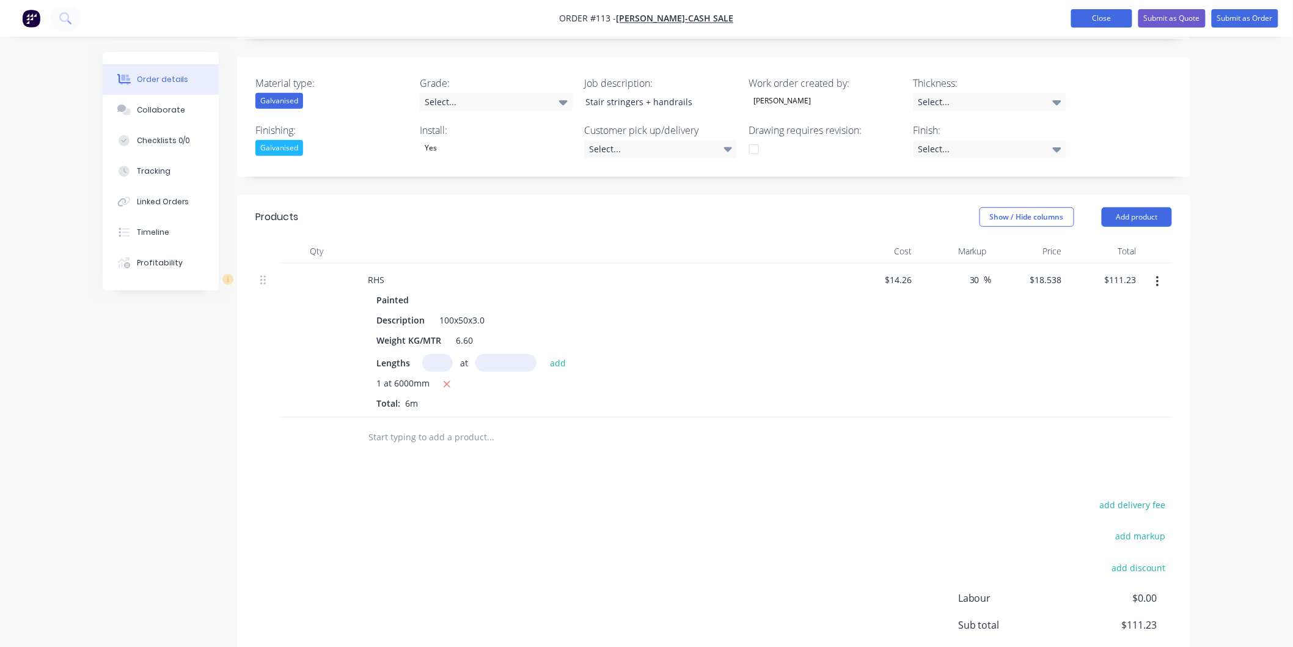
click at [1092, 20] on button "Close" at bounding box center [1101, 18] width 61 height 18
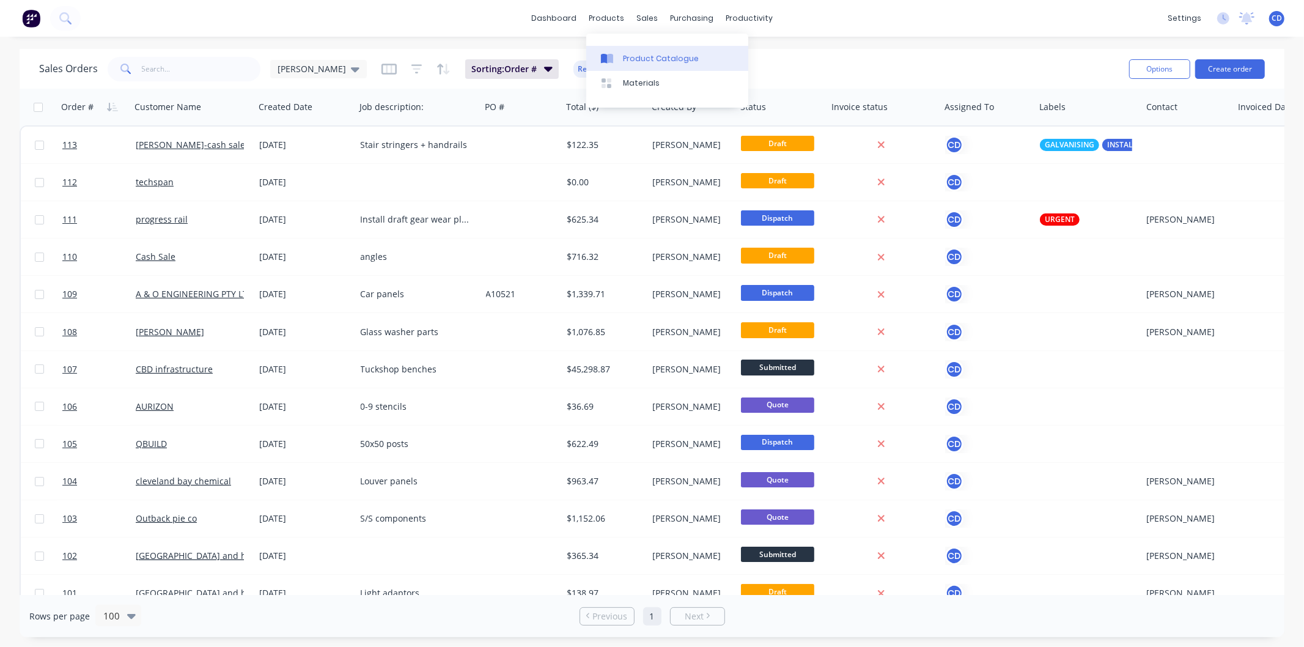
click at [662, 66] on link "Product Catalogue" at bounding box center [667, 58] width 162 height 24
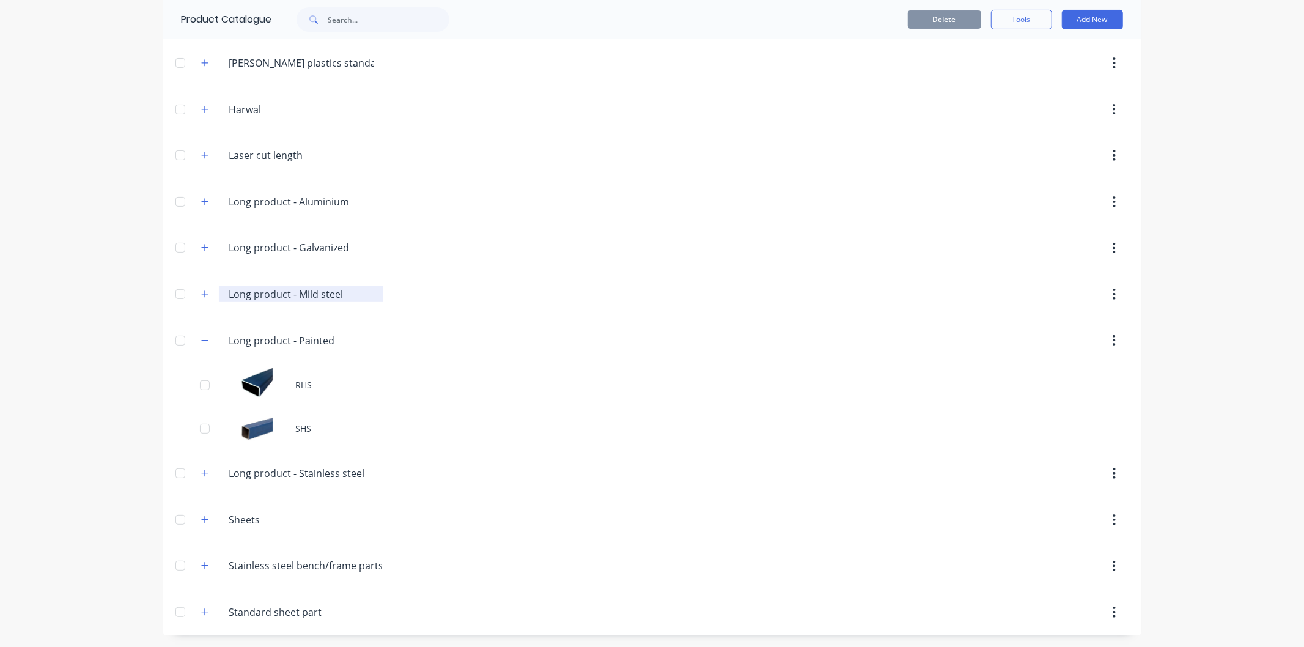
scroll to position [182, 0]
click at [206, 340] on button "button" at bounding box center [204, 339] width 15 height 15
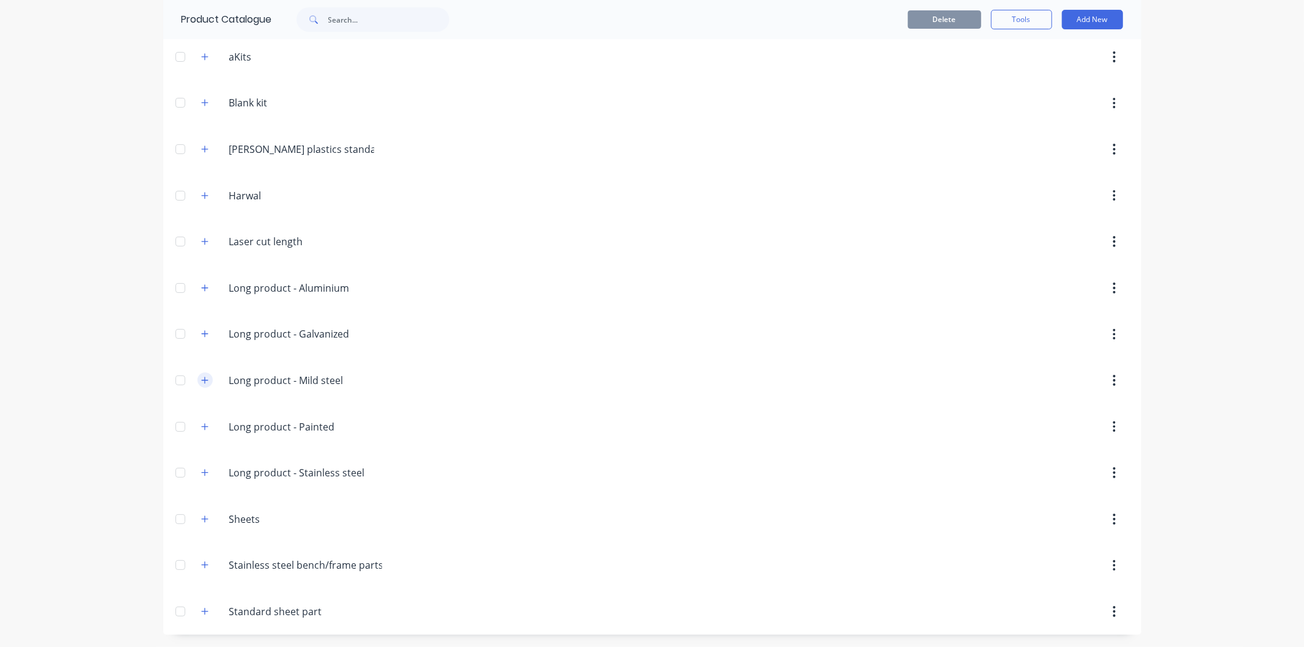
click at [203, 383] on icon "button" at bounding box center [204, 380] width 7 height 9
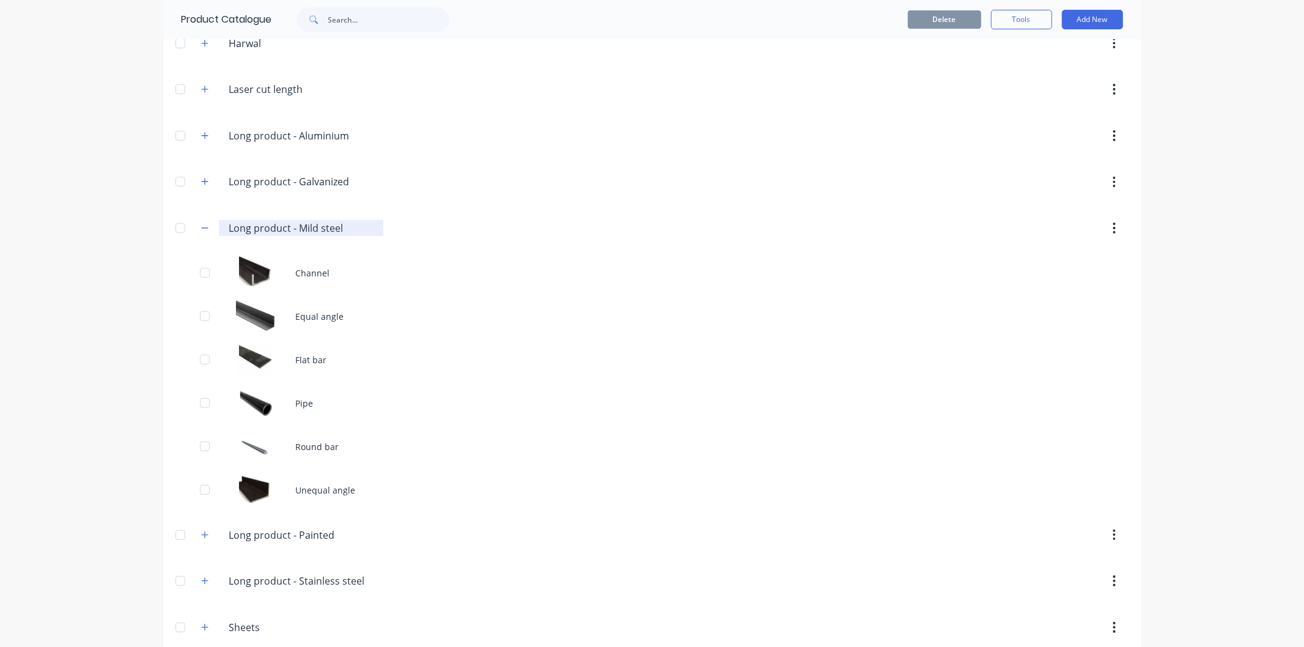
scroll to position [298, 0]
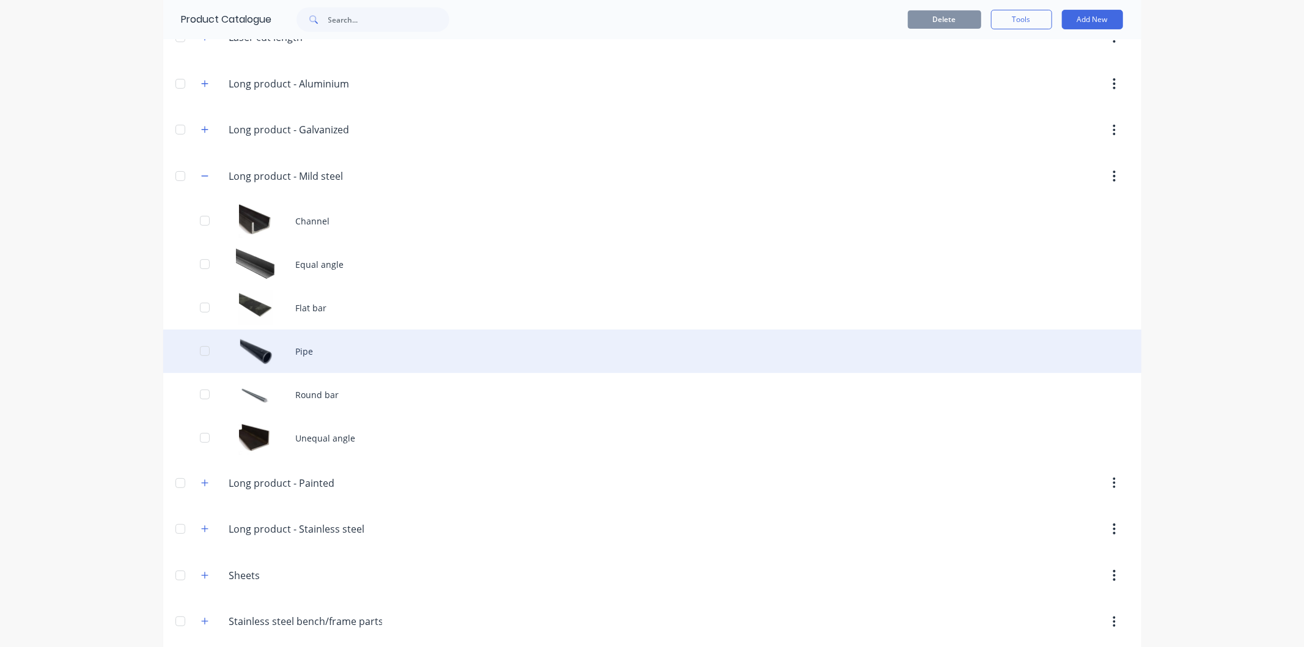
click at [314, 350] on div "Pipe" at bounding box center [652, 350] width 978 height 43
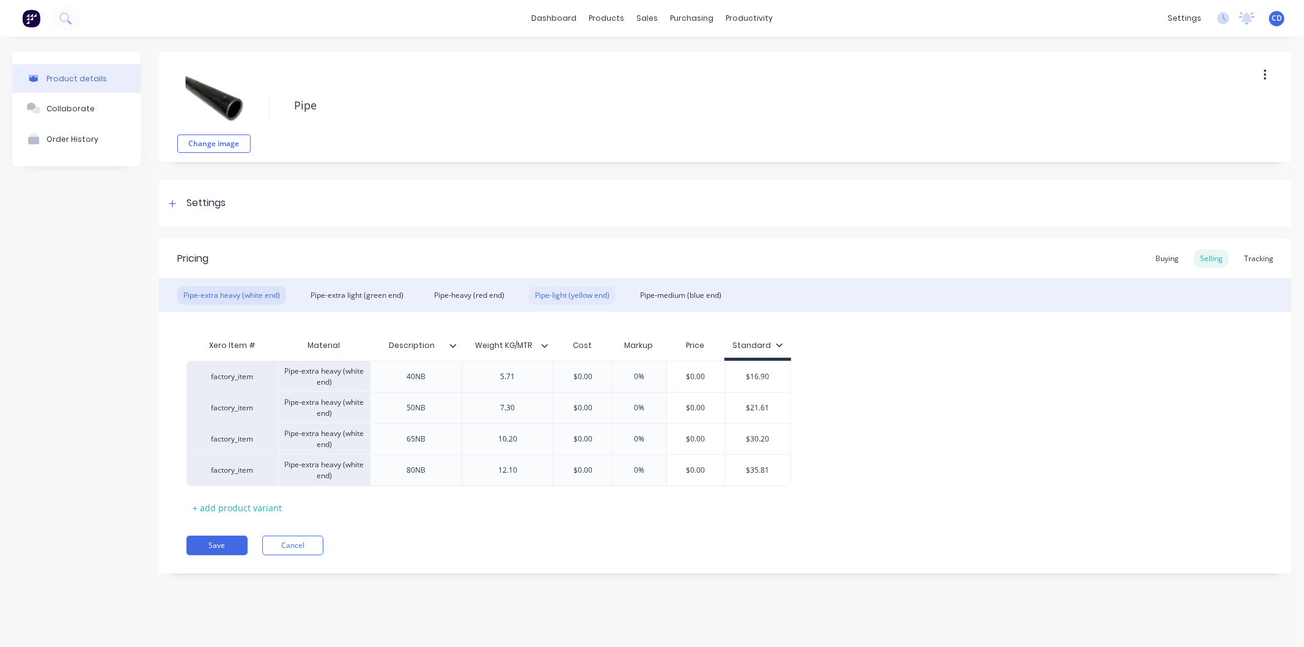
click at [554, 295] on div "Pipe-light (yellow end)" at bounding box center [572, 295] width 87 height 18
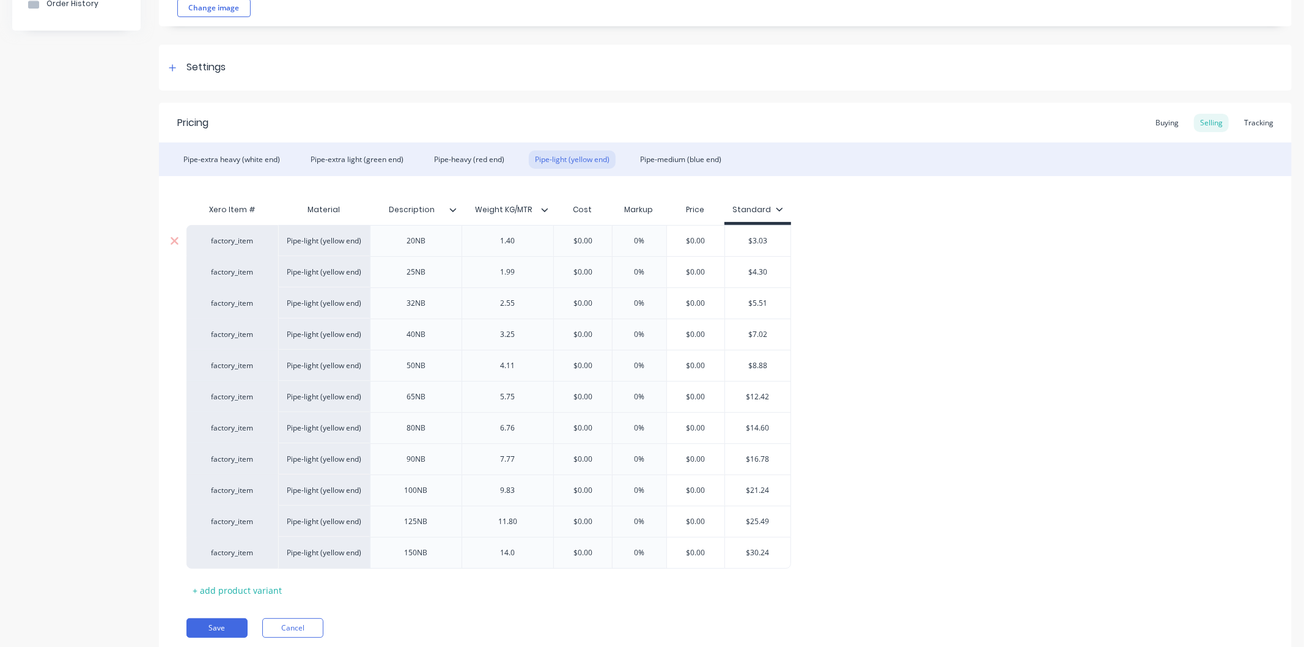
scroll to position [178, 0]
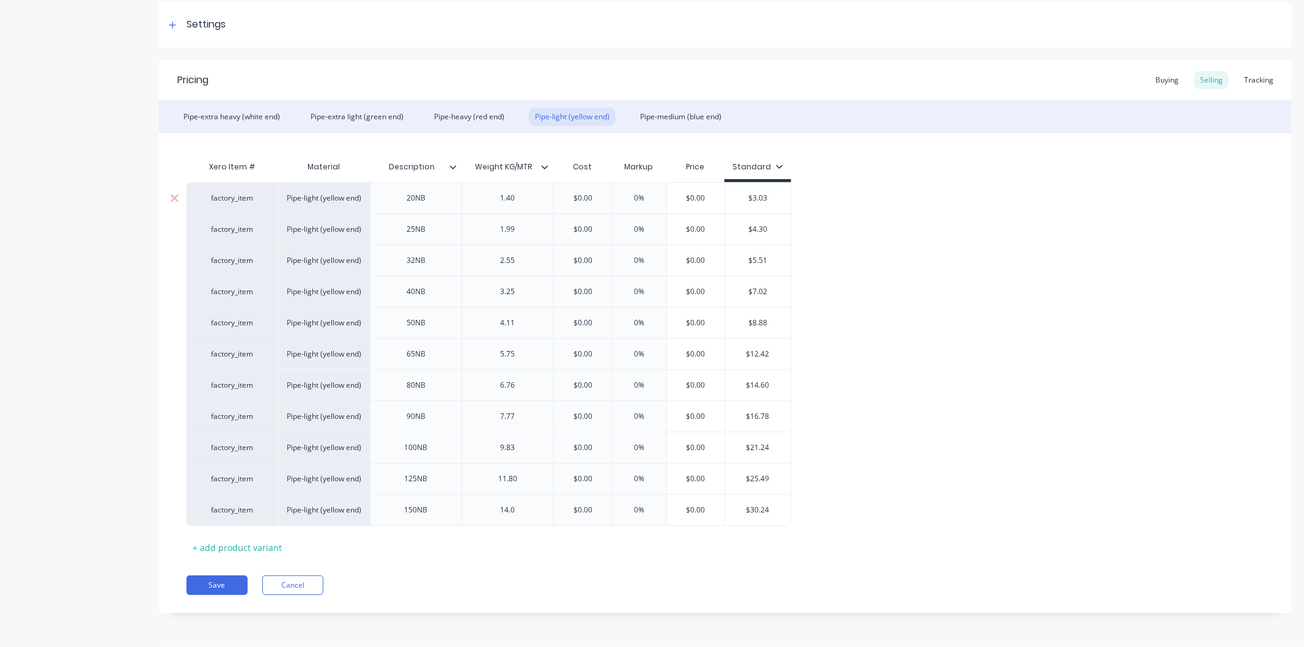
drag, startPoint x: 602, startPoint y: 197, endPoint x: 557, endPoint y: 198, distance: 45.2
click at [557, 198] on input "$0.00" at bounding box center [582, 198] width 61 height 11
drag, startPoint x: 662, startPoint y: 199, endPoint x: 621, endPoint y: 199, distance: 40.9
click at [630, 199] on input "0%" at bounding box center [650, 198] width 61 height 11
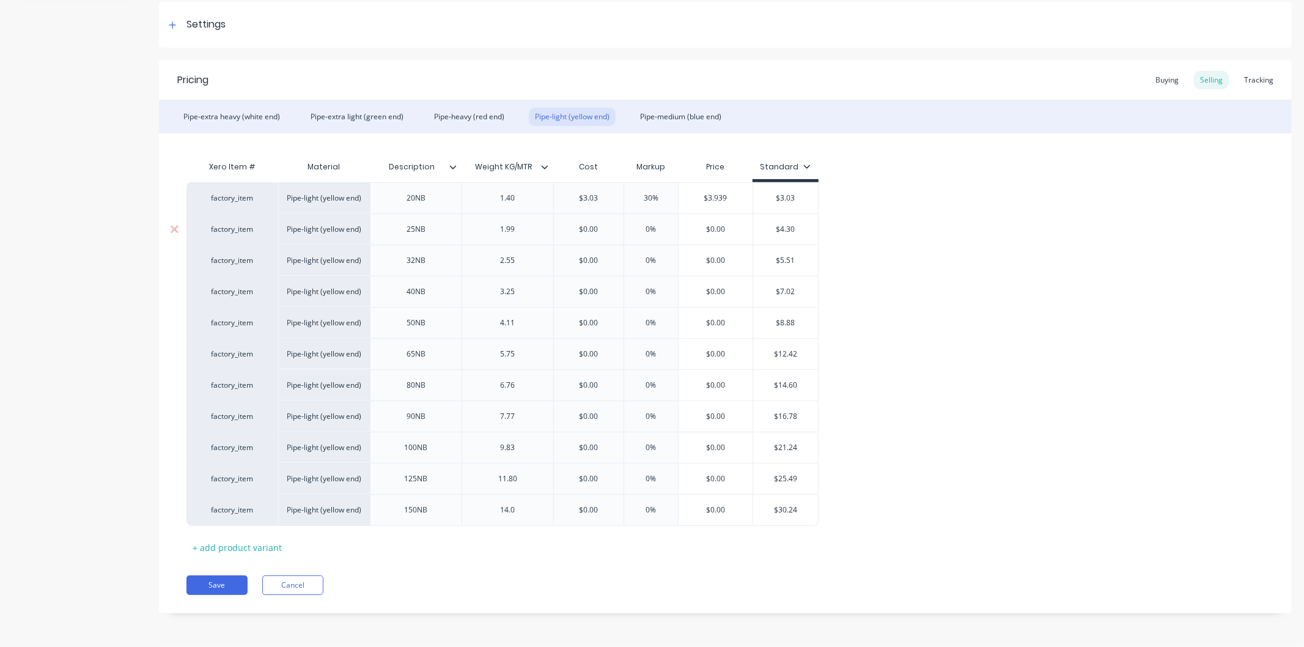
drag, startPoint x: 607, startPoint y: 229, endPoint x: 549, endPoint y: 229, distance: 58.7
click at [549, 229] on div "factory_item Pipe-light (yellow end) 25NB 1.99 $0.00 $0.00 0% $0.00 $4.30" at bounding box center [502, 228] width 632 height 31
drag, startPoint x: 658, startPoint y: 231, endPoint x: 633, endPoint y: 233, distance: 25.1
click at [633, 233] on input "0%" at bounding box center [650, 229] width 61 height 11
drag, startPoint x: 608, startPoint y: 265, endPoint x: 559, endPoint y: 265, distance: 48.9
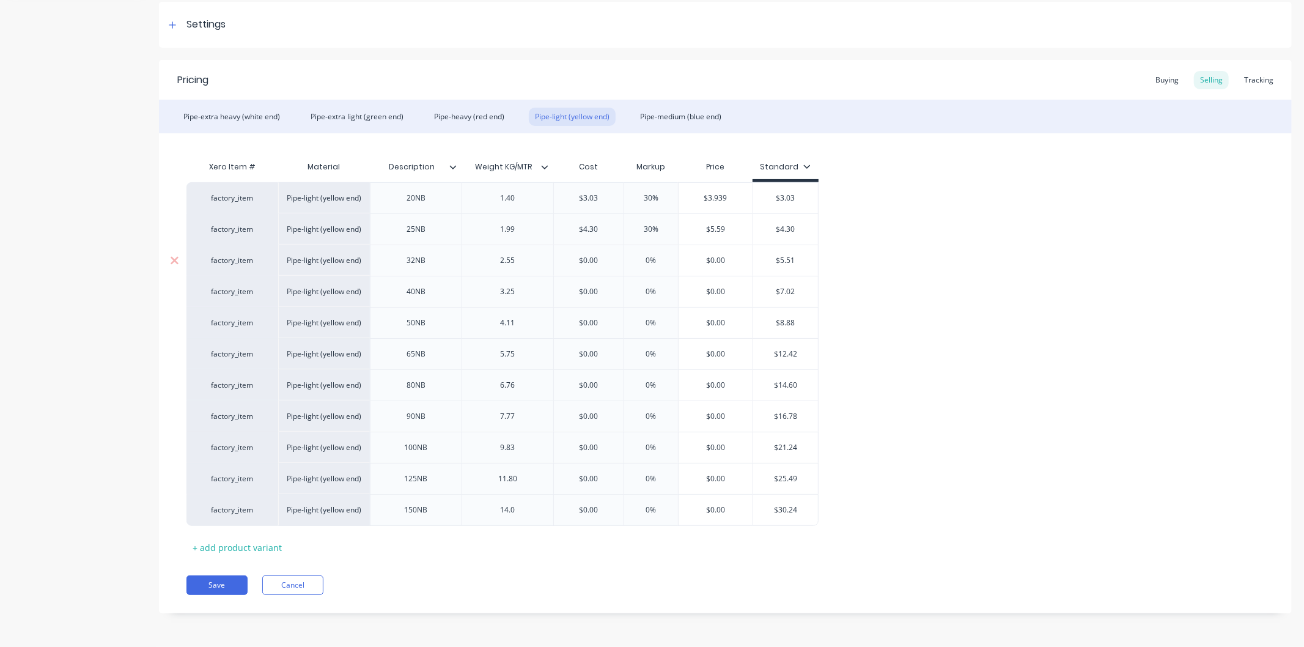
click at [559, 265] on input "$0.00" at bounding box center [589, 260] width 70 height 11
drag, startPoint x: 667, startPoint y: 267, endPoint x: 623, endPoint y: 255, distance: 45.7
click at [623, 255] on div "factory_item Pipe-light (yellow end) 20NB 1.40 $3.03 3.03 30% 30 $3.939 $3.03 f…" at bounding box center [724, 354] width 1077 height 343
drag, startPoint x: 658, startPoint y: 257, endPoint x: 615, endPoint y: 248, distance: 43.9
click at [634, 259] on input "0%" at bounding box center [650, 260] width 61 height 11
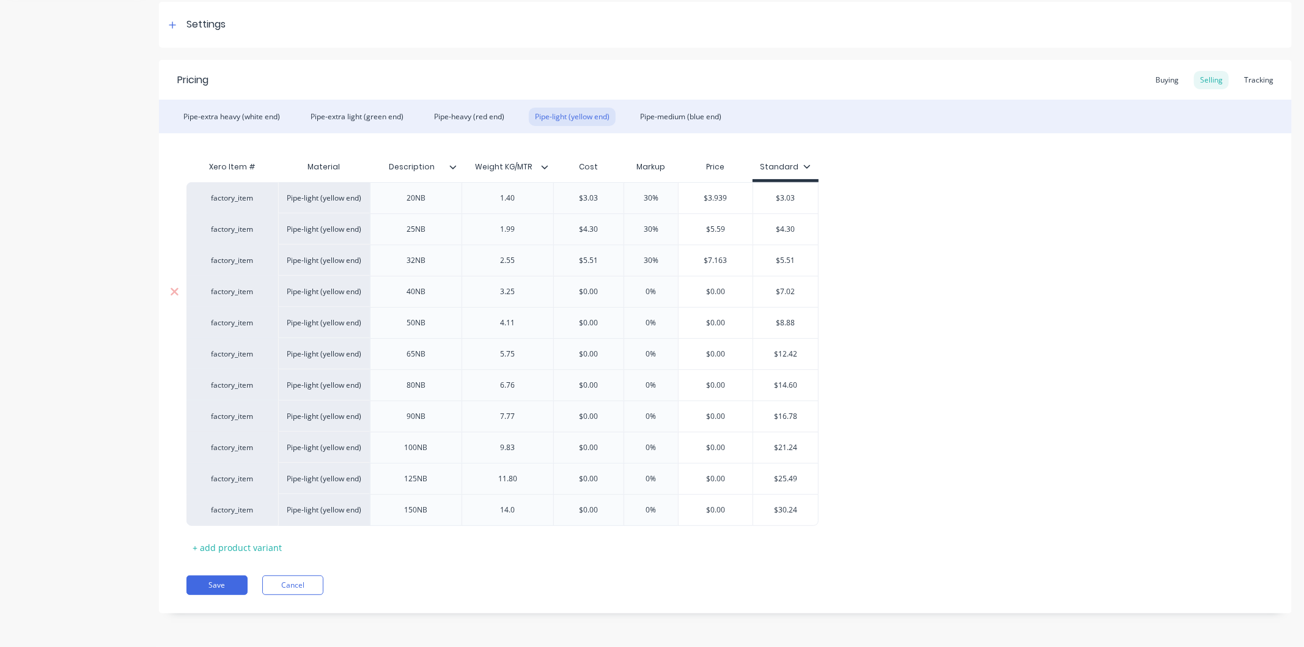
drag, startPoint x: 601, startPoint y: 291, endPoint x: 563, endPoint y: 292, distance: 37.3
click at [563, 292] on input "$0.00" at bounding box center [589, 291] width 70 height 11
drag, startPoint x: 654, startPoint y: 291, endPoint x: 634, endPoint y: 295, distance: 19.9
click at [634, 295] on input "0%" at bounding box center [650, 291] width 61 height 11
drag, startPoint x: 597, startPoint y: 325, endPoint x: 571, endPoint y: 325, distance: 26.3
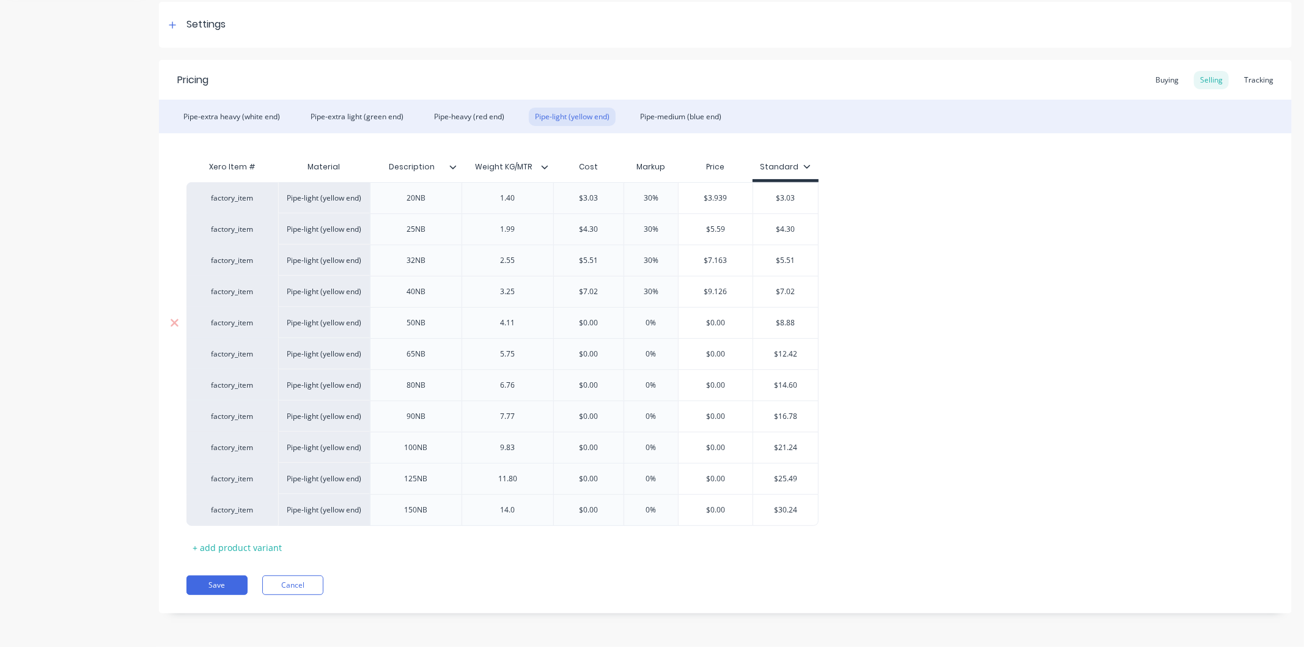
click at [571, 325] on input "$0.00" at bounding box center [589, 322] width 70 height 11
drag, startPoint x: 666, startPoint y: 319, endPoint x: 634, endPoint y: 327, distance: 32.8
click at [634, 327] on input "0%" at bounding box center [650, 322] width 61 height 11
drag, startPoint x: 600, startPoint y: 356, endPoint x: 571, endPoint y: 359, distance: 28.9
click at [571, 359] on input "$0.00" at bounding box center [589, 353] width 70 height 11
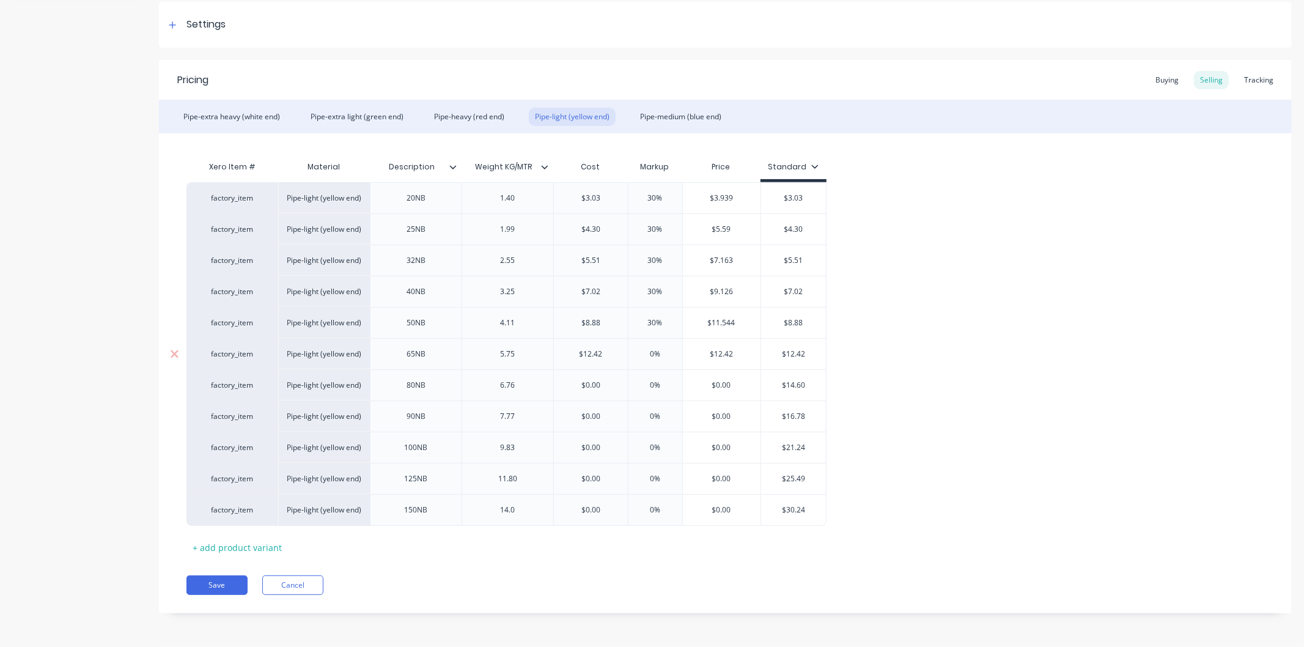
drag, startPoint x: 669, startPoint y: 351, endPoint x: 639, endPoint y: 356, distance: 30.3
click at [639, 356] on input "0%" at bounding box center [655, 353] width 61 height 11
drag, startPoint x: 601, startPoint y: 386, endPoint x: 574, endPoint y: 388, distance: 27.0
click at [574, 388] on input "$0.00" at bounding box center [591, 385] width 74 height 11
drag, startPoint x: 667, startPoint y: 380, endPoint x: 630, endPoint y: 384, distance: 37.5
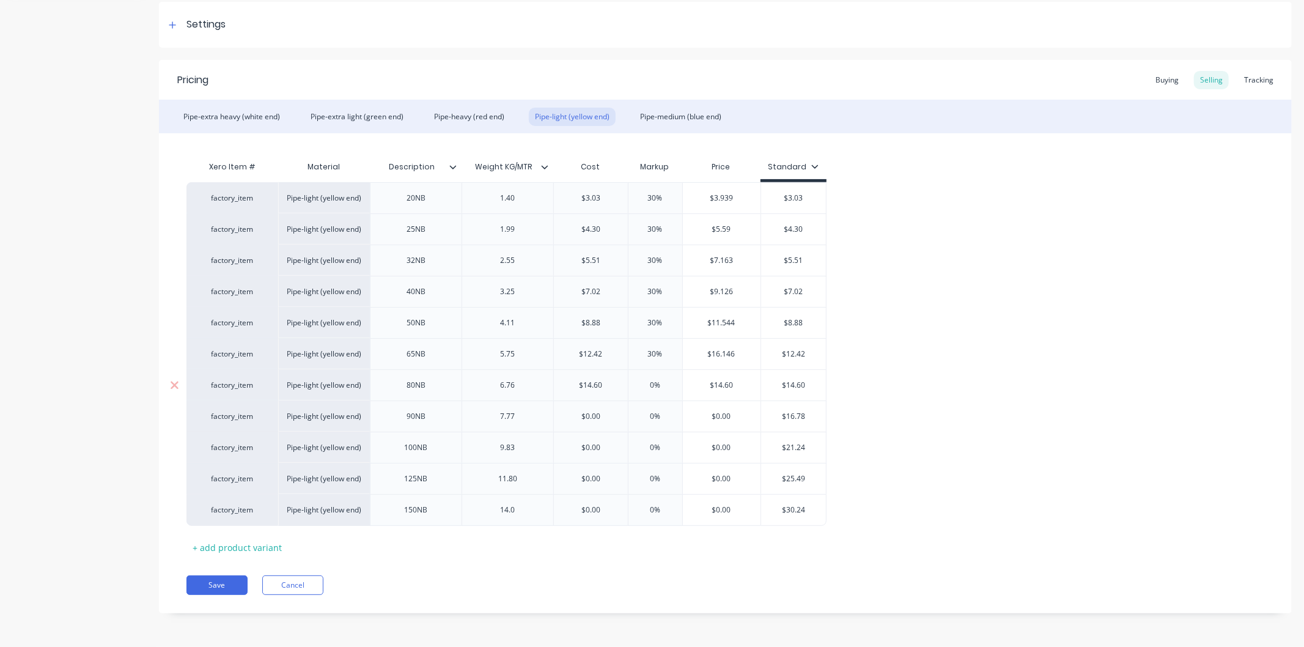
click at [630, 384] on input "0%" at bounding box center [655, 385] width 61 height 11
drag, startPoint x: 611, startPoint y: 417, endPoint x: 568, endPoint y: 419, distance: 42.8
click at [568, 419] on input "$0.00" at bounding box center [591, 416] width 74 height 11
drag, startPoint x: 669, startPoint y: 411, endPoint x: 625, endPoint y: 416, distance: 44.8
click at [625, 416] on input "0%" at bounding box center [655, 416] width 61 height 11
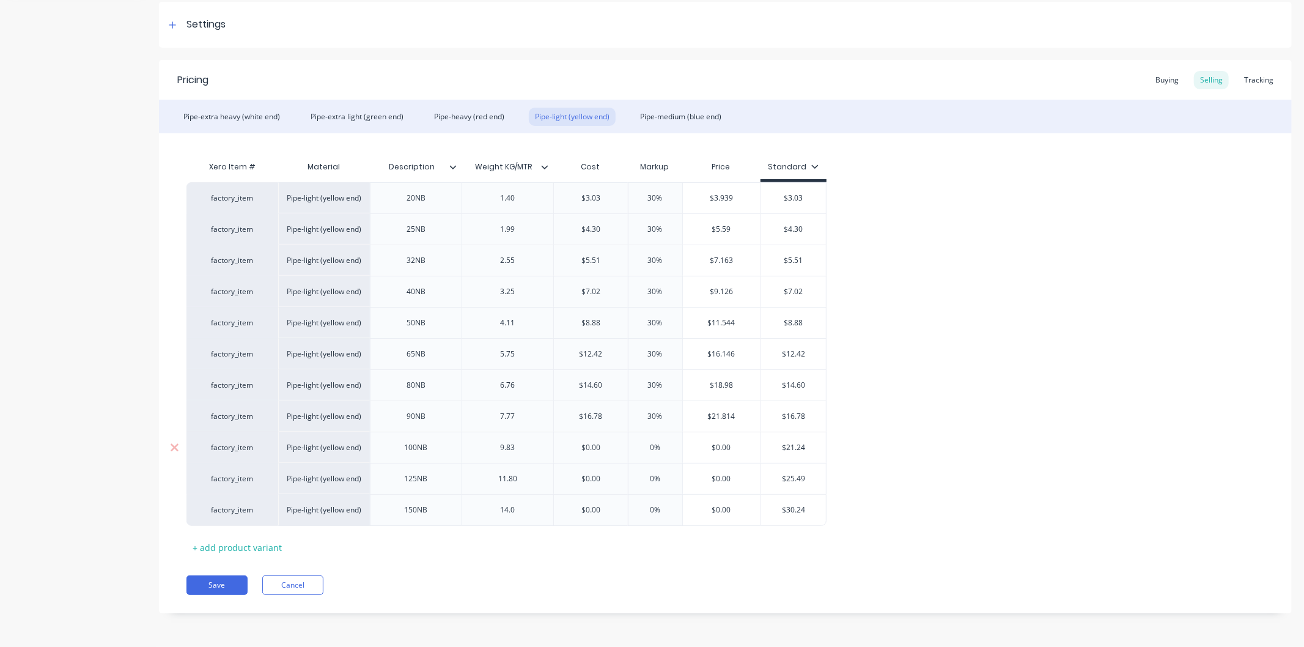
drag, startPoint x: 606, startPoint y: 451, endPoint x: 573, endPoint y: 456, distance: 34.0
click at [573, 456] on div "$0.00 $0.00" at bounding box center [591, 447] width 74 height 31
drag, startPoint x: 652, startPoint y: 448, endPoint x: 640, endPoint y: 449, distance: 12.2
click at [640, 449] on input "0%" at bounding box center [655, 447] width 61 height 11
drag, startPoint x: 615, startPoint y: 477, endPoint x: 568, endPoint y: 479, distance: 46.5
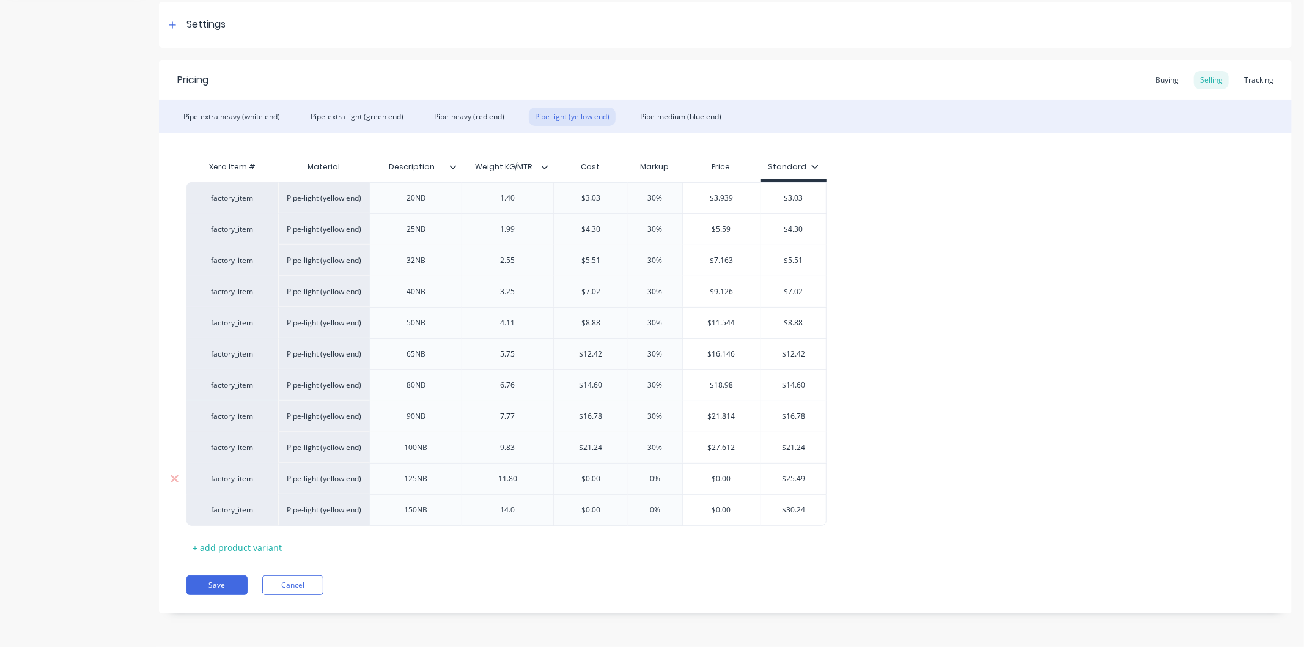
click at [568, 479] on input "$0.00" at bounding box center [591, 478] width 74 height 11
drag, startPoint x: 663, startPoint y: 477, endPoint x: 634, endPoint y: 478, distance: 29.3
click at [634, 478] on input "0%" at bounding box center [655, 478] width 61 height 11
drag, startPoint x: 604, startPoint y: 509, endPoint x: 576, endPoint y: 504, distance: 28.6
click at [576, 504] on div "$0.00 $0.00" at bounding box center [591, 509] width 74 height 31
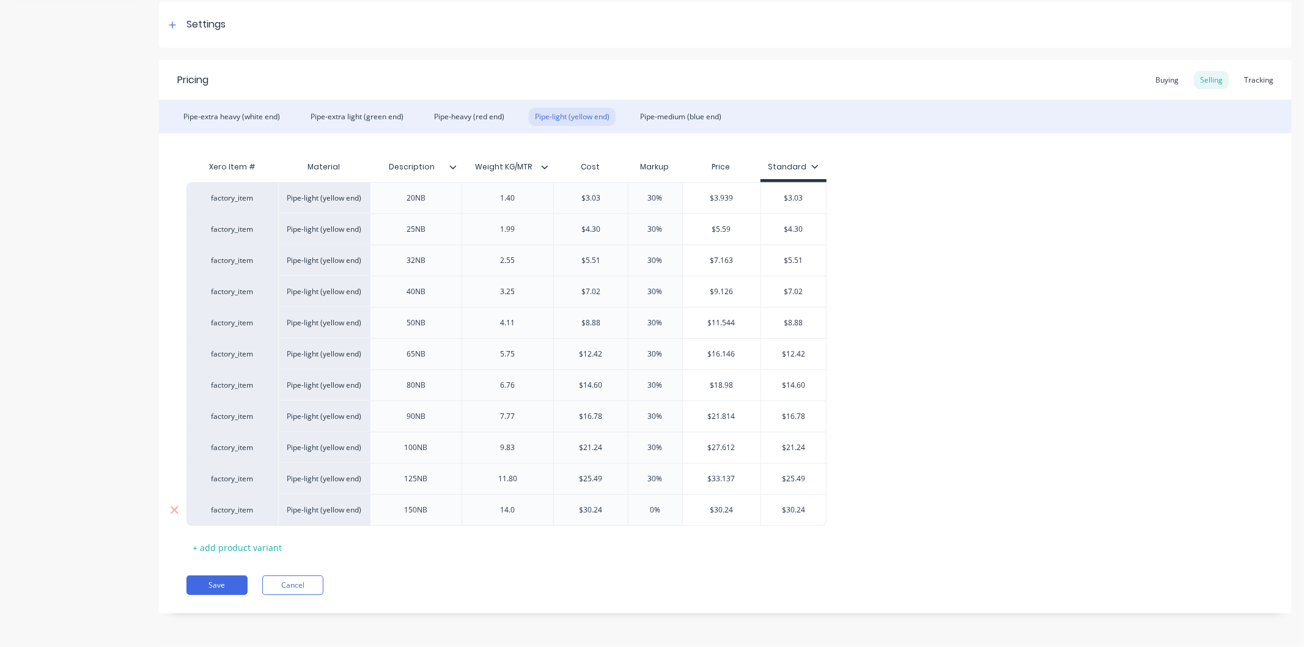
drag, startPoint x: 664, startPoint y: 505, endPoint x: 631, endPoint y: 511, distance: 33.0
click at [631, 511] on input "0%" at bounding box center [655, 509] width 61 height 11
click at [218, 587] on button "Save" at bounding box center [216, 585] width 61 height 20
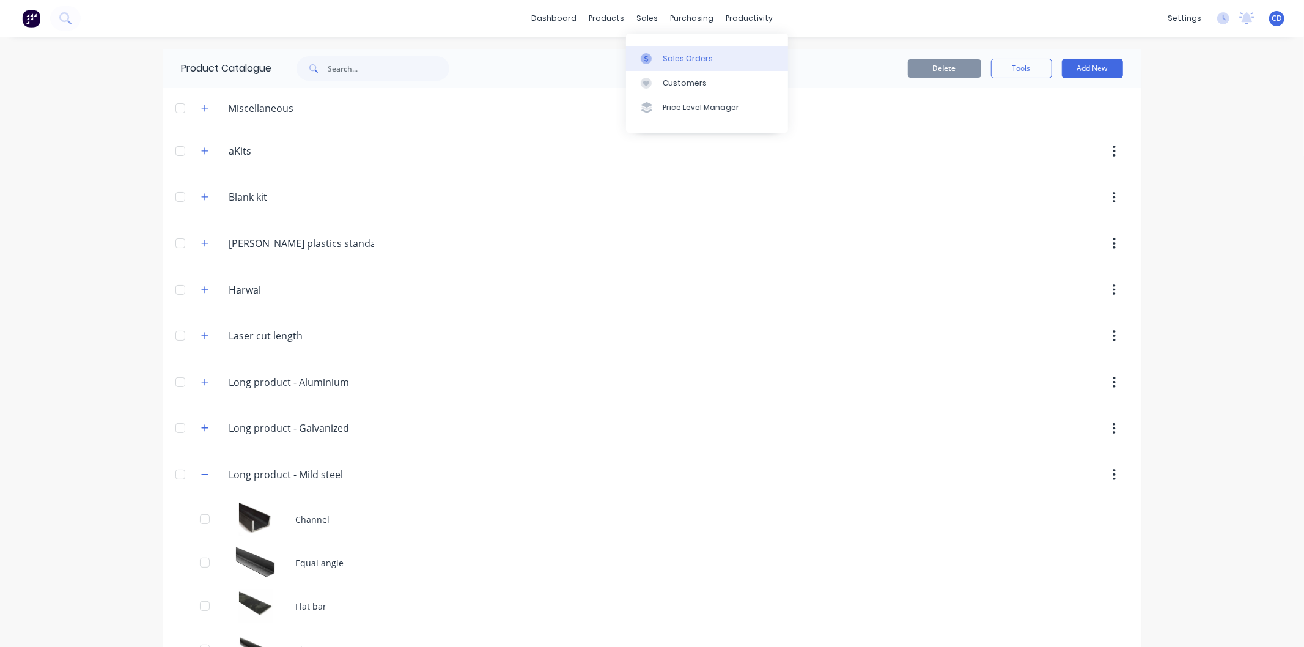
click at [678, 65] on link "Sales Orders" at bounding box center [707, 58] width 162 height 24
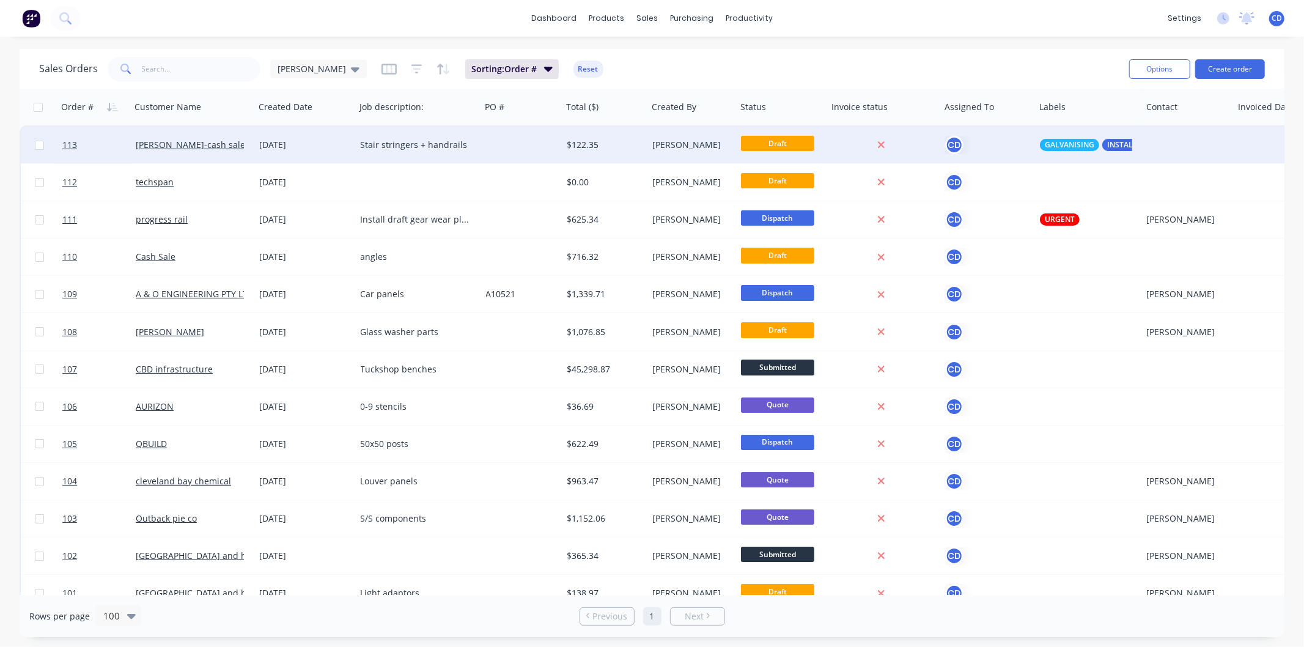
click at [280, 151] on div "[DATE]" at bounding box center [305, 145] width 101 height 37
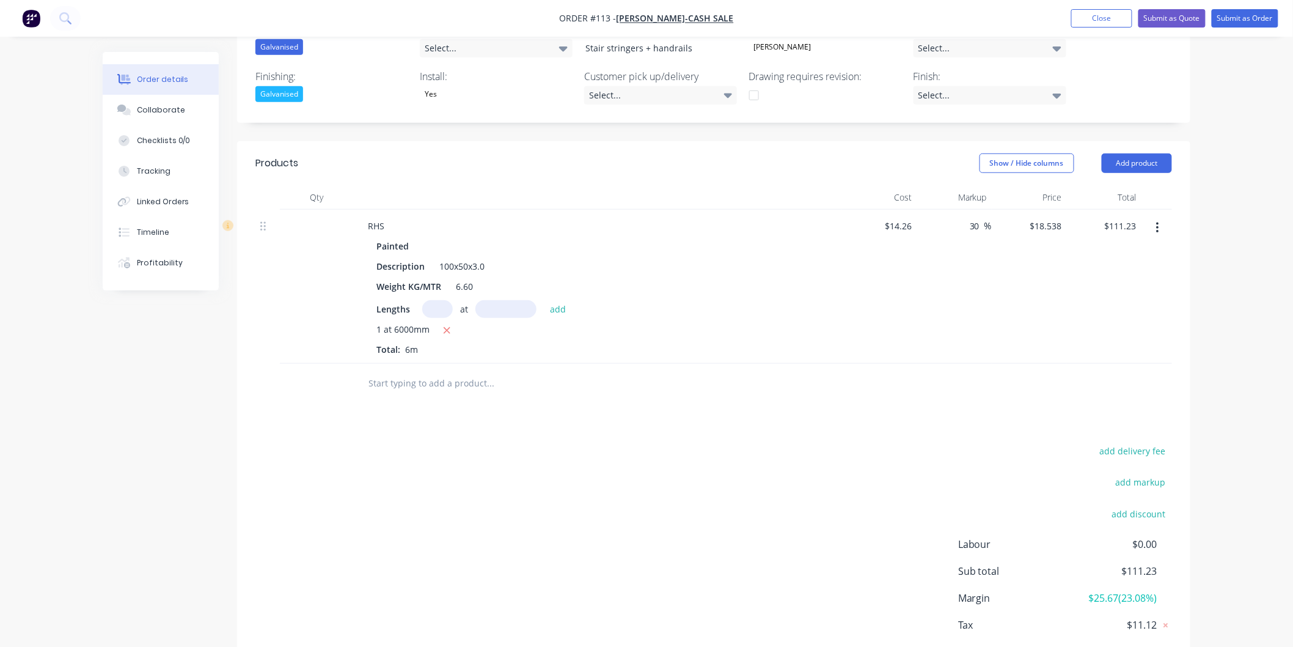
scroll to position [339, 0]
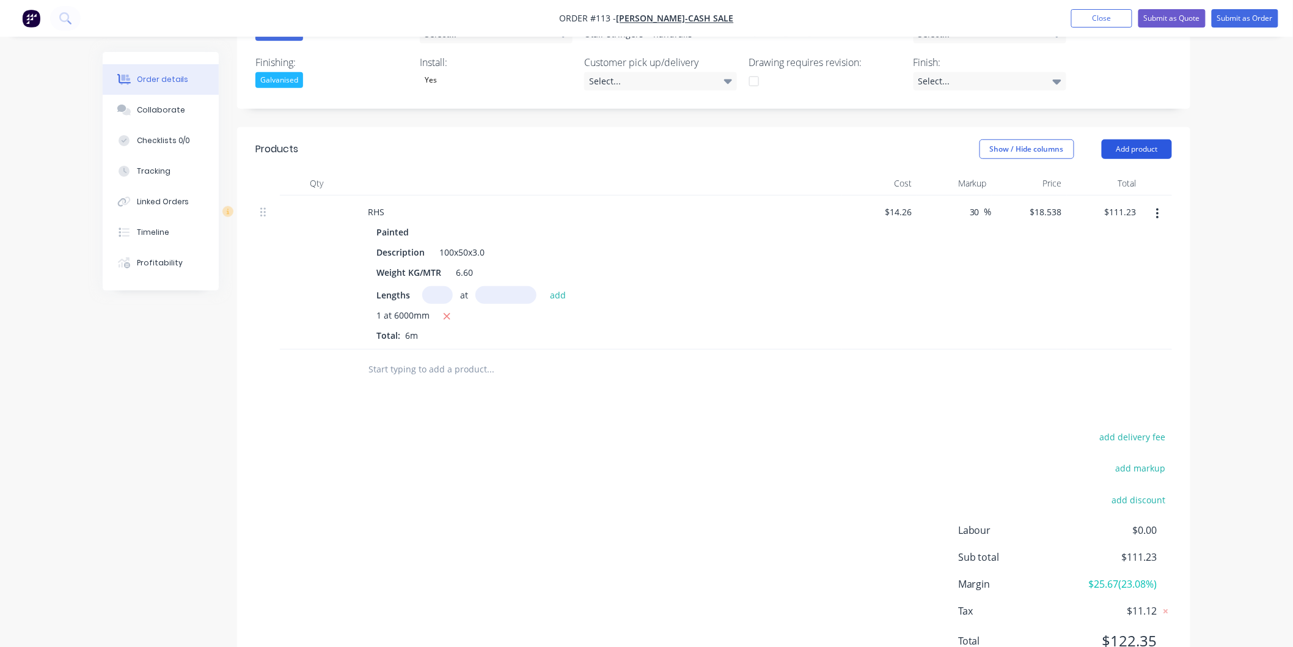
click at [1125, 157] on button "Add product" at bounding box center [1137, 149] width 70 height 20
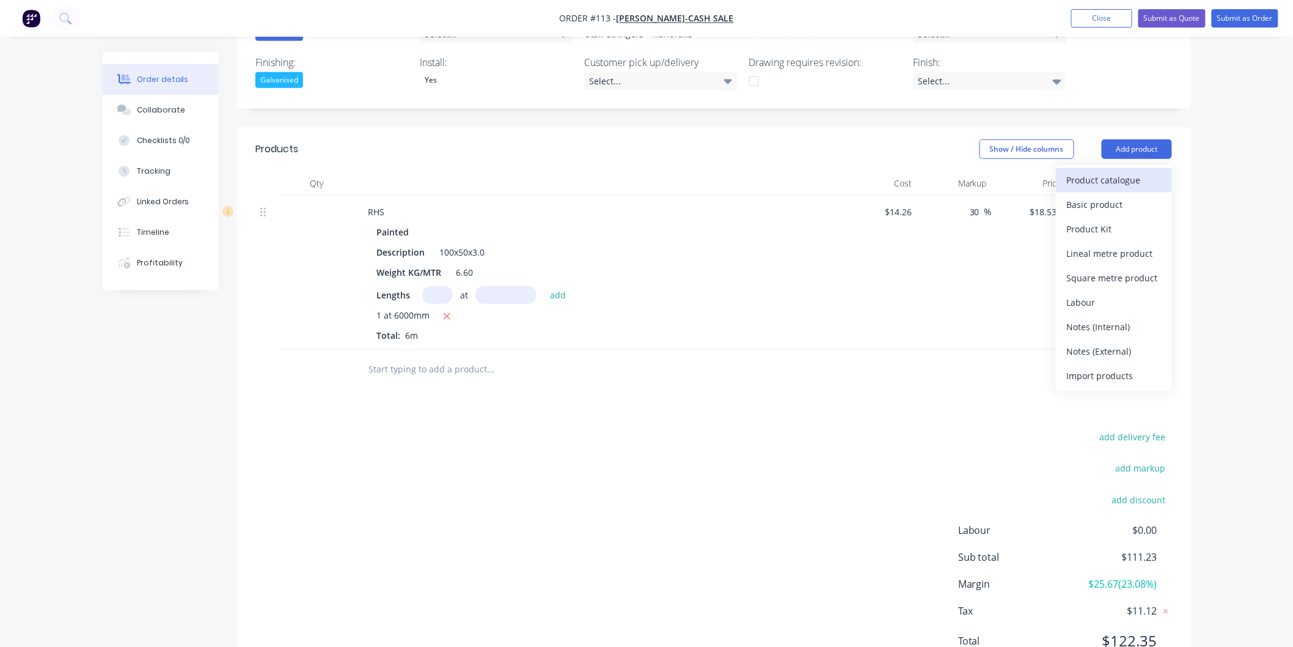
click at [1113, 176] on div "Product catalogue" at bounding box center [1114, 180] width 94 height 18
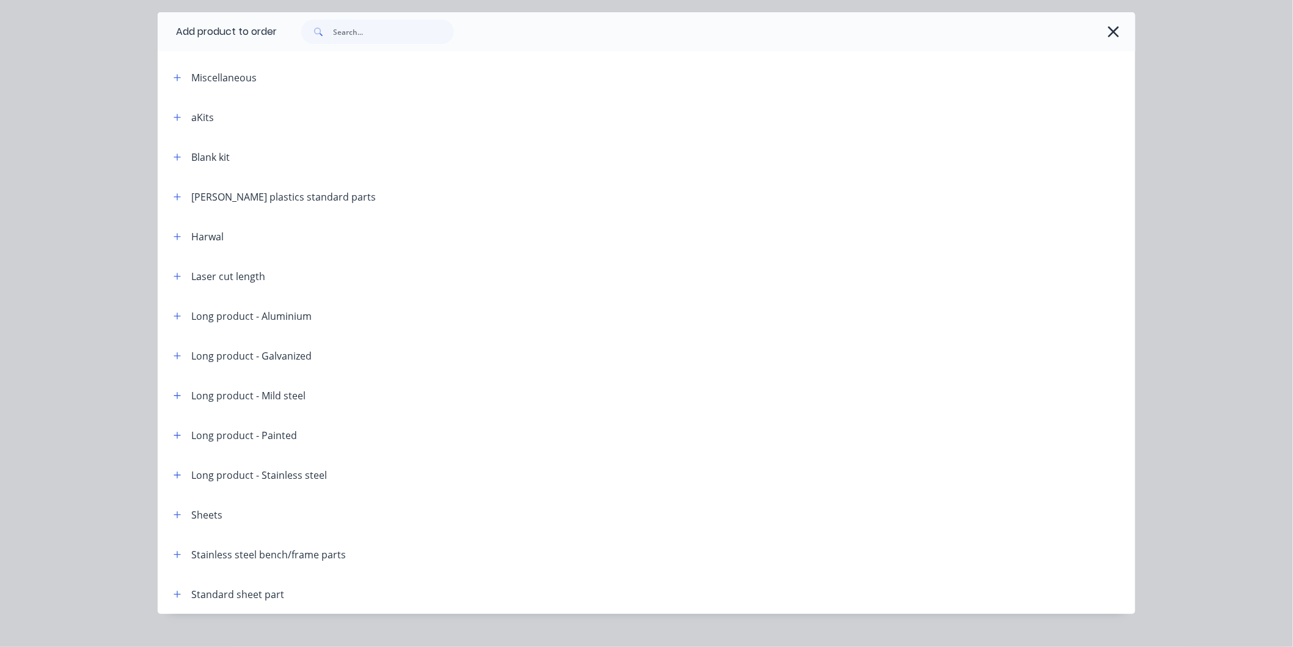
scroll to position [57, 0]
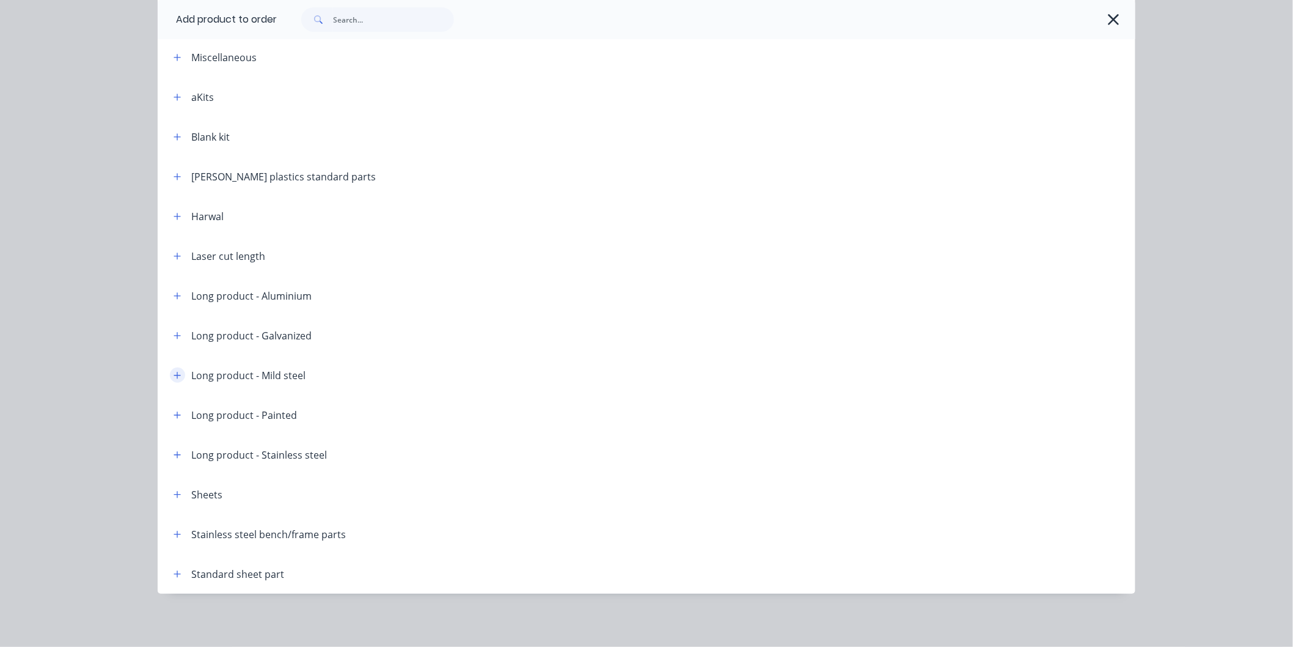
click at [174, 373] on icon "button" at bounding box center [177, 375] width 7 height 9
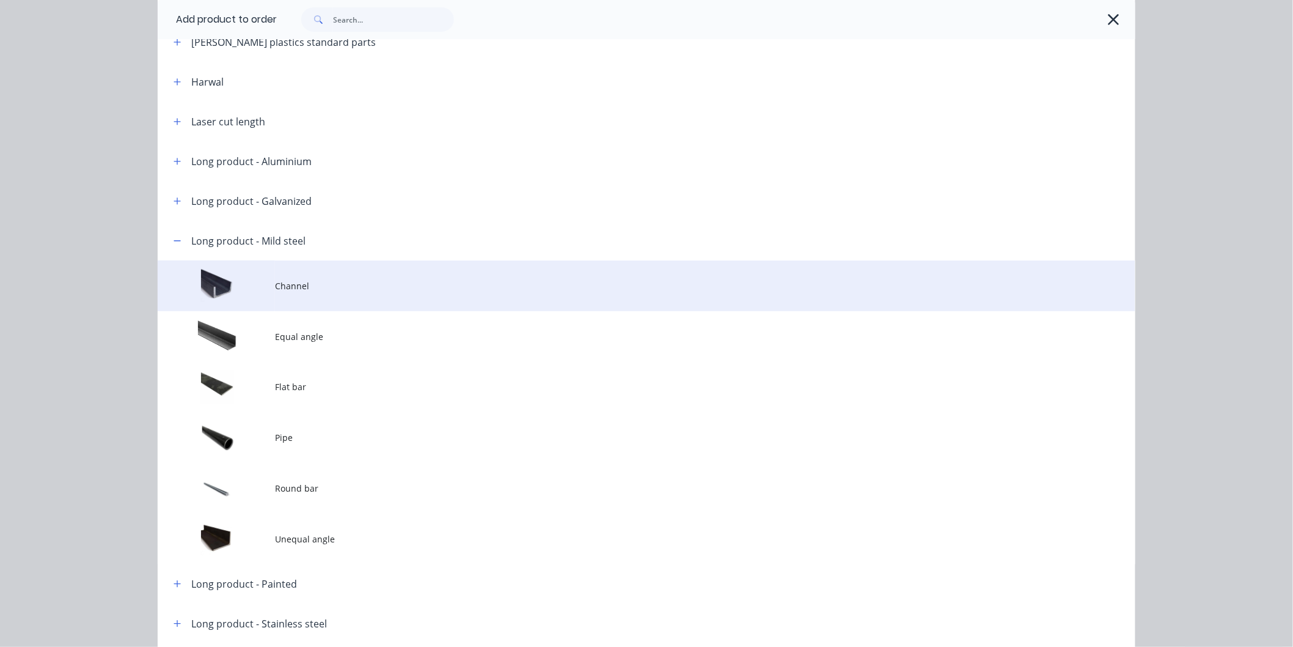
scroll to position [193, 0]
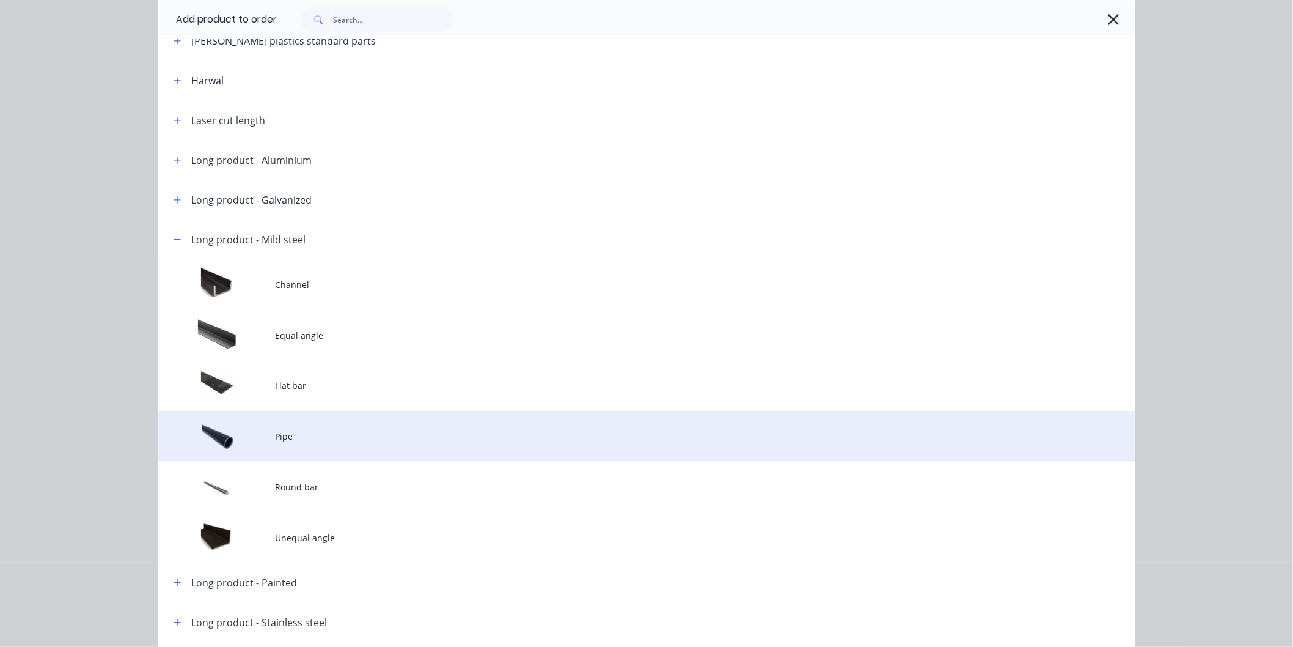
click at [275, 444] on td "Pipe" at bounding box center [705, 436] width 861 height 51
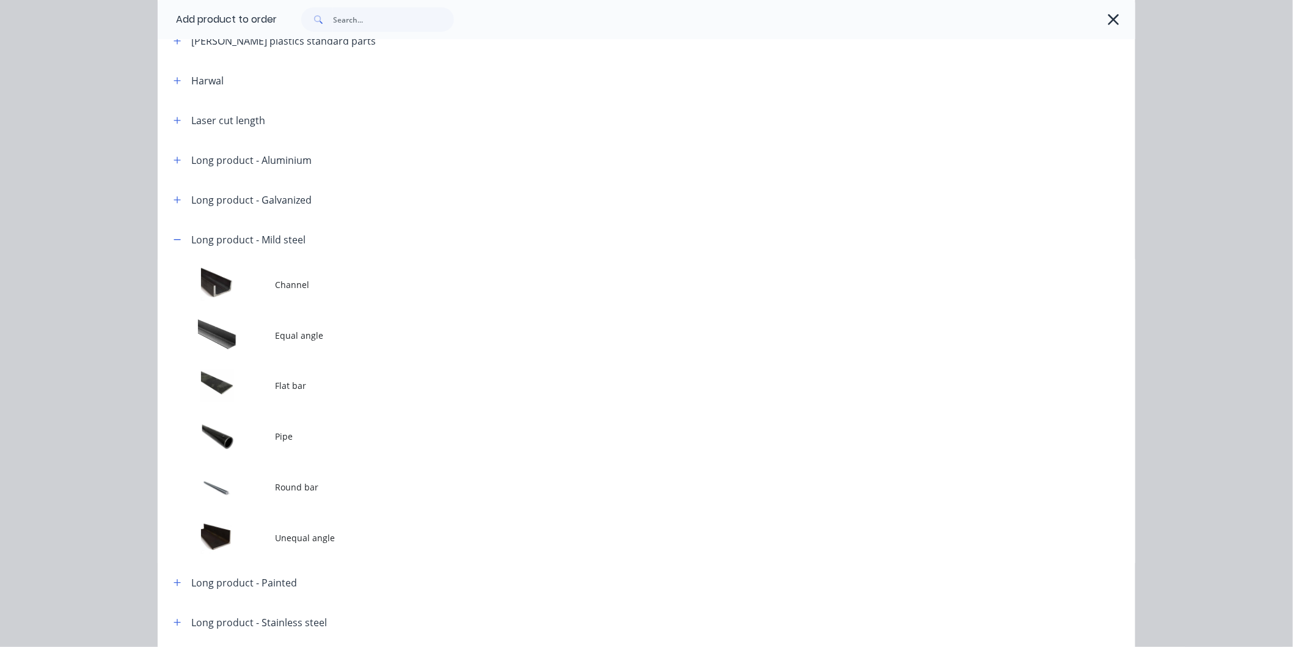
scroll to position [0, 0]
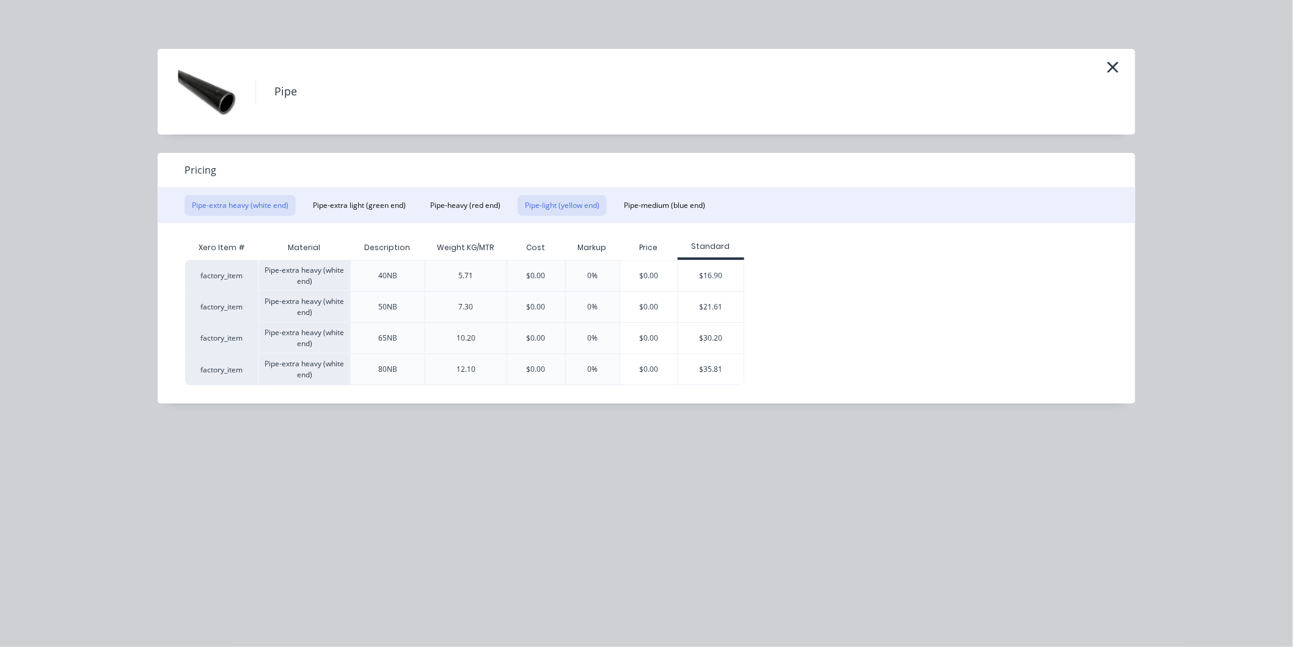
click at [559, 203] on button "Pipe-light (yellow end)" at bounding box center [562, 205] width 89 height 21
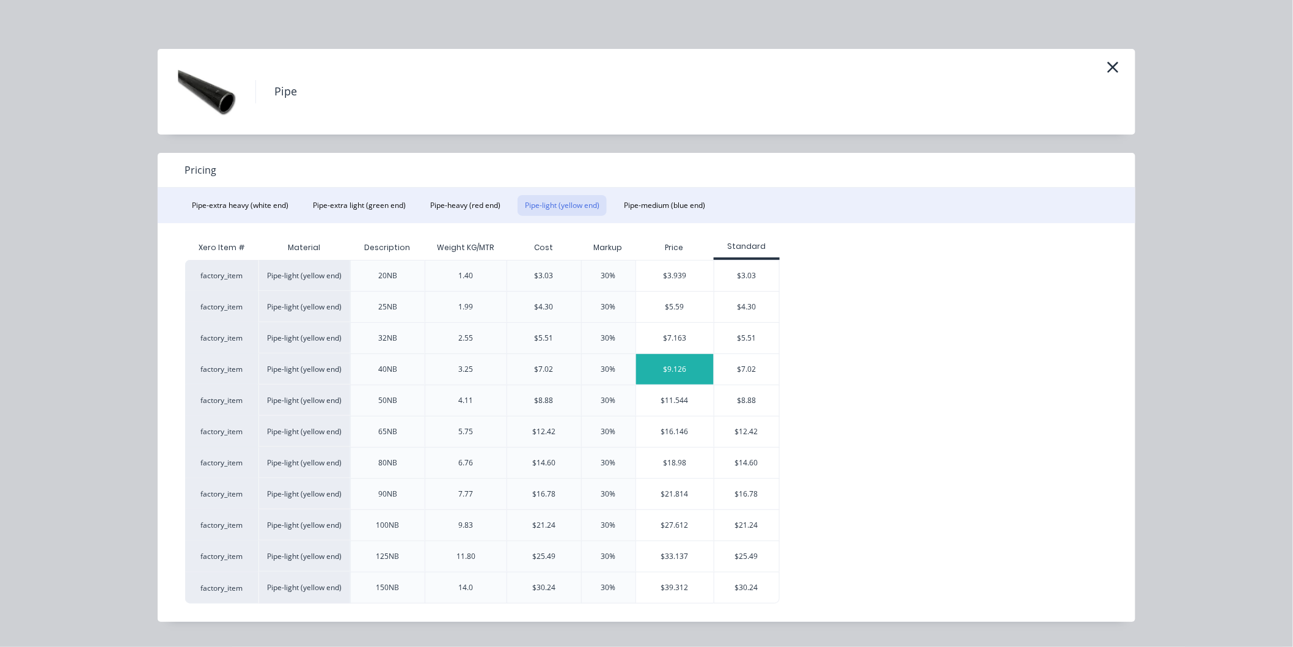
click at [677, 365] on div "$9.126" at bounding box center [675, 369] width 78 height 31
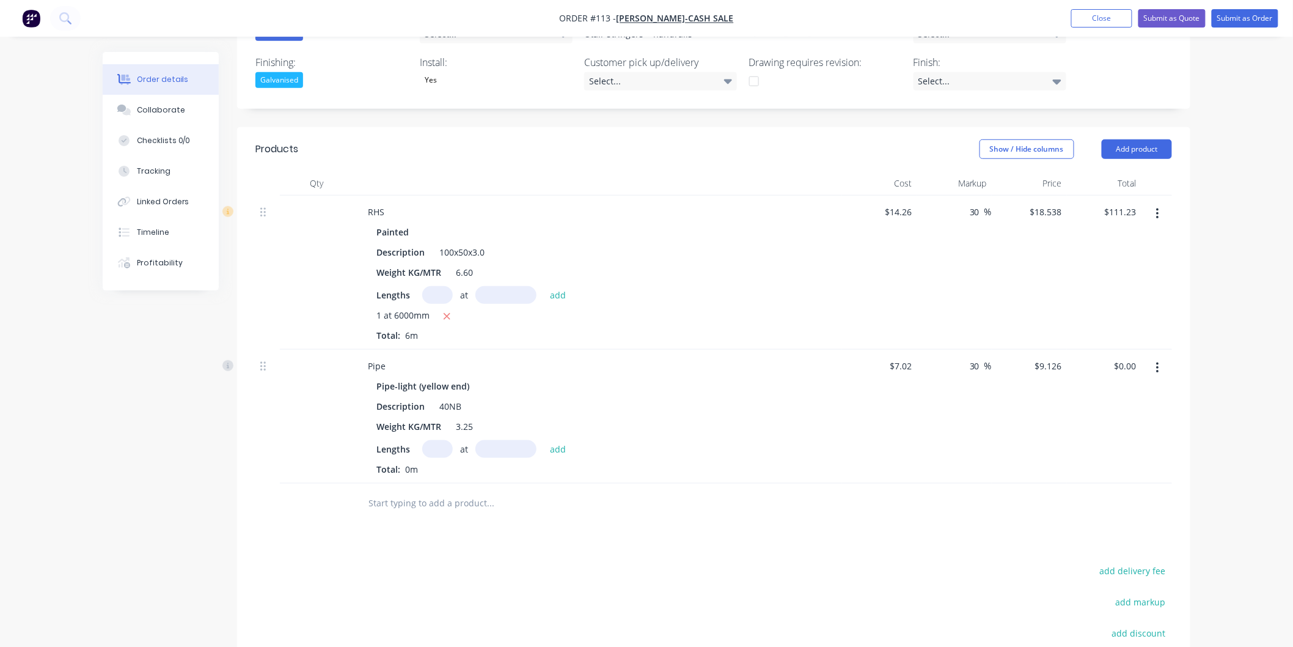
click at [442, 447] on input "text" at bounding box center [437, 449] width 31 height 18
click at [518, 446] on input "text" at bounding box center [505, 449] width 61 height 18
click at [560, 446] on button "add" at bounding box center [558, 449] width 29 height 17
click at [1144, 155] on button "Add product" at bounding box center [1137, 149] width 70 height 20
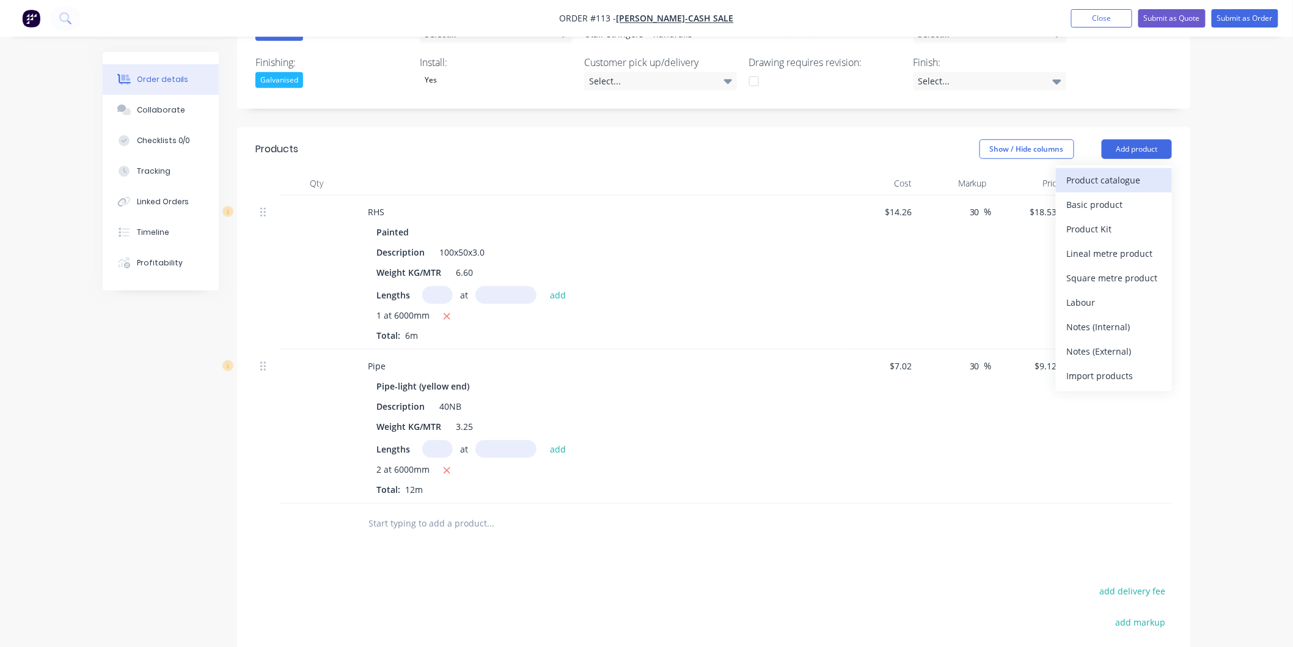
click at [1123, 171] on div "Product catalogue" at bounding box center [1114, 180] width 94 height 18
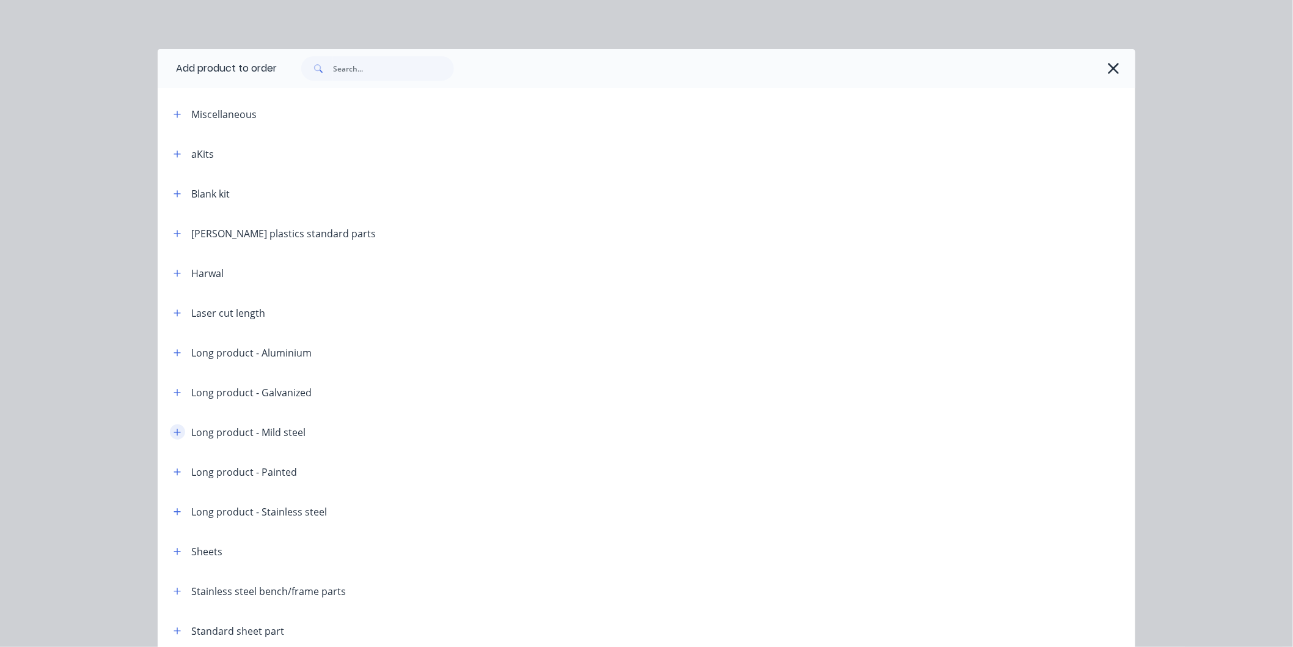
click at [174, 430] on icon "button" at bounding box center [177, 432] width 7 height 9
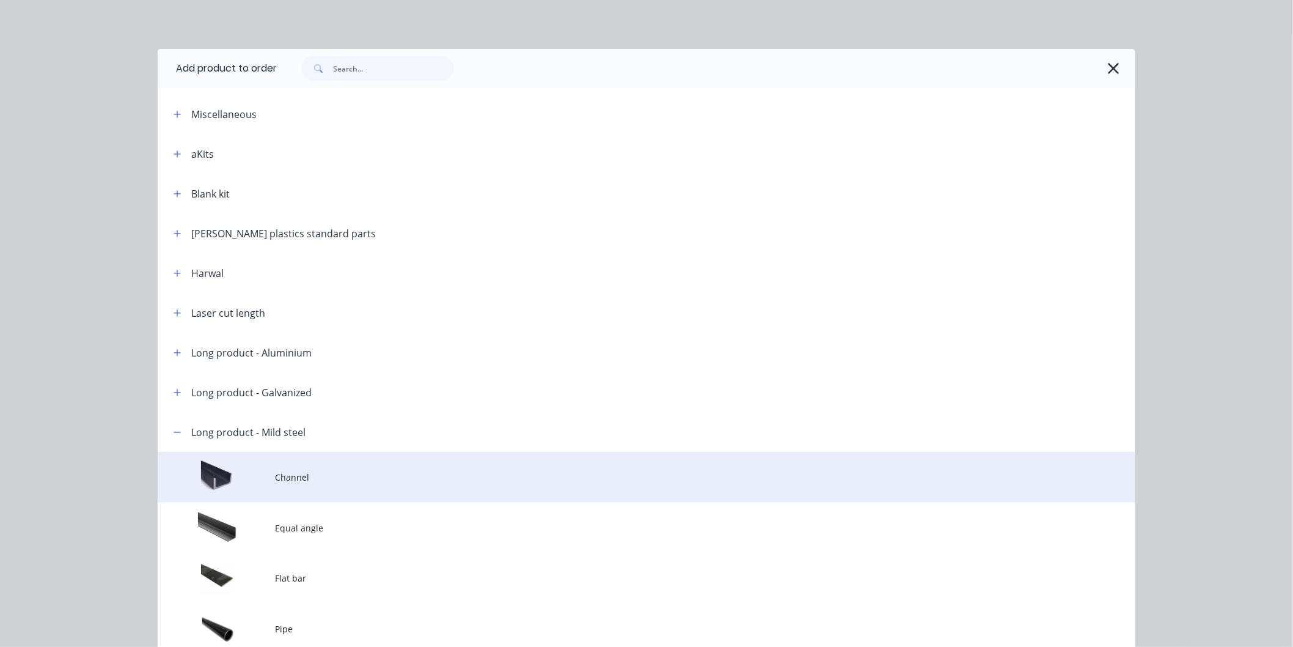
scroll to position [271, 0]
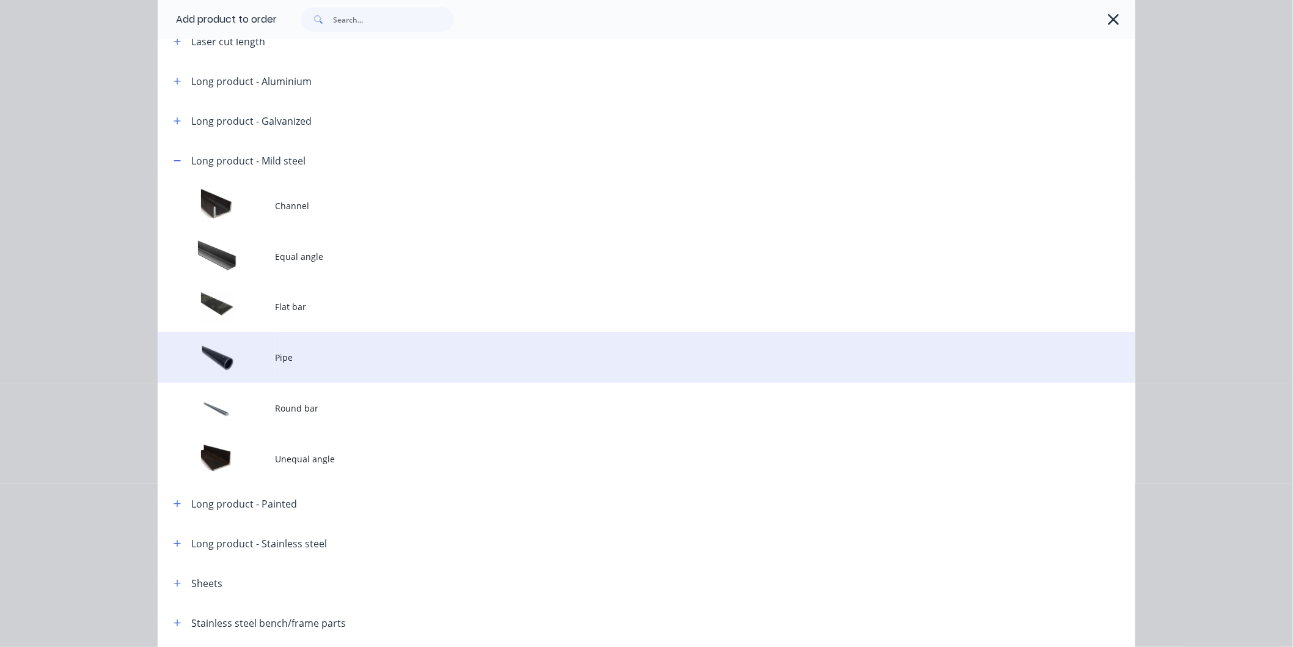
click at [303, 358] on span "Pipe" at bounding box center [619, 357] width 688 height 13
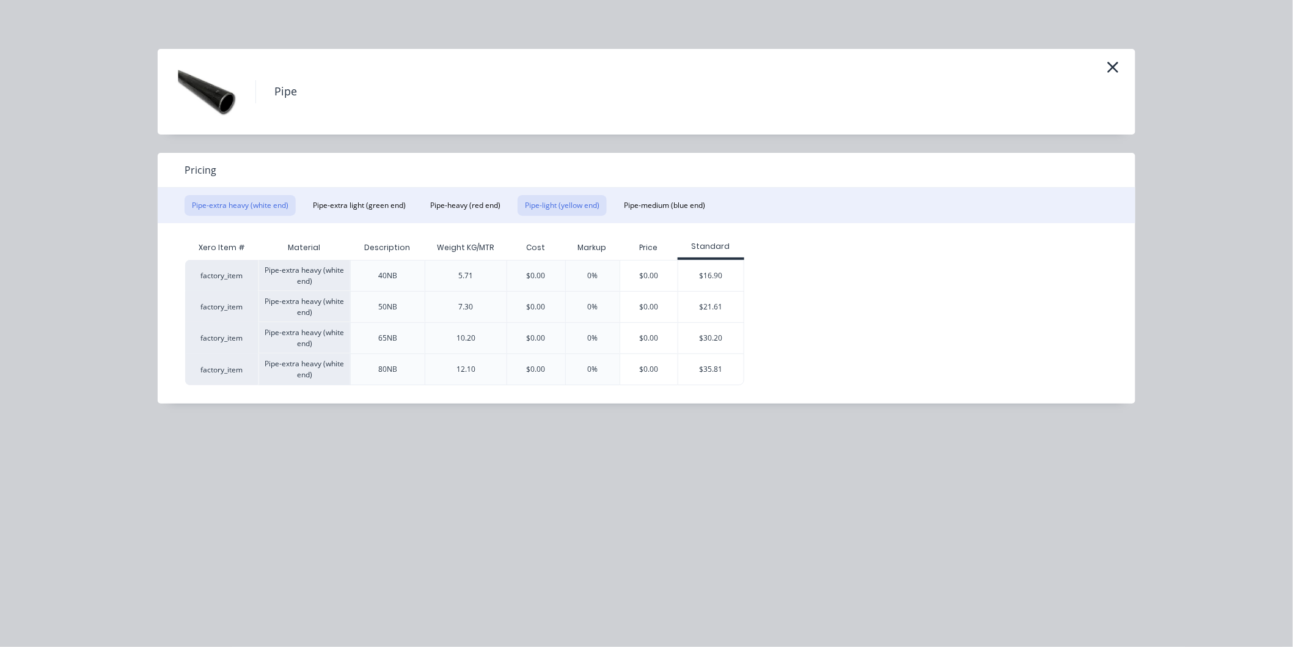
click at [549, 199] on button "Pipe-light (yellow end)" at bounding box center [562, 205] width 89 height 21
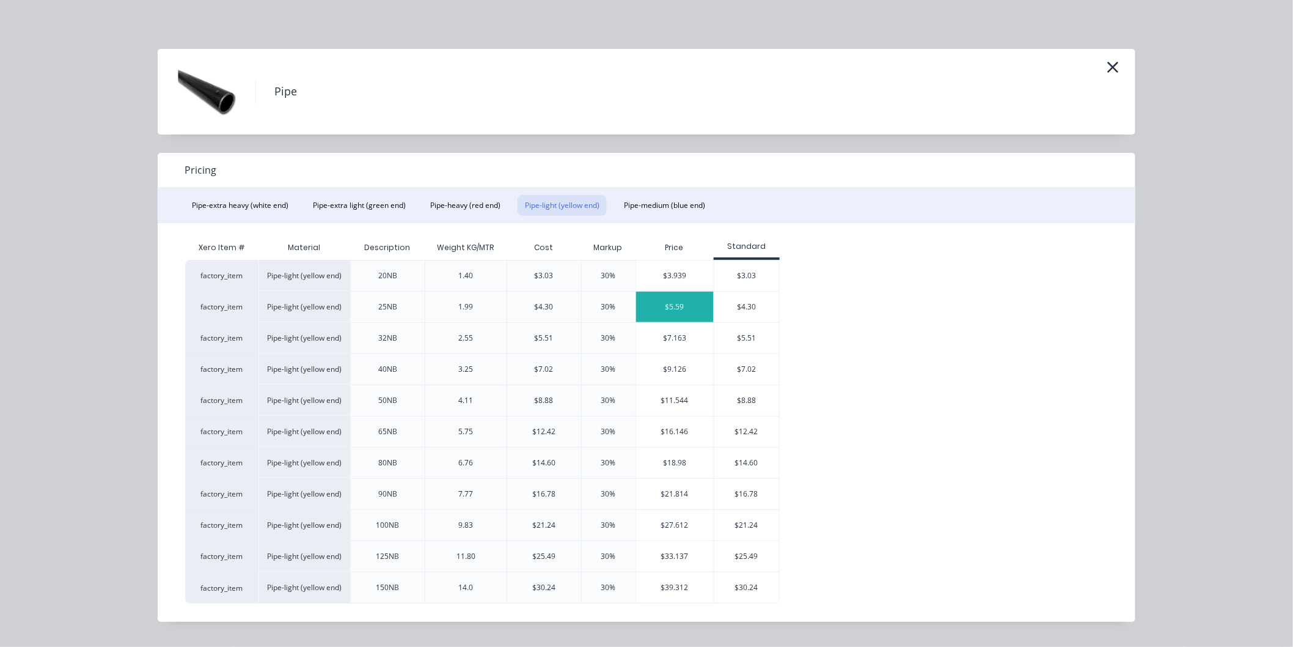
click at [676, 298] on div "$5.59" at bounding box center [675, 307] width 78 height 31
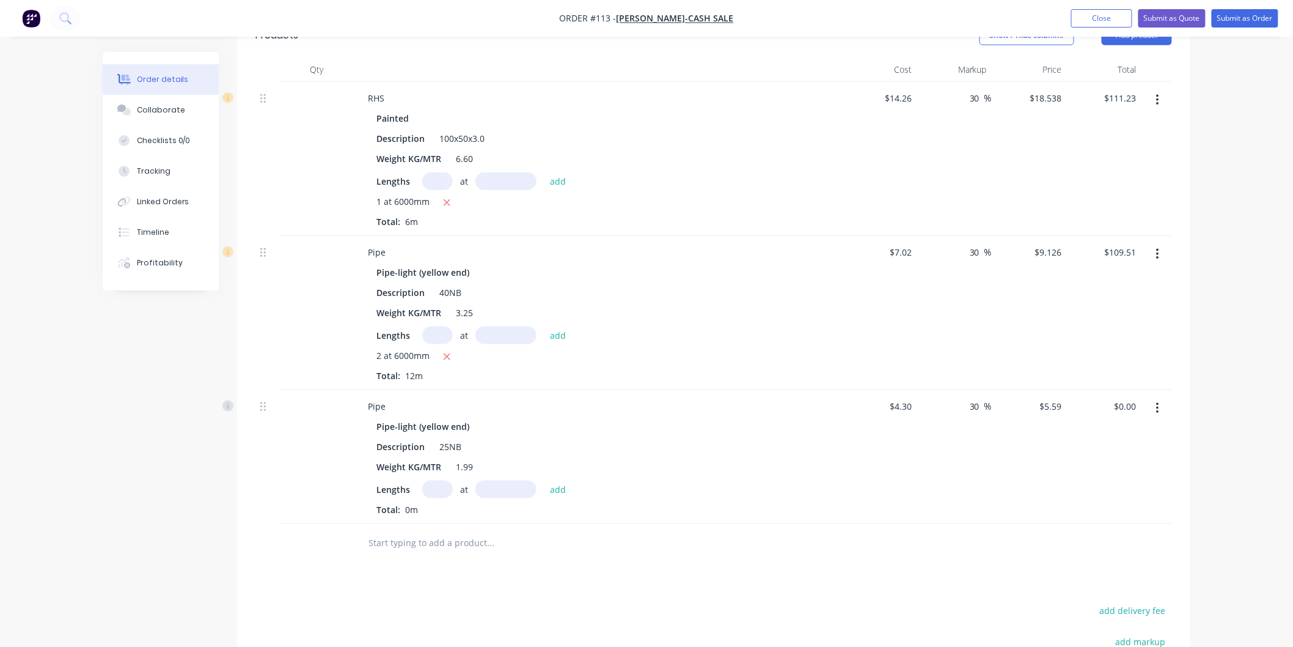
scroll to position [543, 0]
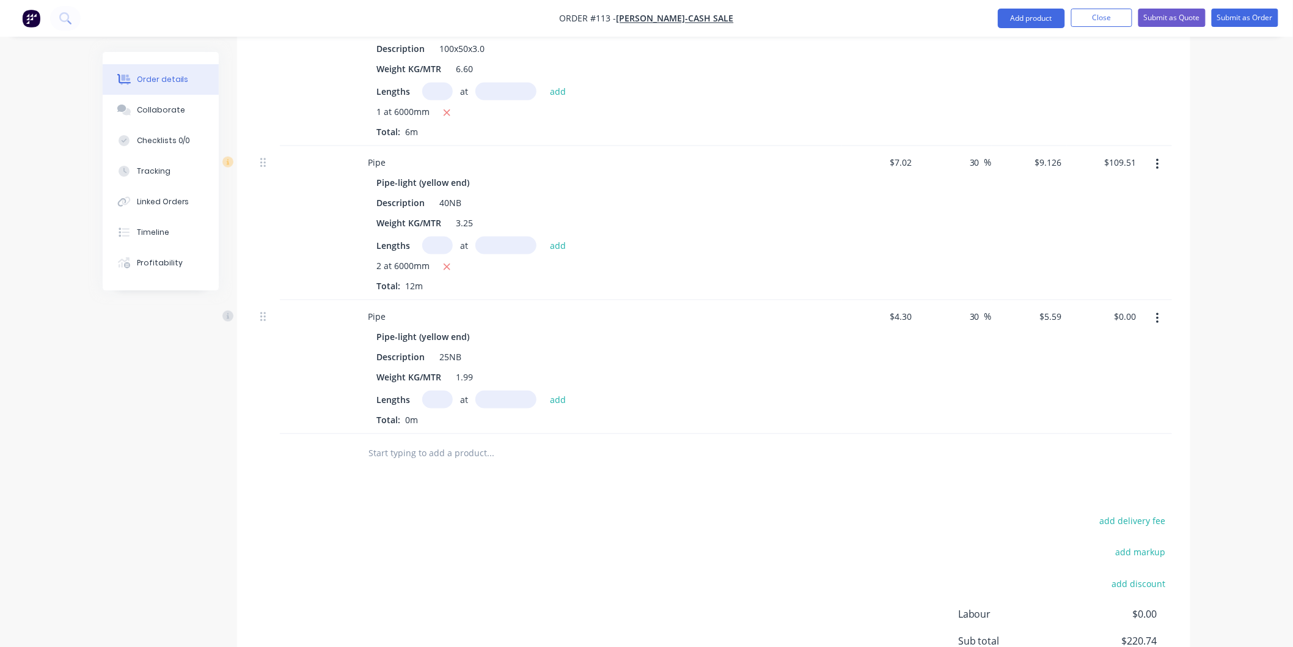
click at [441, 398] on input "text" at bounding box center [437, 400] width 31 height 18
click at [517, 399] on input "text" at bounding box center [505, 400] width 61 height 18
click at [566, 402] on button "add" at bounding box center [558, 399] width 29 height 17
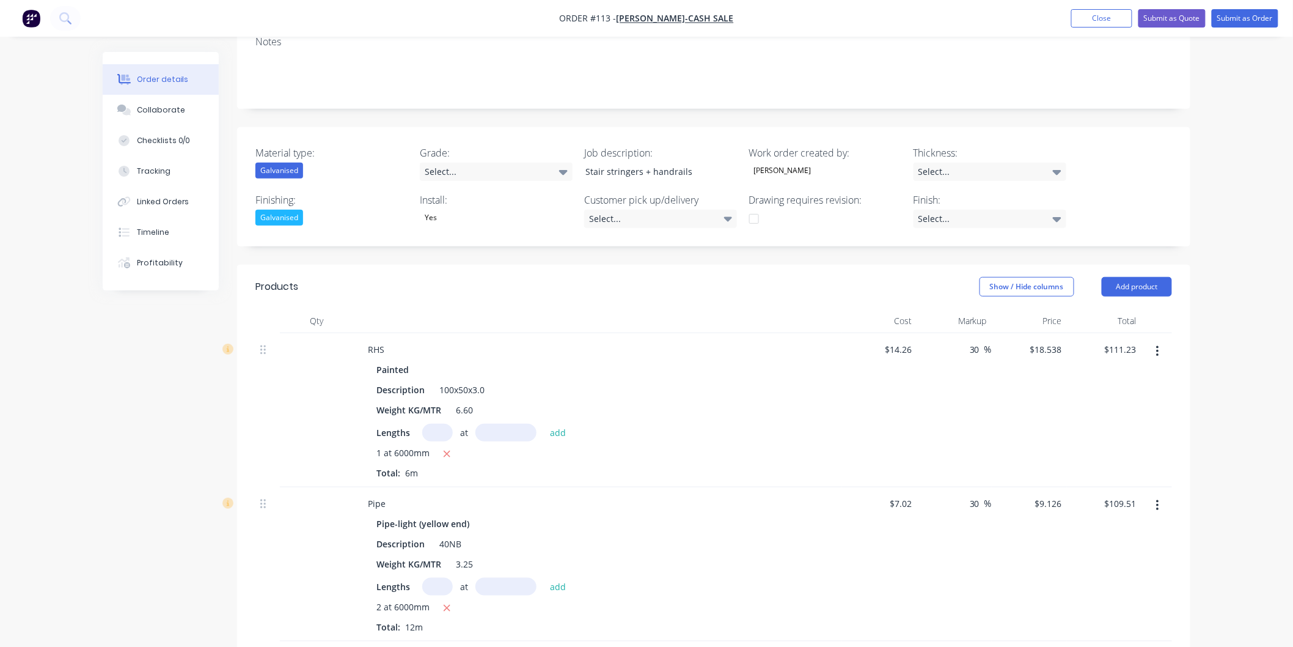
scroll to position [225, 0]
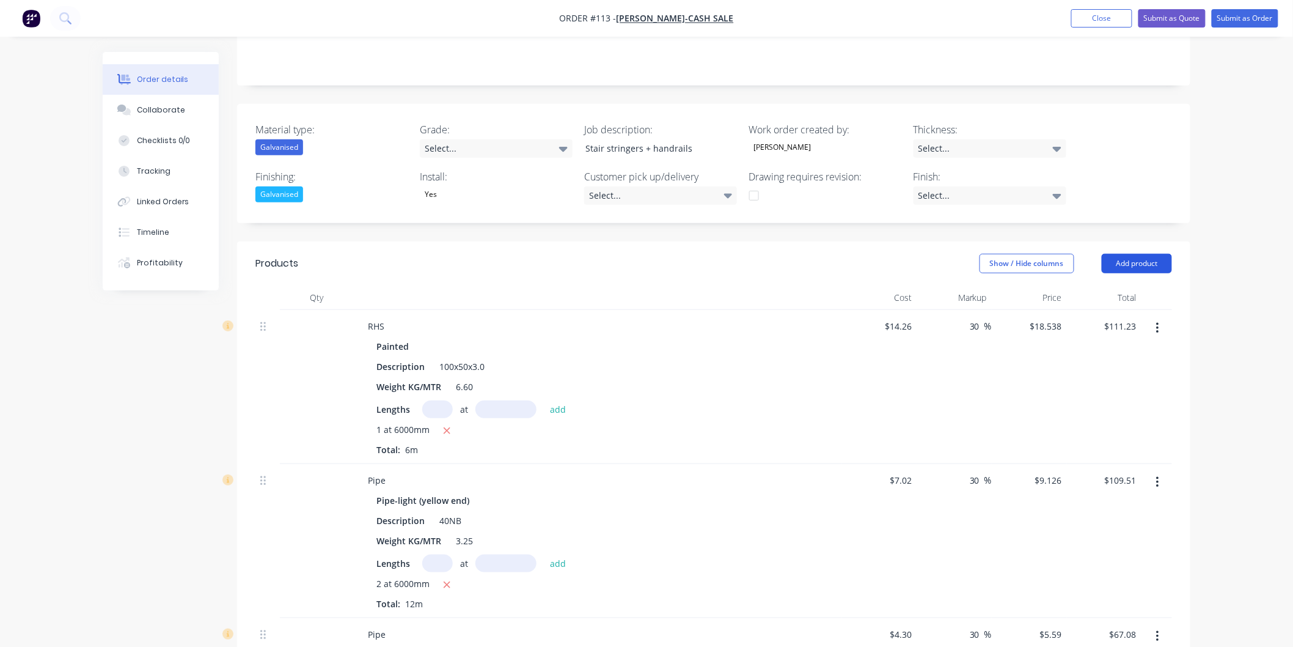
click at [1123, 260] on button "Add product" at bounding box center [1137, 264] width 70 height 20
click at [1119, 314] on div "Basic product" at bounding box center [1114, 319] width 94 height 18
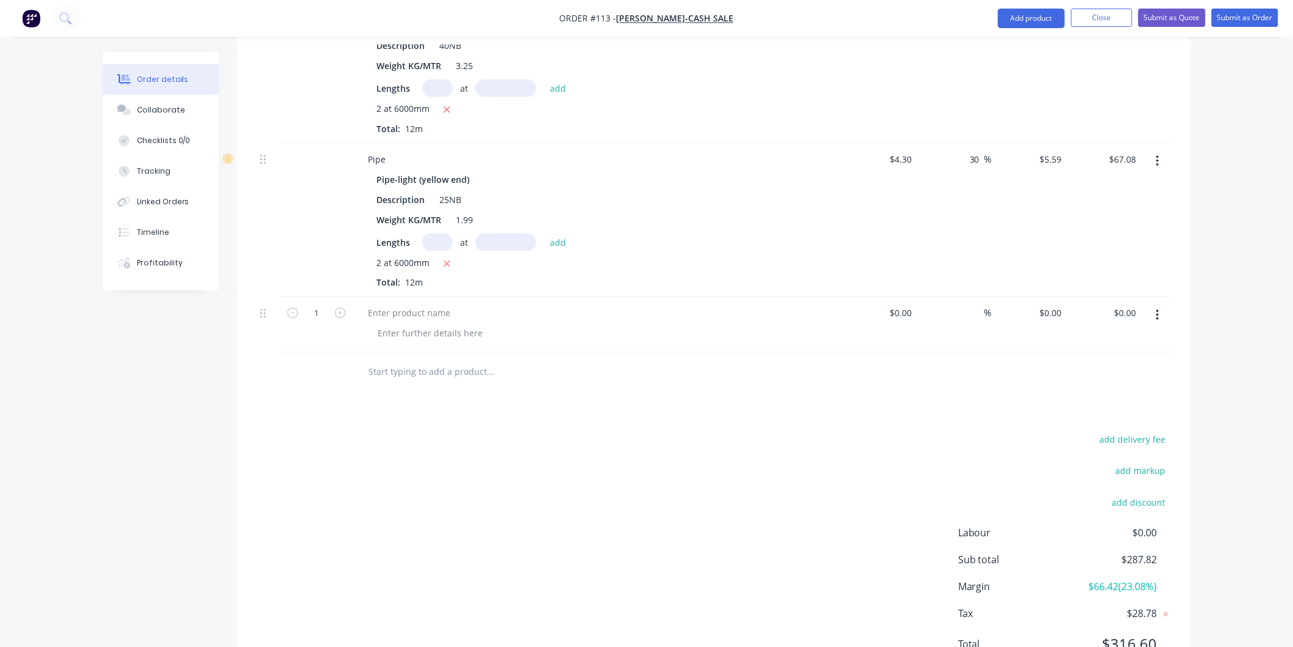
scroll to position [700, 0]
click at [419, 318] on div at bounding box center [409, 313] width 102 height 18
click at [598, 417] on div "Products Show / Hide columns Add product Qty Cost Markup Price Total RHS Painte…" at bounding box center [713, 225] width 953 height 919
drag, startPoint x: 913, startPoint y: 308, endPoint x: 885, endPoint y: 310, distance: 28.2
click at [889, 309] on div at bounding box center [879, 324] width 75 height 56
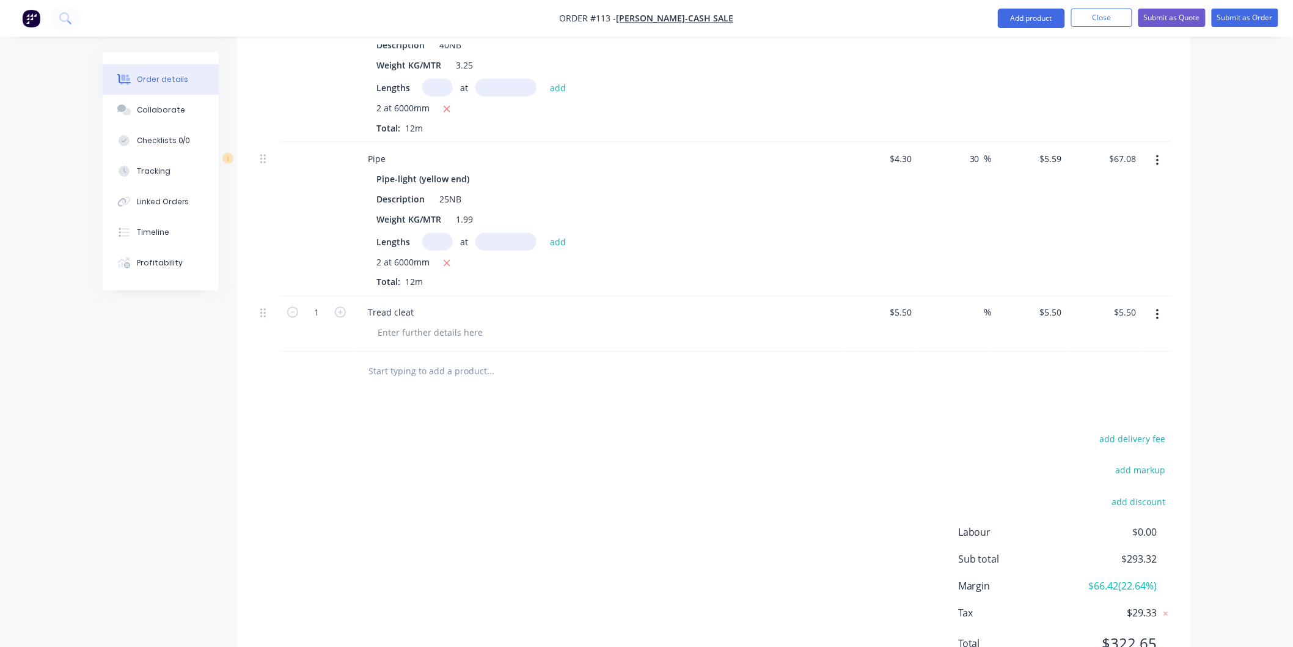
click at [876, 390] on div at bounding box center [713, 372] width 917 height 40
click at [689, 493] on div "add delivery fee add markup add discount Labour $0.00 Sub total $293.32 Margin …" at bounding box center [713, 549] width 917 height 236
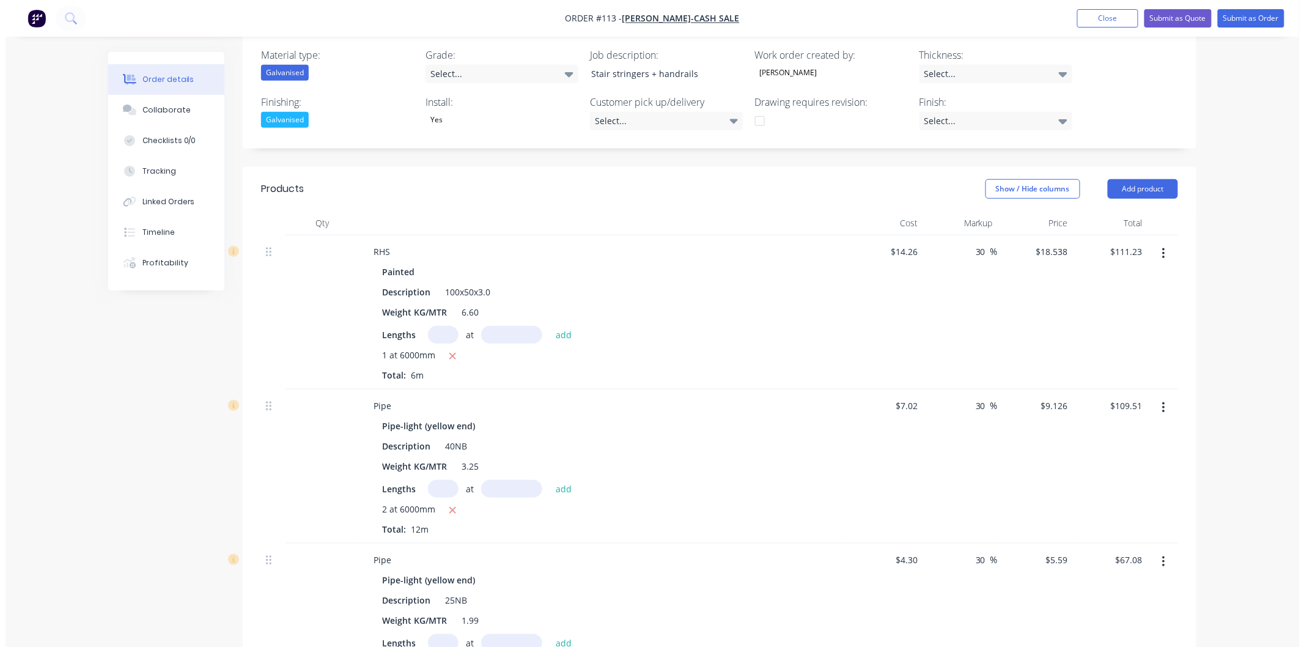
scroll to position [361, 0]
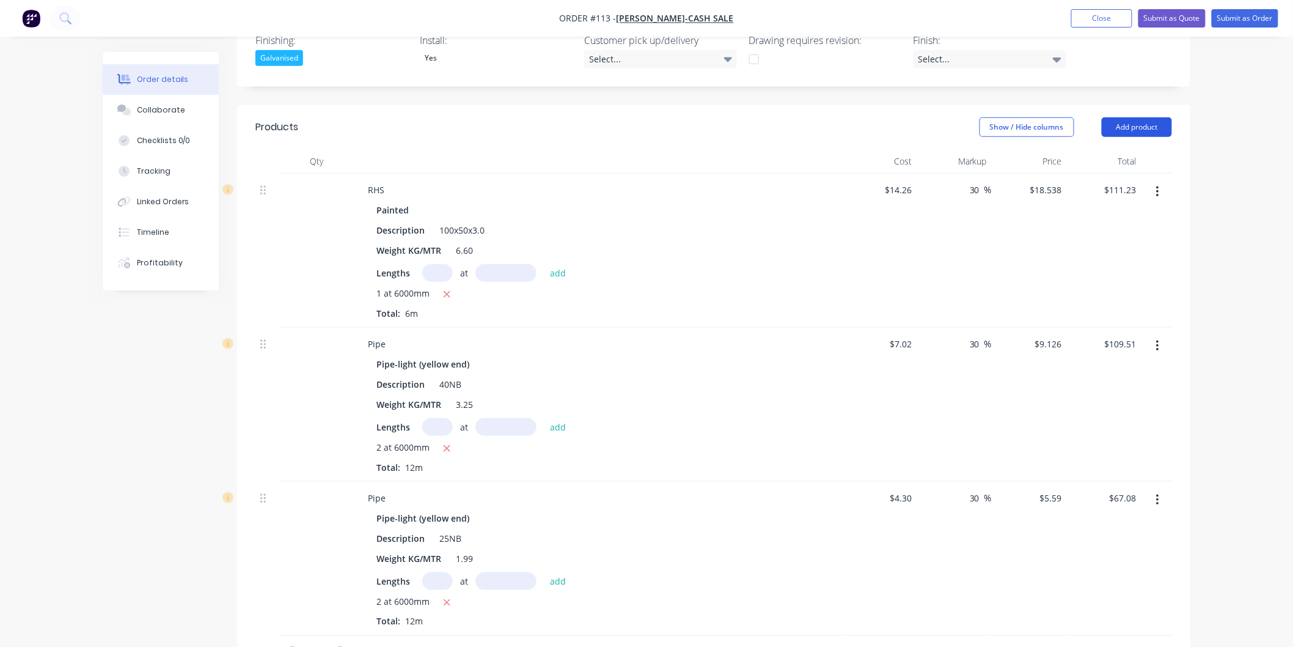
click at [1138, 117] on button "Add product" at bounding box center [1137, 127] width 70 height 20
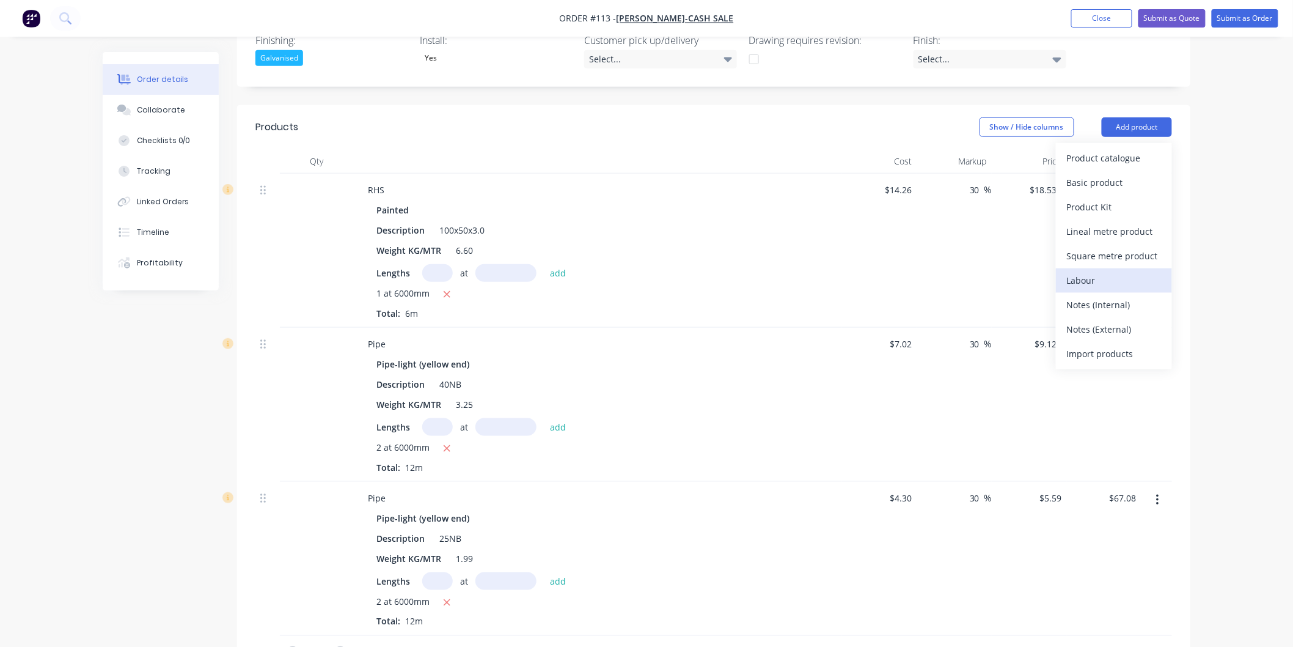
click at [1120, 285] on div "Labour" at bounding box center [1114, 280] width 94 height 18
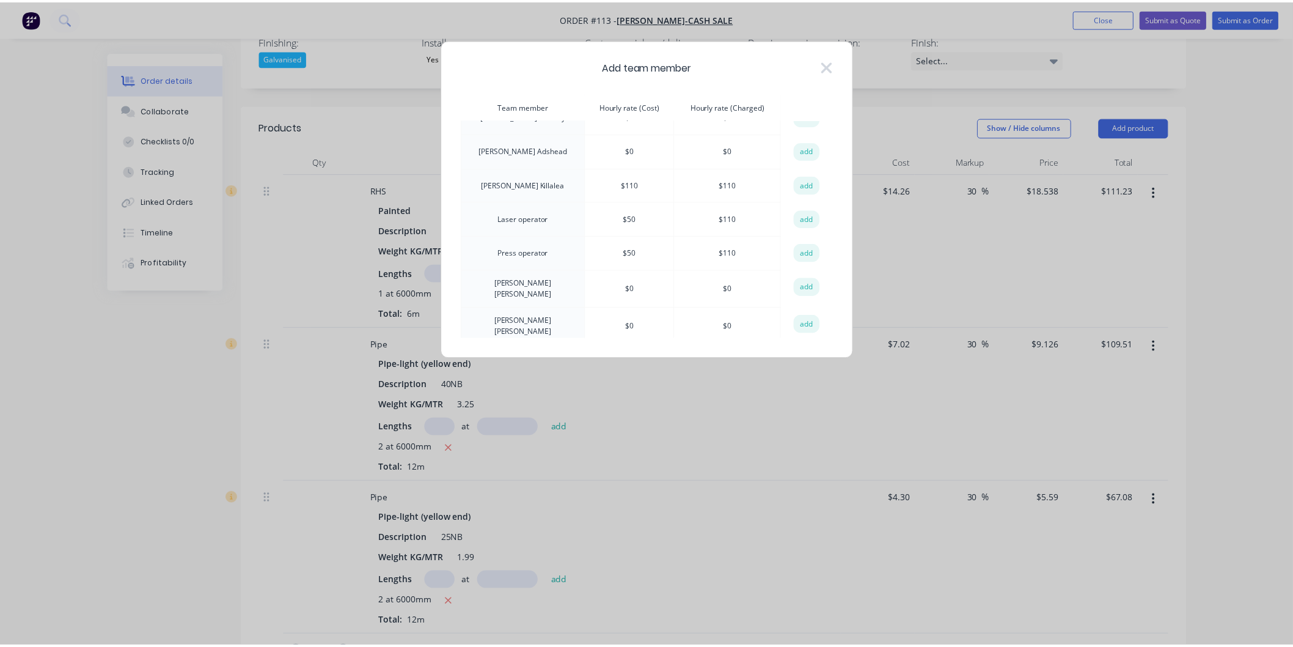
scroll to position [603, 0]
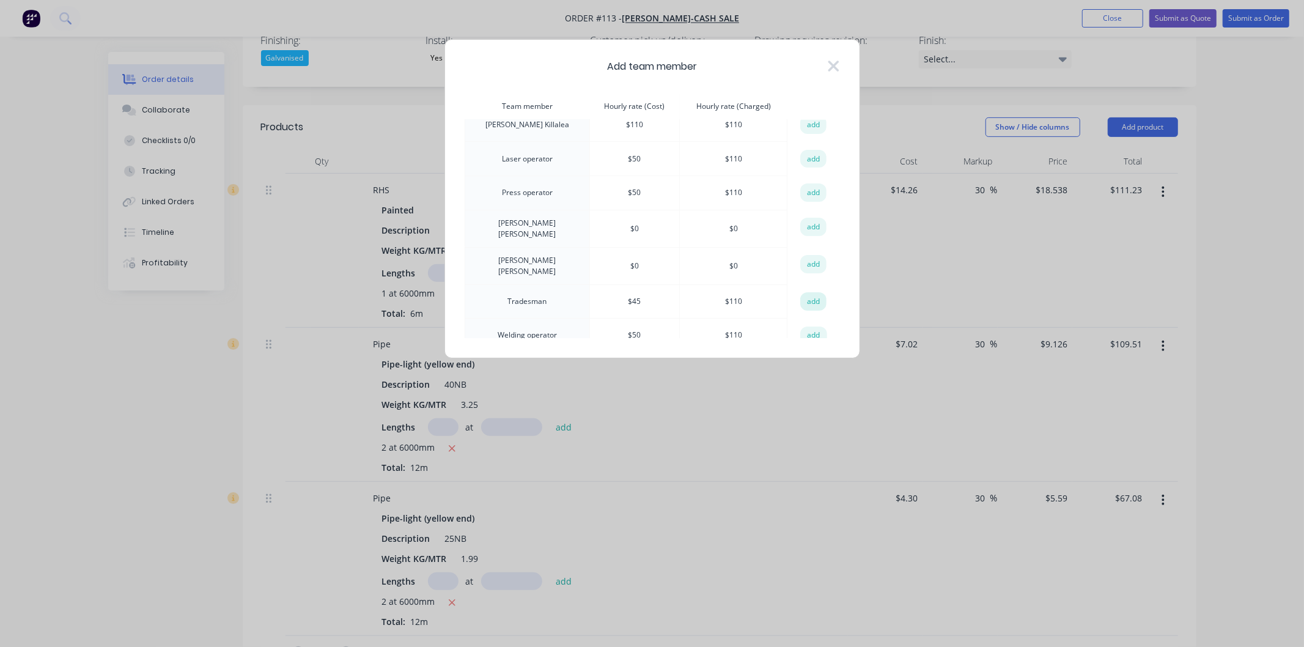
click at [810, 292] on button "add" at bounding box center [813, 301] width 27 height 18
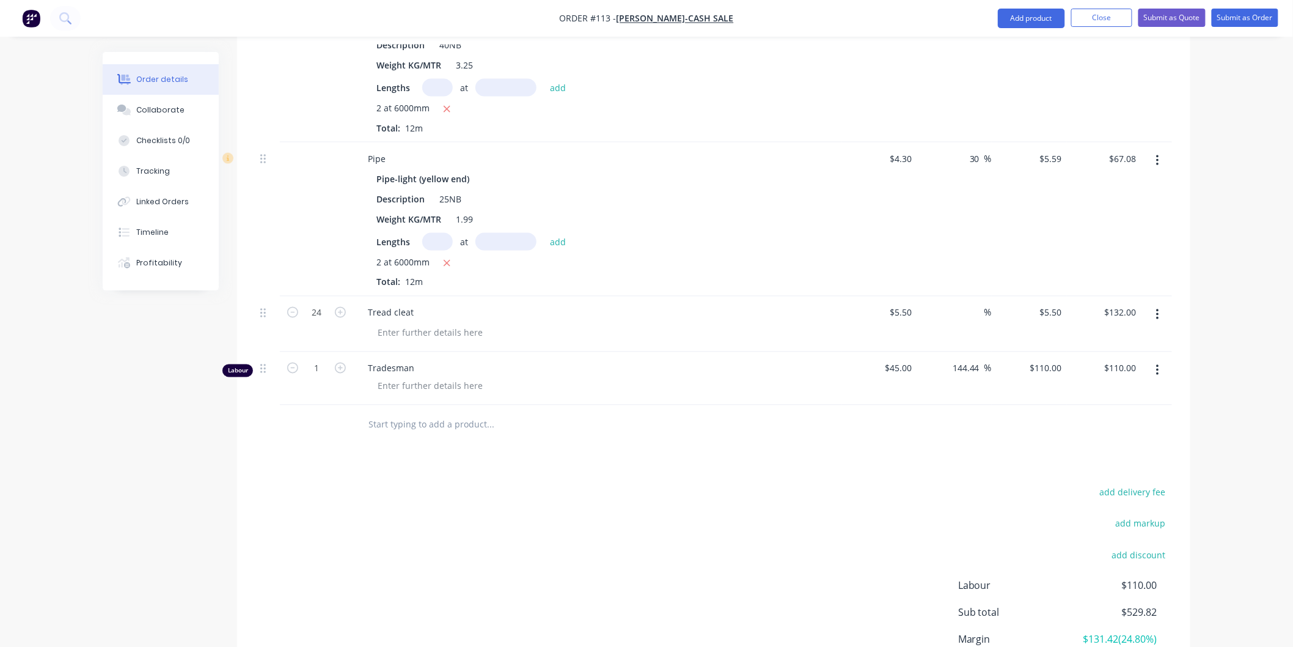
scroll to position [810, 0]
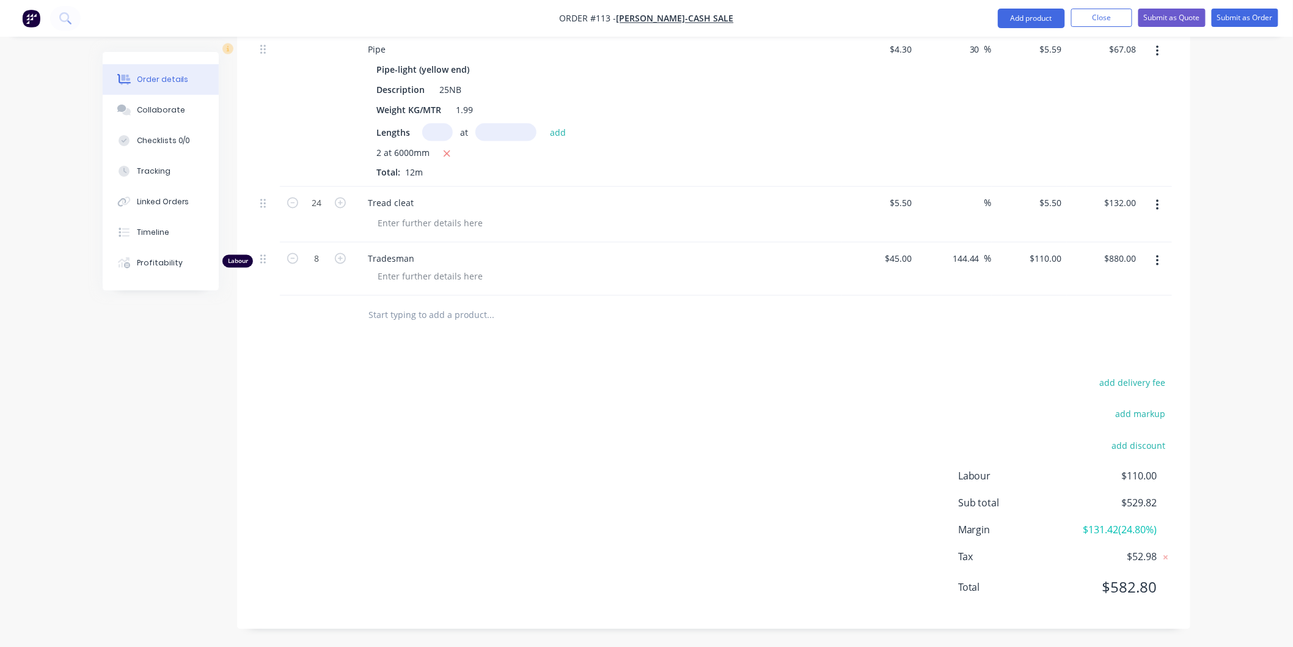
click at [778, 430] on div "add delivery fee add markup add discount Labour $110.00 Sub total $529.82 Margi…" at bounding box center [713, 493] width 917 height 236
click at [435, 273] on div at bounding box center [430, 277] width 125 height 18
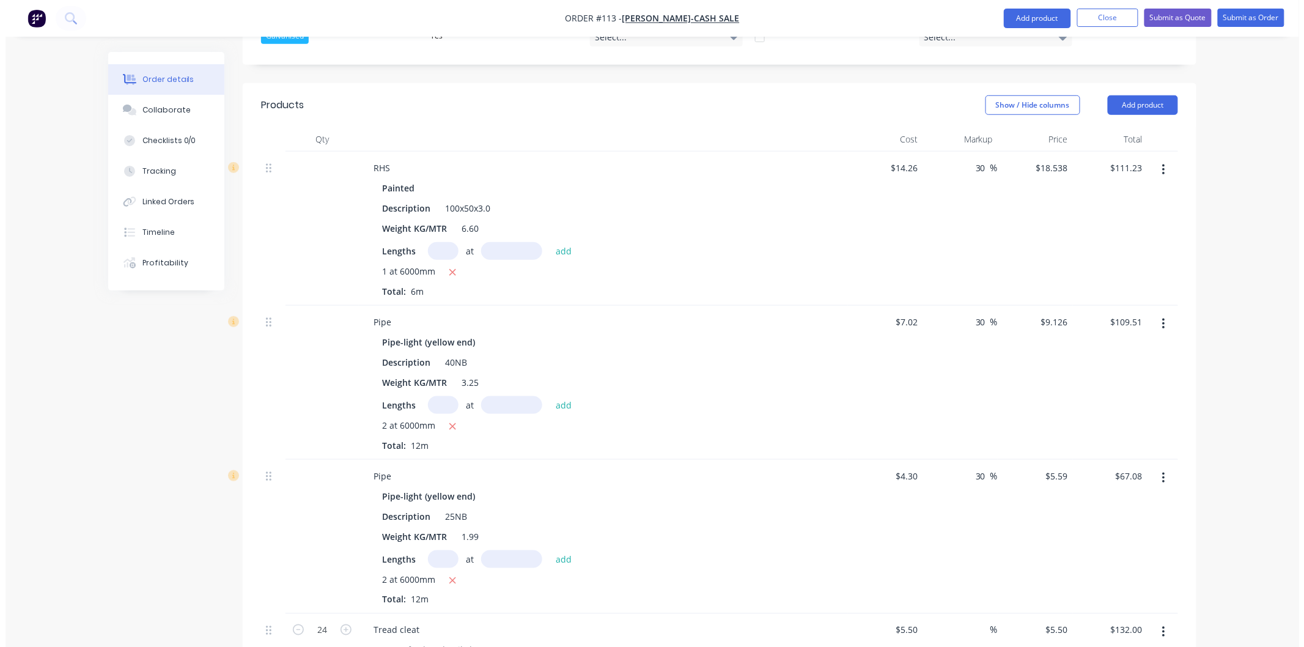
scroll to position [334, 0]
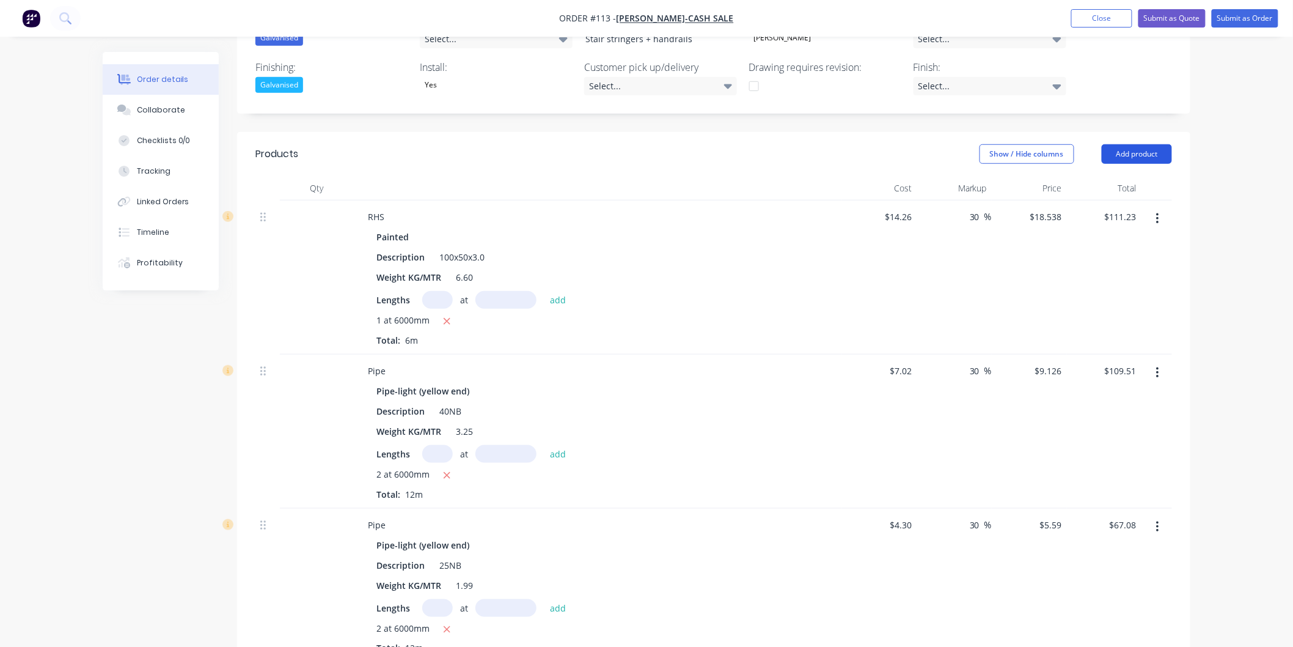
click at [1137, 147] on button "Add product" at bounding box center [1137, 154] width 70 height 20
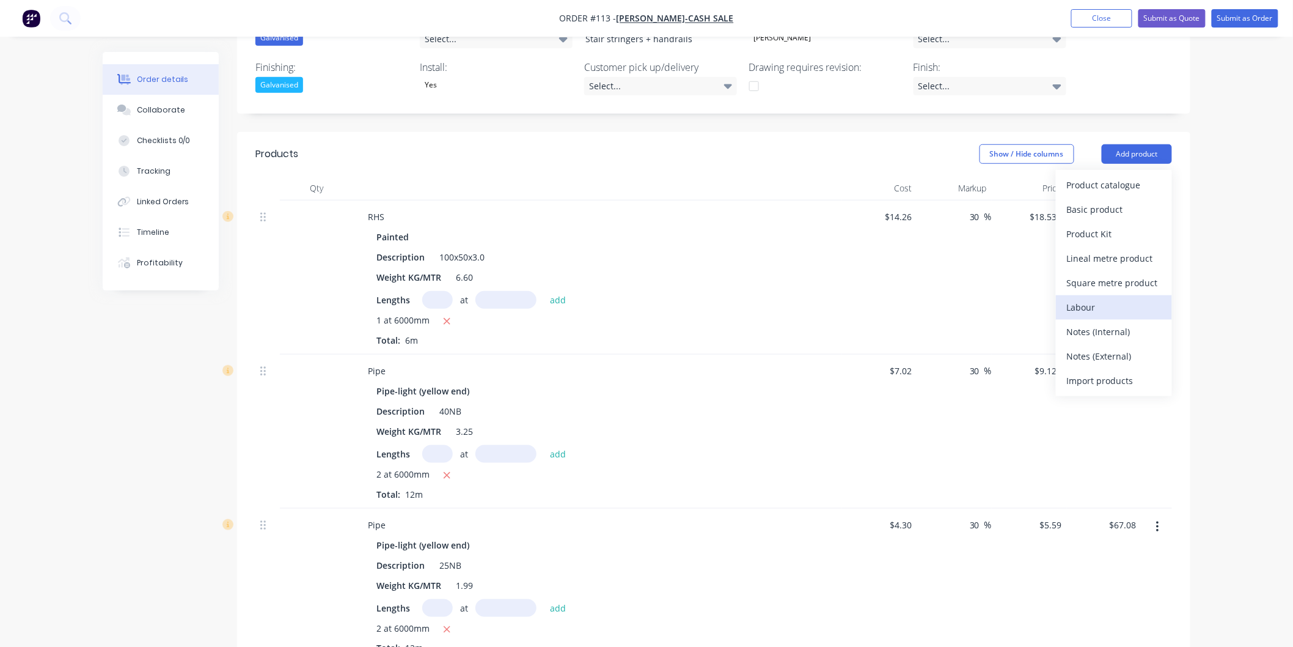
click at [1125, 310] on div "Labour" at bounding box center [1114, 307] width 94 height 18
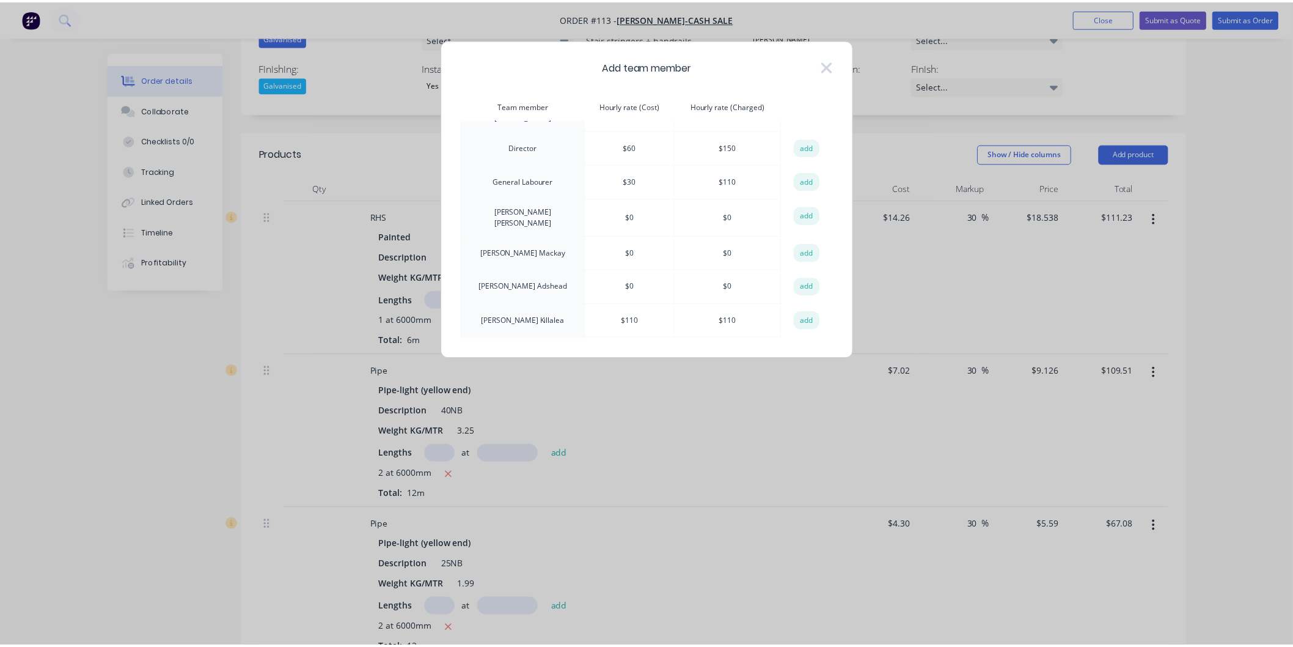
scroll to position [603, 0]
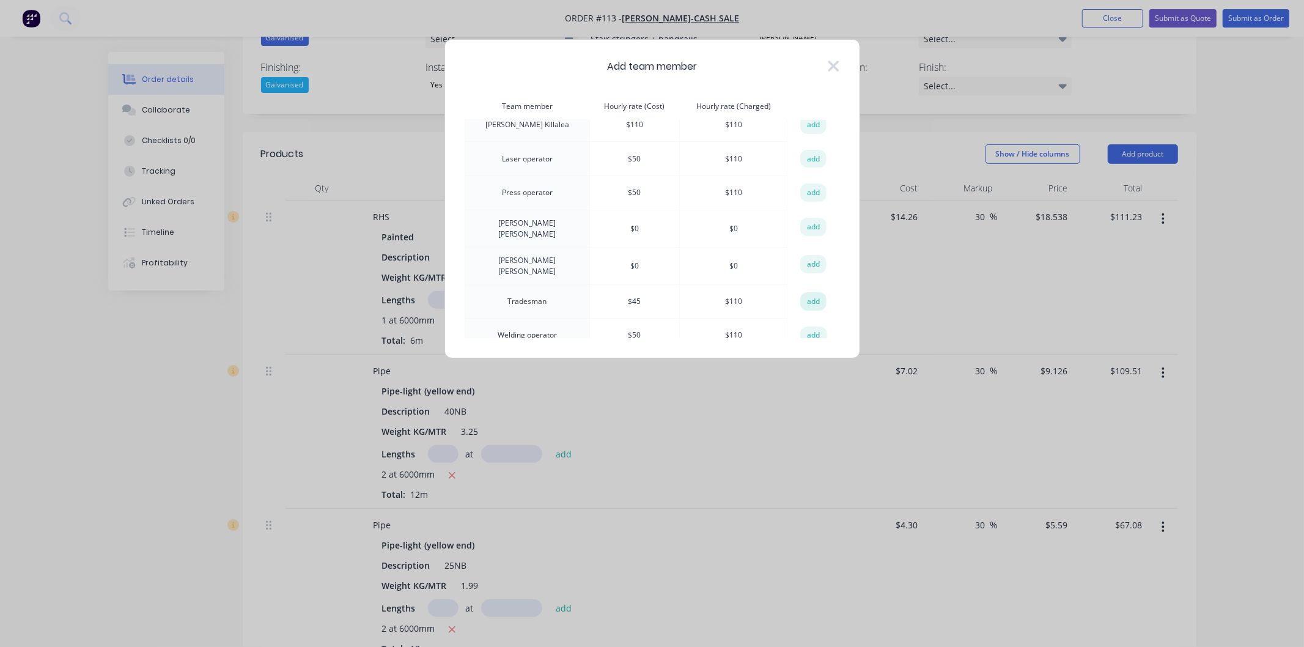
click at [807, 292] on button "add" at bounding box center [813, 301] width 27 height 18
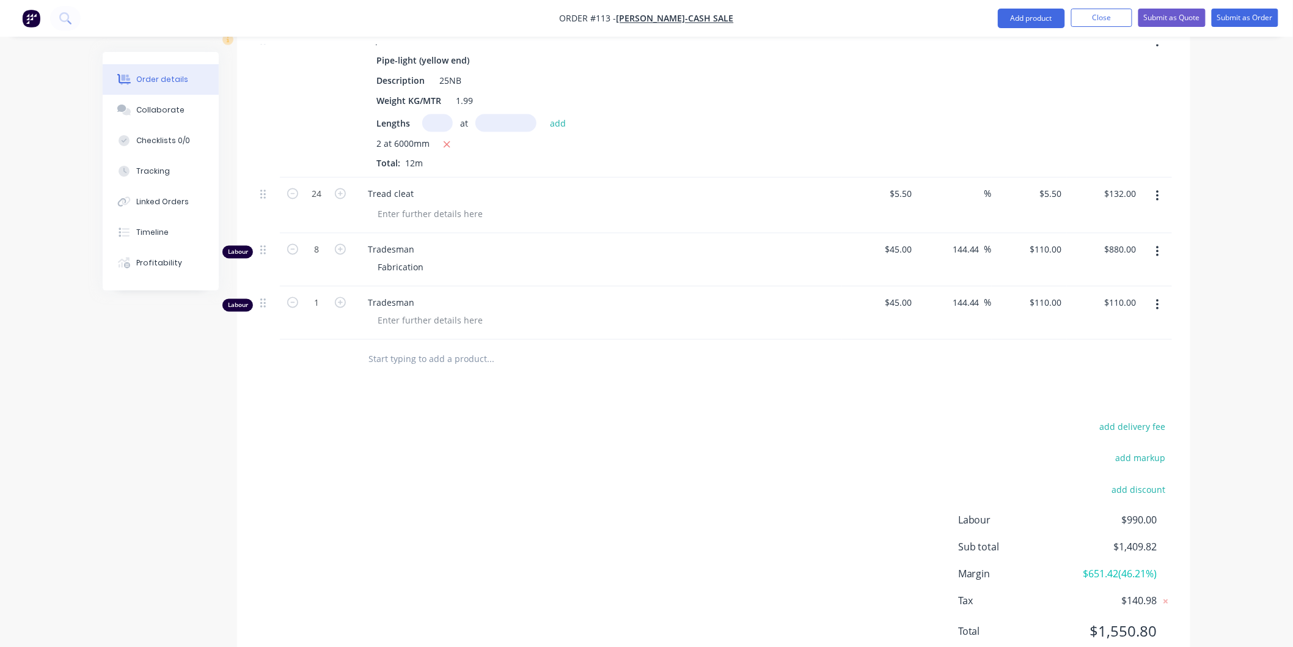
scroll to position [863, 0]
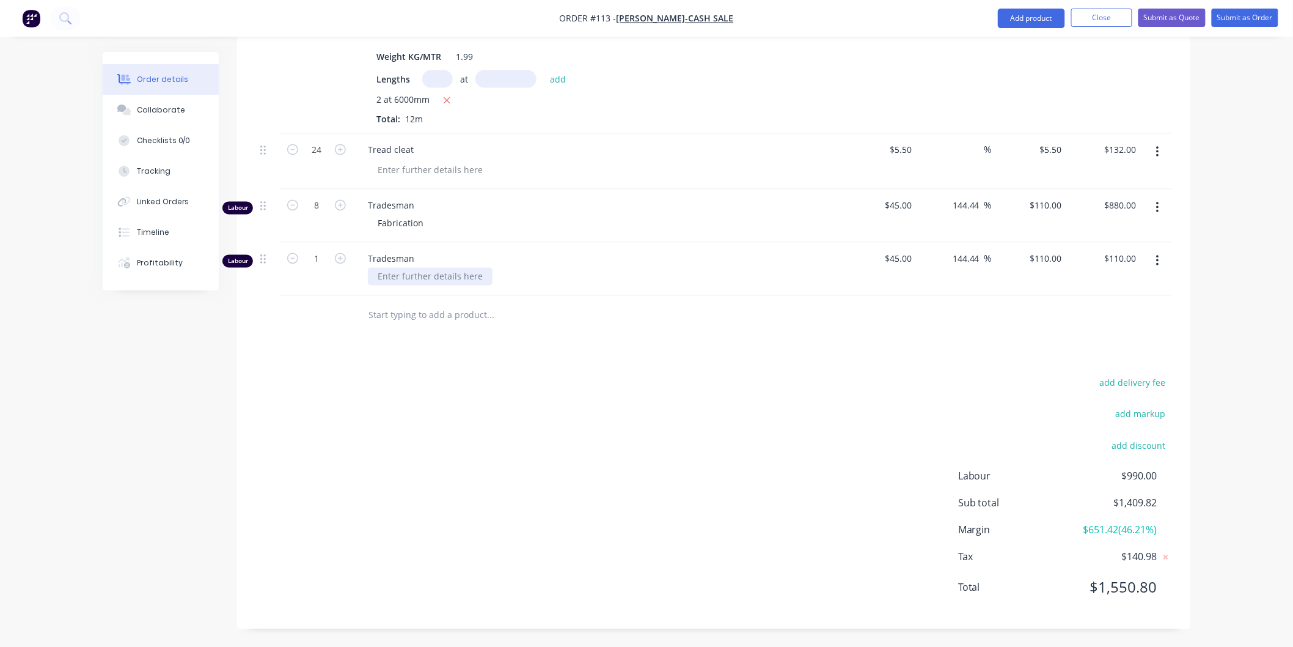
click at [423, 276] on div at bounding box center [430, 277] width 125 height 18
click at [453, 364] on div "Products Show / Hide columns Add product Qty Cost Markup Price Total RHS Painte…" at bounding box center [713, 116] width 953 height 1026
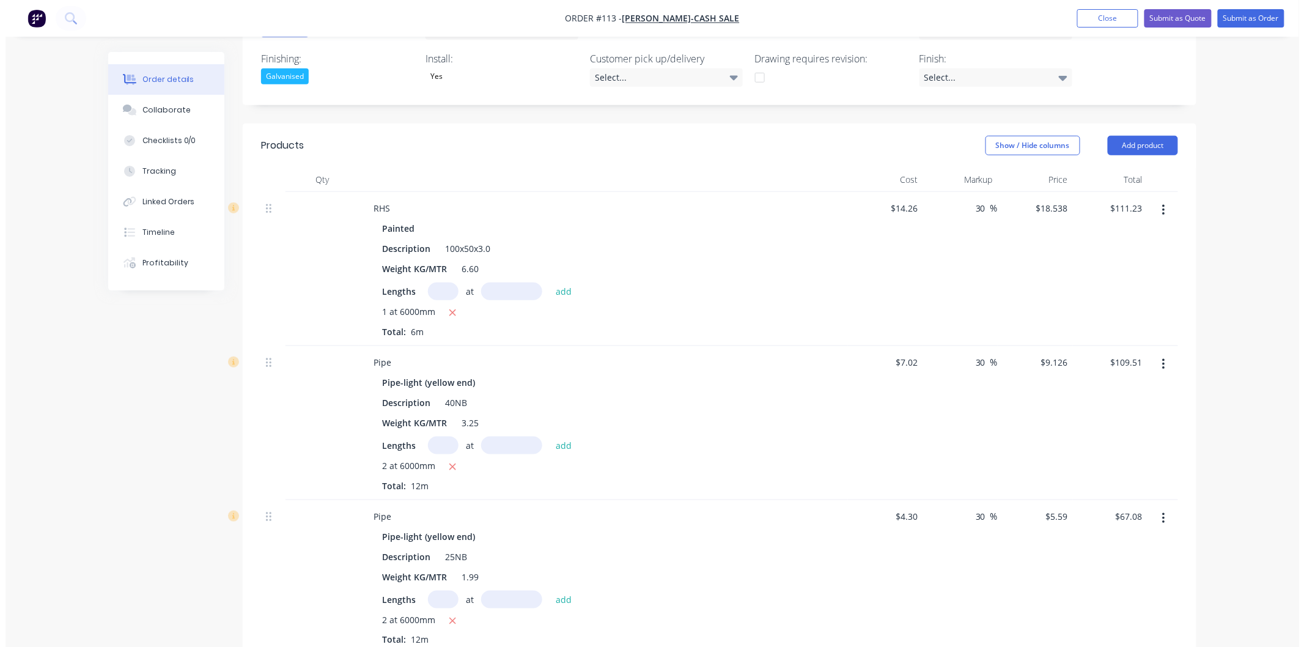
scroll to position [252, 0]
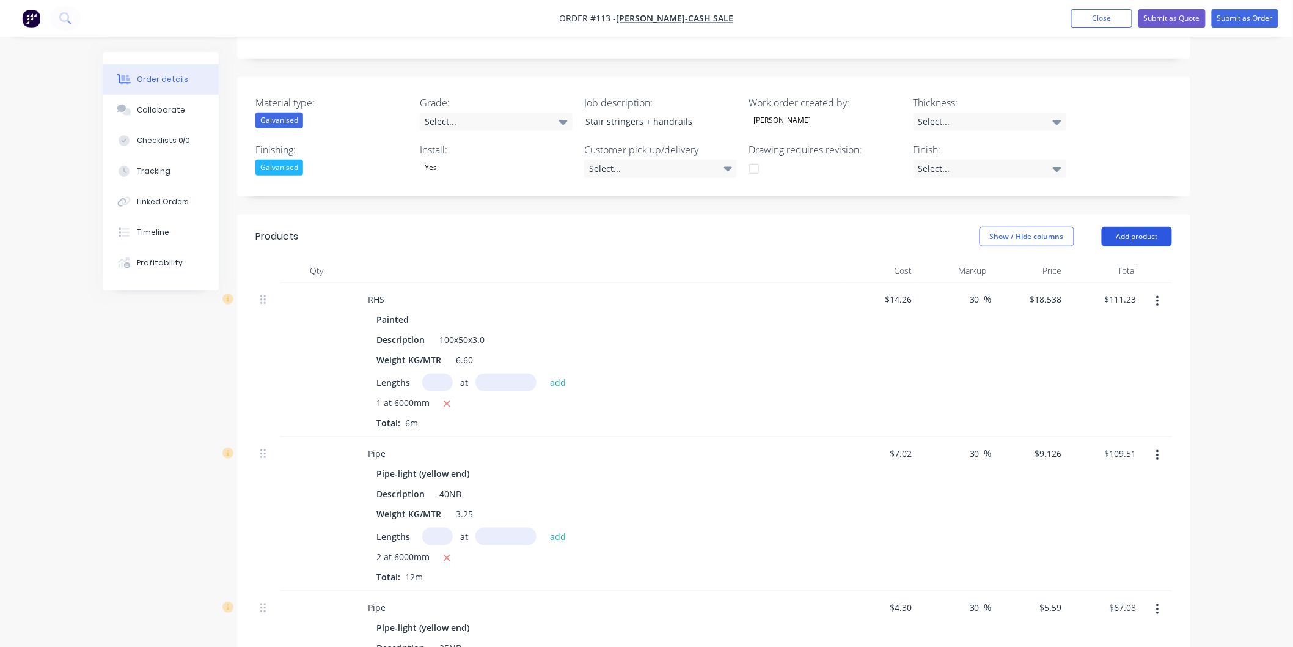
click at [1139, 233] on button "Add product" at bounding box center [1137, 237] width 70 height 20
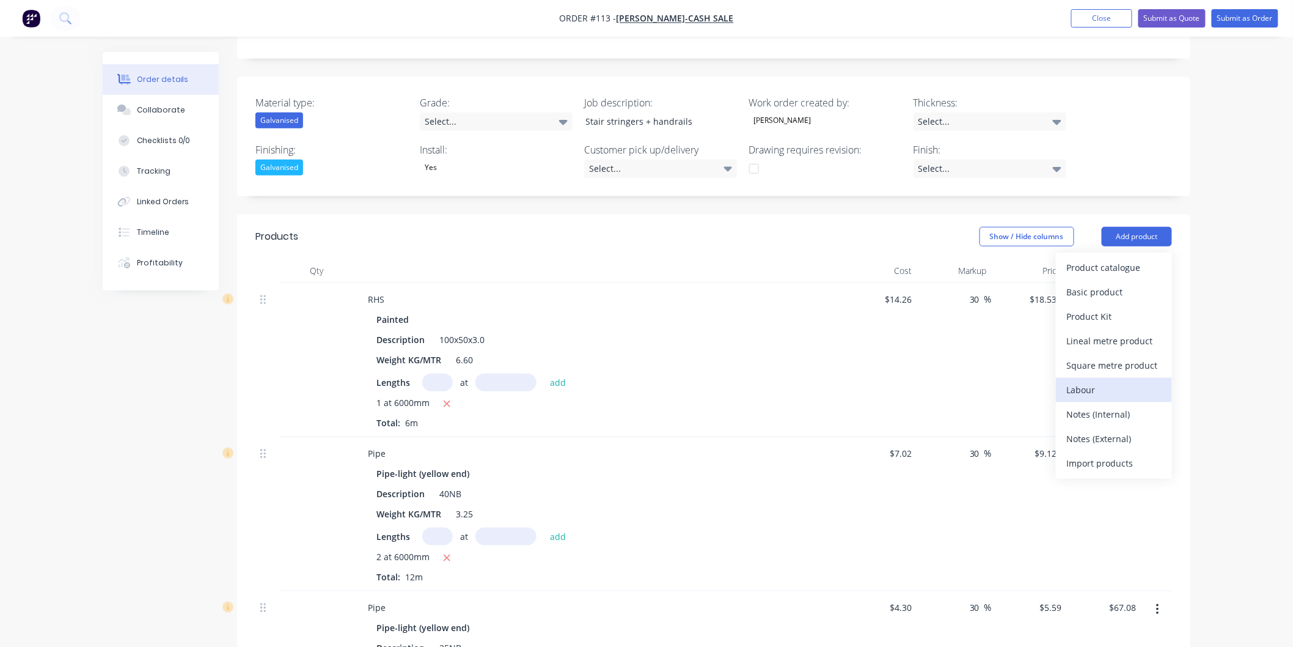
click at [1098, 383] on div "Labour" at bounding box center [1114, 390] width 94 height 18
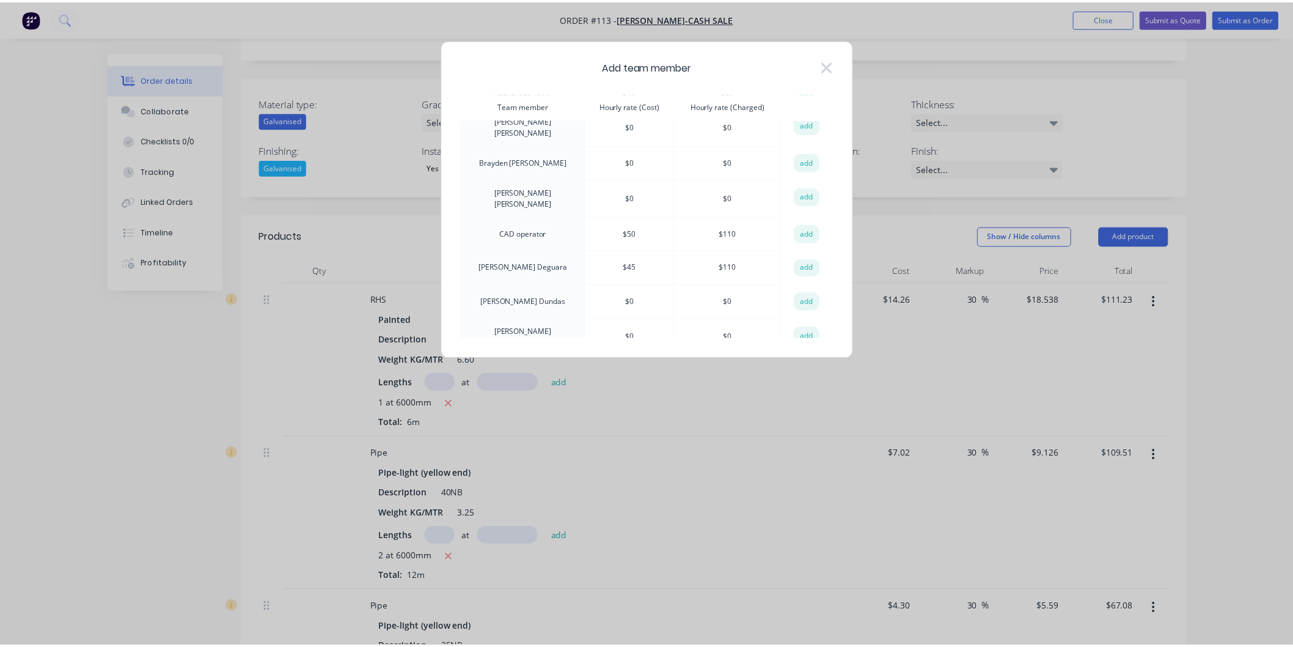
scroll to position [204, 0]
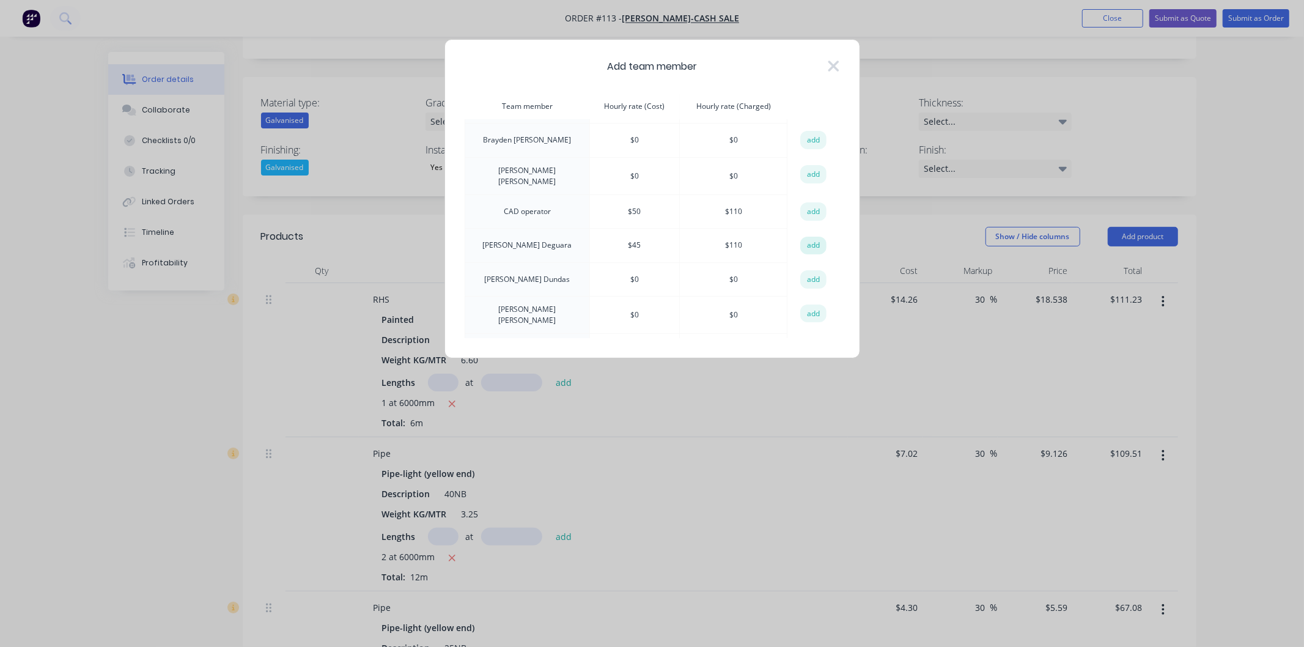
click at [807, 241] on button "add" at bounding box center [813, 246] width 27 height 18
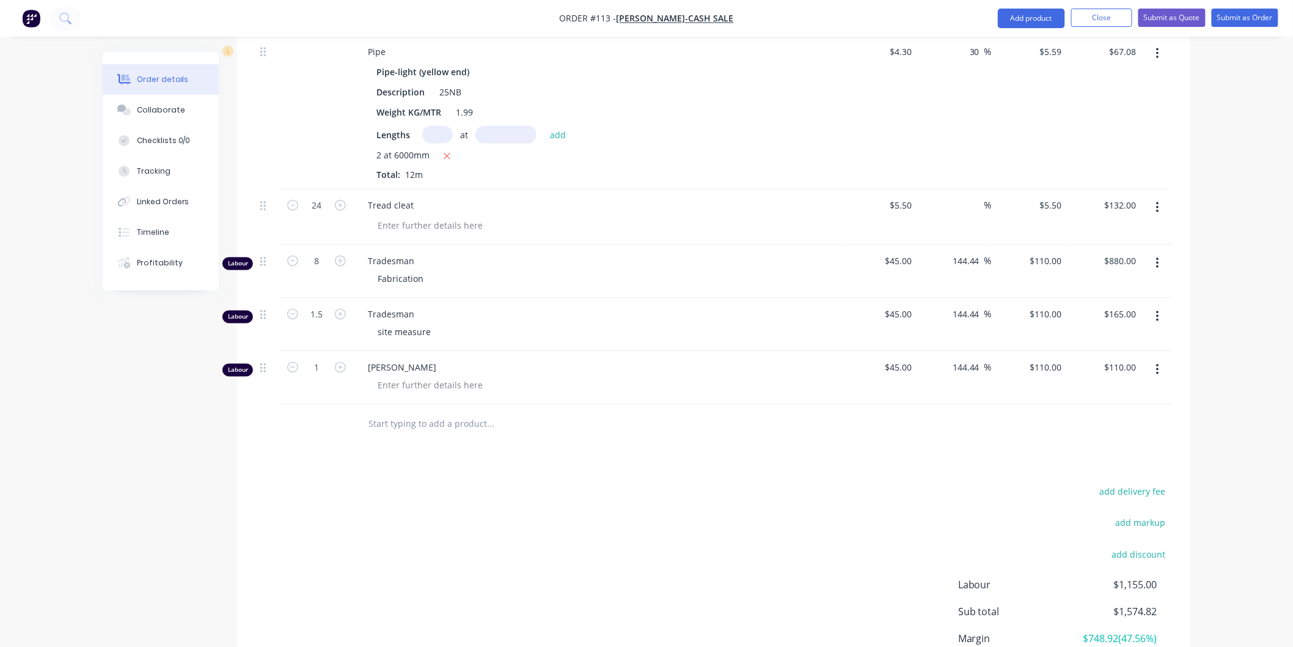
scroll to position [916, 0]
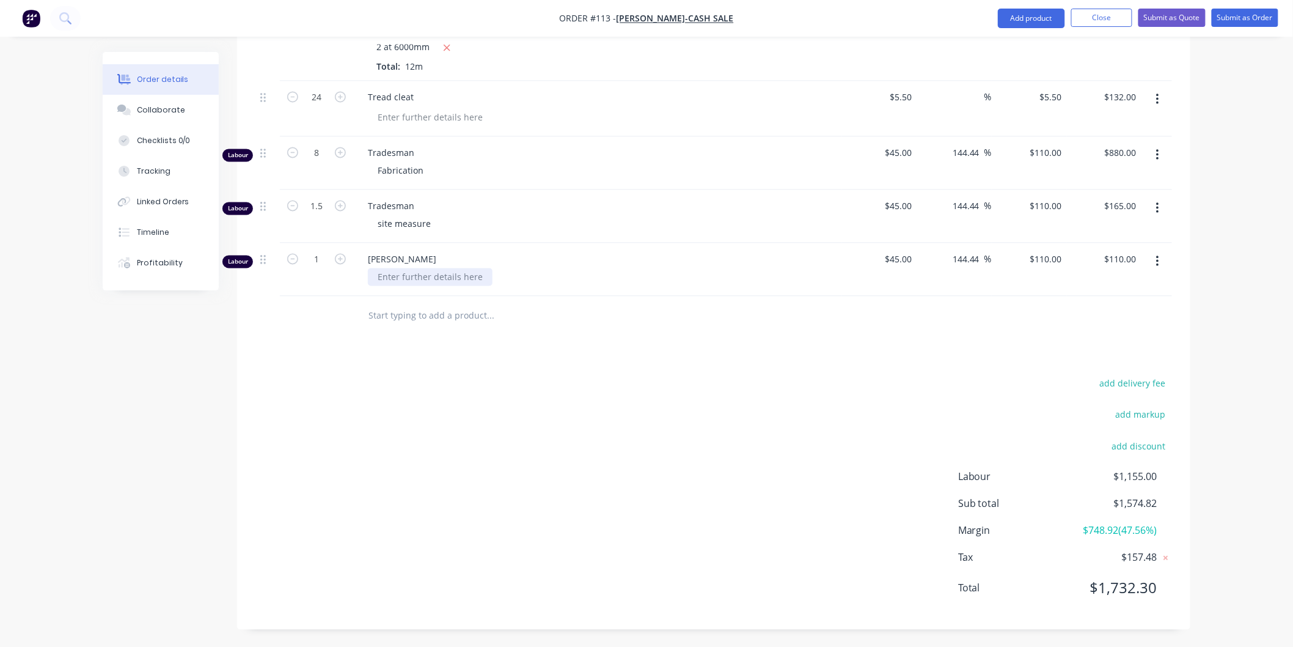
click at [449, 276] on div at bounding box center [430, 277] width 125 height 18
click at [556, 419] on div "add delivery fee add markup add discount Labour $1,155.00 Sub total $1,574.82 M…" at bounding box center [713, 493] width 917 height 236
click at [485, 451] on div "add delivery fee add markup add discount Labour $1,155.00 Sub total $1,574.82 M…" at bounding box center [713, 493] width 917 height 236
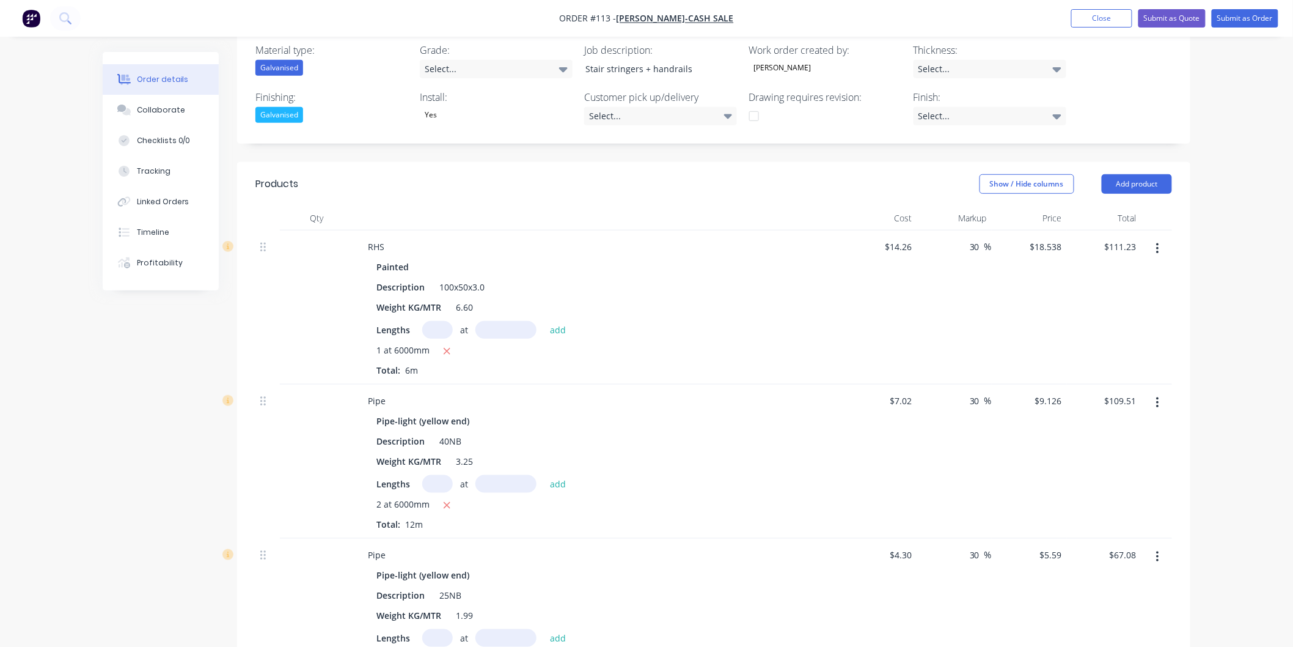
scroll to position [101, 0]
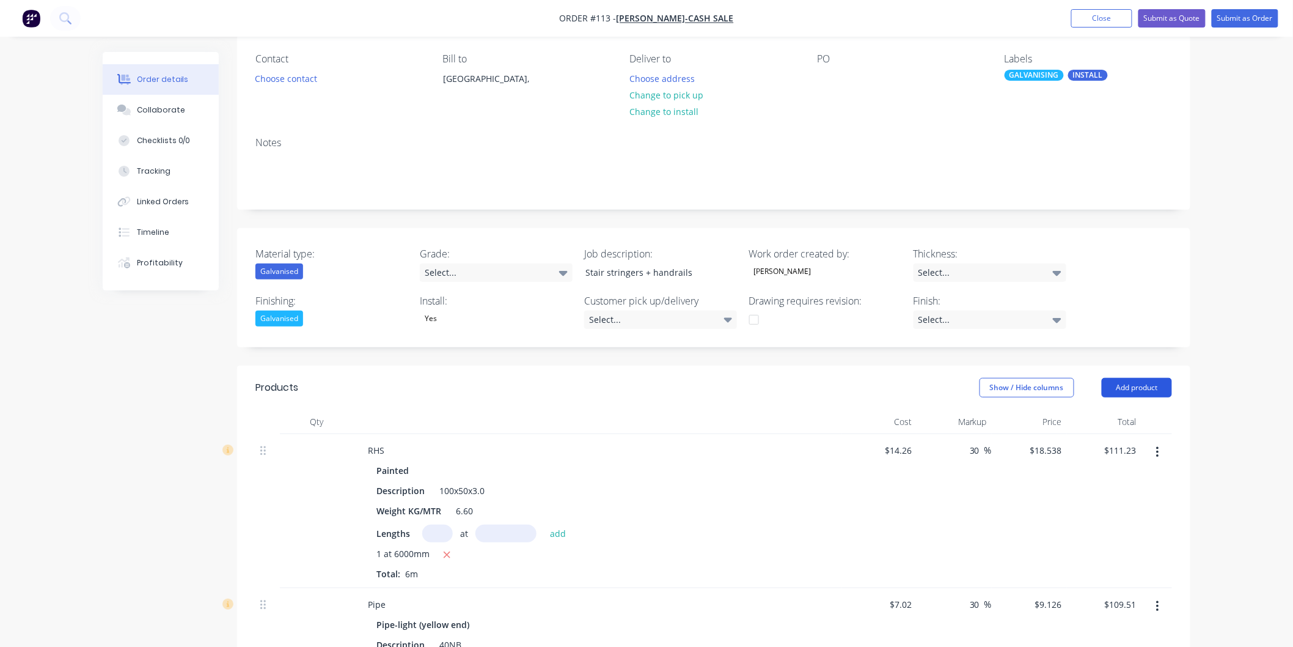
click at [1135, 383] on button "Add product" at bounding box center [1137, 388] width 70 height 20
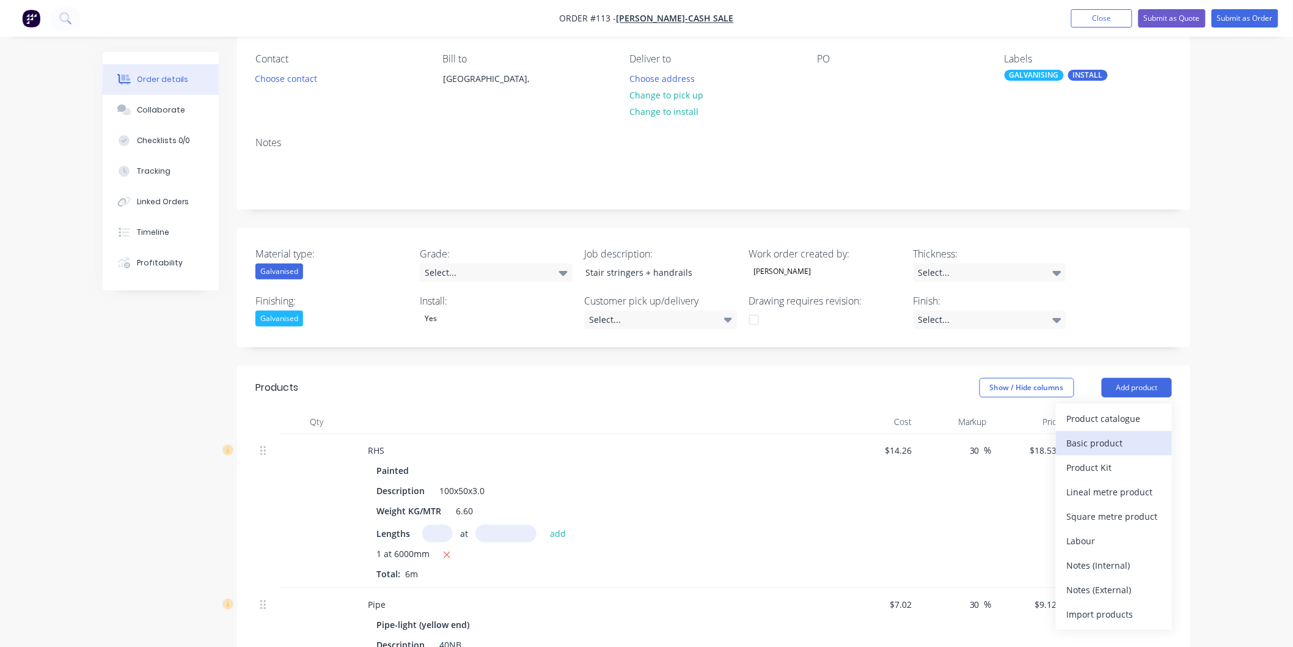
click at [1114, 449] on div "Basic product" at bounding box center [1114, 443] width 94 height 18
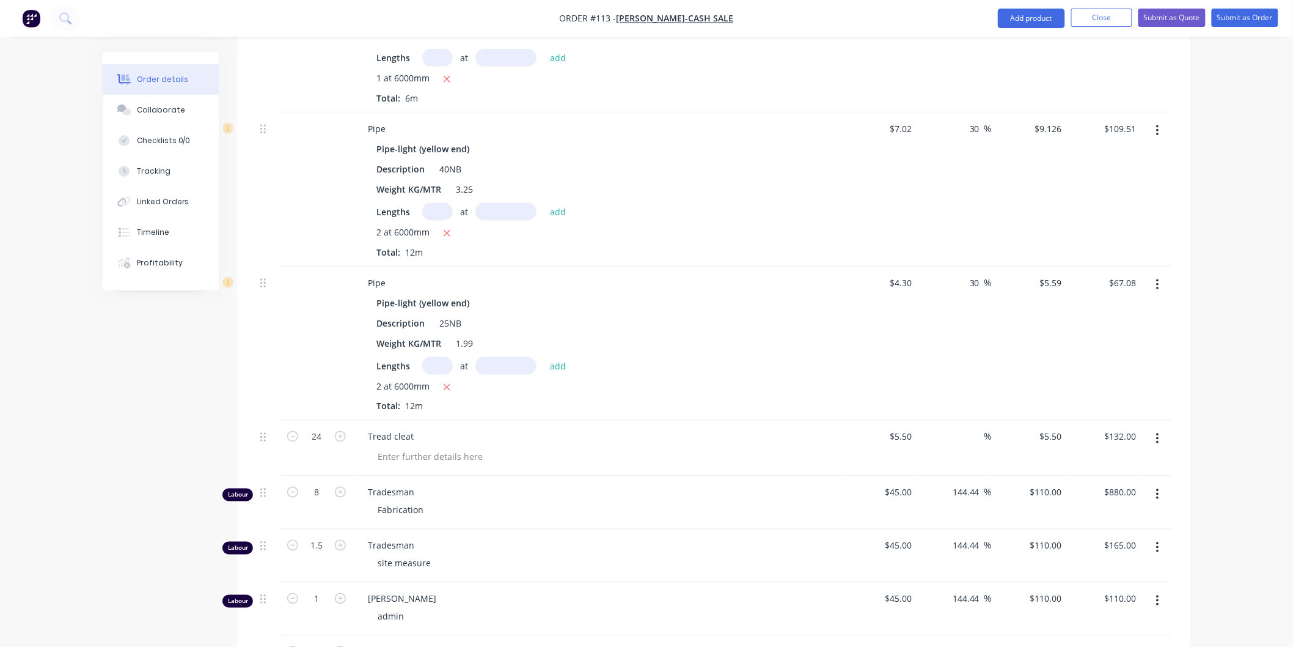
scroll to position [780, 0]
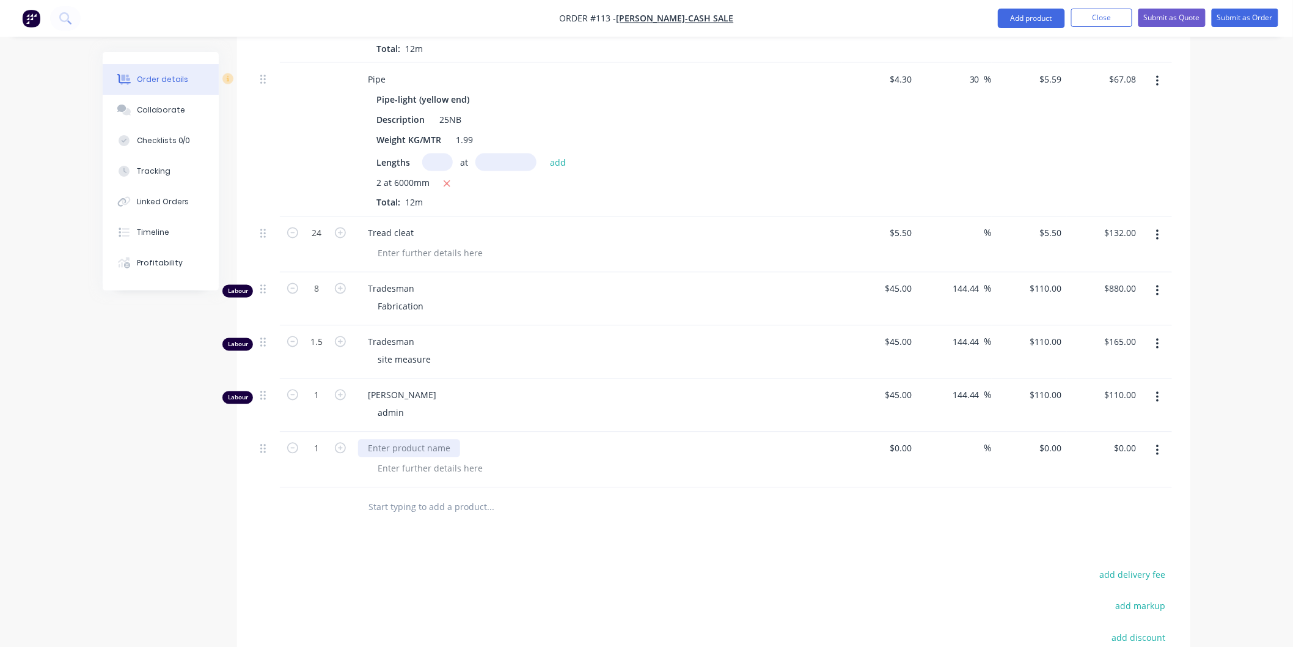
click at [416, 448] on div at bounding box center [409, 448] width 102 height 18
drag, startPoint x: 913, startPoint y: 449, endPoint x: 900, endPoint y: 447, distance: 13.6
click at [900, 447] on div at bounding box center [907, 448] width 19 height 18
click at [876, 545] on div "Products Show / Hide columns Add product Qty Cost Markup Price Total RHS Painte…" at bounding box center [713, 253] width 953 height 1134
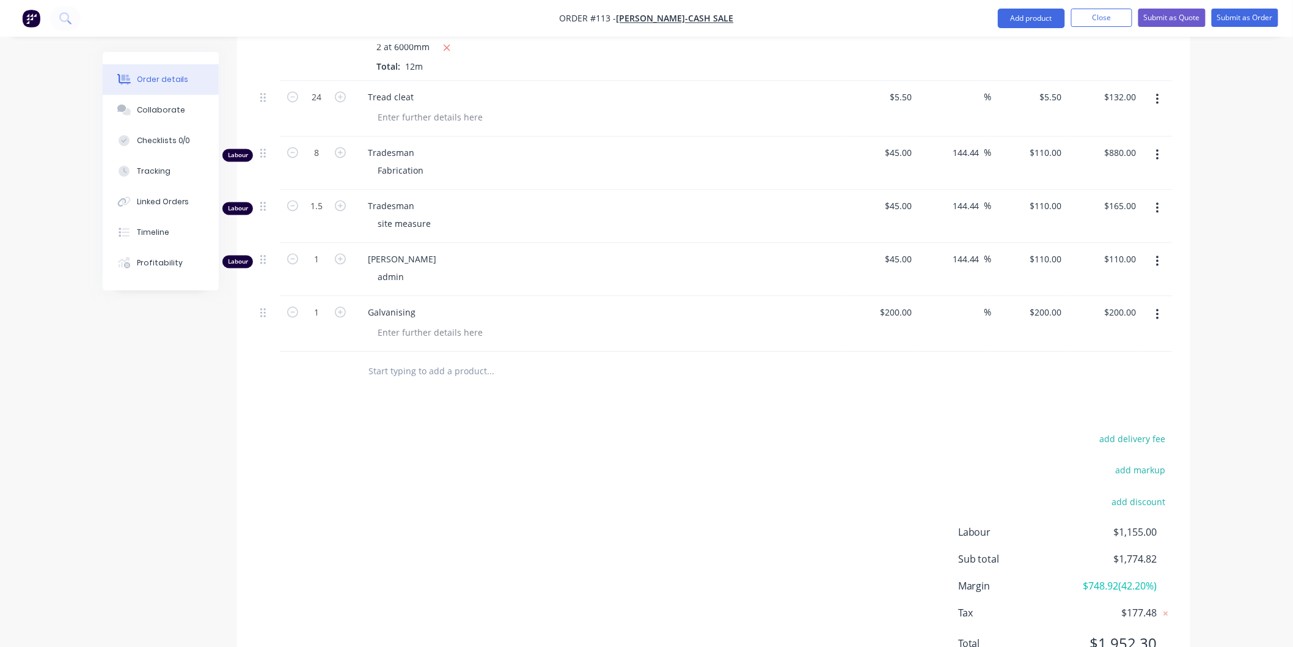
scroll to position [972, 0]
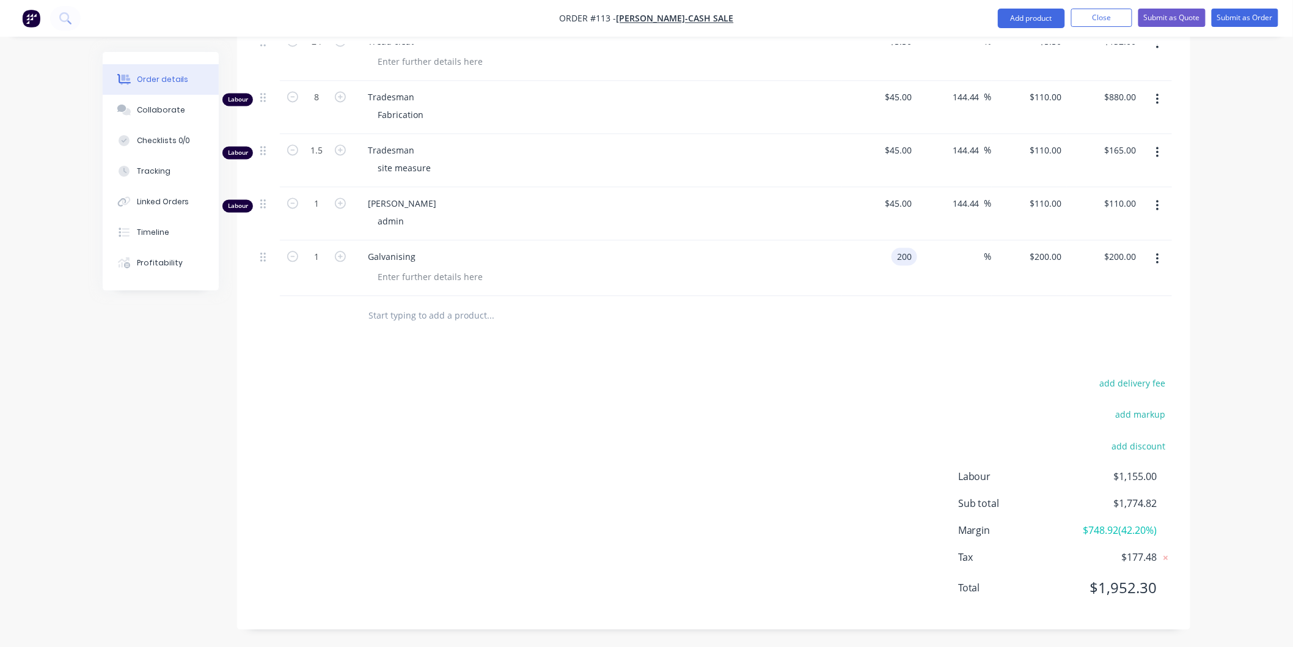
drag, startPoint x: 913, startPoint y: 255, endPoint x: 864, endPoint y: 254, distance: 48.9
click at [864, 254] on div "200 200" at bounding box center [879, 268] width 75 height 56
drag, startPoint x: 912, startPoint y: 254, endPoint x: 885, endPoint y: 254, distance: 27.5
click at [885, 254] on div "200 200" at bounding box center [879, 268] width 75 height 56
click at [826, 315] on div at bounding box center [713, 316] width 917 height 40
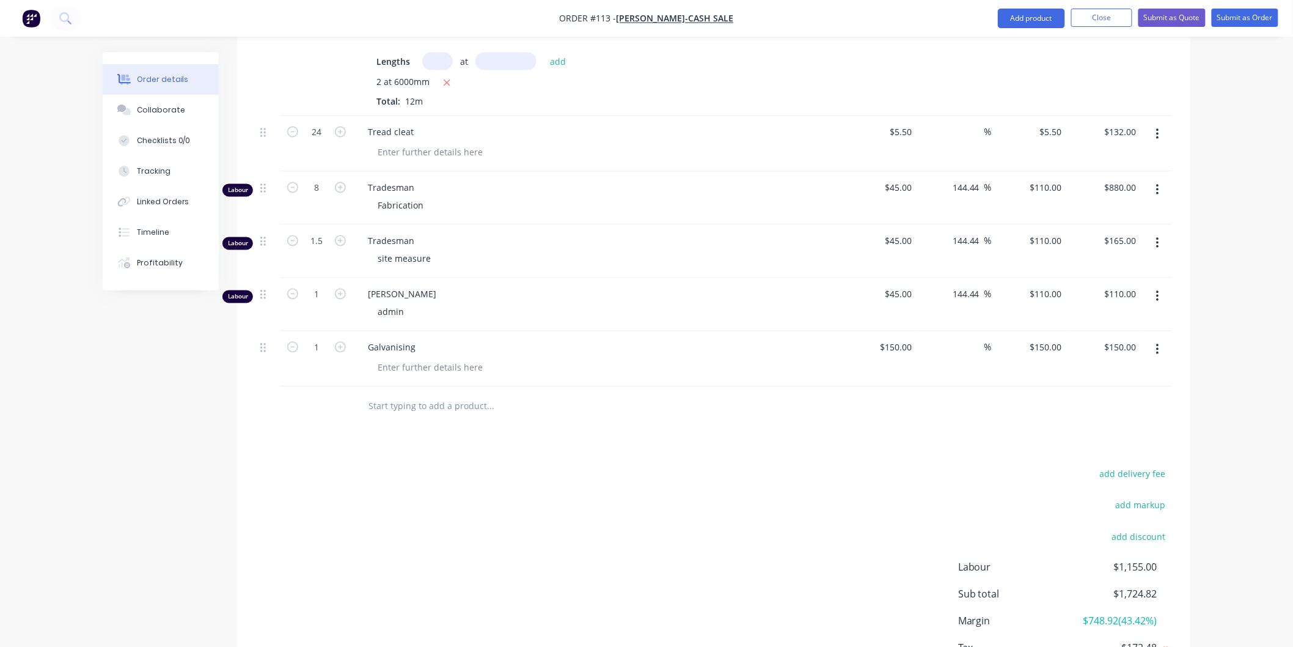
scroll to position [903, 0]
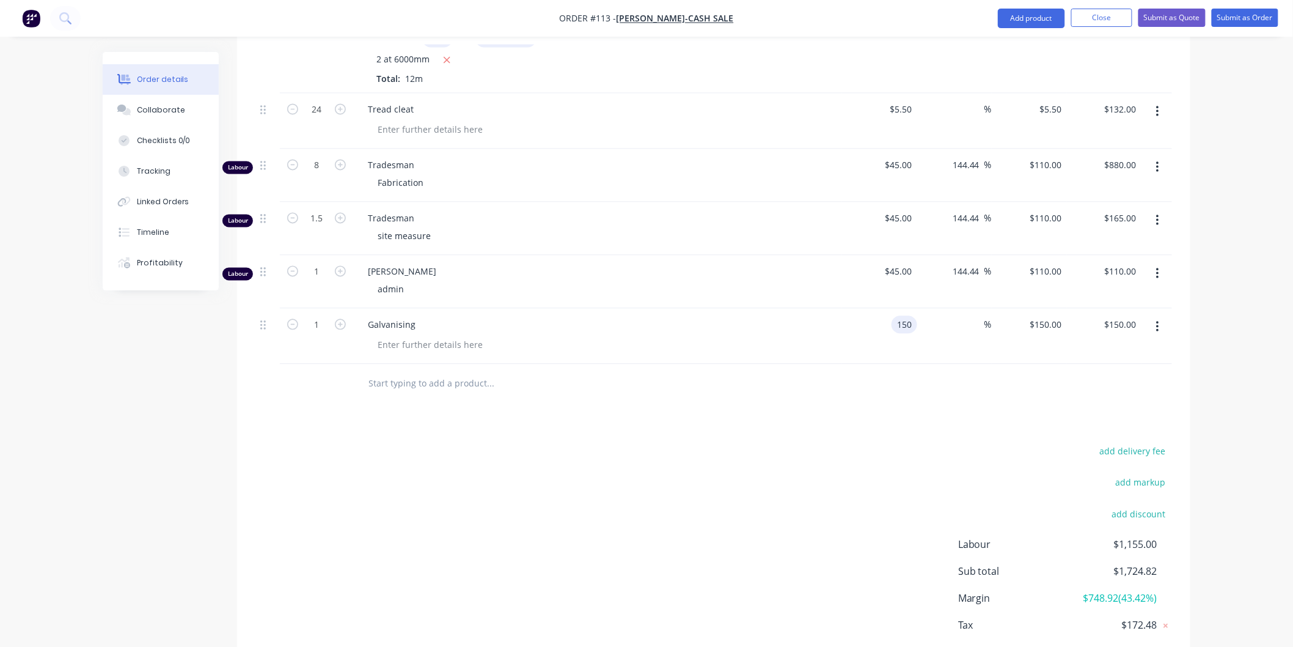
drag, startPoint x: 914, startPoint y: 322, endPoint x: 884, endPoint y: 321, distance: 29.3
click at [885, 321] on div "150 150" at bounding box center [879, 337] width 75 height 56
drag, startPoint x: 913, startPoint y: 324, endPoint x: 889, endPoint y: 320, distance: 24.2
click at [889, 320] on div "150 150" at bounding box center [879, 337] width 75 height 56
click at [880, 446] on div "add delivery fee add markup add discount Labour $1,155.00 Sub total $1,774.82 M…" at bounding box center [713, 561] width 917 height 236
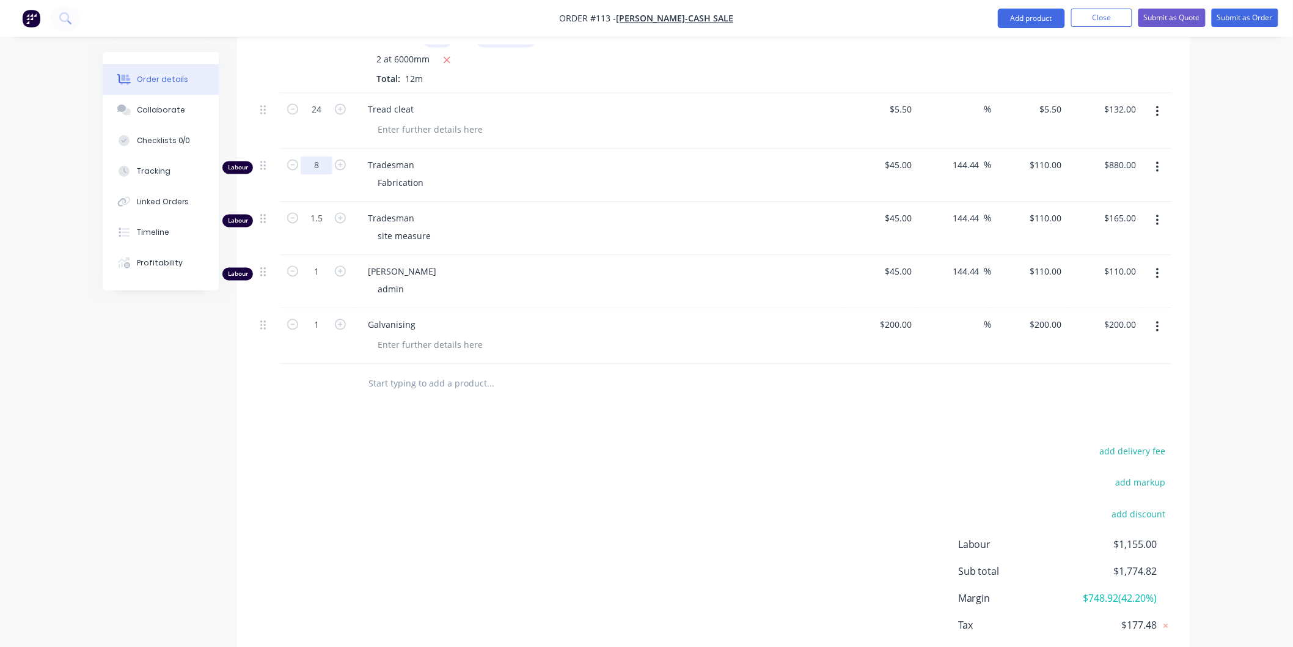
click at [322, 163] on input "8" at bounding box center [317, 165] width 32 height 18
drag, startPoint x: 322, startPoint y: 163, endPoint x: 309, endPoint y: 167, distance: 14.3
click at [309, 167] on input "8" at bounding box center [317, 165] width 32 height 18
click at [612, 480] on div "add delivery fee add markup add discount Labour $1,155.00 Sub total $1,774.82 M…" at bounding box center [713, 561] width 917 height 236
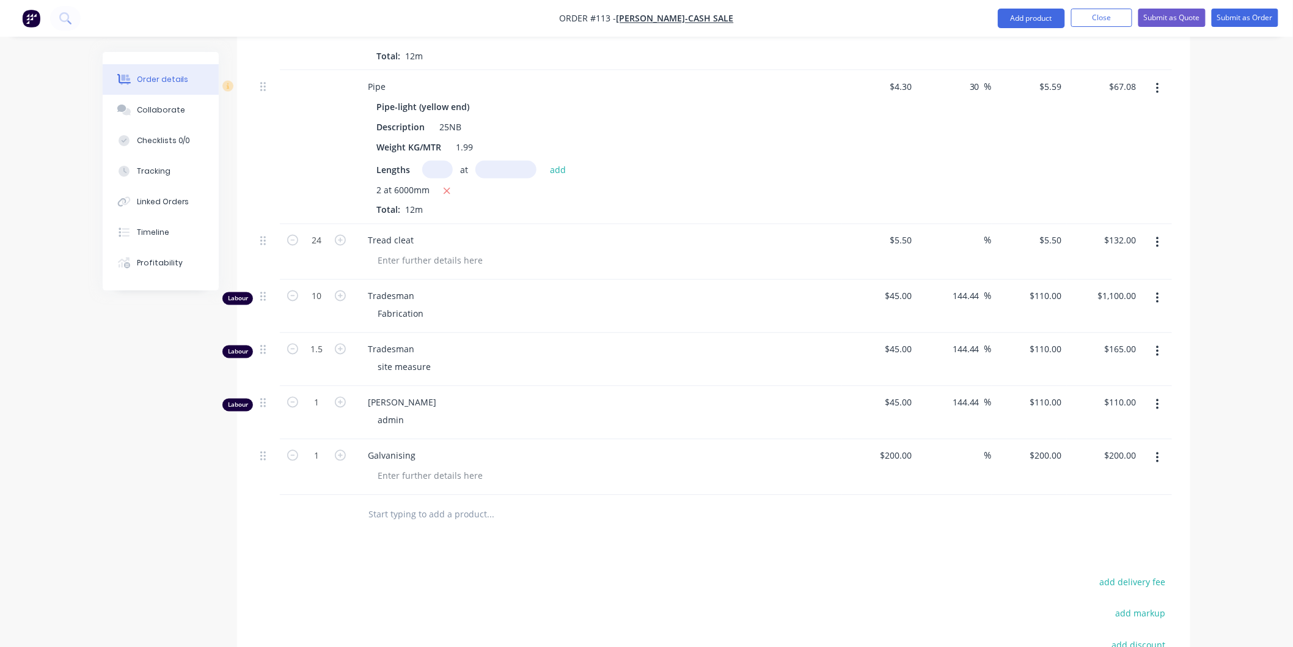
scroll to position [768, 0]
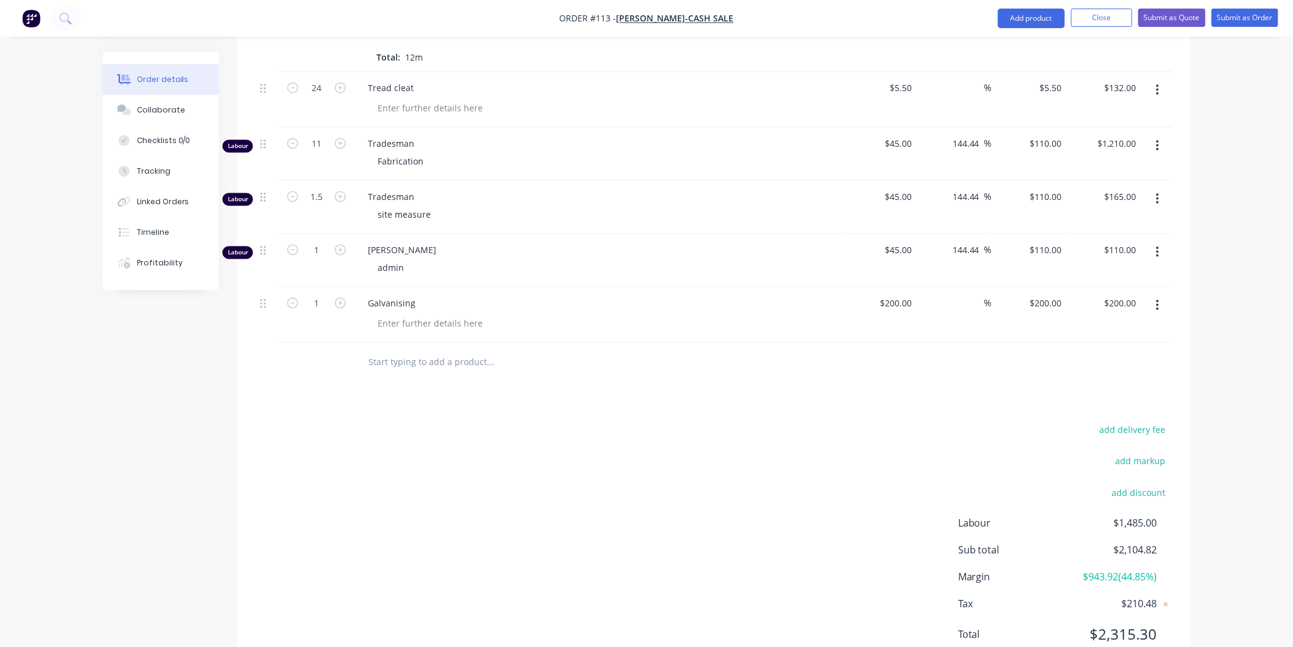
scroll to position [903, 0]
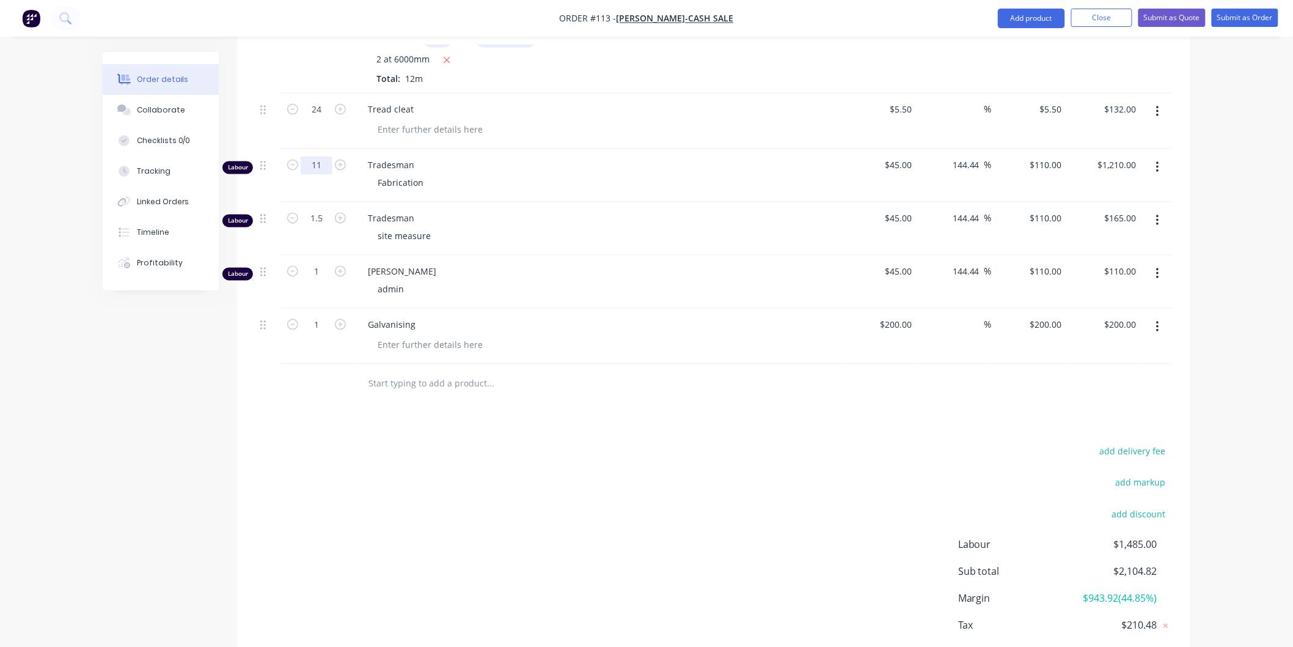
click at [325, 165] on input "11" at bounding box center [317, 165] width 32 height 18
click at [723, 510] on div "add delivery fee add markup add discount Labour $1,485.00 Sub total $2,104.82 M…" at bounding box center [713, 561] width 917 height 236
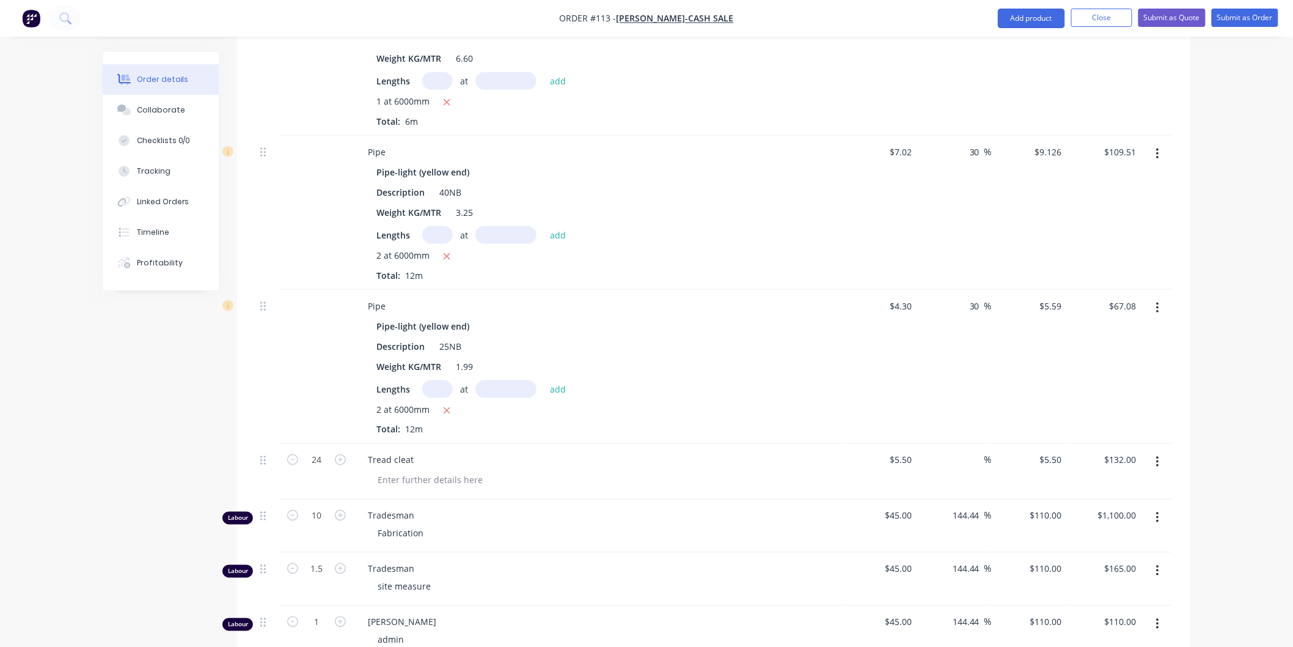
scroll to position [632, 0]
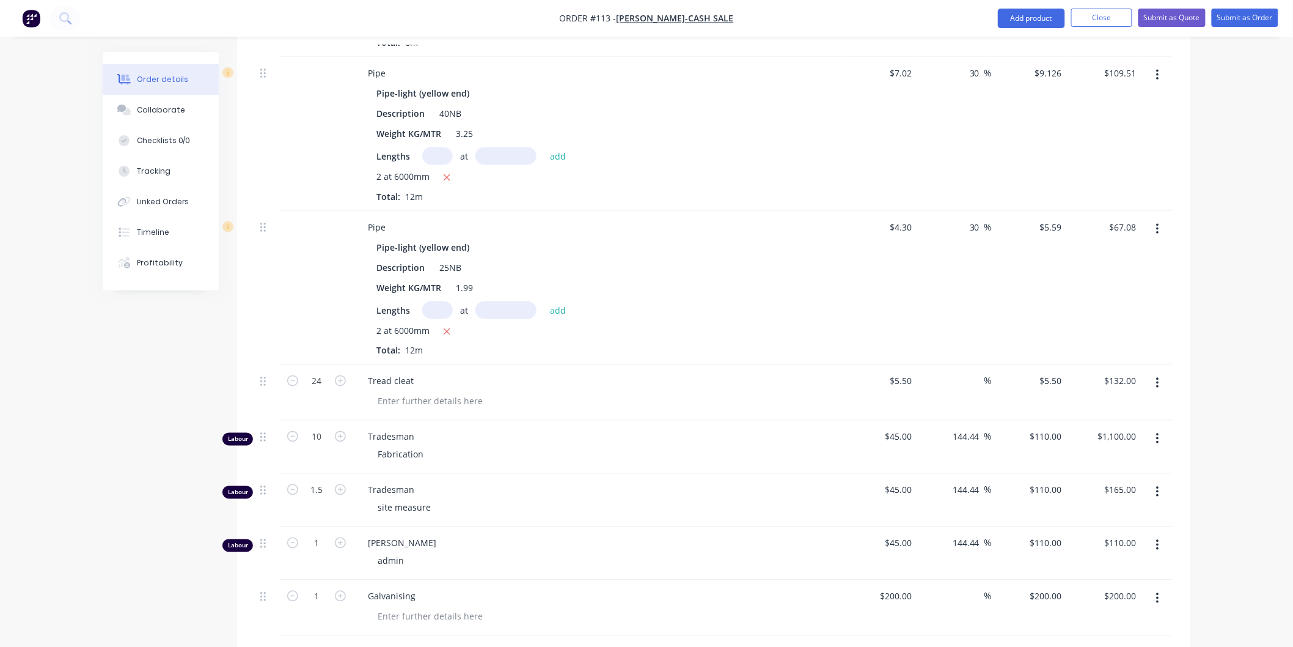
click at [1154, 229] on button "button" at bounding box center [1157, 229] width 29 height 22
click at [1107, 331] on div "Delete" at bounding box center [1114, 335] width 94 height 18
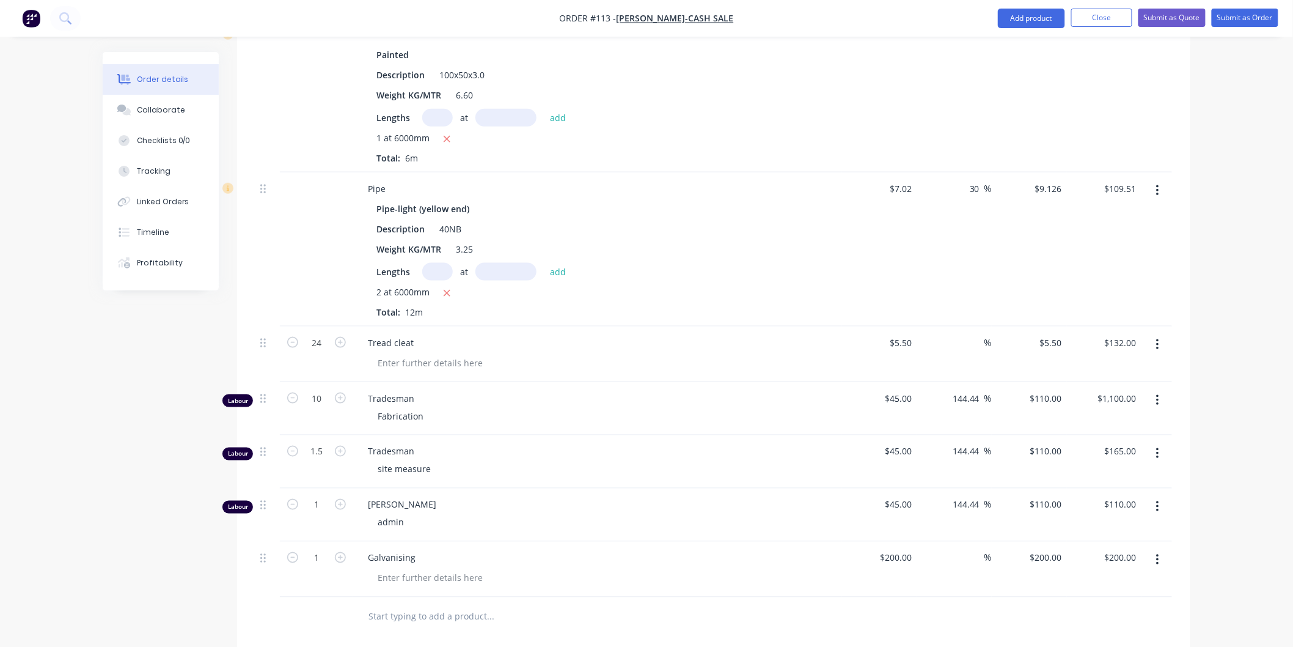
scroll to position [496, 0]
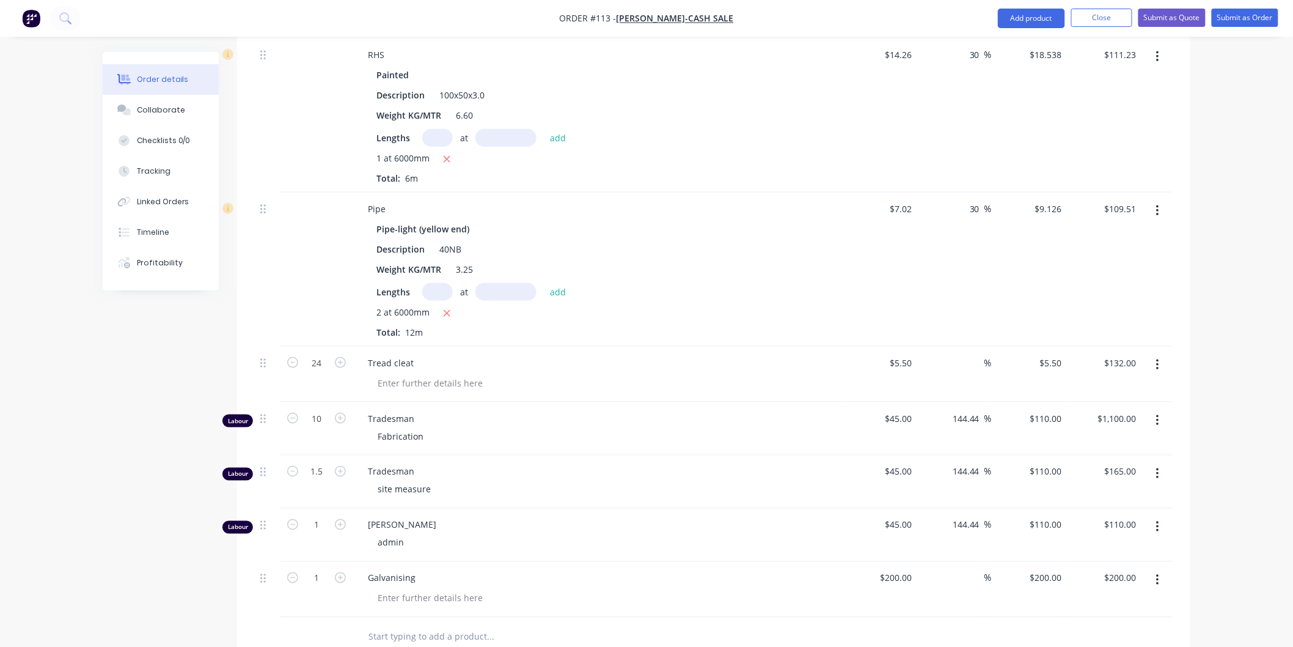
click at [1159, 213] on button "button" at bounding box center [1157, 211] width 29 height 22
click at [1108, 313] on div "Delete" at bounding box center [1114, 316] width 94 height 18
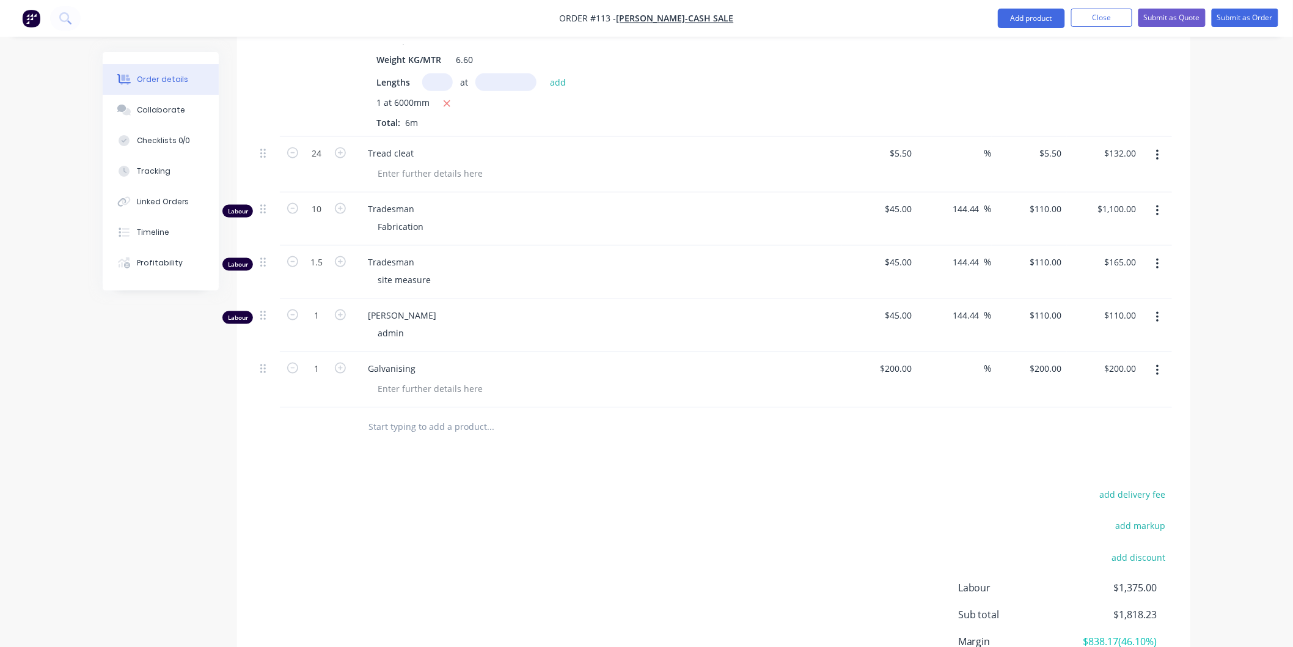
scroll to position [528, 0]
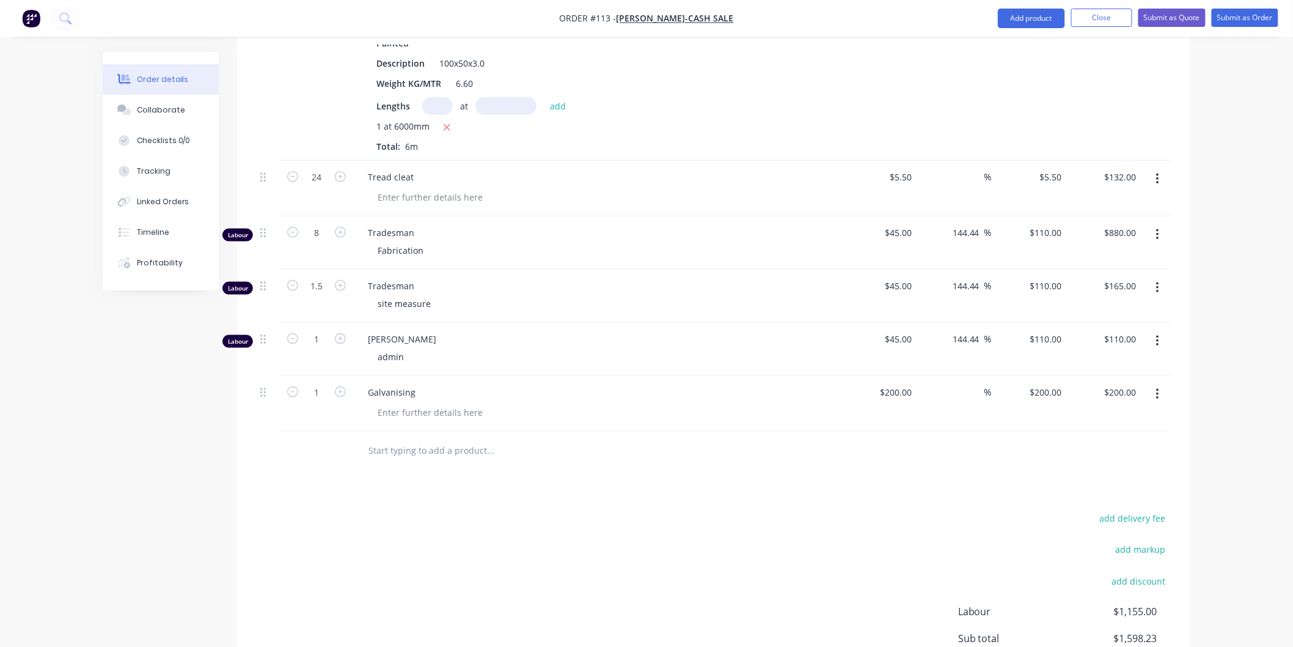
click at [720, 520] on div "add delivery fee add markup add discount Labour $1,155.00 Sub total $1,598.23 M…" at bounding box center [713, 628] width 917 height 236
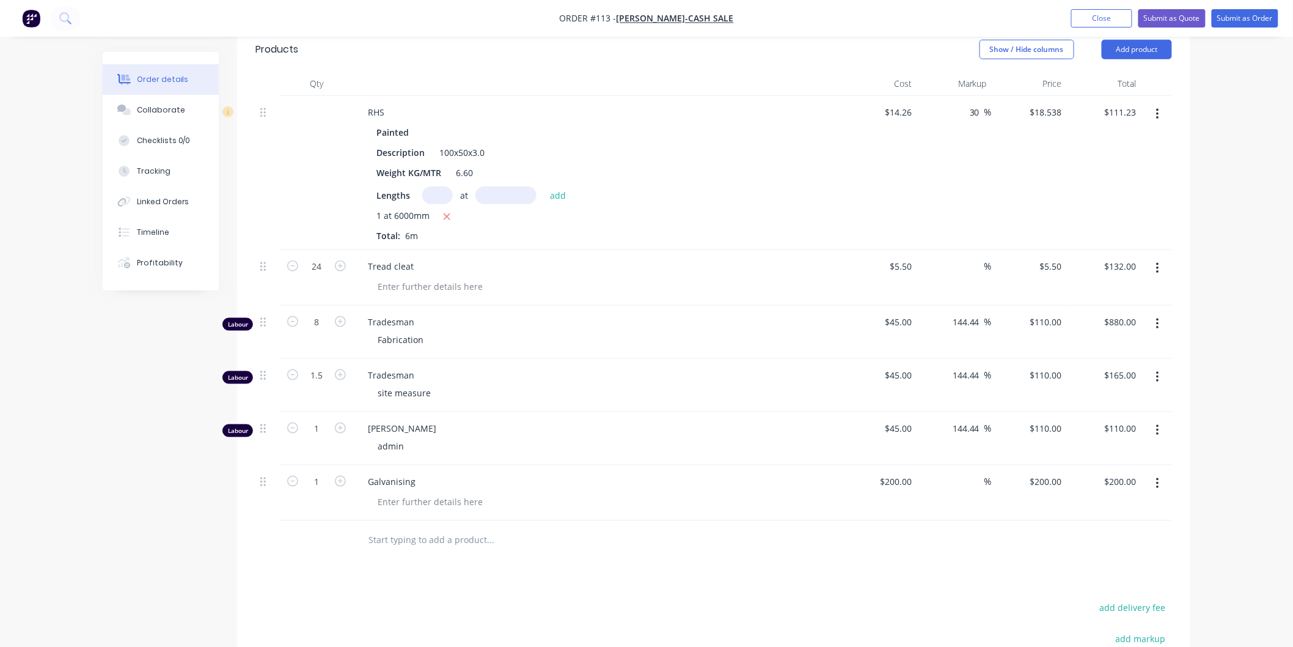
scroll to position [392, 0]
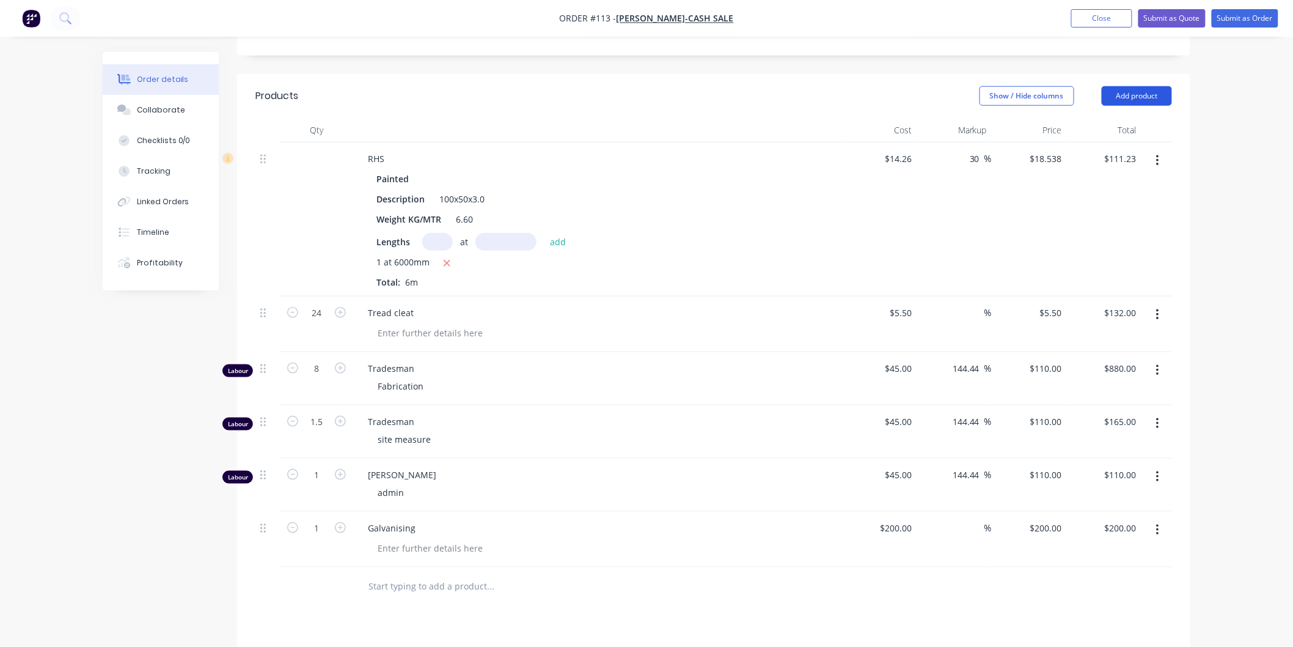
click at [1127, 95] on button "Add product" at bounding box center [1137, 96] width 70 height 20
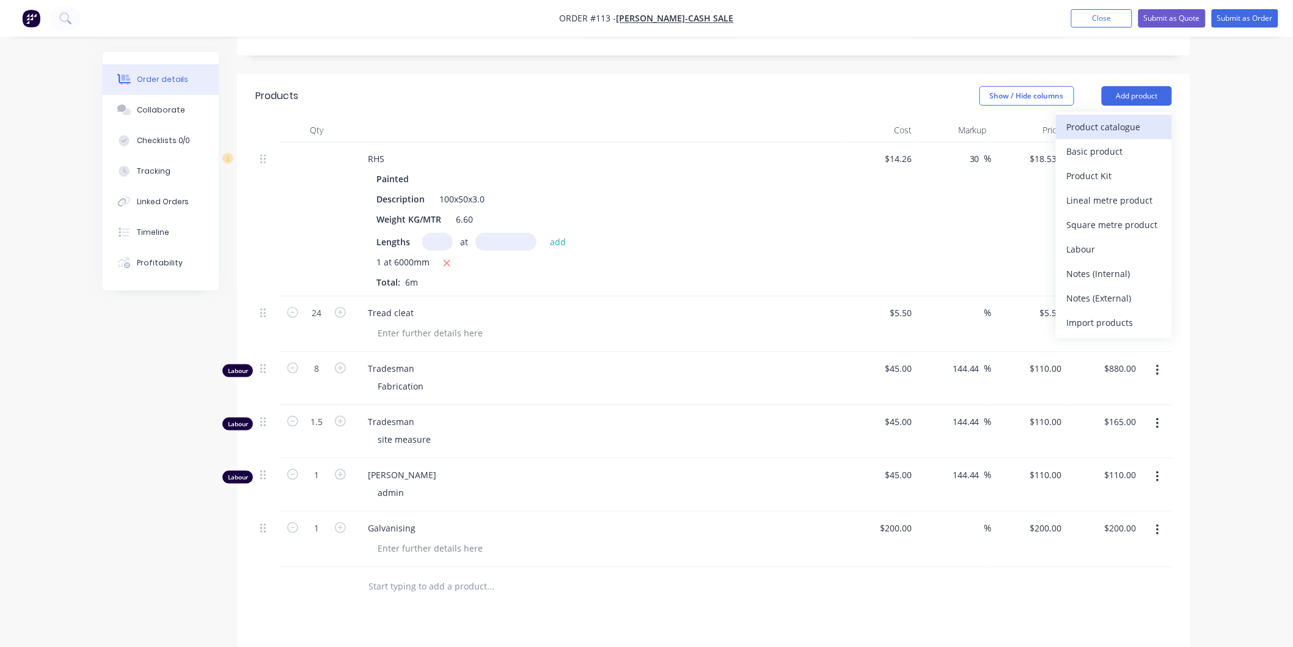
click at [1110, 127] on div "Product catalogue" at bounding box center [1114, 127] width 94 height 18
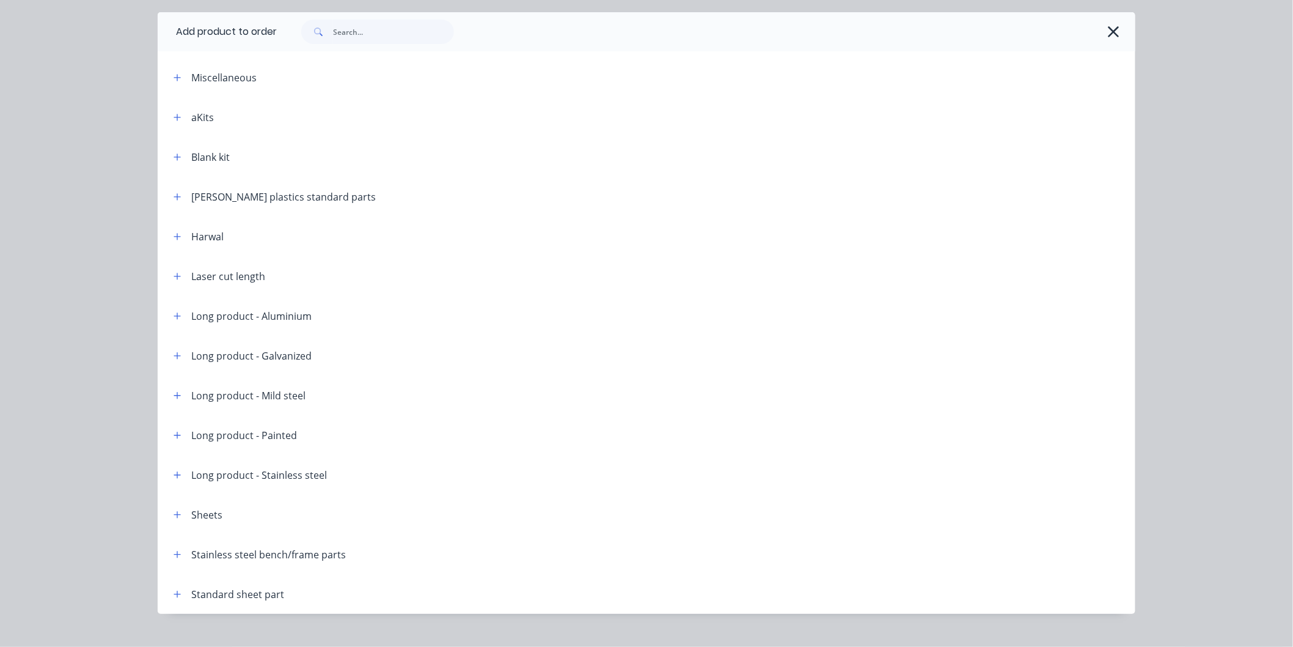
scroll to position [57, 0]
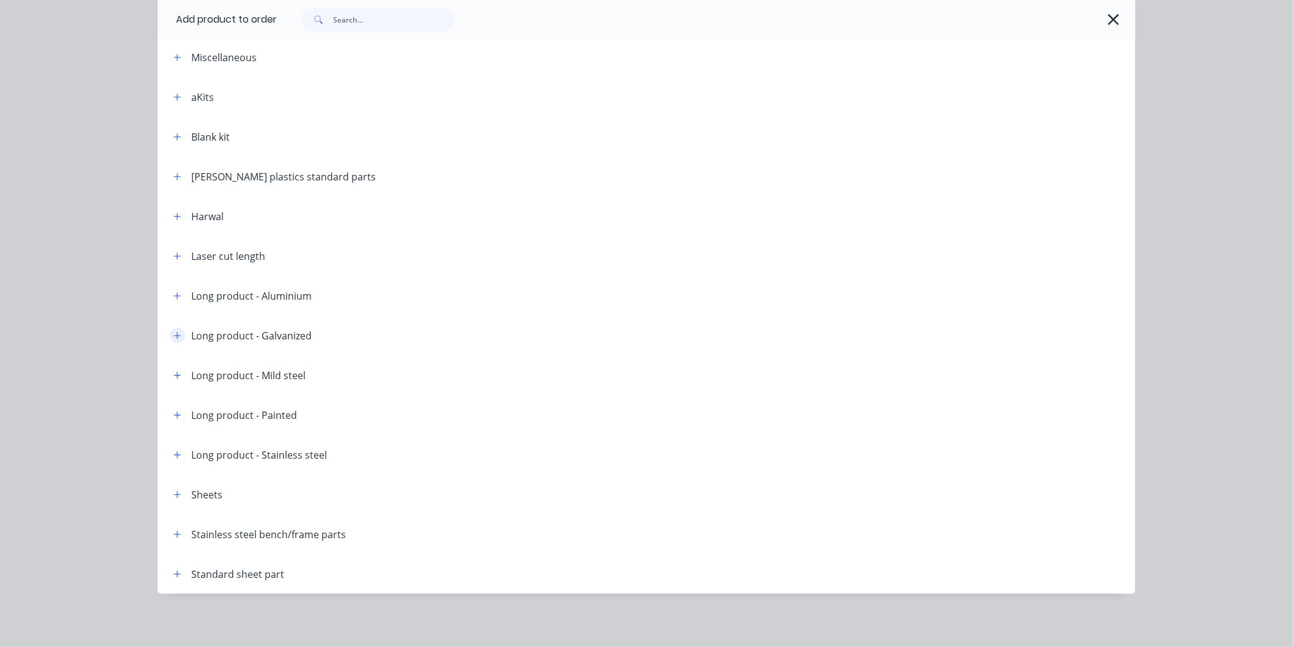
click at [174, 337] on icon "button" at bounding box center [177, 335] width 7 height 9
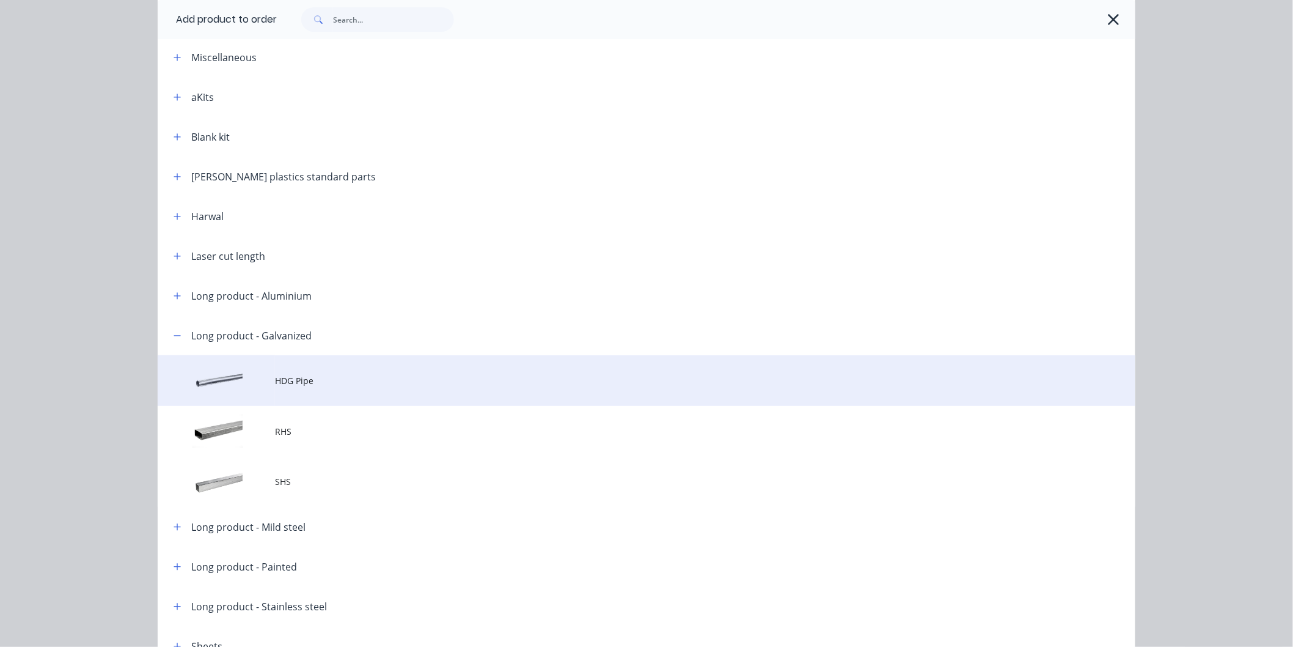
scroll to position [125, 0]
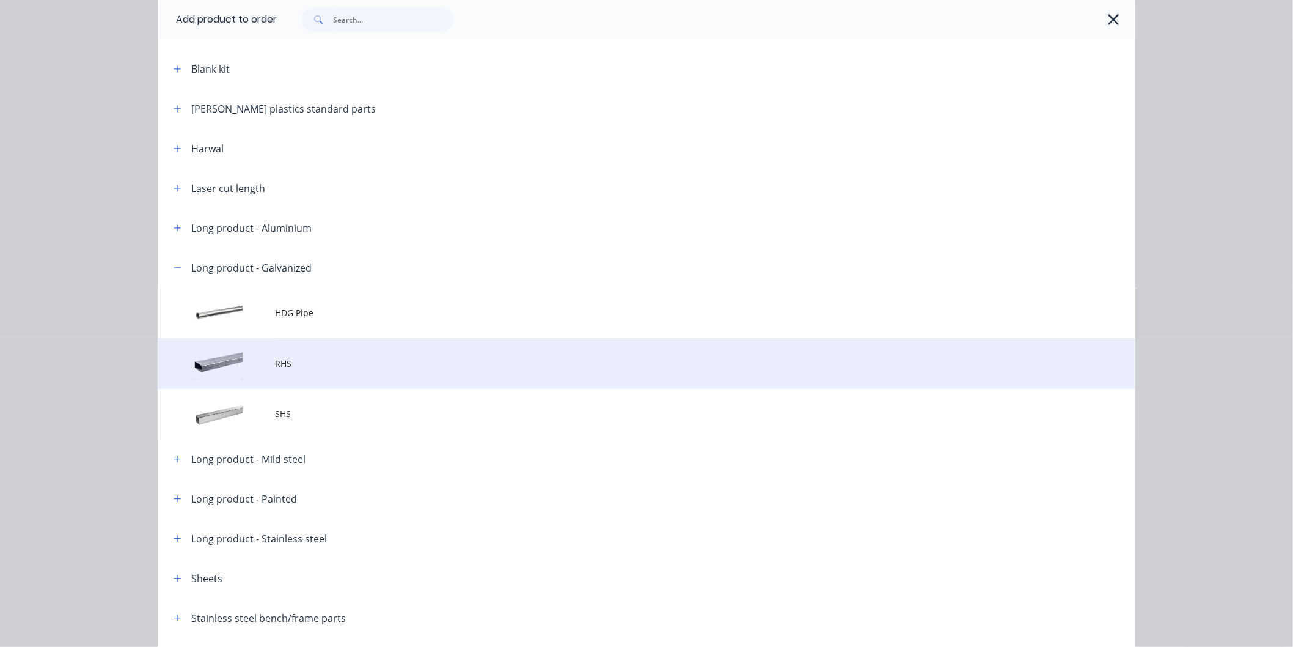
click at [275, 357] on span "RHS" at bounding box center [619, 363] width 688 height 13
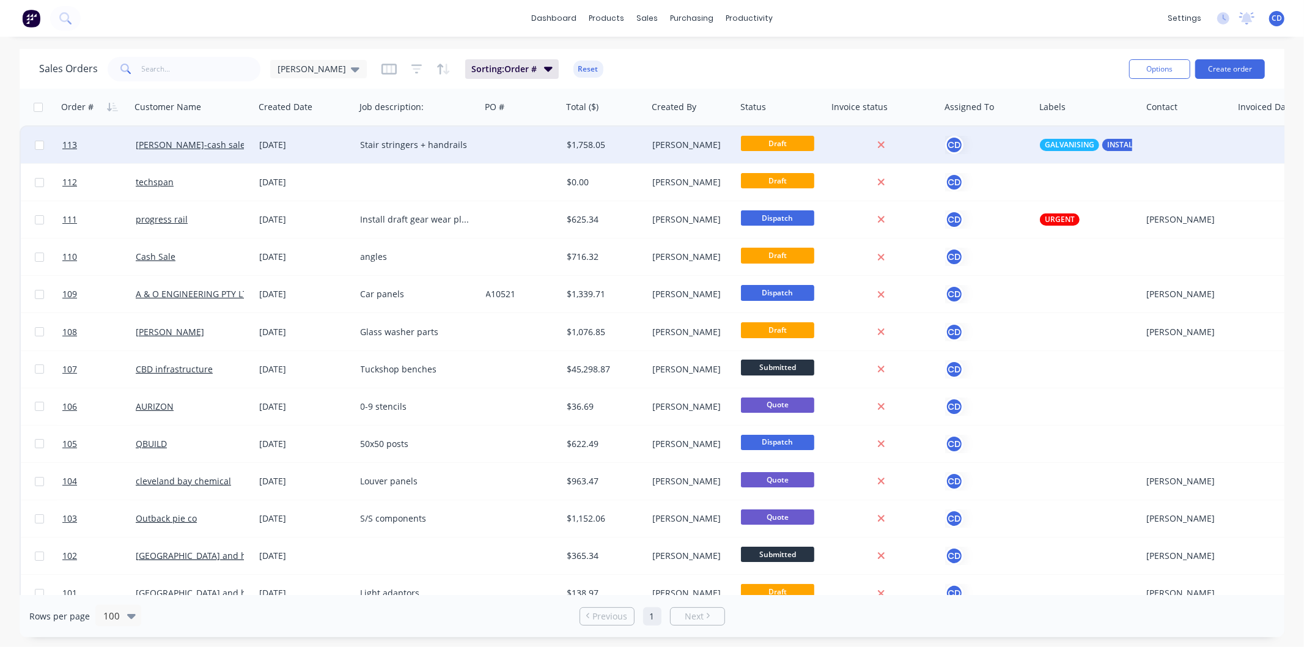
click at [241, 144] on div "[PERSON_NAME]-cash sale" at bounding box center [190, 145] width 108 height 12
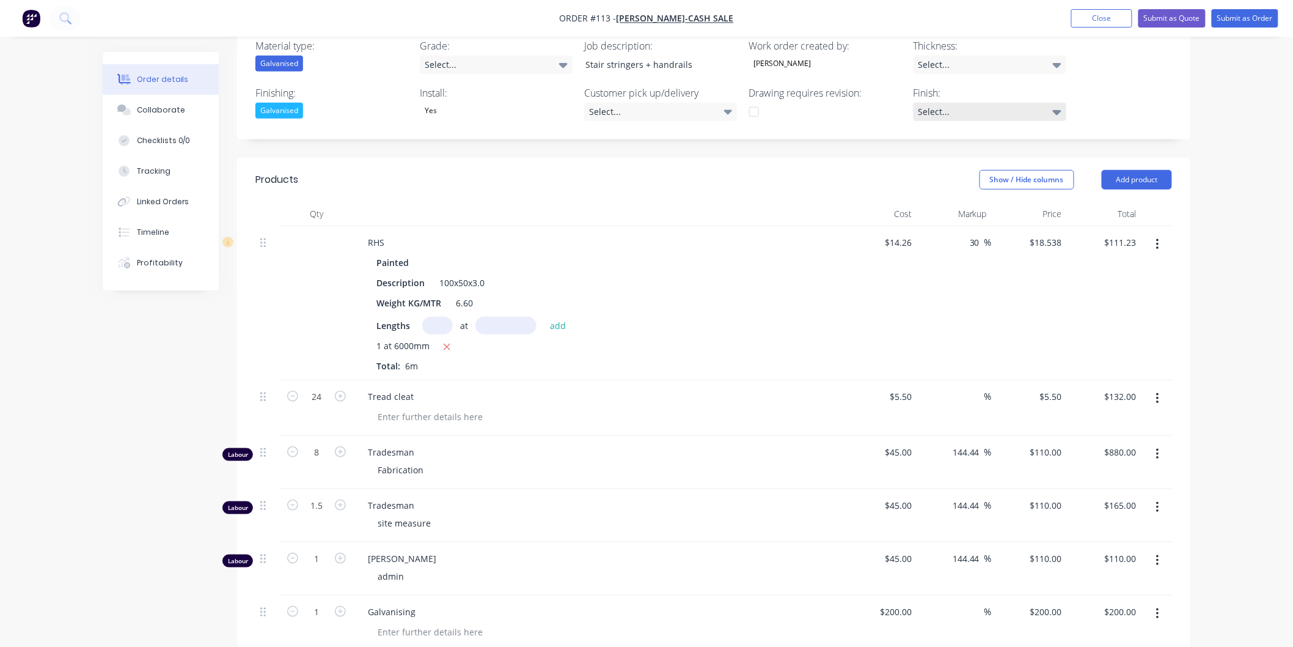
scroll to position [204, 0]
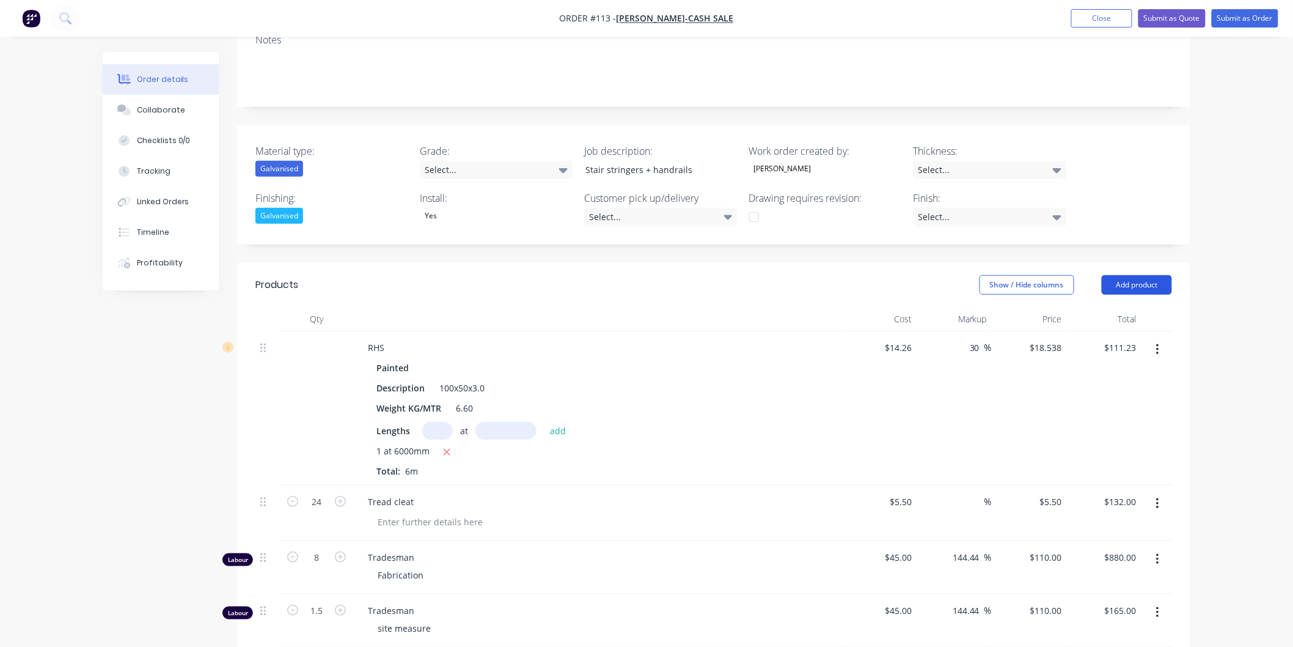
click at [1135, 288] on button "Add product" at bounding box center [1137, 285] width 70 height 20
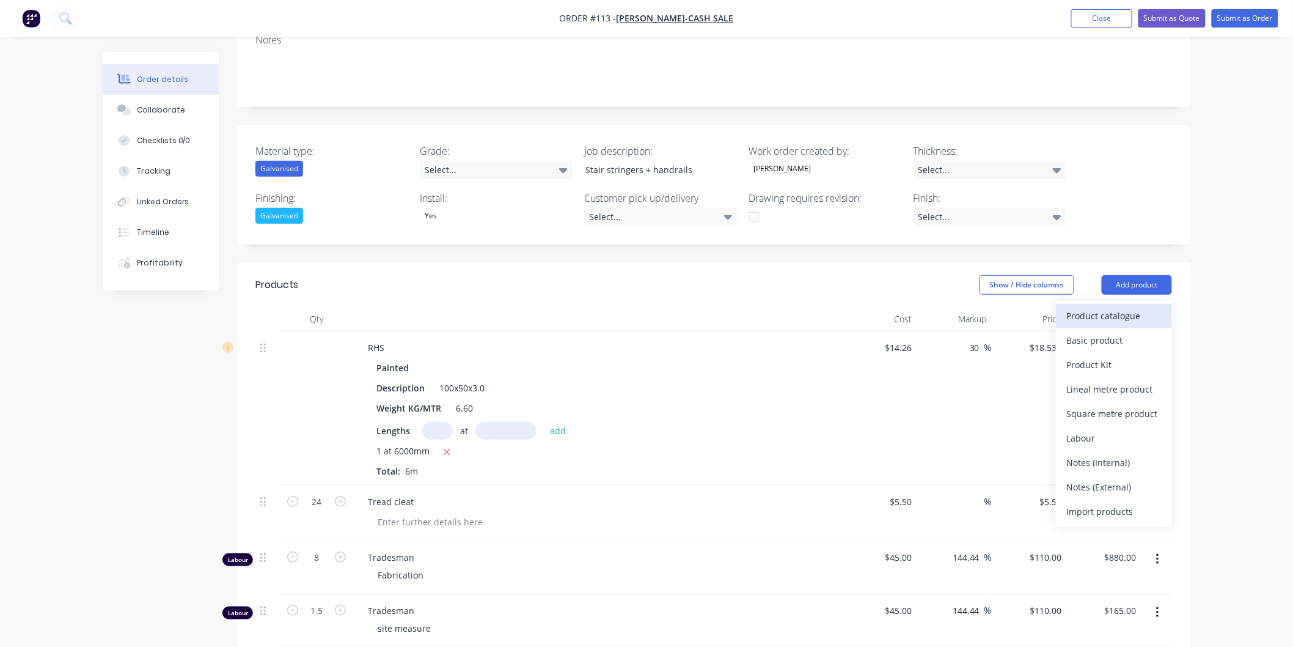
click at [1120, 320] on div "Product catalogue" at bounding box center [1114, 316] width 94 height 18
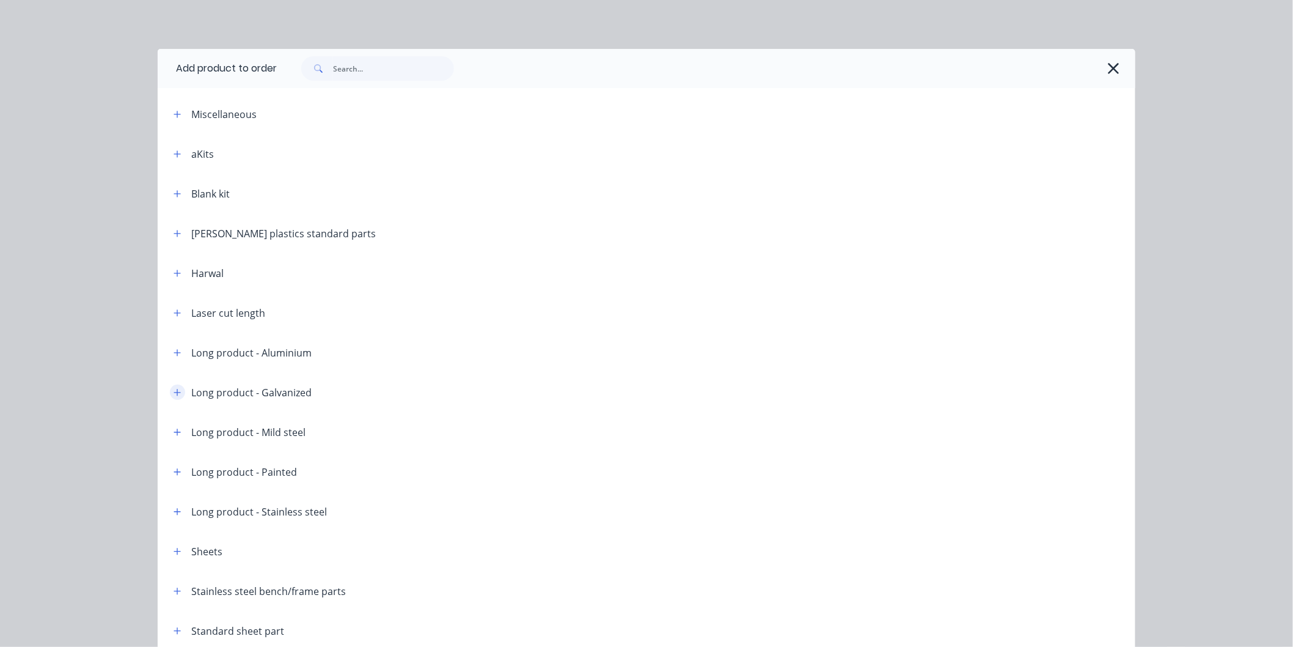
click at [174, 394] on icon "button" at bounding box center [177, 392] width 7 height 9
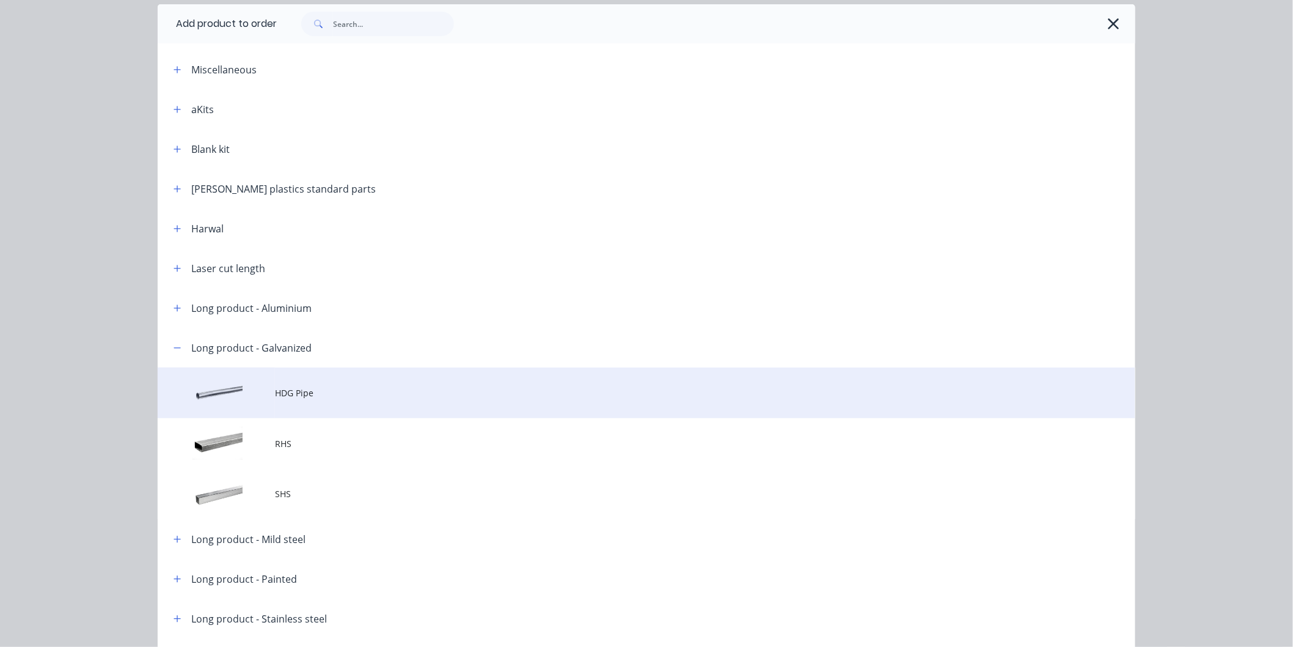
scroll to position [68, 0]
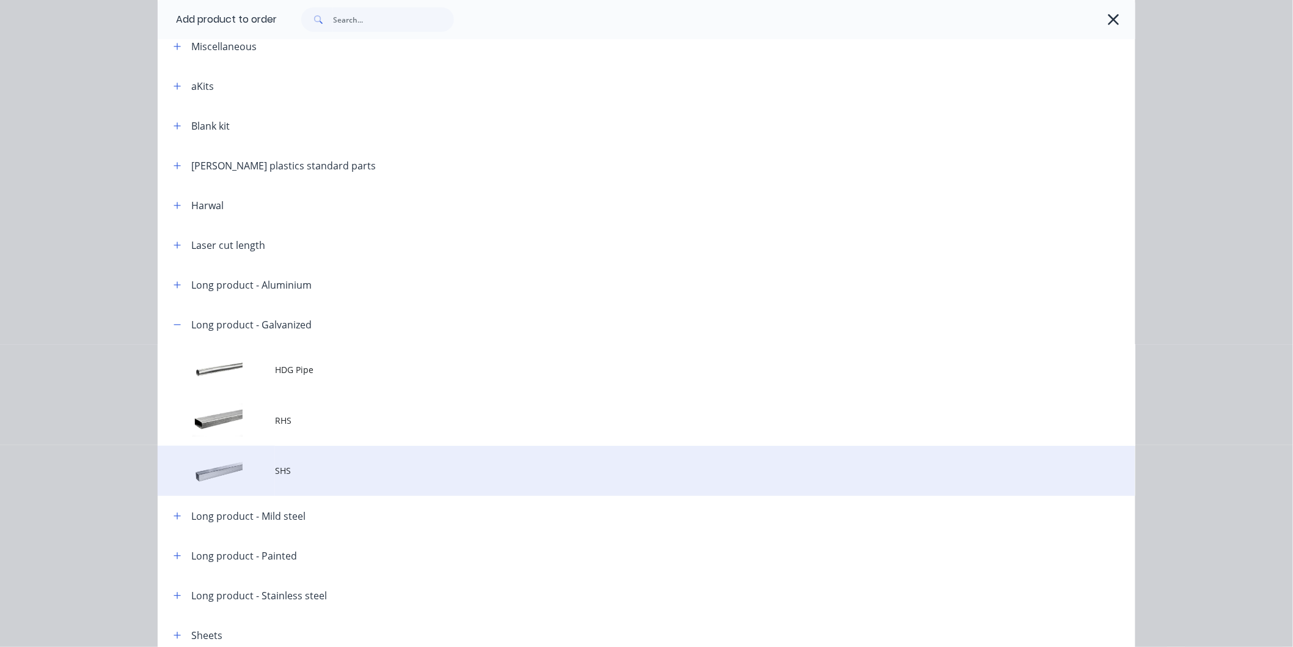
click at [279, 480] on td "SHS" at bounding box center [705, 471] width 861 height 51
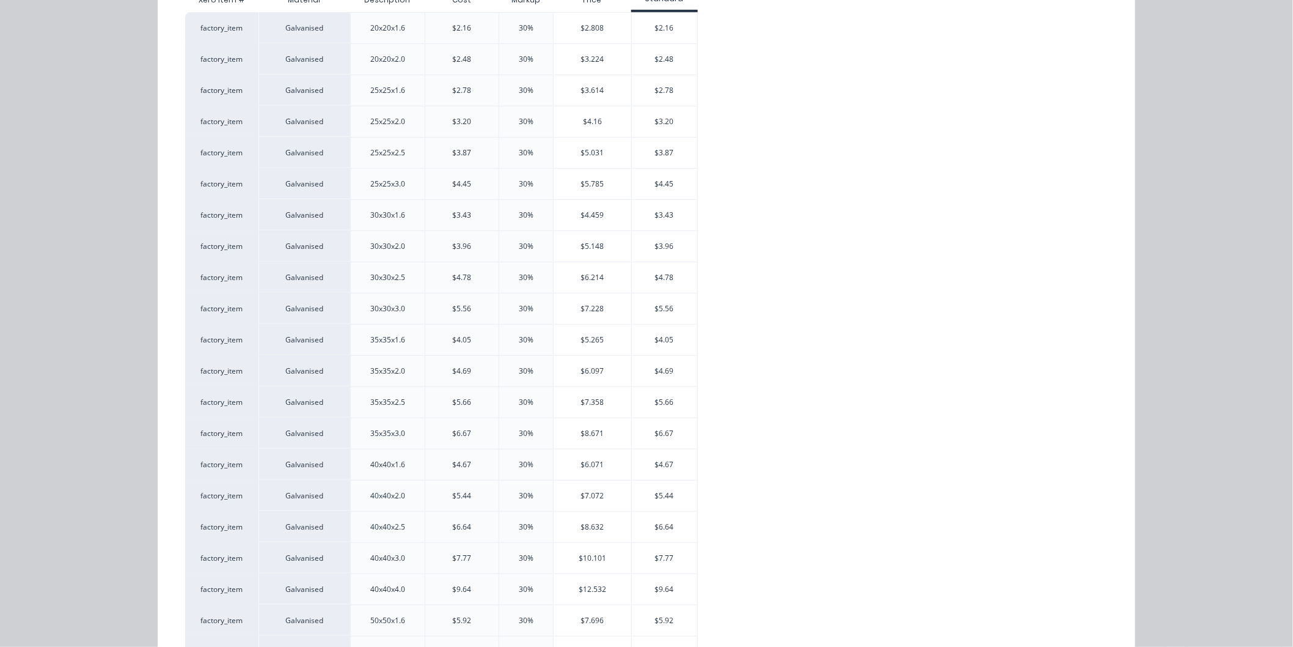
scroll to position [271, 0]
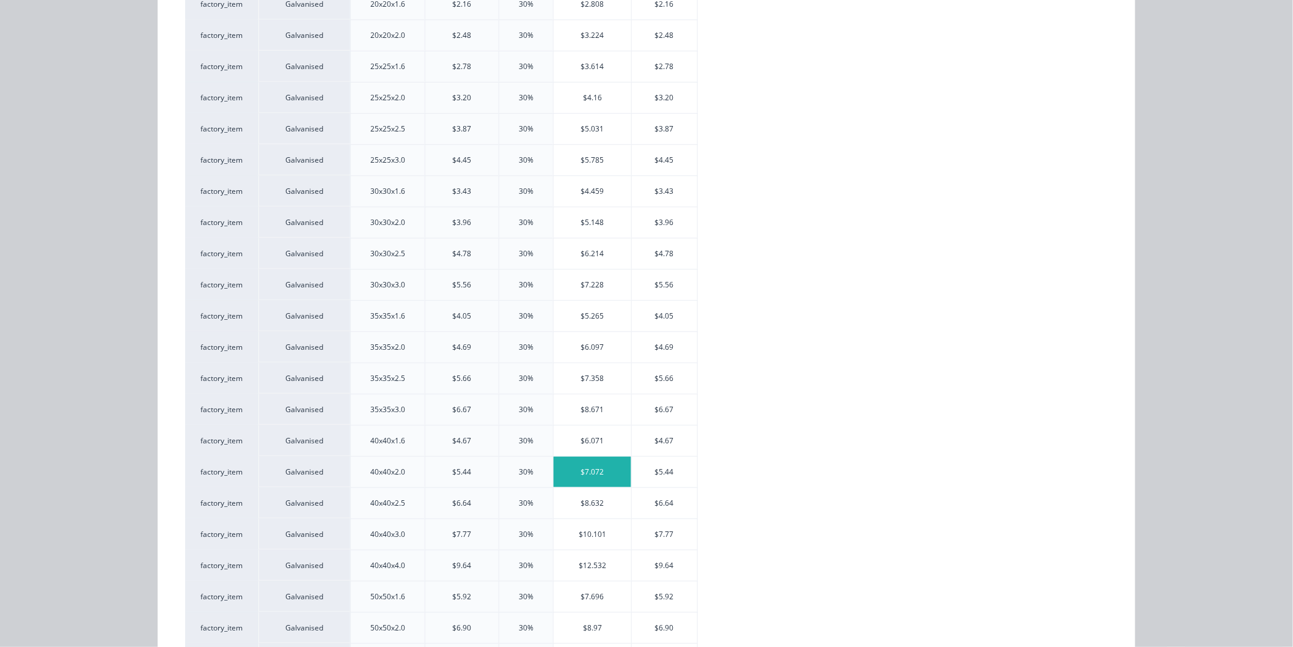
click at [585, 473] on div "$7.072" at bounding box center [593, 472] width 78 height 31
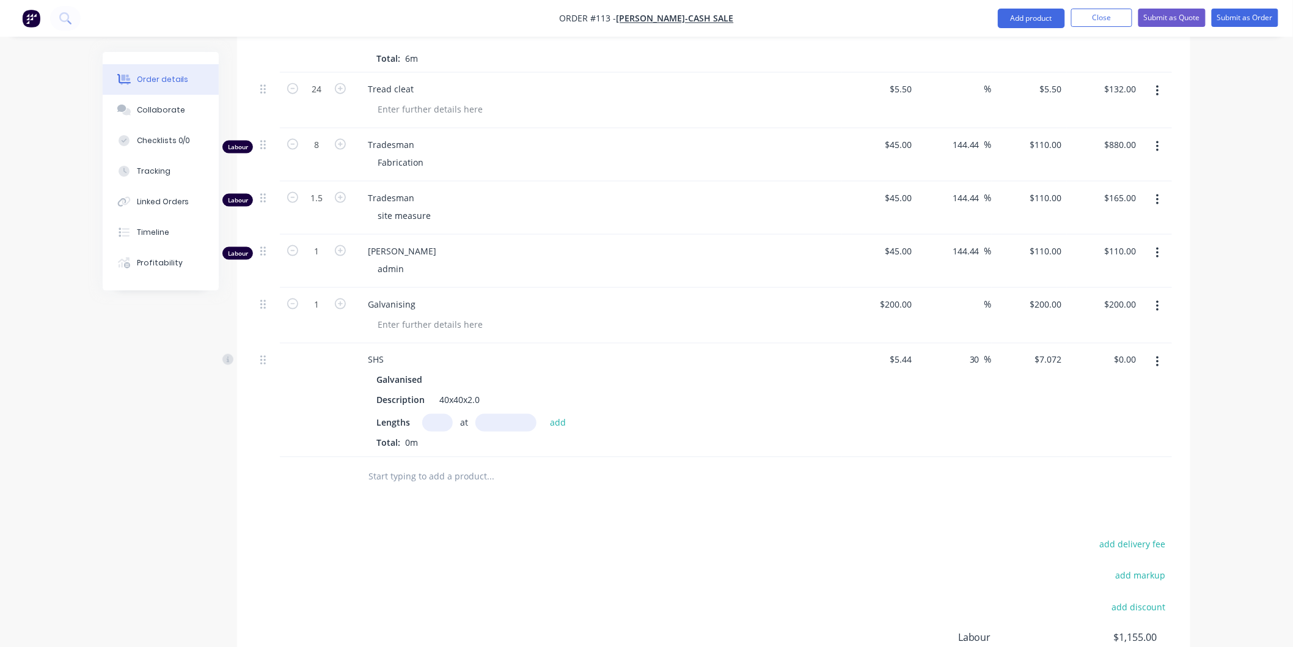
scroll to position [777, 0]
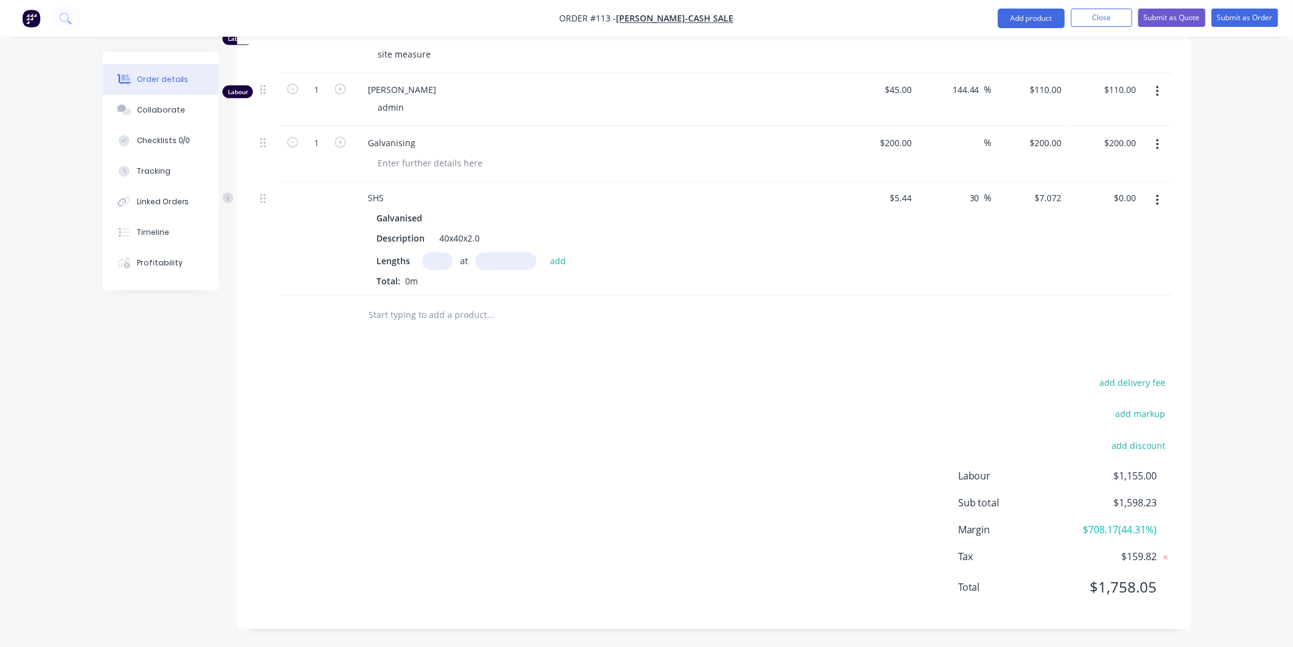
click at [442, 258] on input "text" at bounding box center [437, 261] width 31 height 18
click at [508, 252] on input "text" at bounding box center [505, 261] width 61 height 18
click at [548, 262] on button "add" at bounding box center [558, 261] width 29 height 17
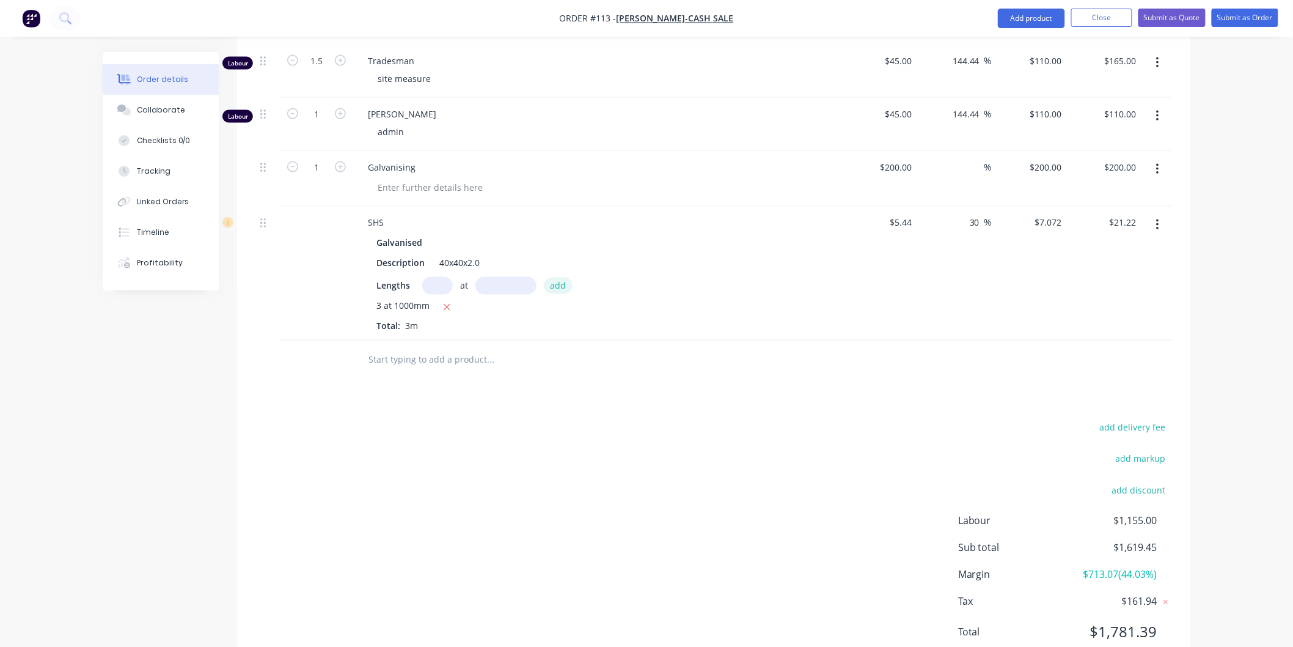
scroll to position [730, 0]
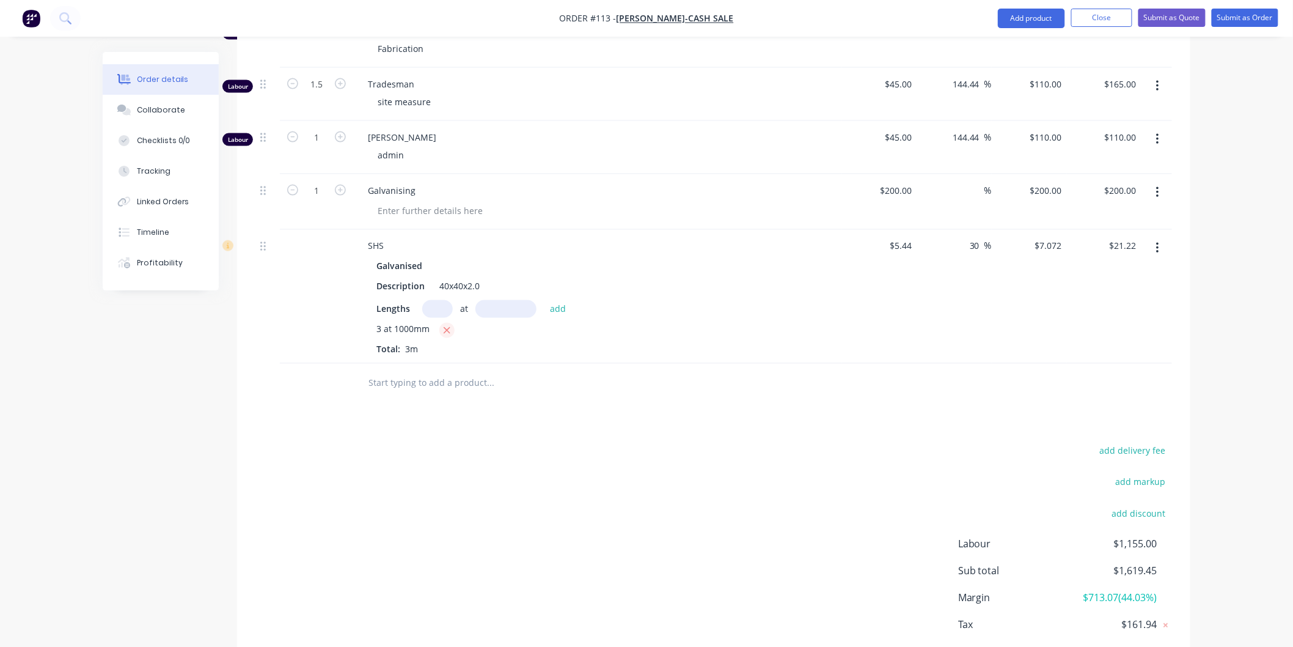
click at [447, 329] on icon "button" at bounding box center [447, 330] width 7 height 7
click at [431, 307] on input "text" at bounding box center [437, 309] width 31 height 18
click at [494, 314] on input "text" at bounding box center [505, 309] width 61 height 18
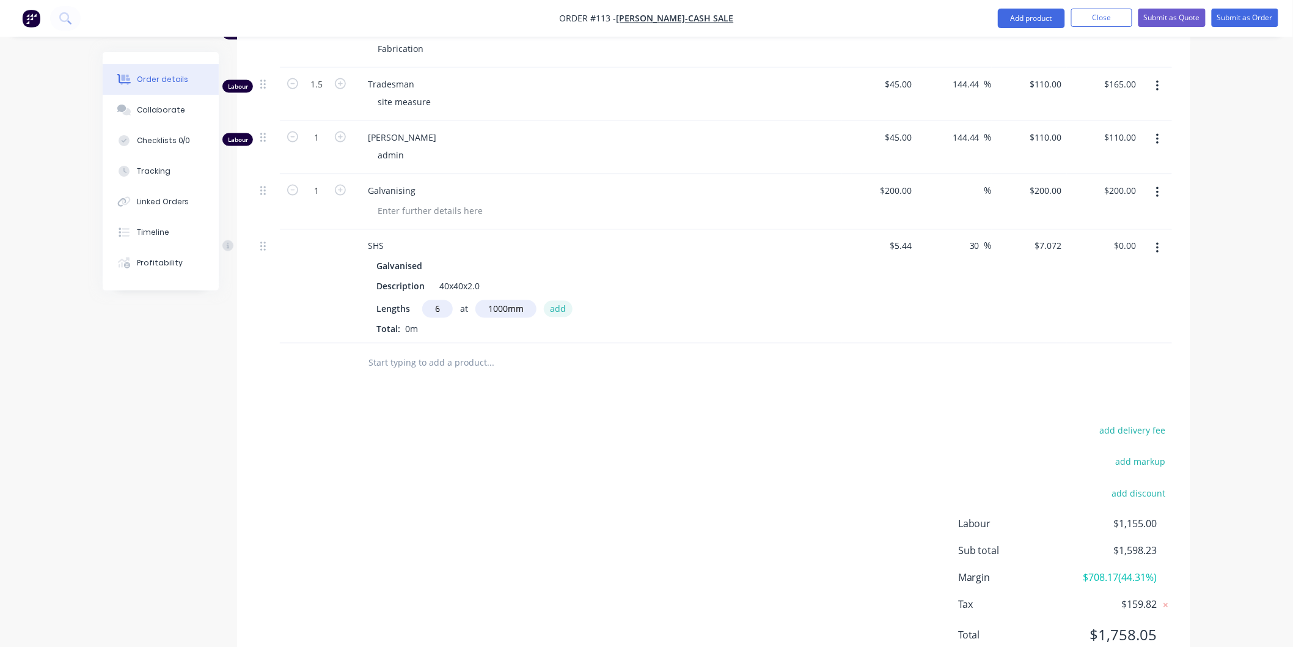
click at [559, 307] on button "add" at bounding box center [558, 309] width 29 height 17
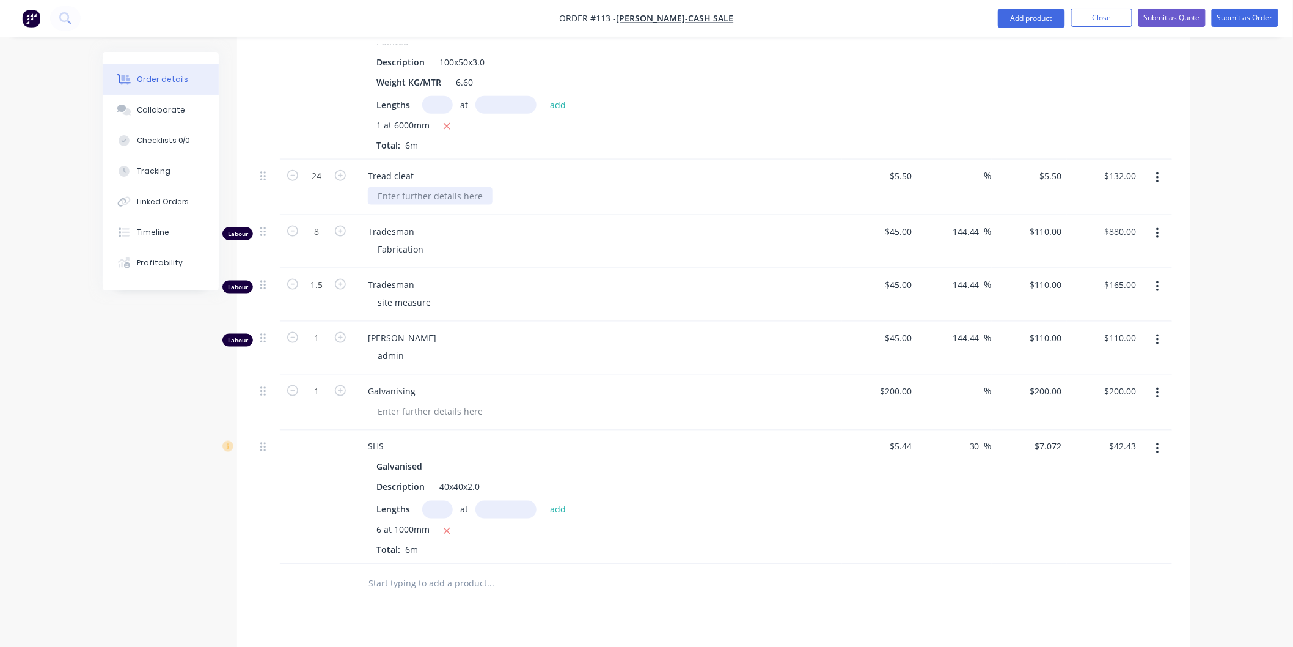
scroll to position [526, 0]
click at [706, 473] on div "Galvanised" at bounding box center [597, 470] width 442 height 18
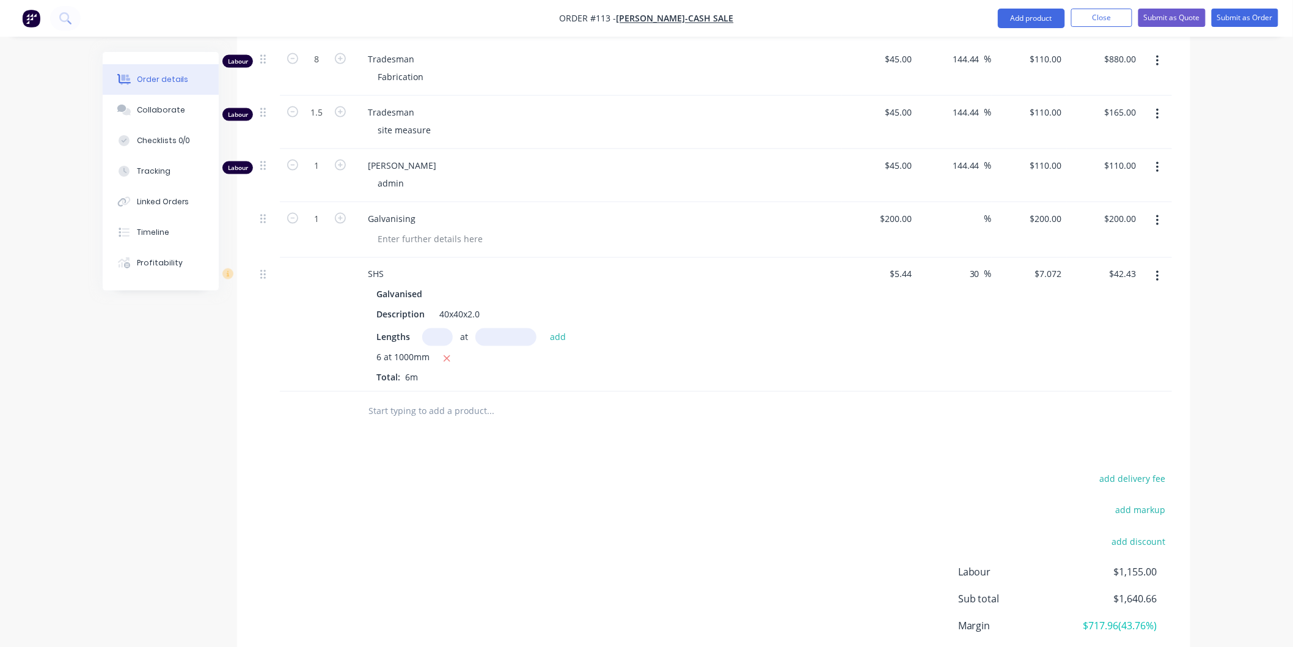
scroll to position [662, 0]
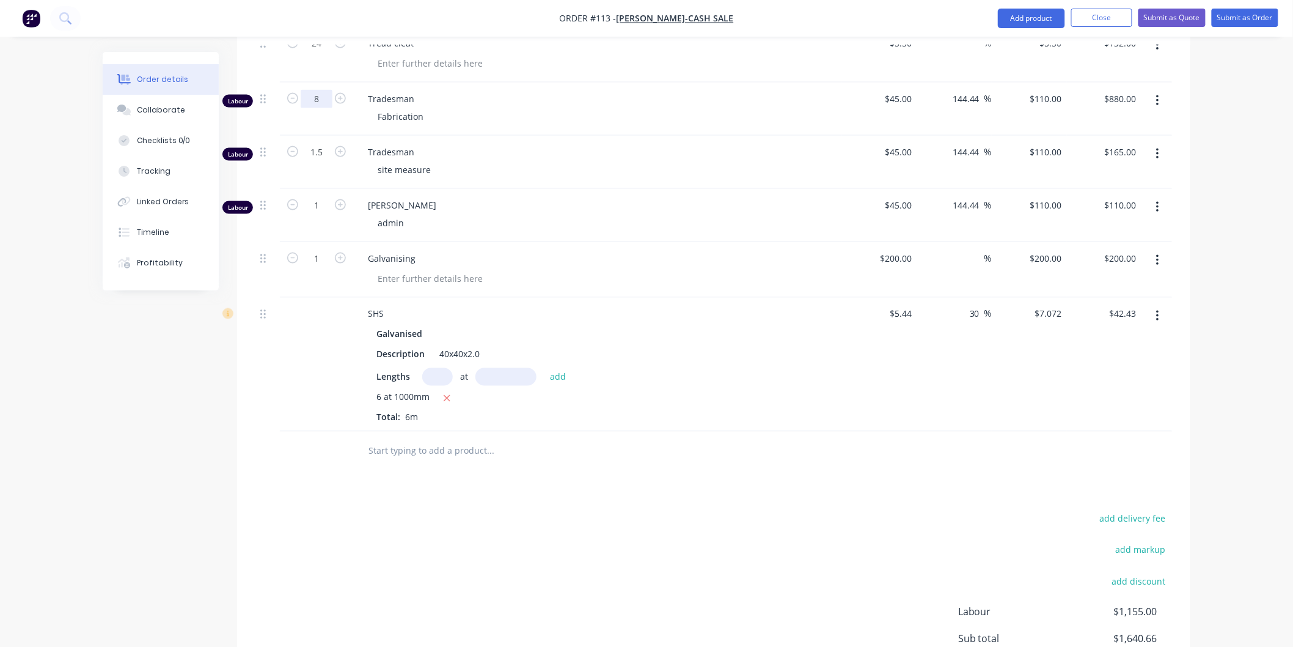
click at [326, 96] on input "8" at bounding box center [317, 99] width 32 height 18
click at [324, 501] on div "Products Show / Hide columns Add product Qty Cost Markup Price Total RHS Painte…" at bounding box center [713, 284] width 953 height 960
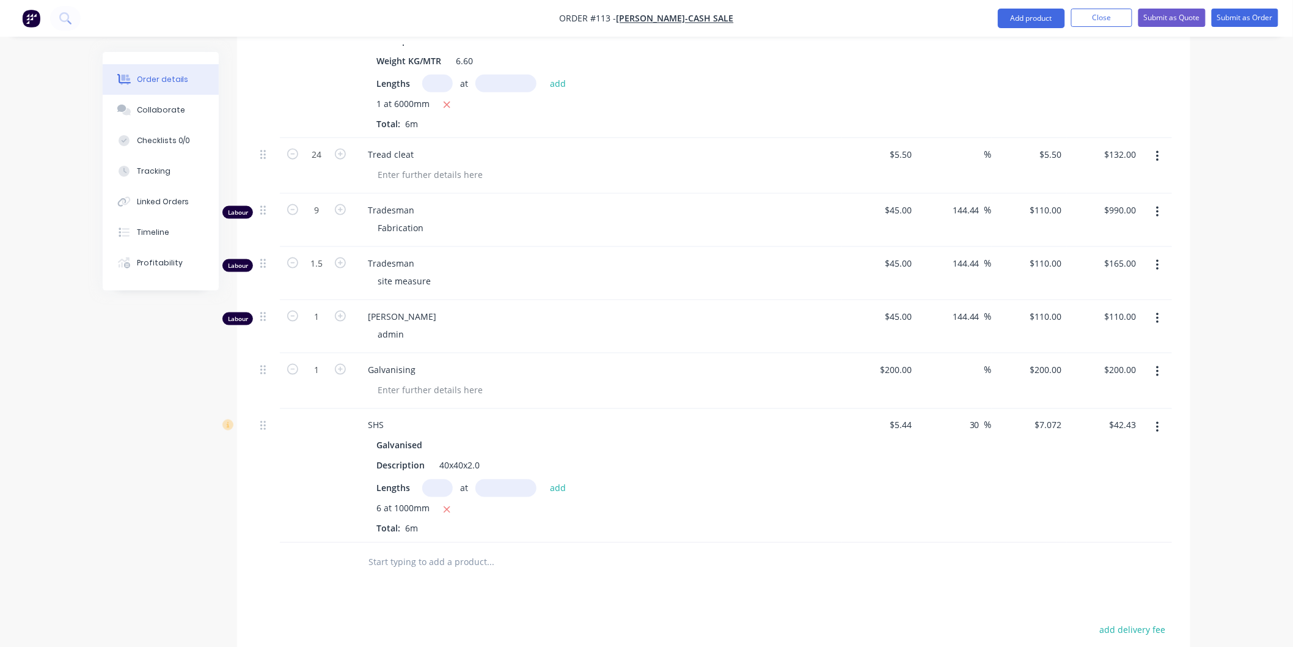
scroll to position [526, 0]
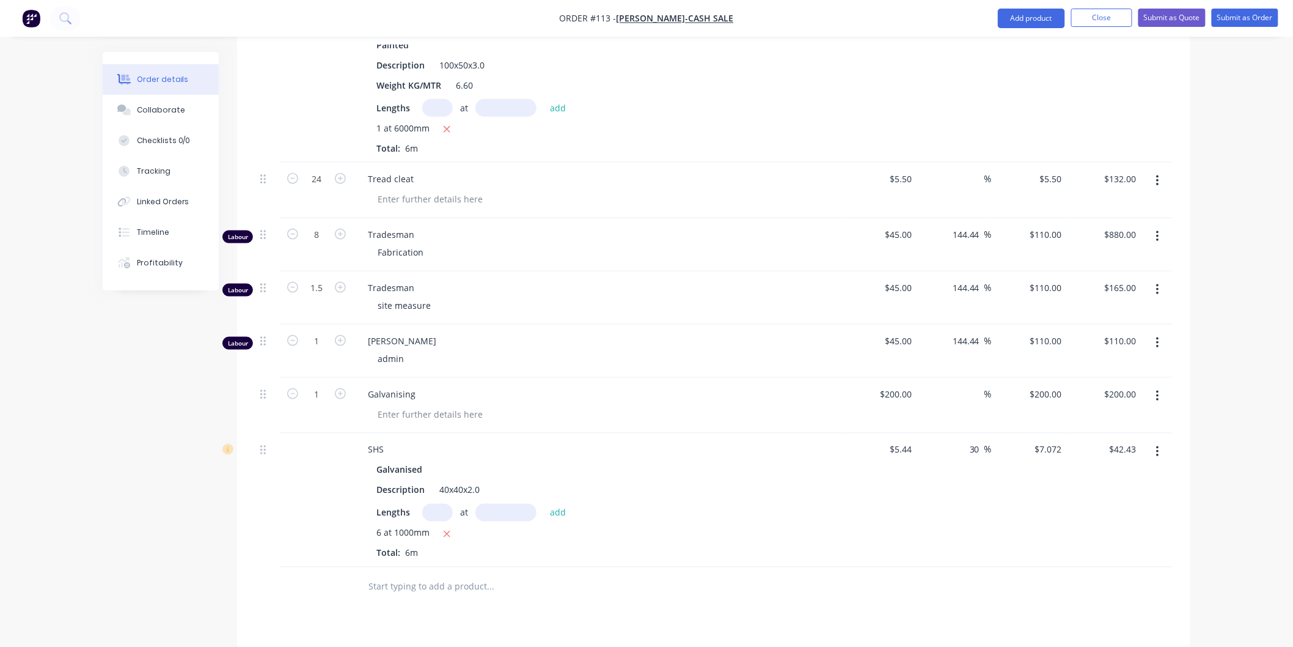
click at [805, 595] on div at bounding box center [713, 587] width 917 height 40
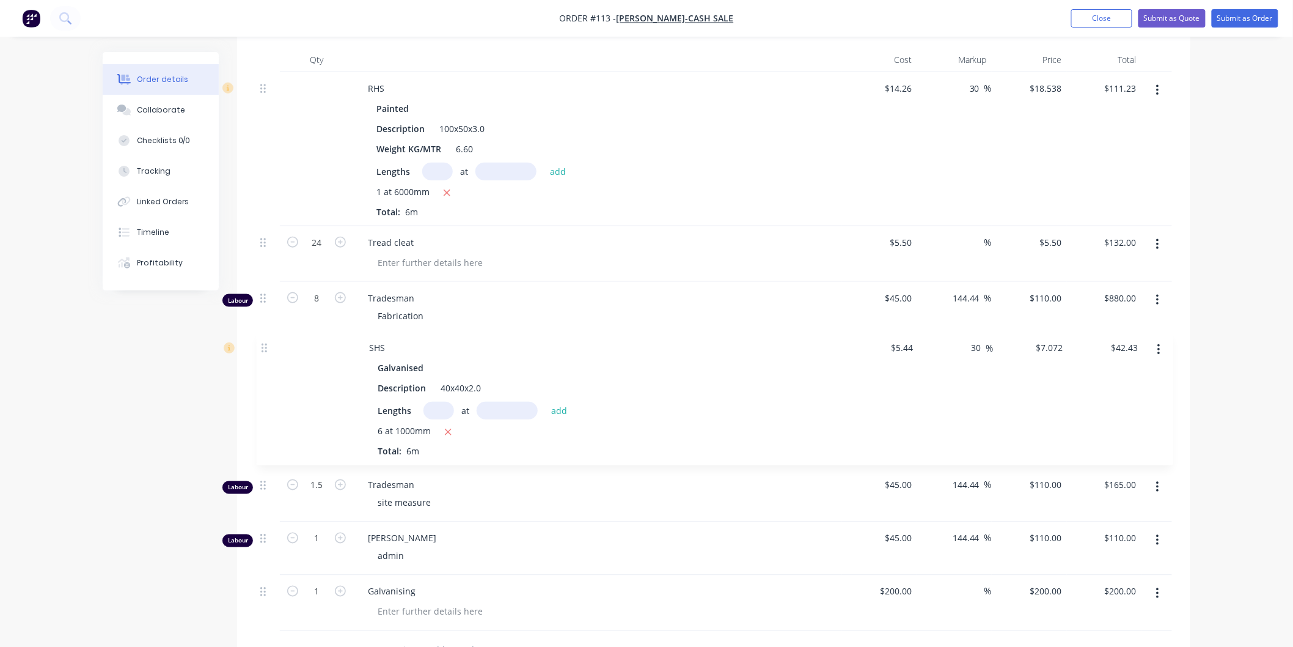
scroll to position [465, 0]
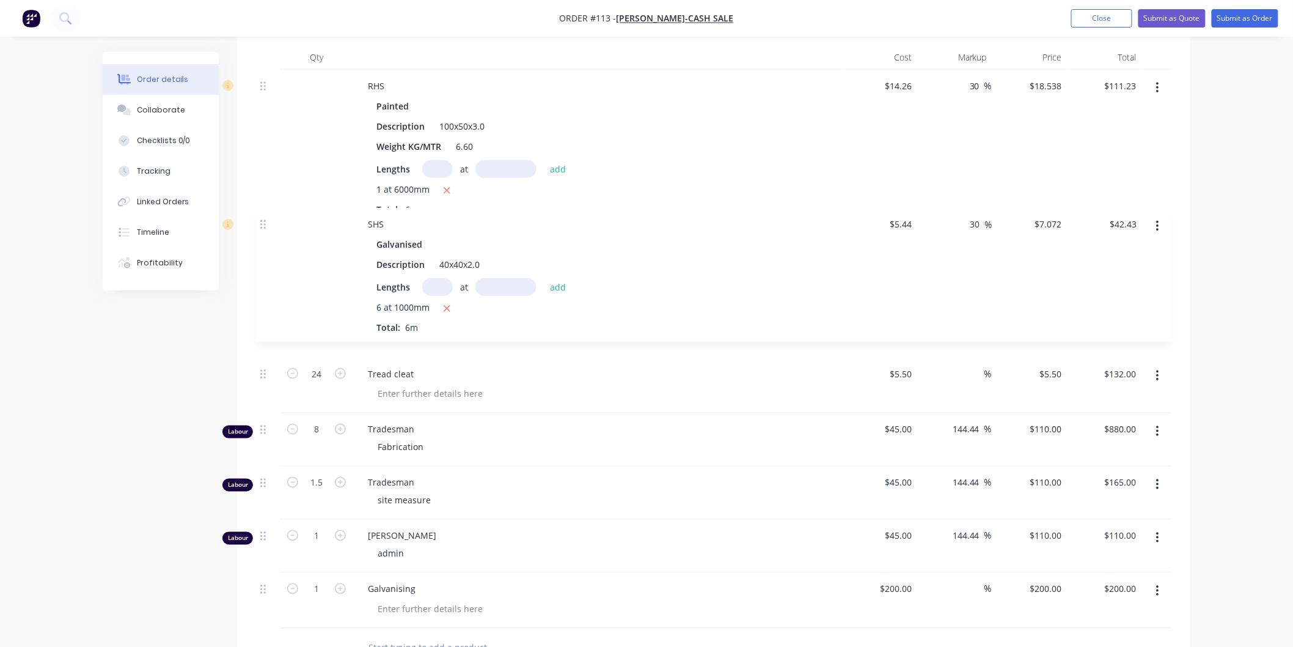
drag, startPoint x: 261, startPoint y: 317, endPoint x: 262, endPoint y: 223, distance: 93.5
click at [262, 223] on div "RHS Painted Description 100x50x3.0 Weight KG/MTR 6.60 Lengths at add 1 at 6000m…" at bounding box center [713, 349] width 917 height 559
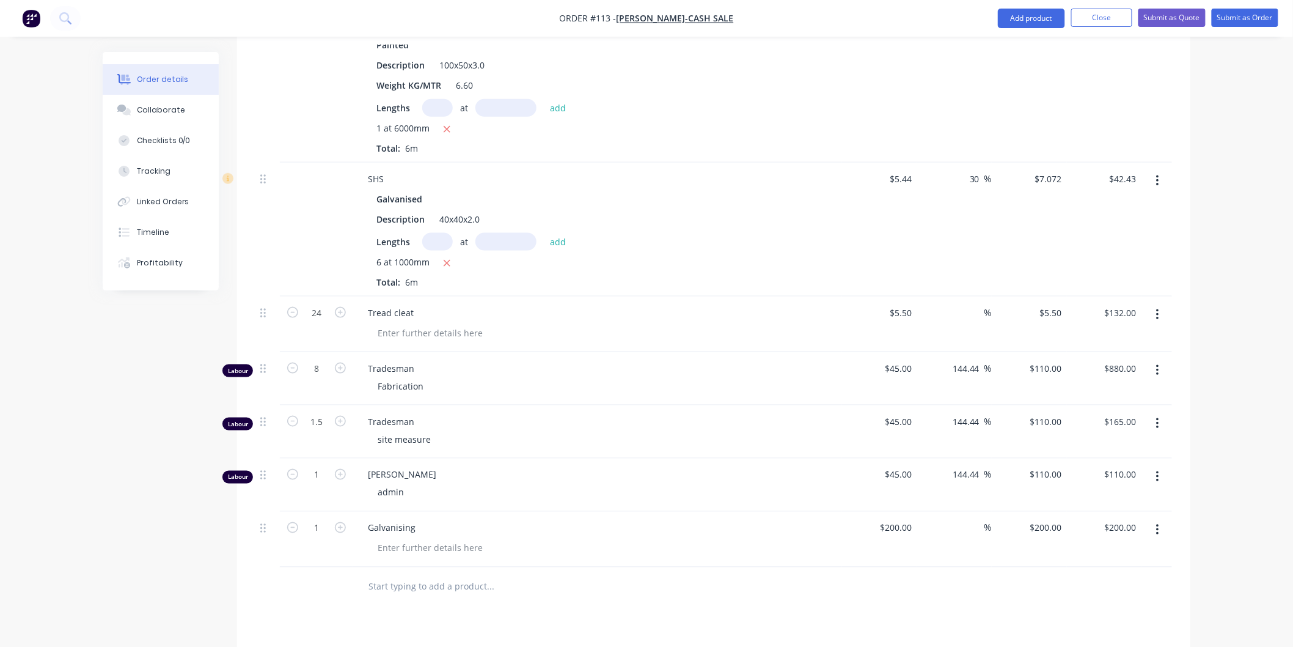
scroll to position [594, 0]
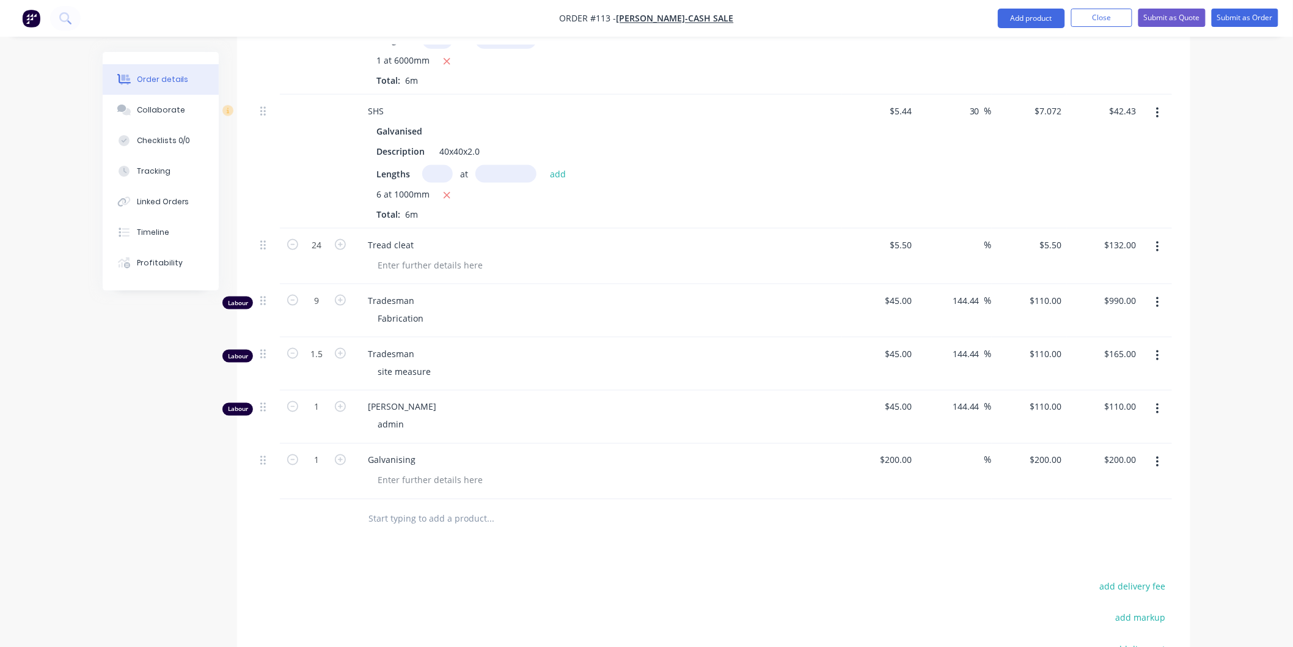
click at [648, 546] on div "Products Show / Hide columns Add product Qty Cost Markup Price Total RHS Painte…" at bounding box center [713, 352] width 953 height 960
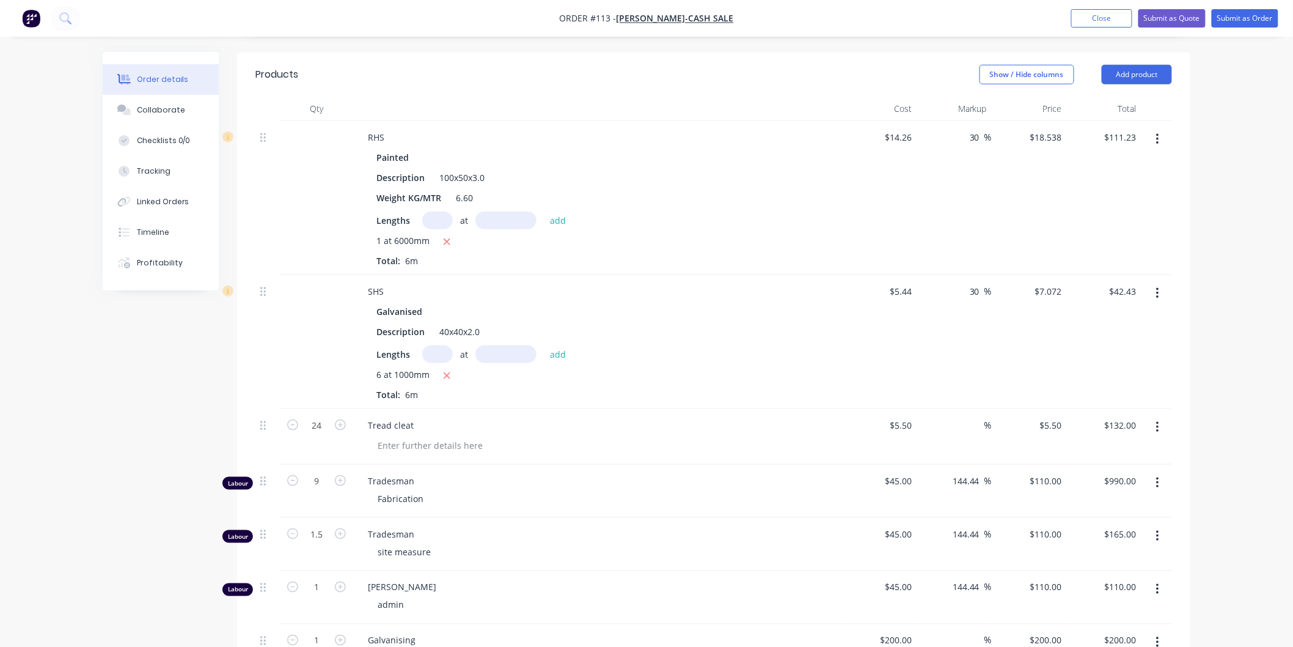
scroll to position [390, 0]
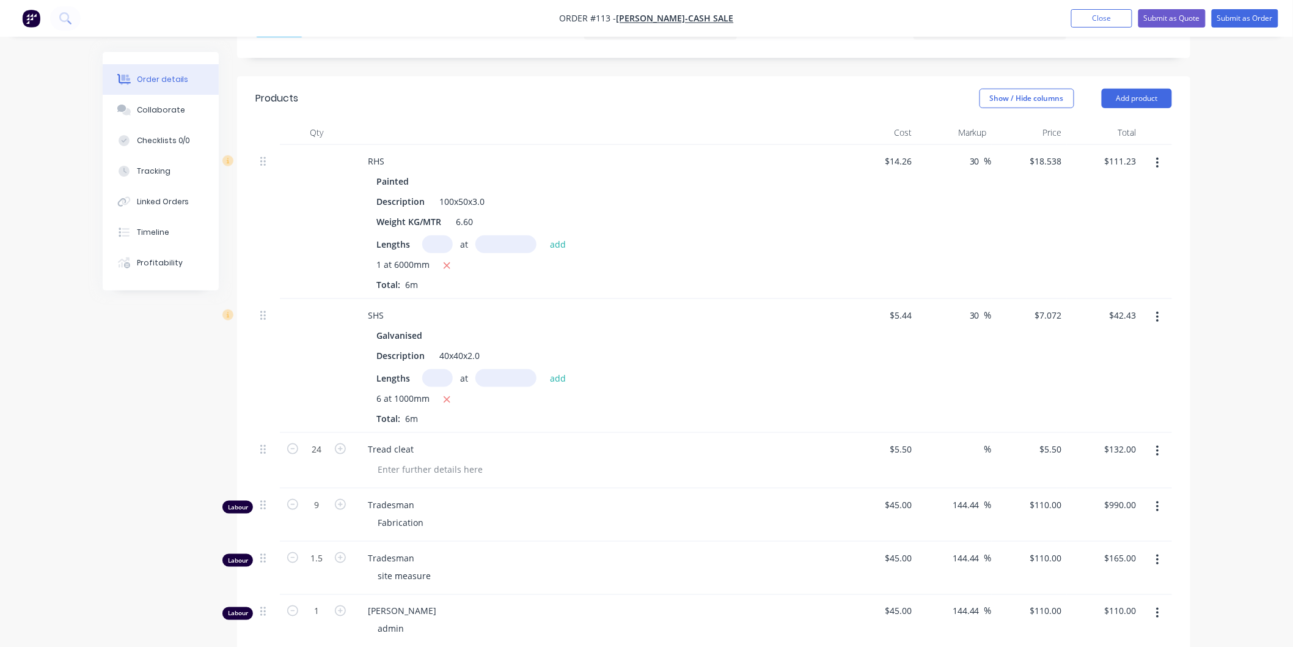
click at [1159, 162] on icon "button" at bounding box center [1157, 162] width 3 height 13
click at [1107, 266] on div "Delete" at bounding box center [1114, 269] width 94 height 18
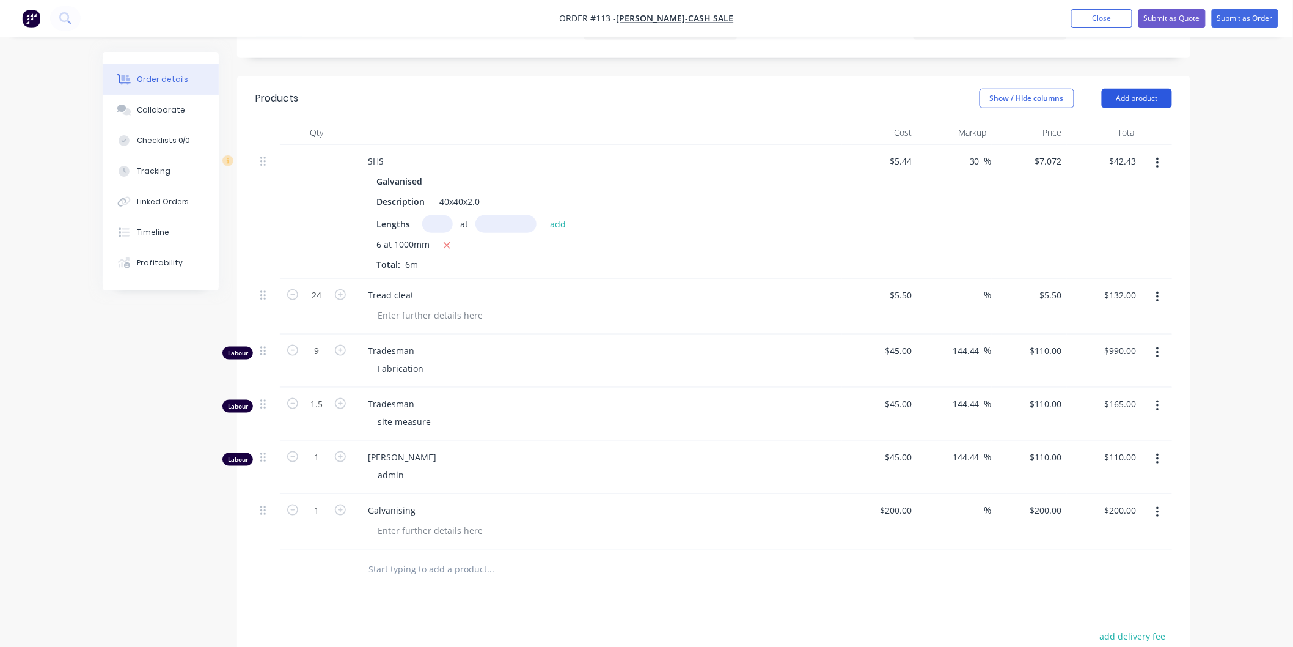
click at [1139, 96] on button "Add product" at bounding box center [1137, 99] width 70 height 20
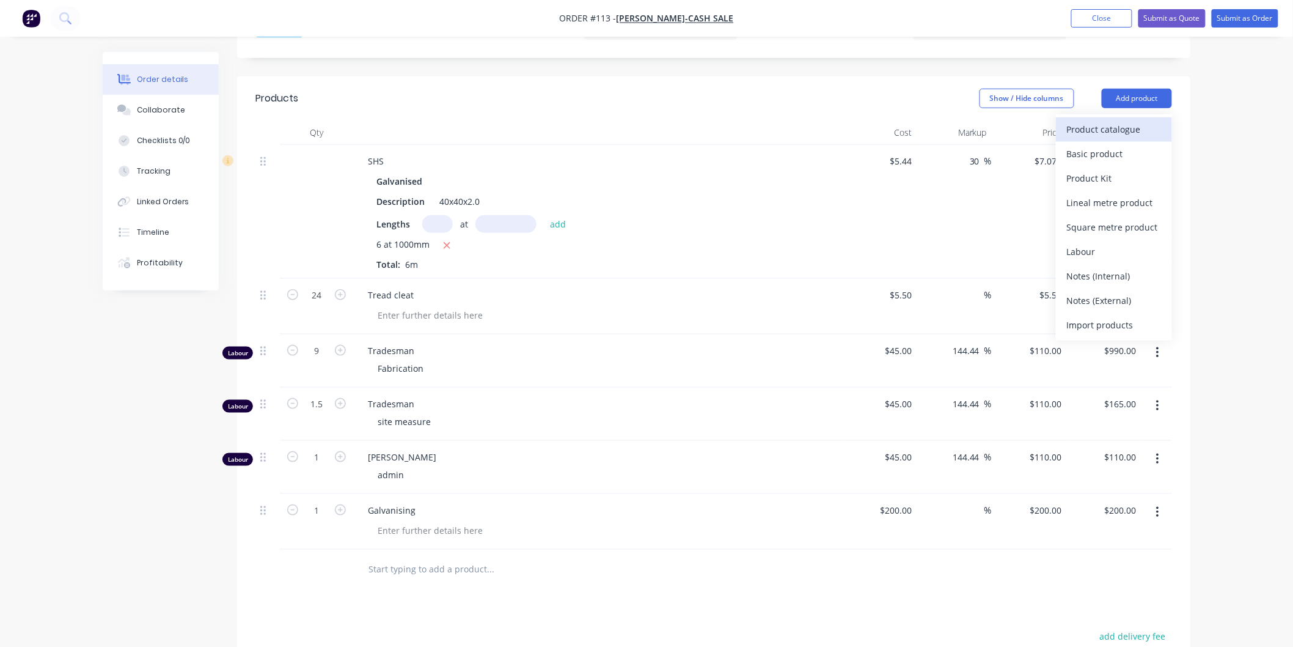
click at [1090, 131] on div "Product catalogue" at bounding box center [1114, 129] width 94 height 18
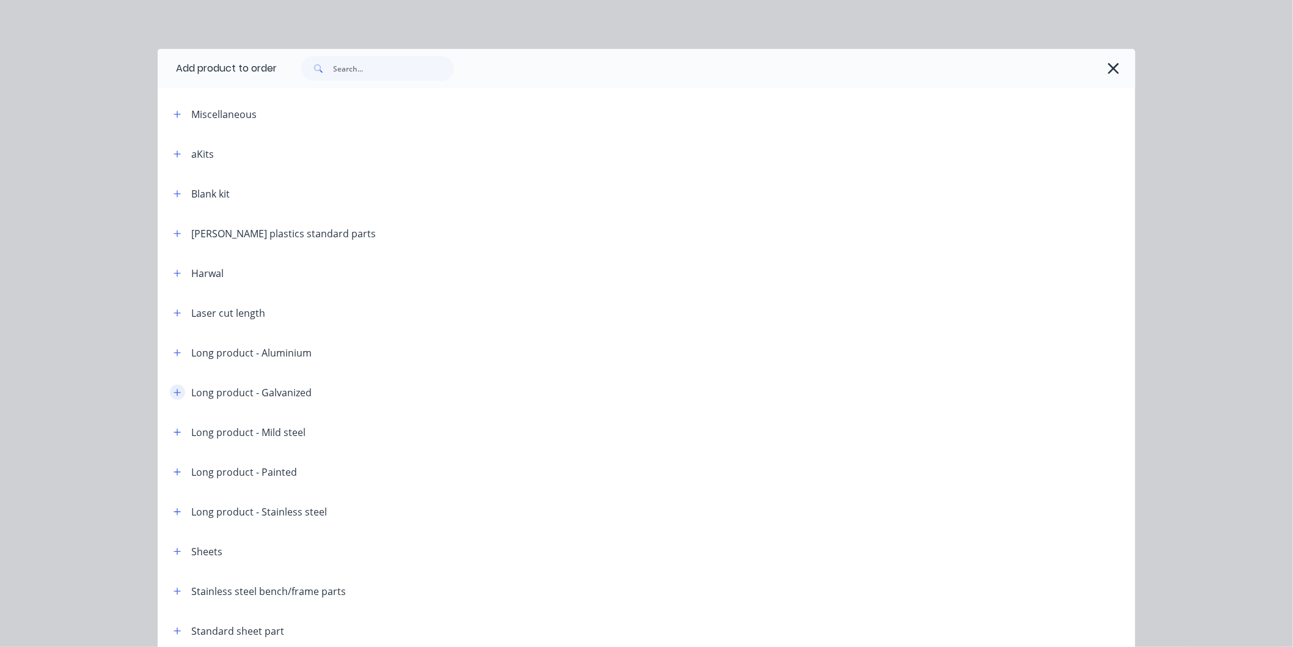
click at [170, 394] on button "button" at bounding box center [177, 391] width 15 height 15
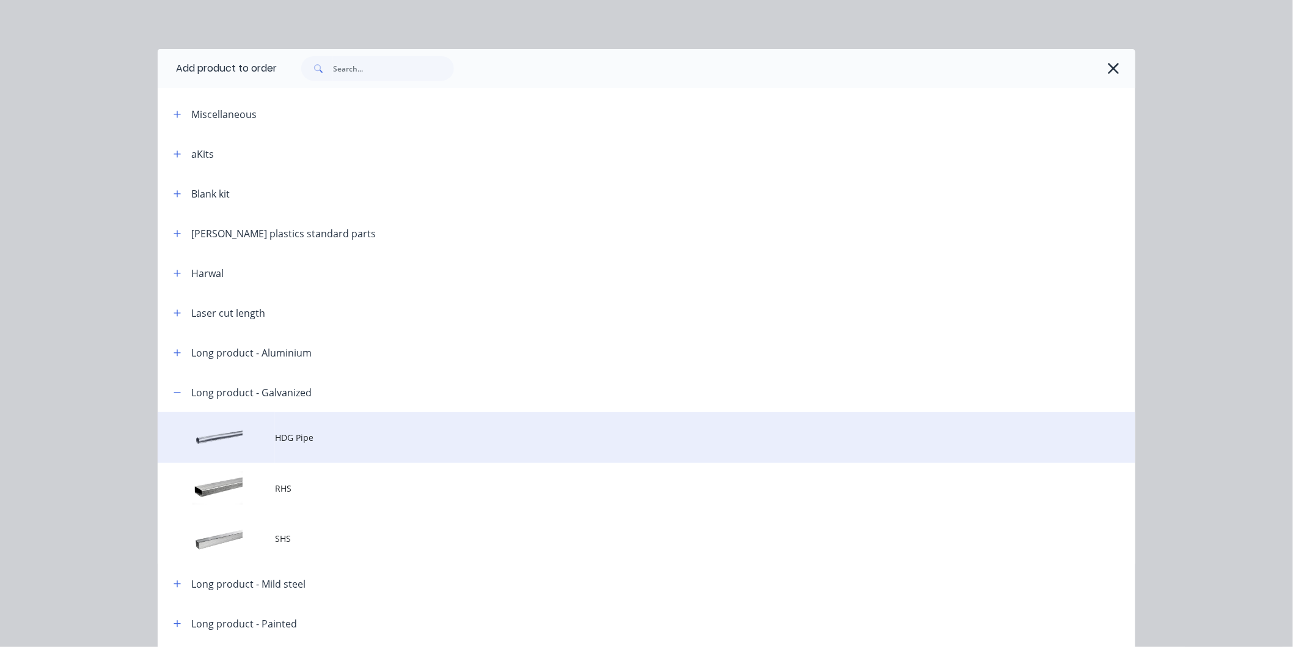
scroll to position [68, 0]
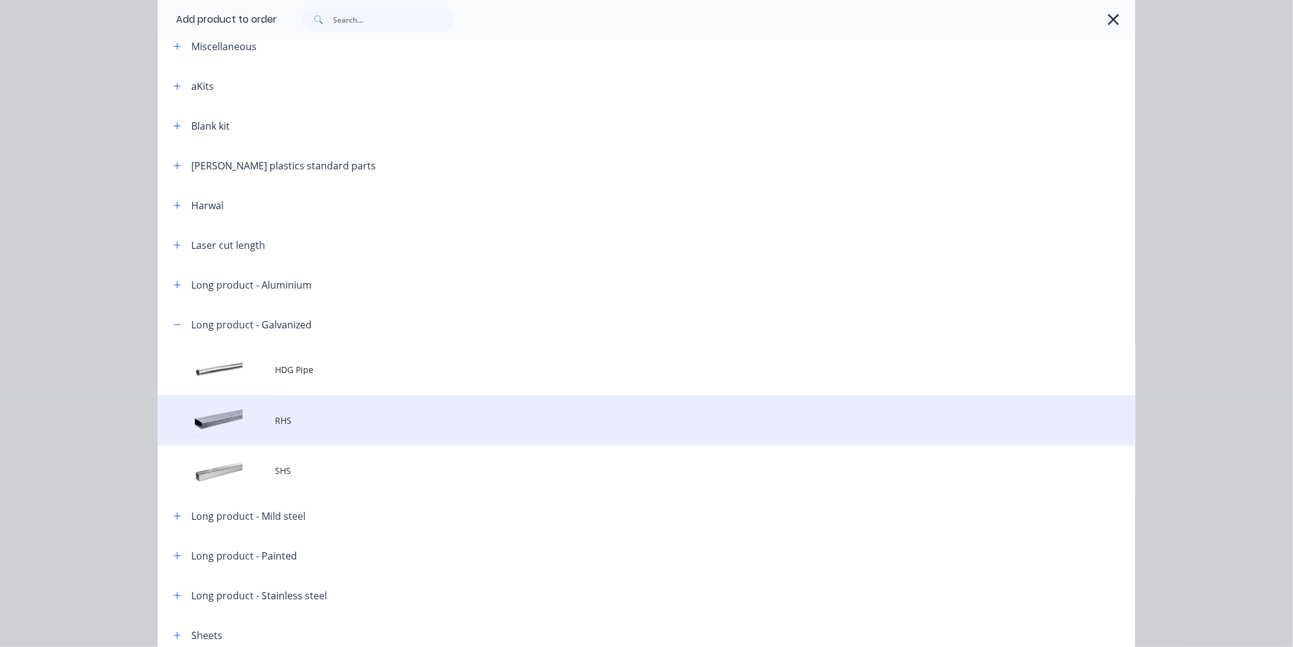
click at [245, 423] on td at bounding box center [216, 420] width 117 height 51
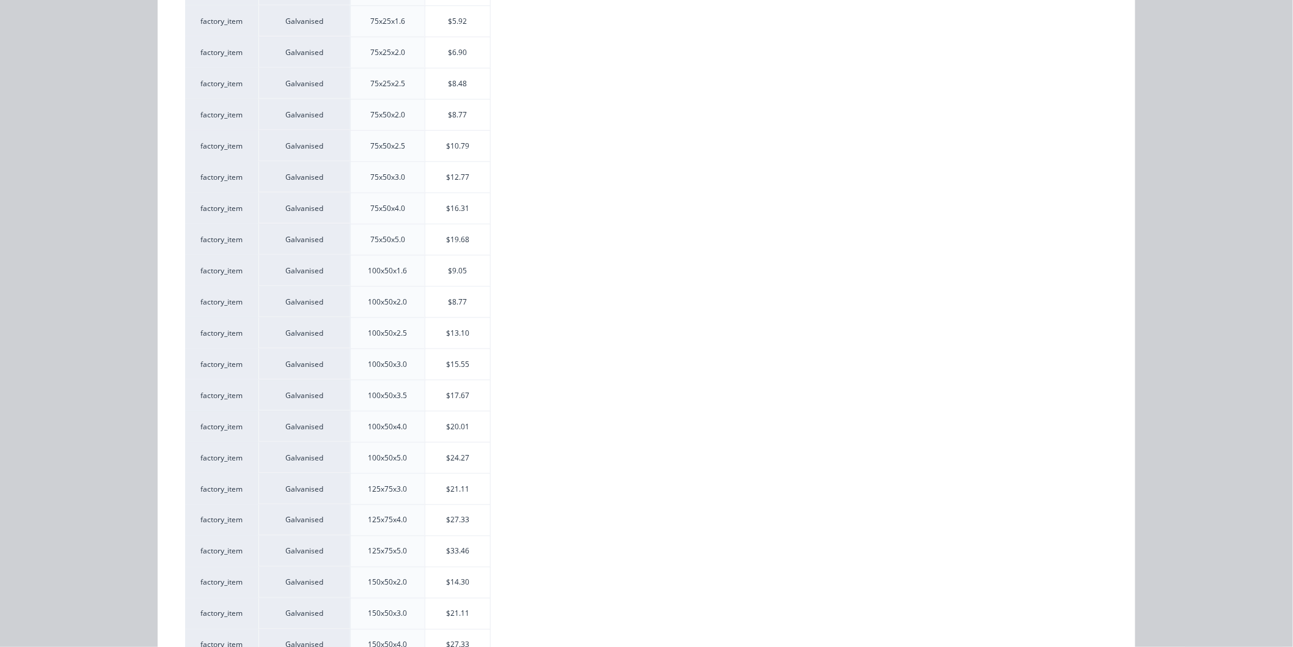
scroll to position [475, 0]
click at [438, 363] on div "$15.55" at bounding box center [457, 362] width 65 height 31
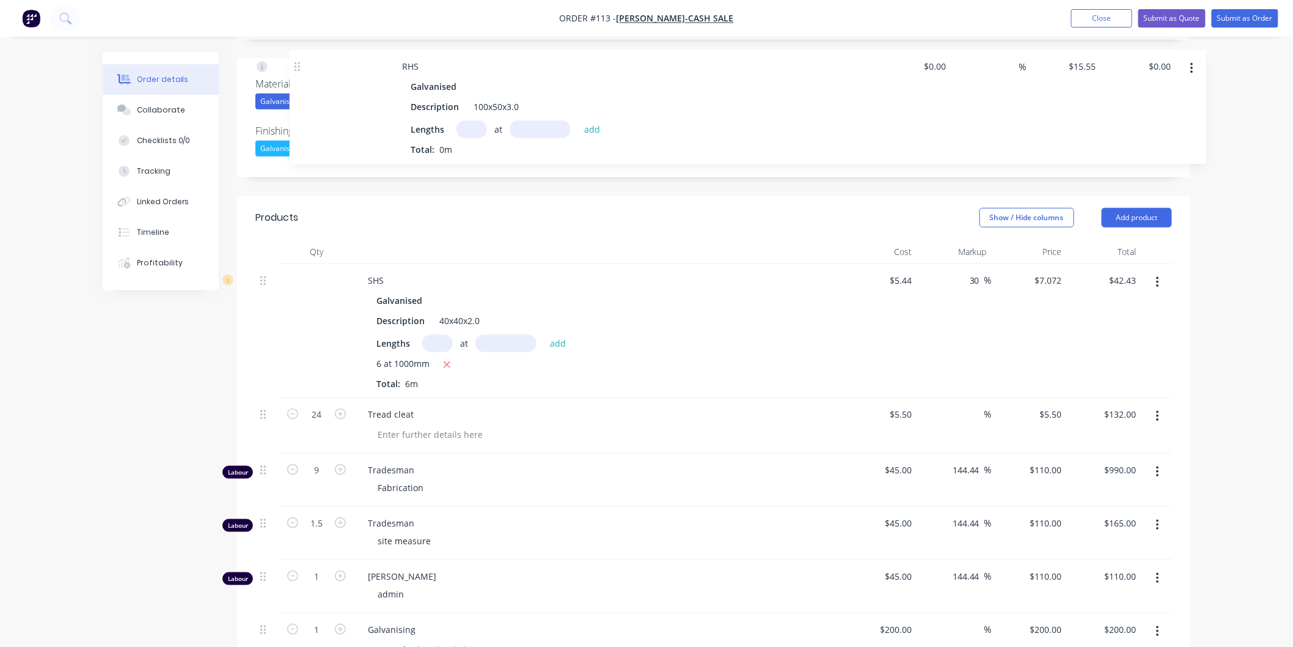
scroll to position [268, 0]
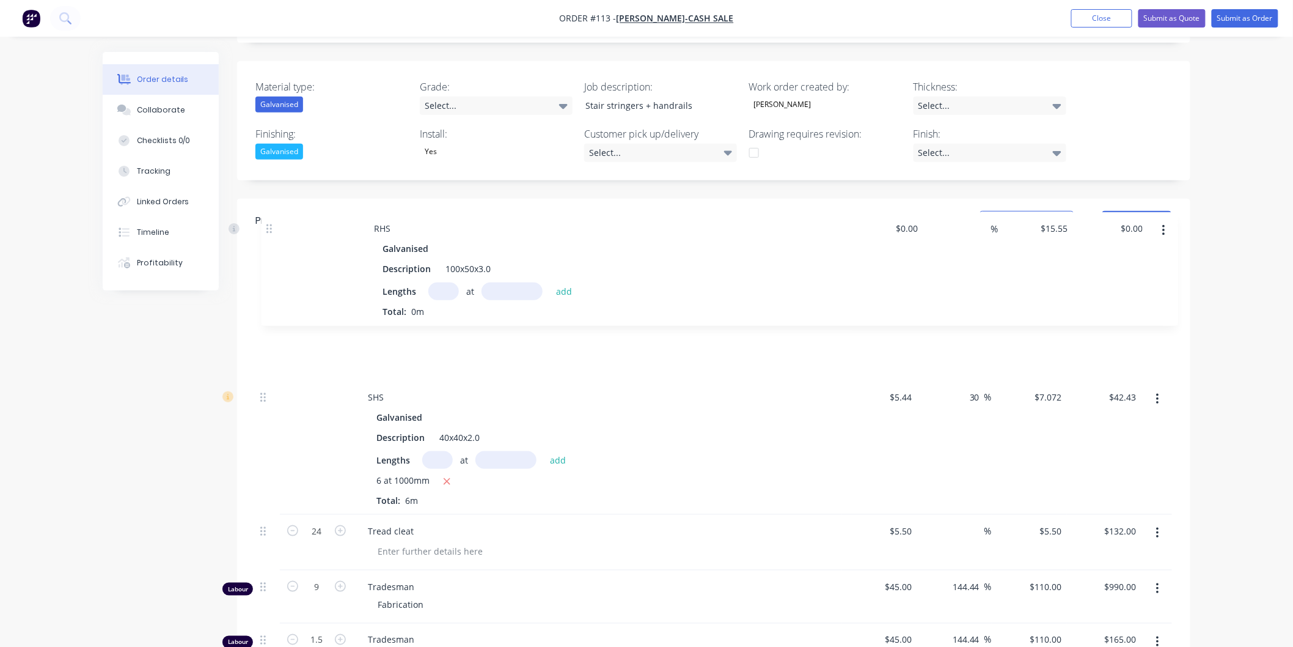
drag, startPoint x: 270, startPoint y: 296, endPoint x: 276, endPoint y: 218, distance: 79.1
click at [276, 218] on div "Products Show / Hide columns Add product Qty Cost Markup Price Total SHS Galvan…" at bounding box center [713, 512] width 953 height 626
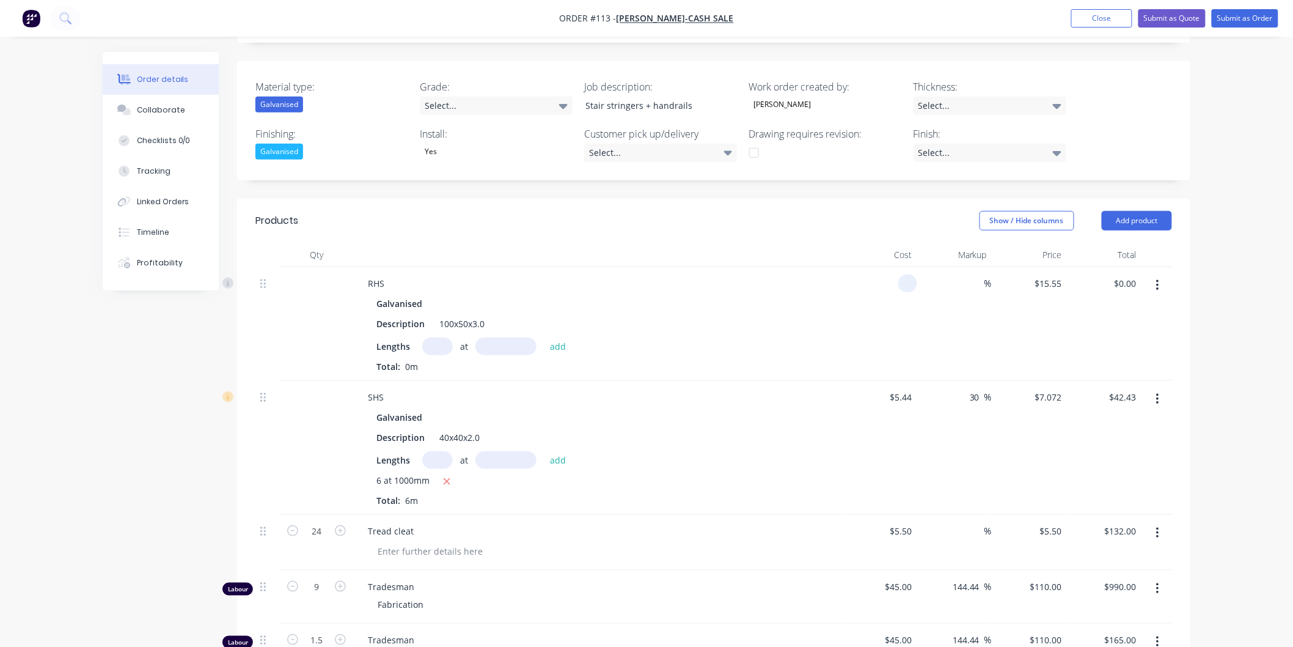
drag, startPoint x: 911, startPoint y: 281, endPoint x: 871, endPoint y: 284, distance: 39.8
click at [872, 282] on div at bounding box center [879, 324] width 75 height 114
click at [972, 284] on input at bounding box center [978, 283] width 14 height 18
click at [972, 339] on div "30 30 %" at bounding box center [954, 324] width 75 height 114
click at [438, 345] on input "text" at bounding box center [437, 346] width 31 height 18
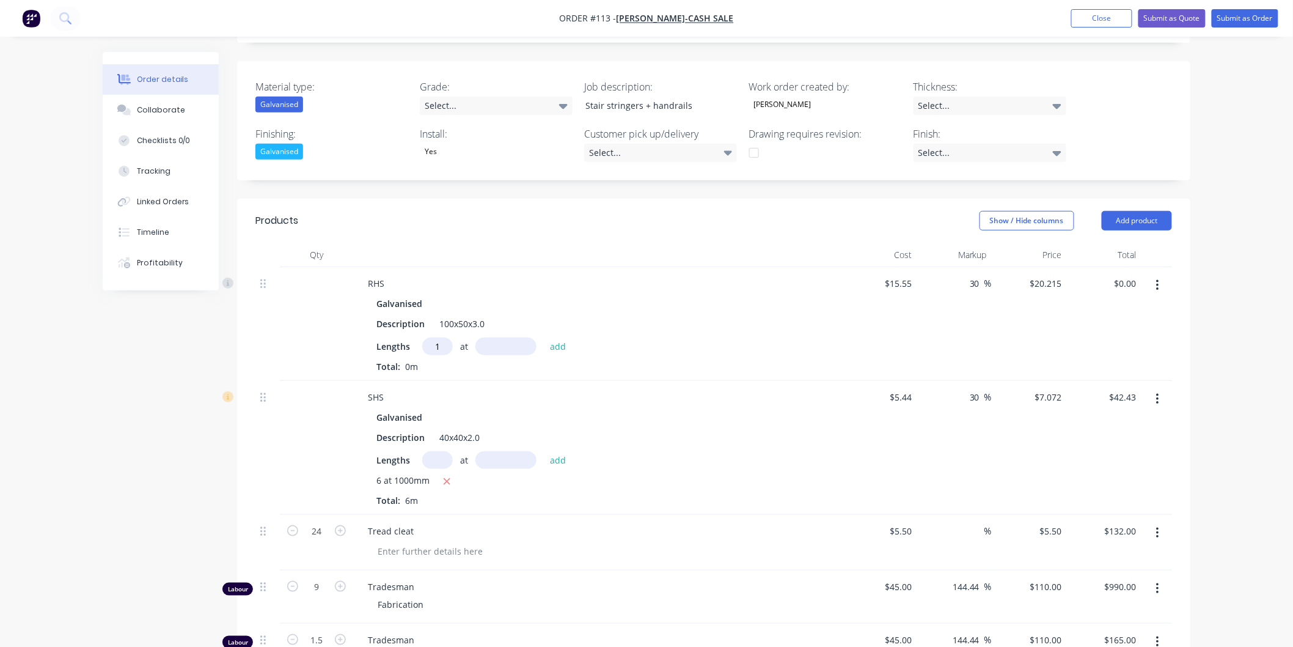
click at [528, 343] on input "text" at bounding box center [505, 346] width 61 height 18
click at [551, 345] on button "add" at bounding box center [558, 346] width 29 height 17
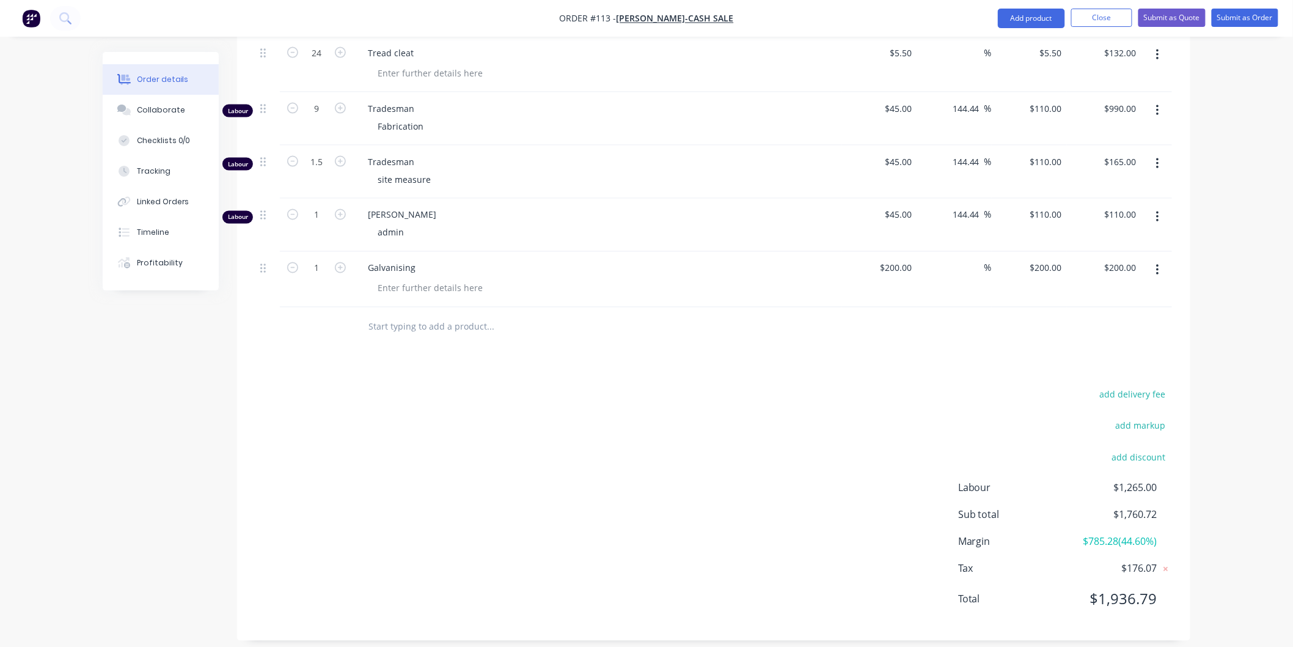
scroll to position [777, 0]
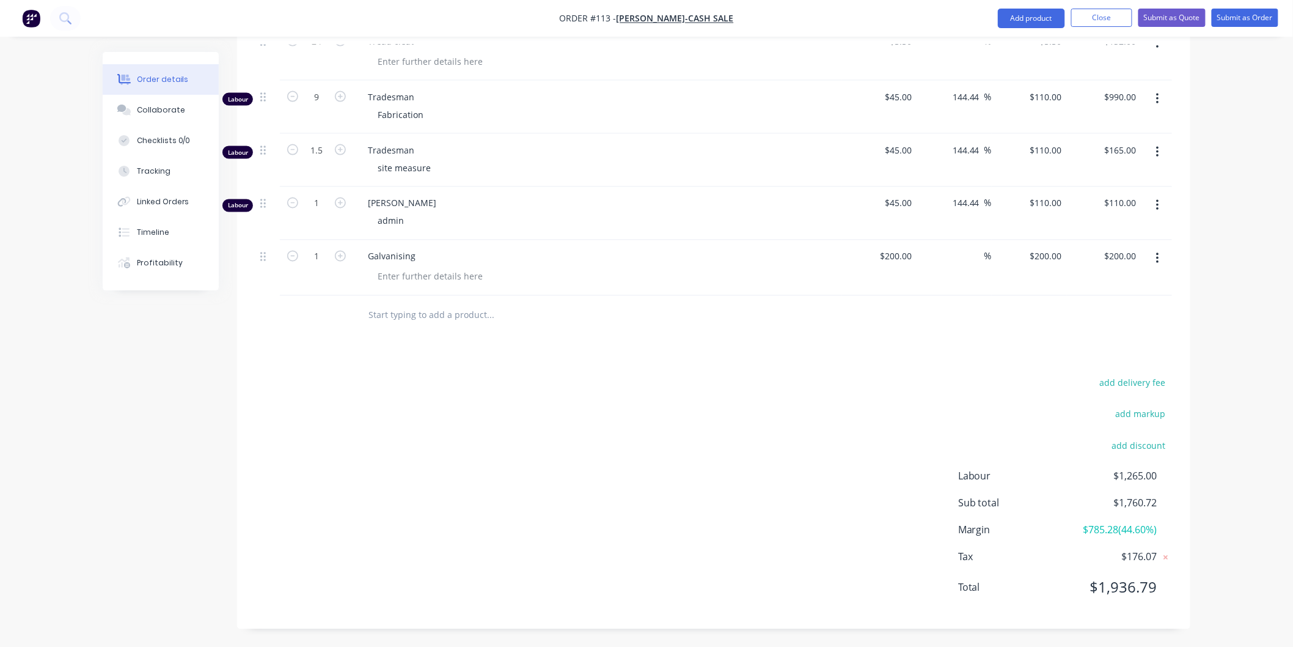
click at [1159, 257] on icon "button" at bounding box center [1157, 258] width 3 height 13
click at [1103, 359] on div "Delete" at bounding box center [1114, 364] width 94 height 18
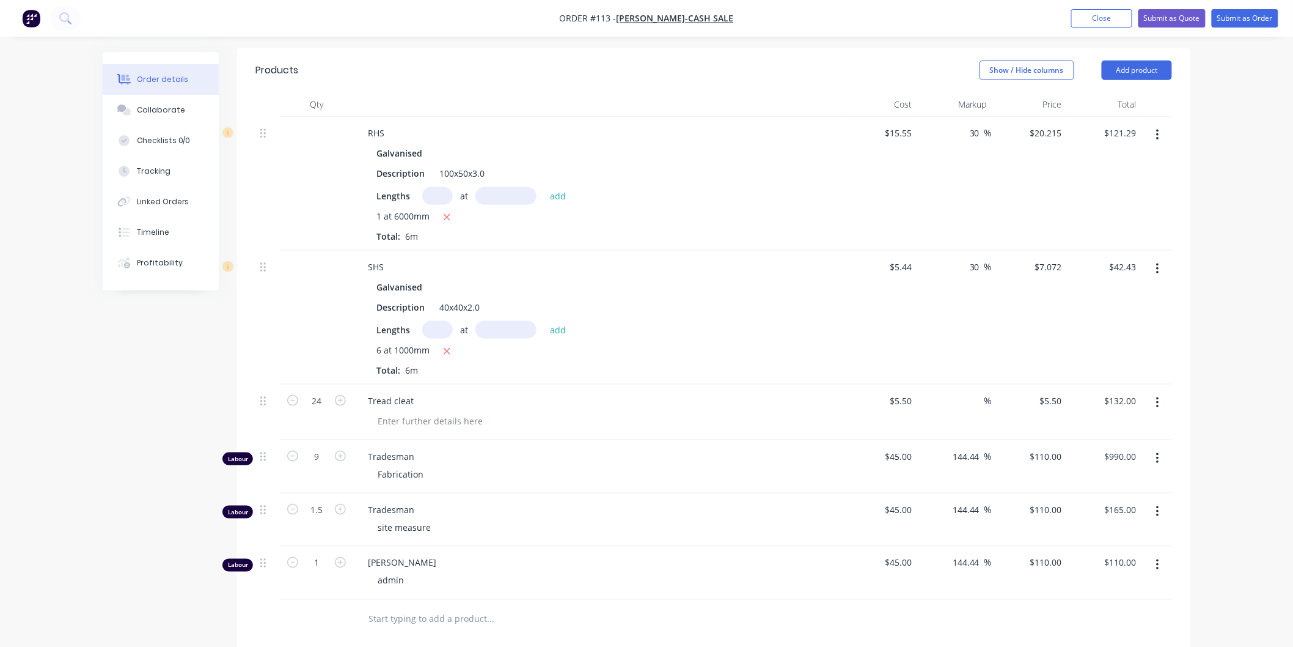
scroll to position [450, 0]
